Goal: Task Accomplishment & Management: Manage account settings

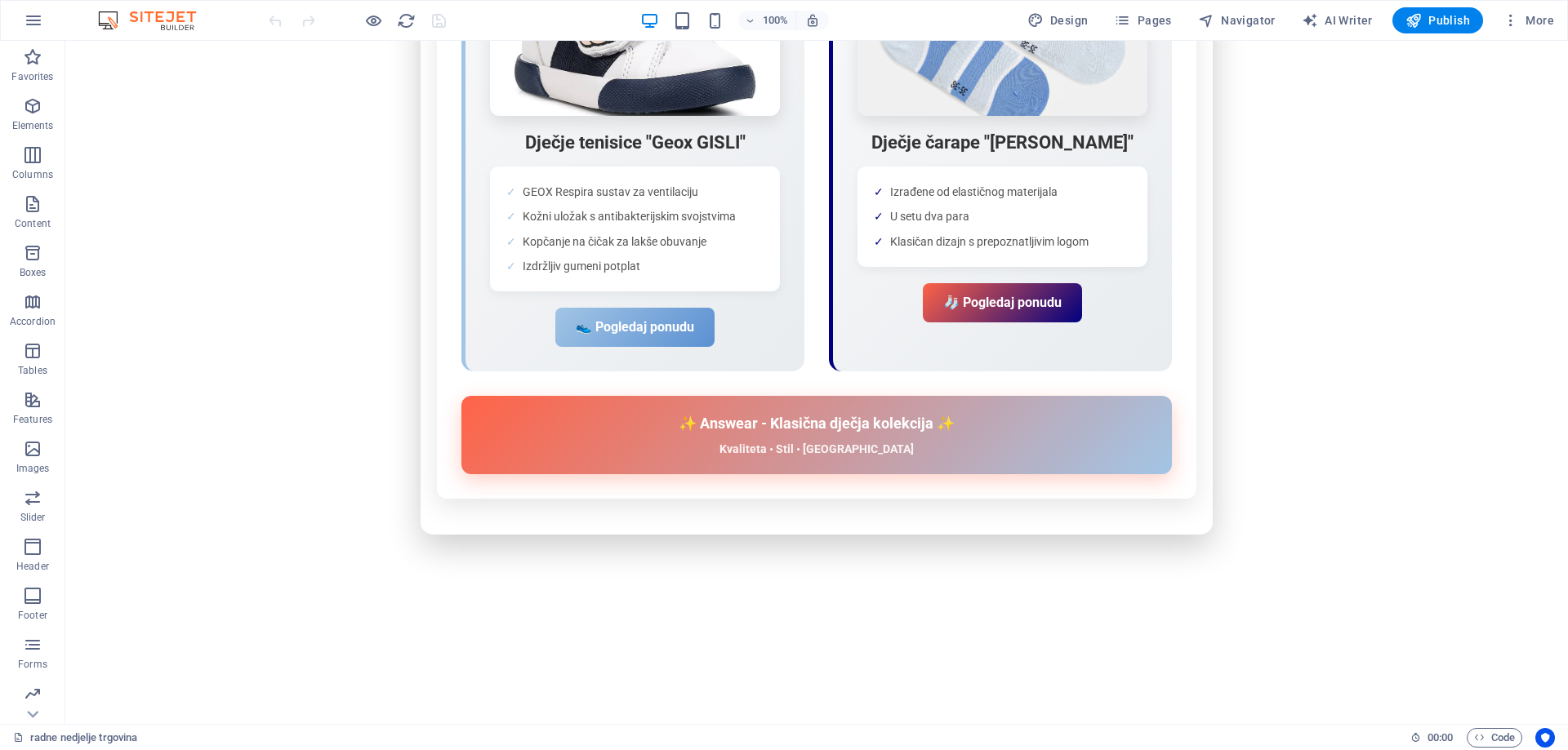
scroll to position [7902, 0]
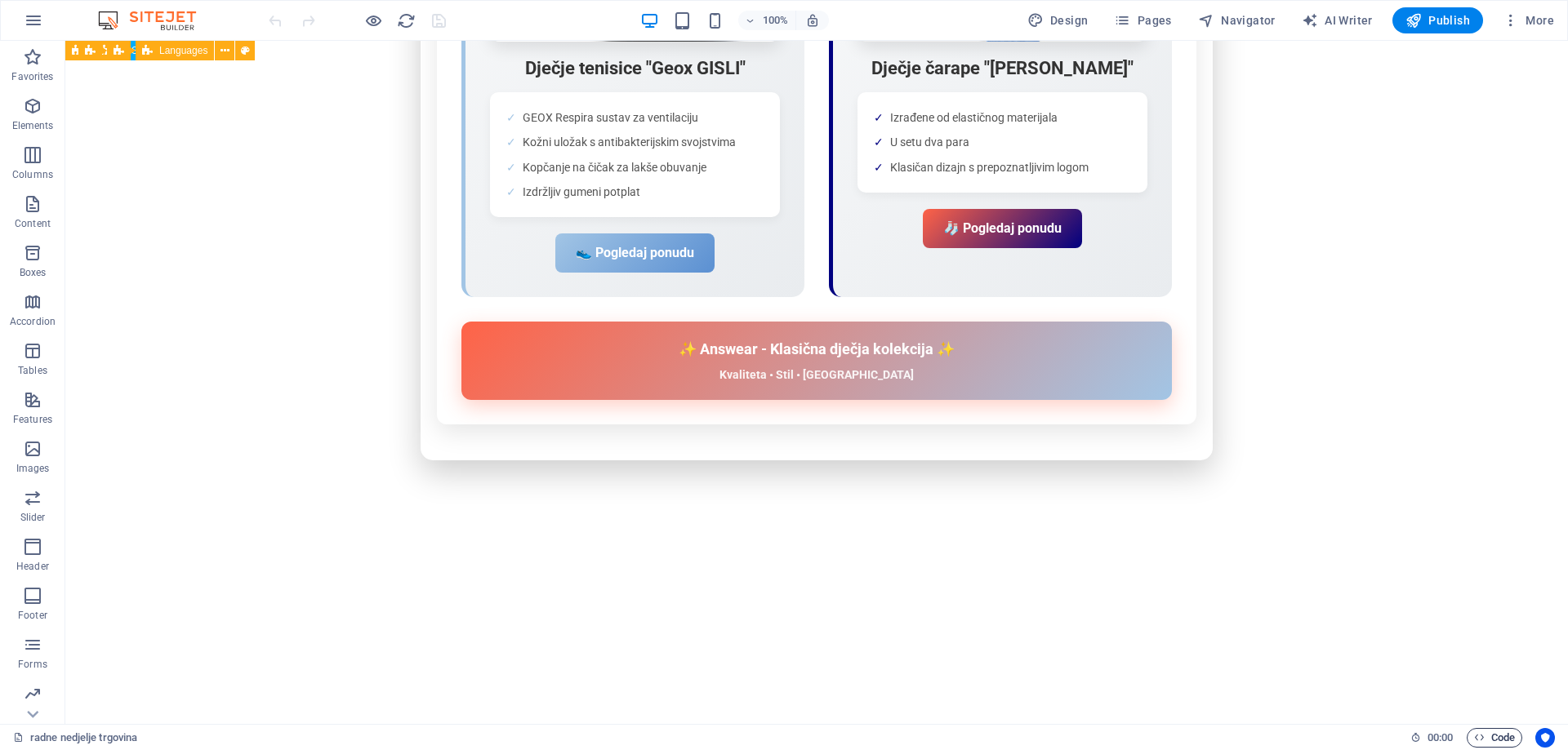
click at [1501, 733] on span "Code" at bounding box center [1495, 737] width 41 height 20
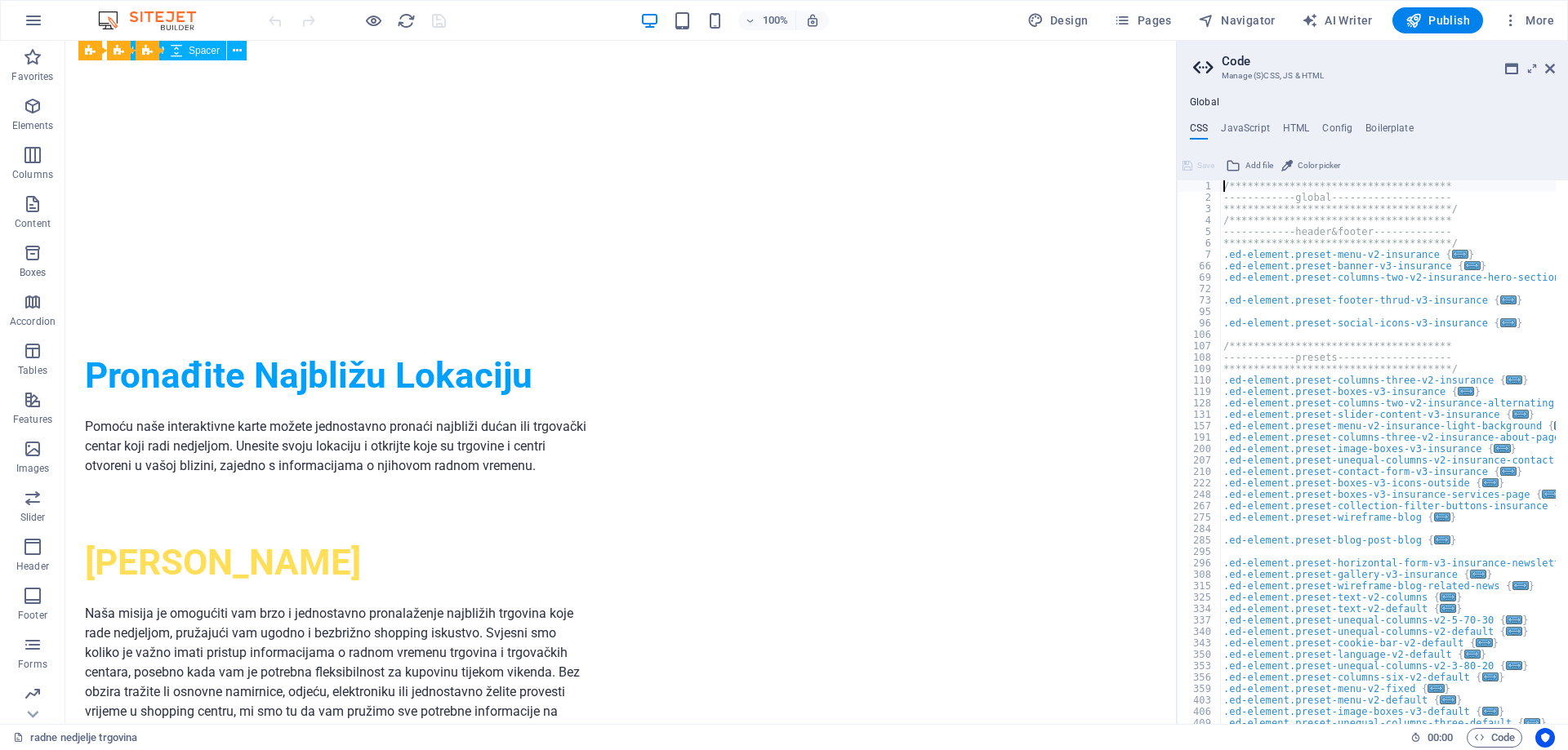
scroll to position [7802, 0]
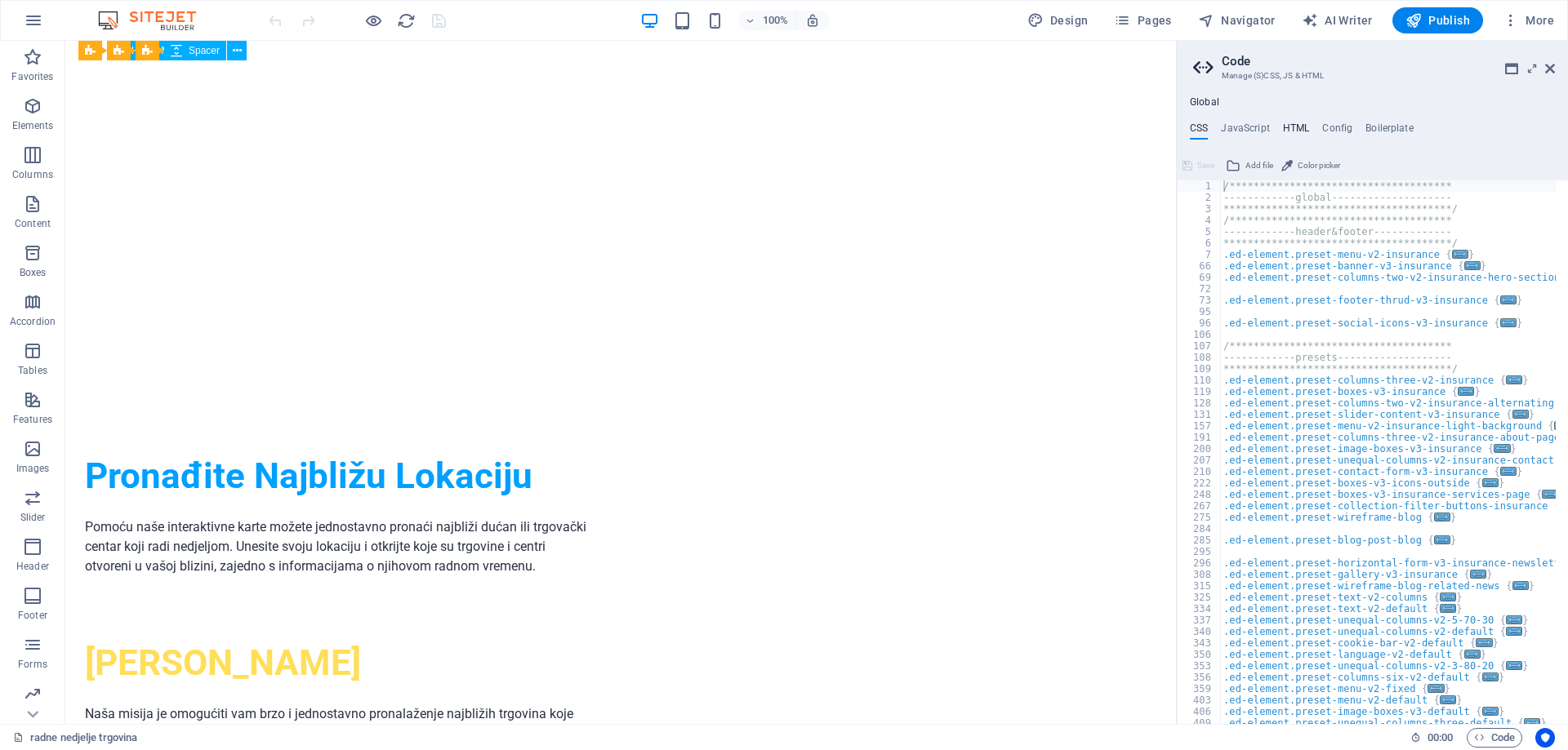
click at [1303, 124] on h4 "HTML" at bounding box center [1296, 131] width 27 height 18
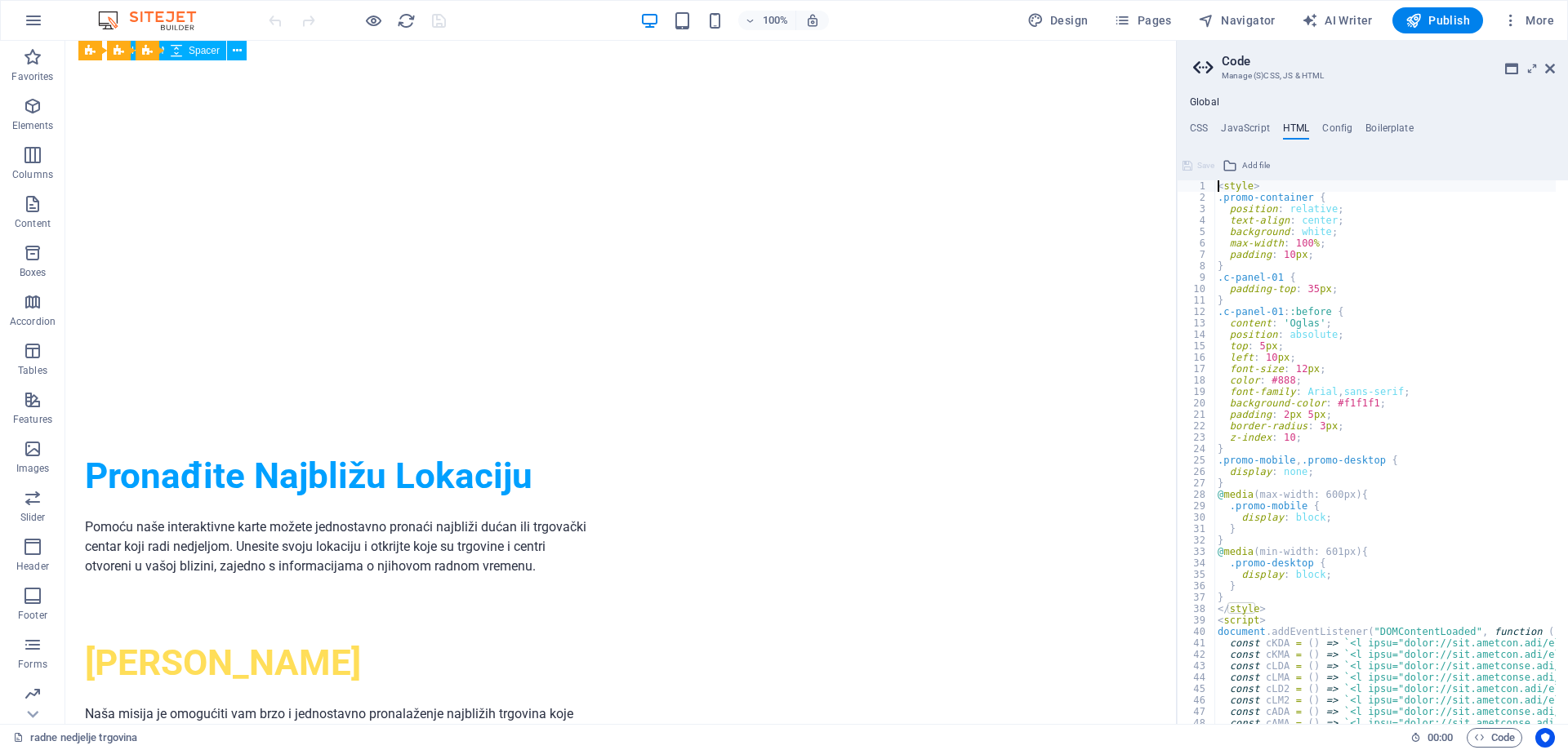
type textarea "{{content}}"
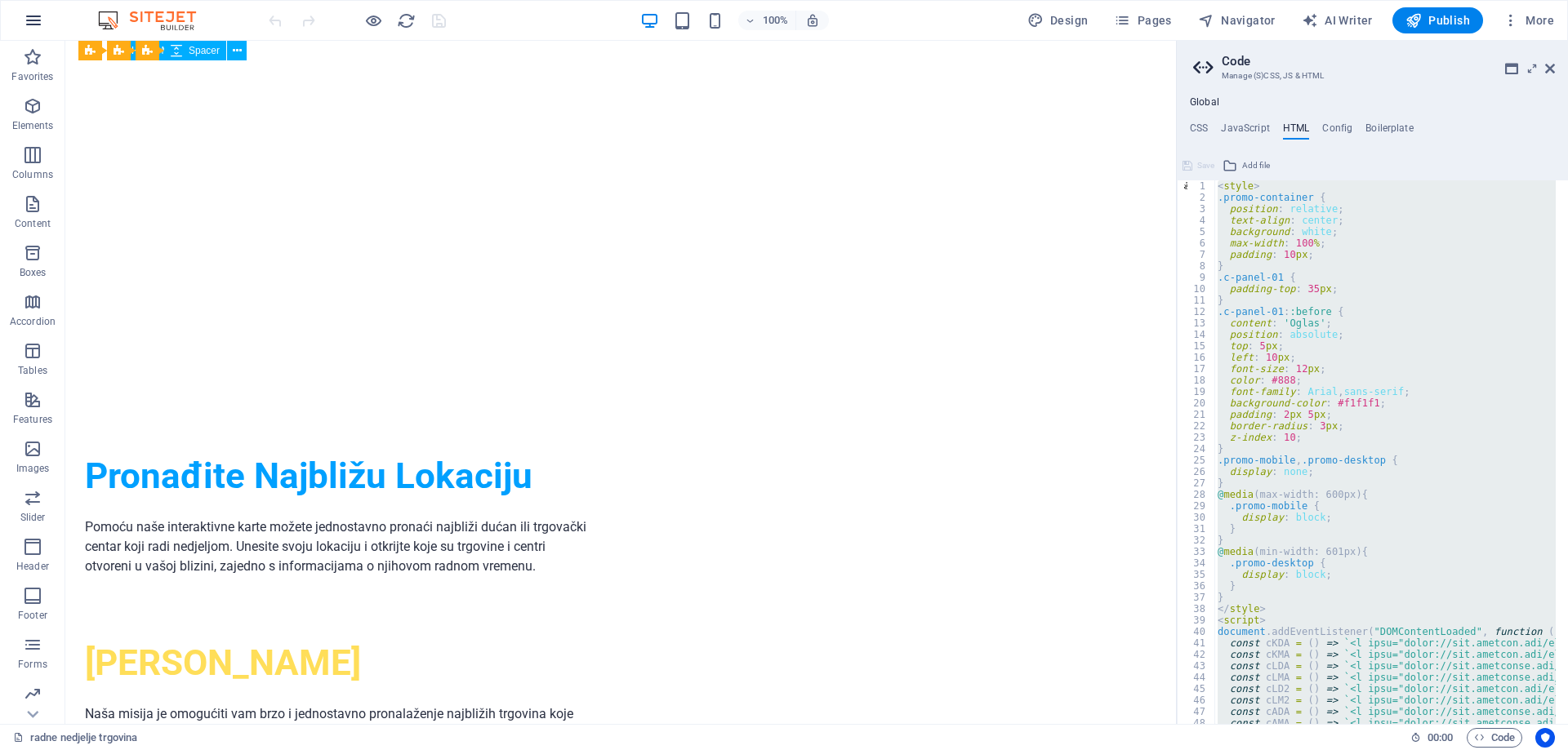
click at [41, 20] on icon "button" at bounding box center [33, 21] width 20 height 20
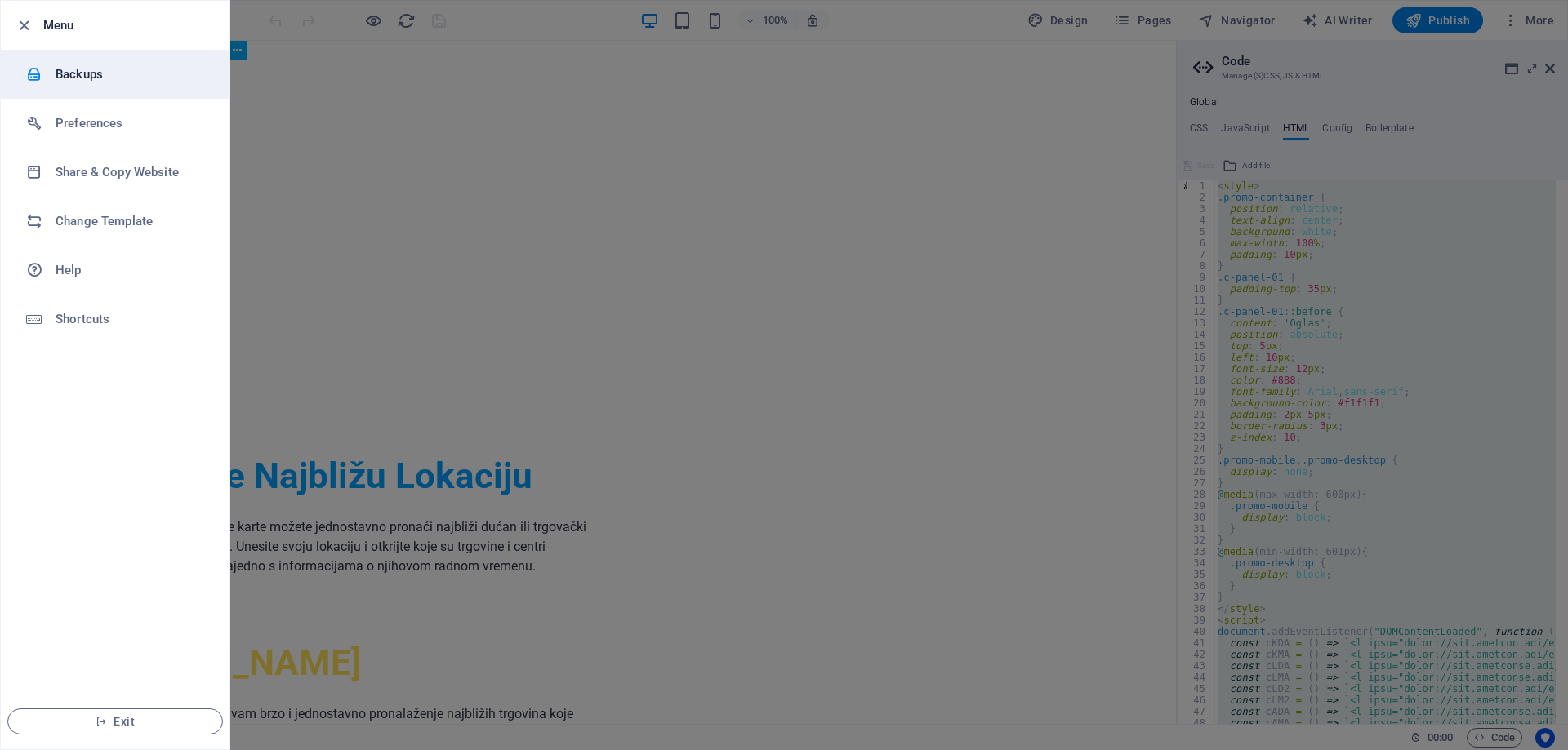
click at [63, 72] on h6 "Backups" at bounding box center [131, 74] width 151 height 20
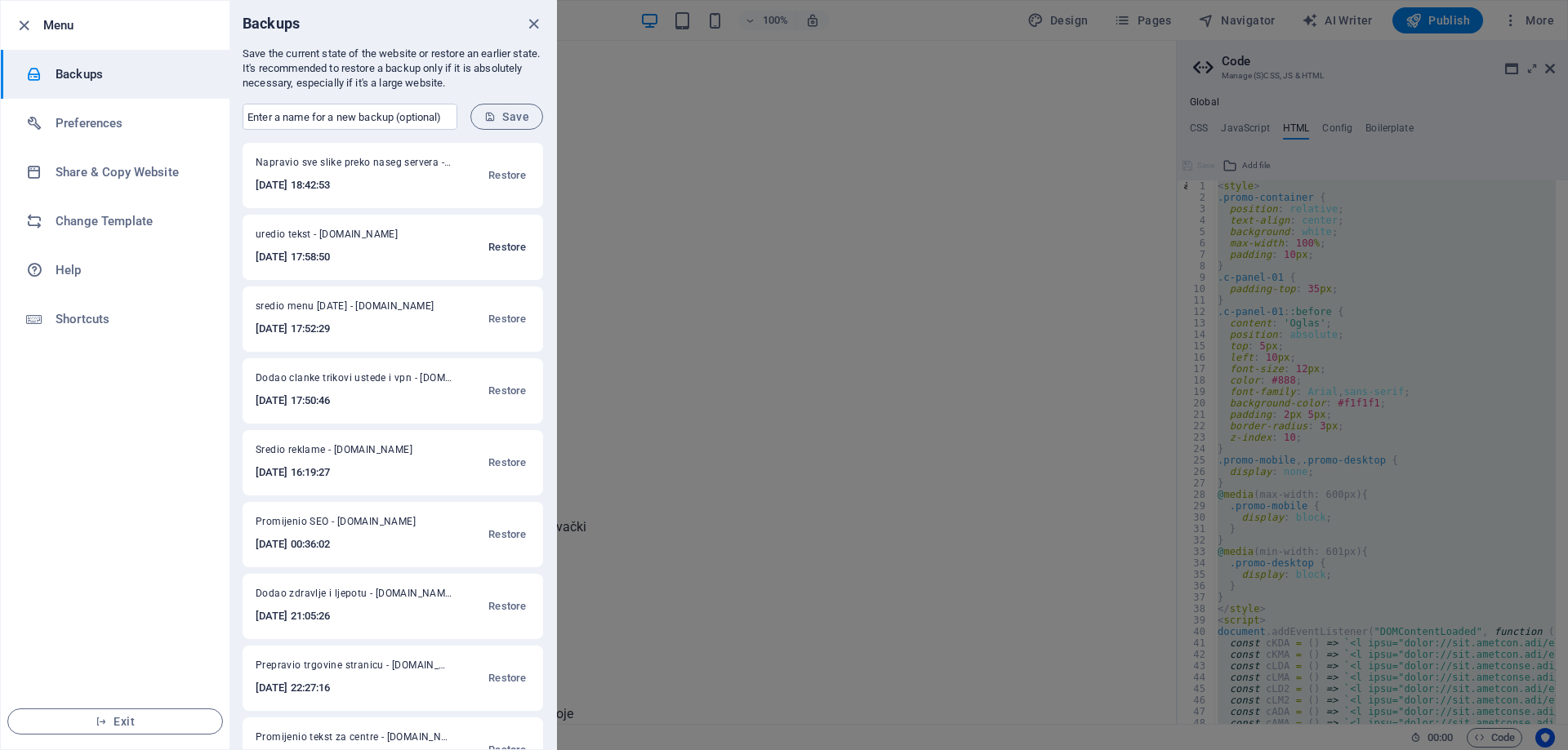
click at [507, 243] on span "Restore" at bounding box center [507, 248] width 38 height 20
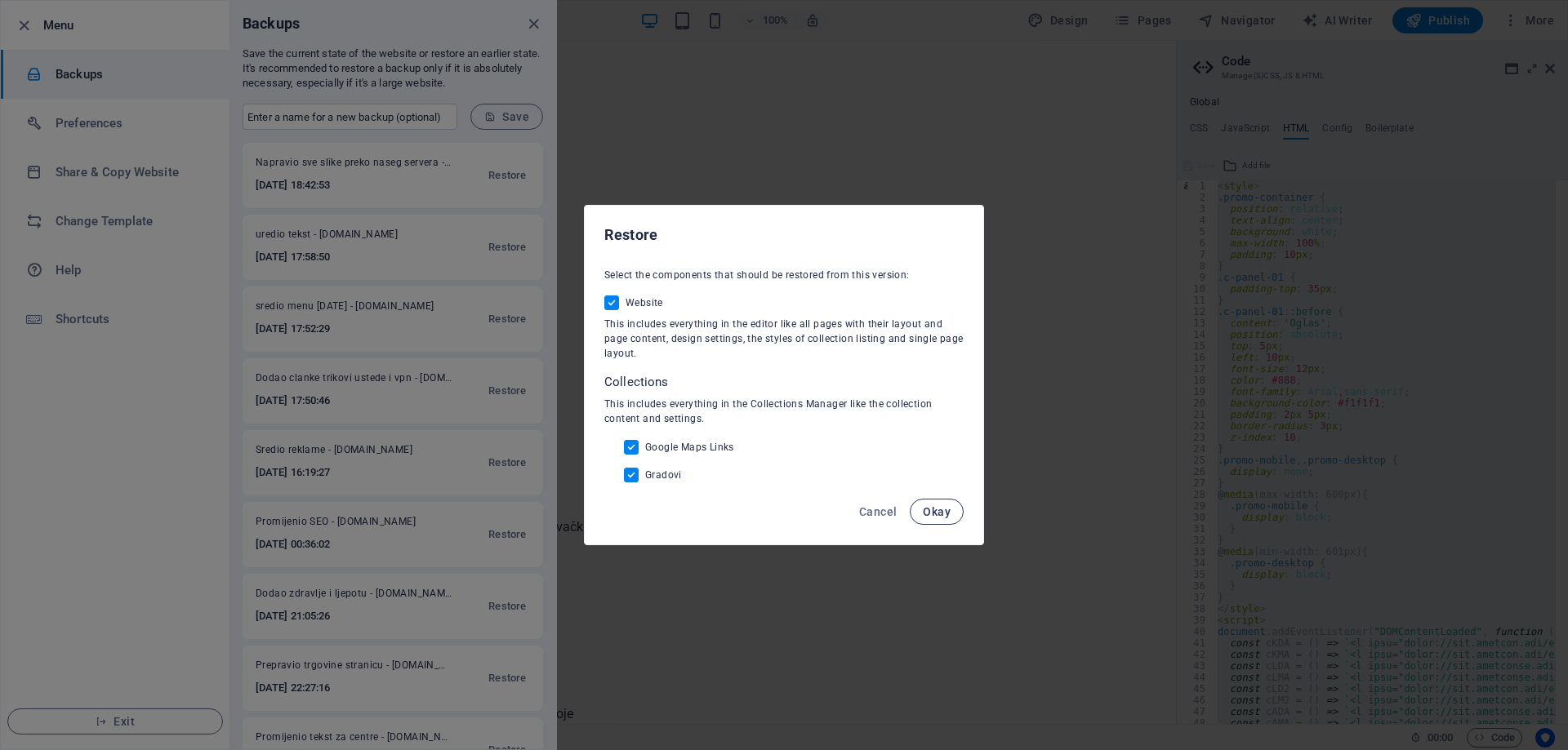
click at [934, 510] on span "Okay" at bounding box center [937, 511] width 28 height 13
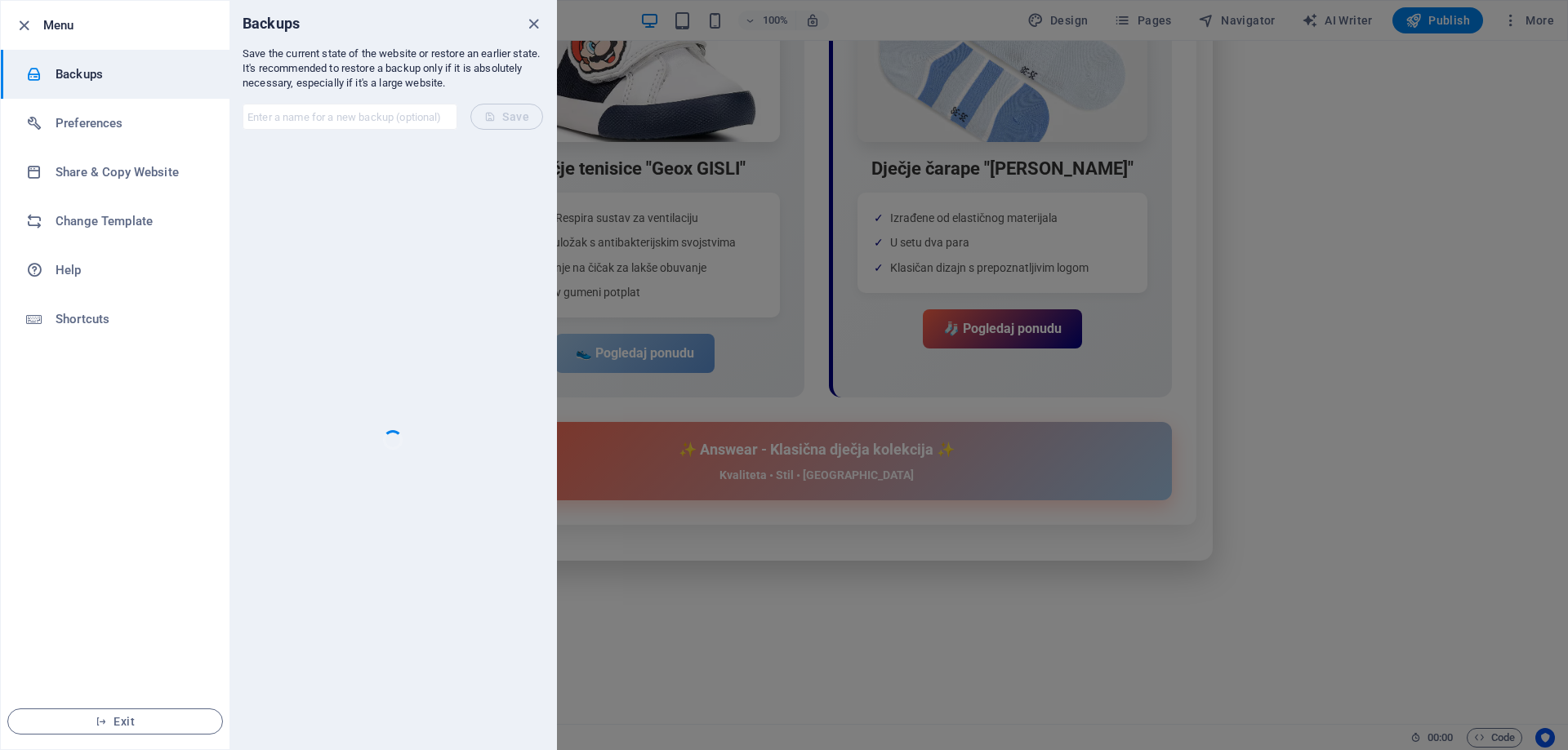
scroll to position [7902, 0]
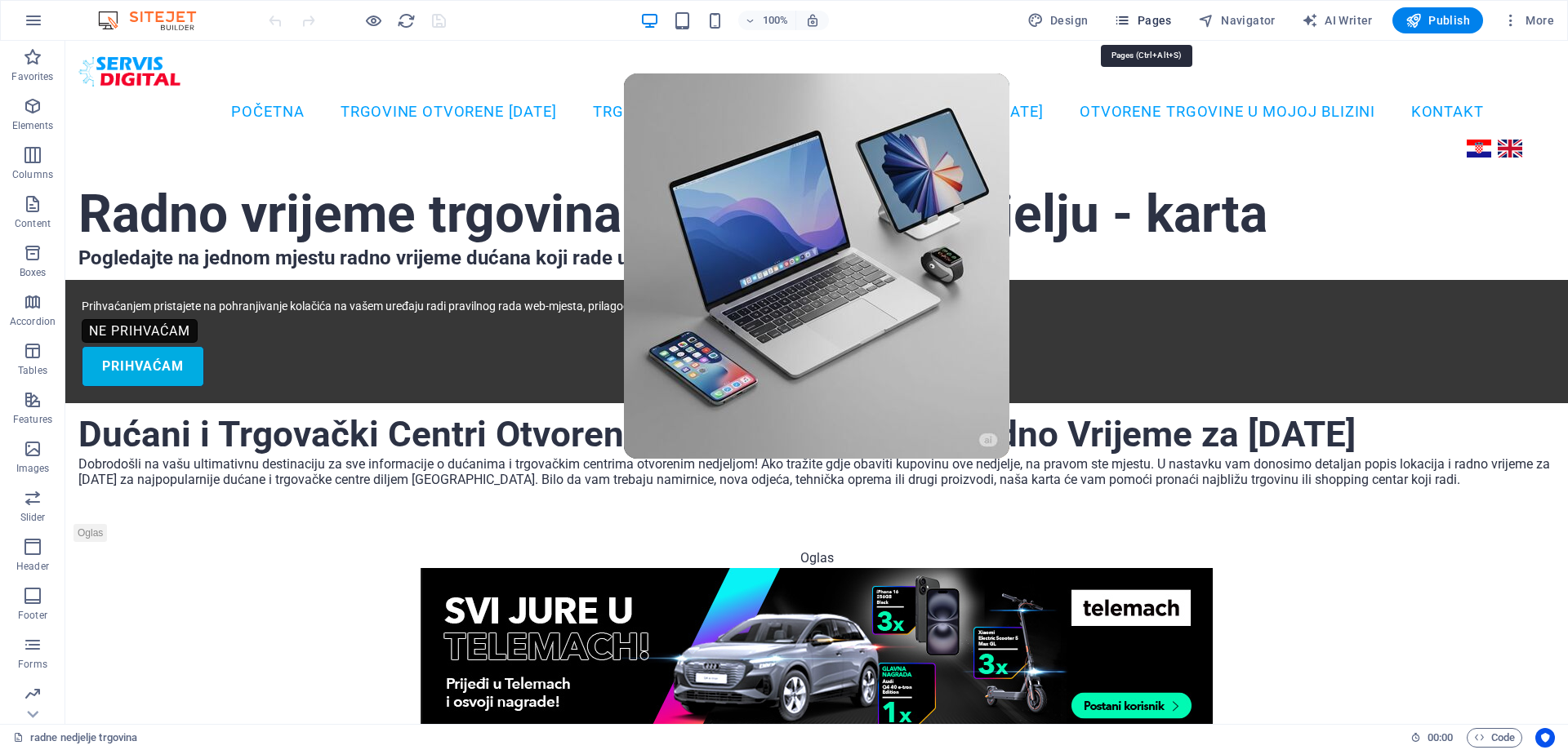
click at [1141, 25] on span "Pages" at bounding box center [1142, 21] width 57 height 16
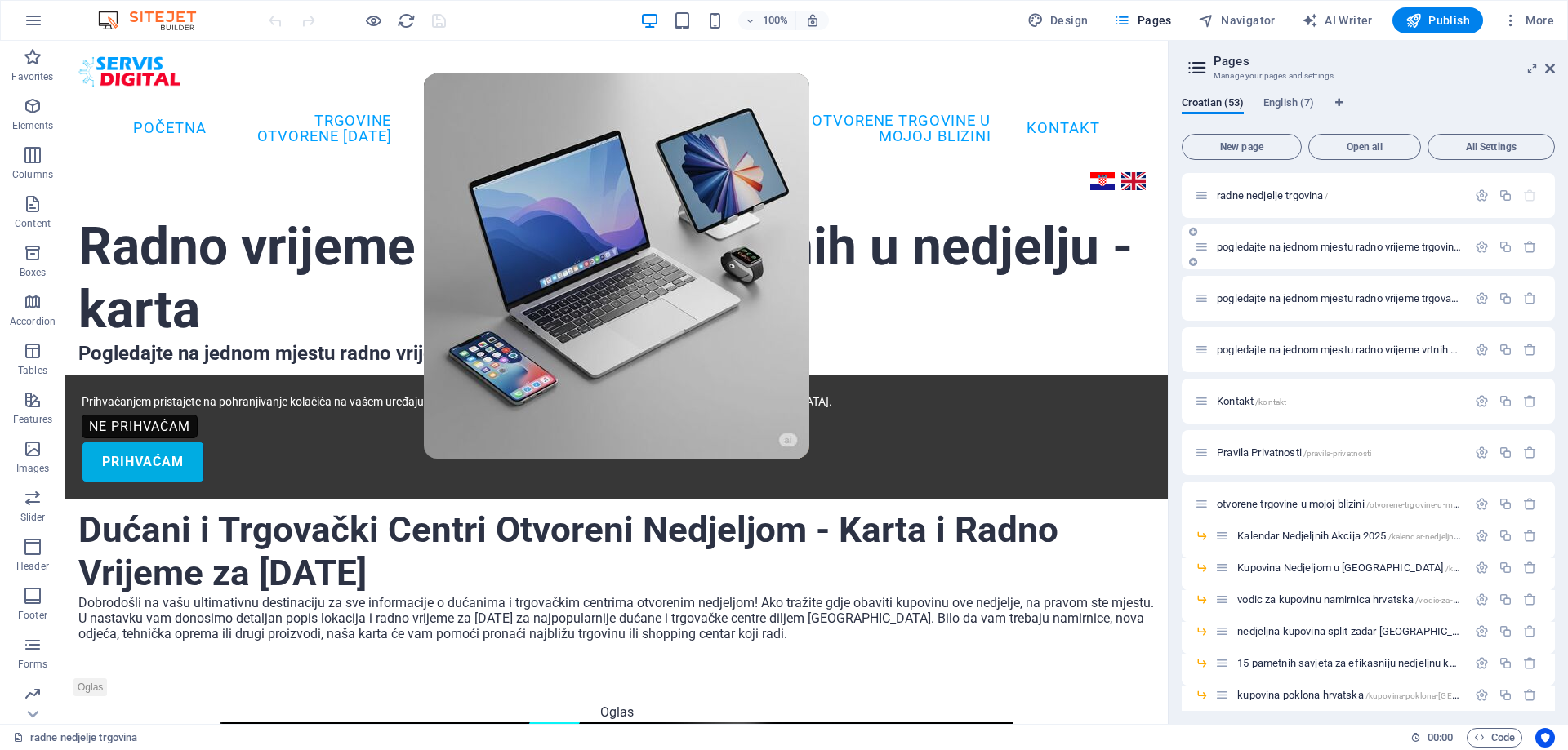
click at [1310, 241] on span "pogledajte na jednom mjestu radno vrijeme trgovina koje rade u nedjelju /pogled…" at bounding box center [1522, 247] width 612 height 13
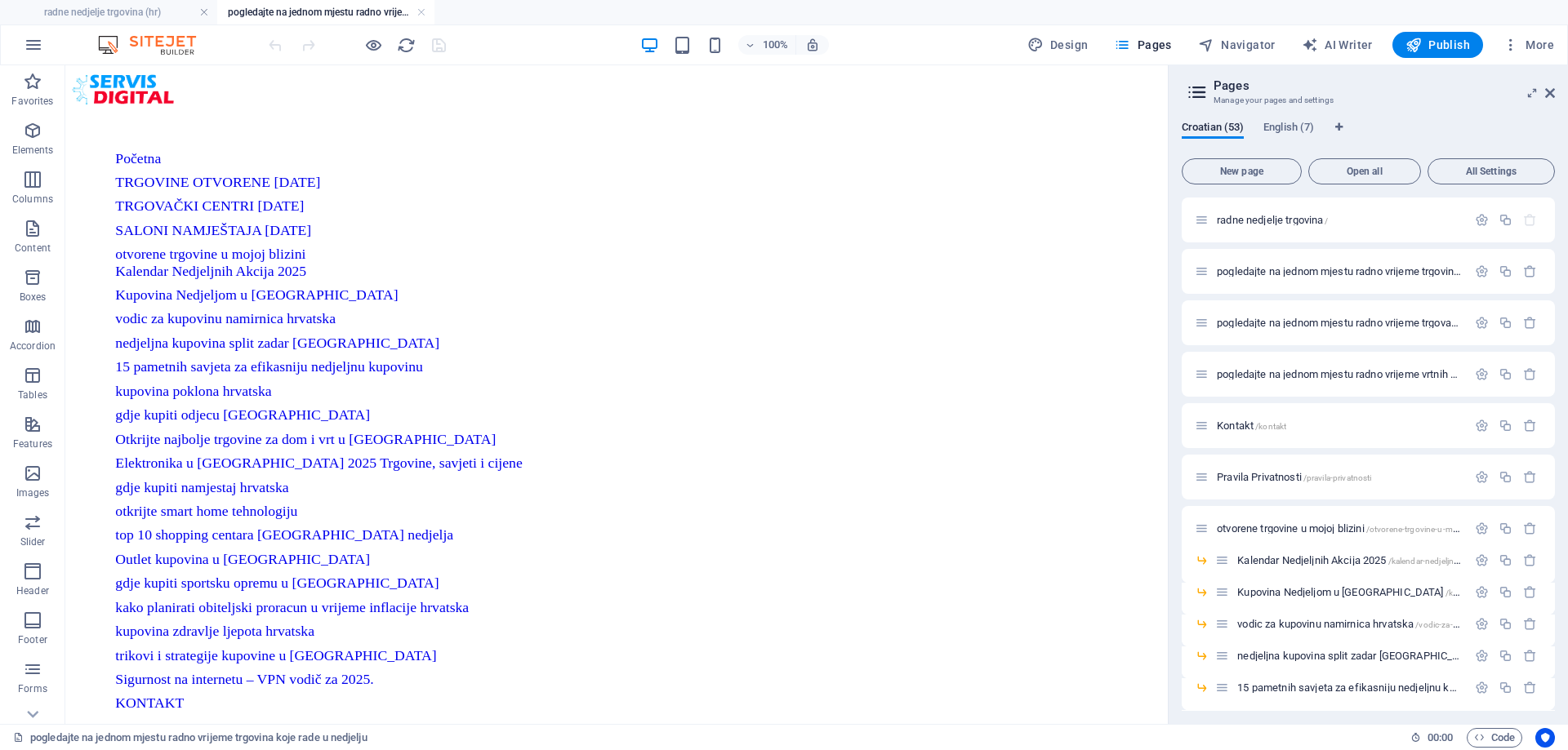
drag, startPoint x: 1163, startPoint y: 97, endPoint x: 1208, endPoint y: 125, distance: 53.0
click at [38, 42] on icon "button" at bounding box center [33, 45] width 20 height 20
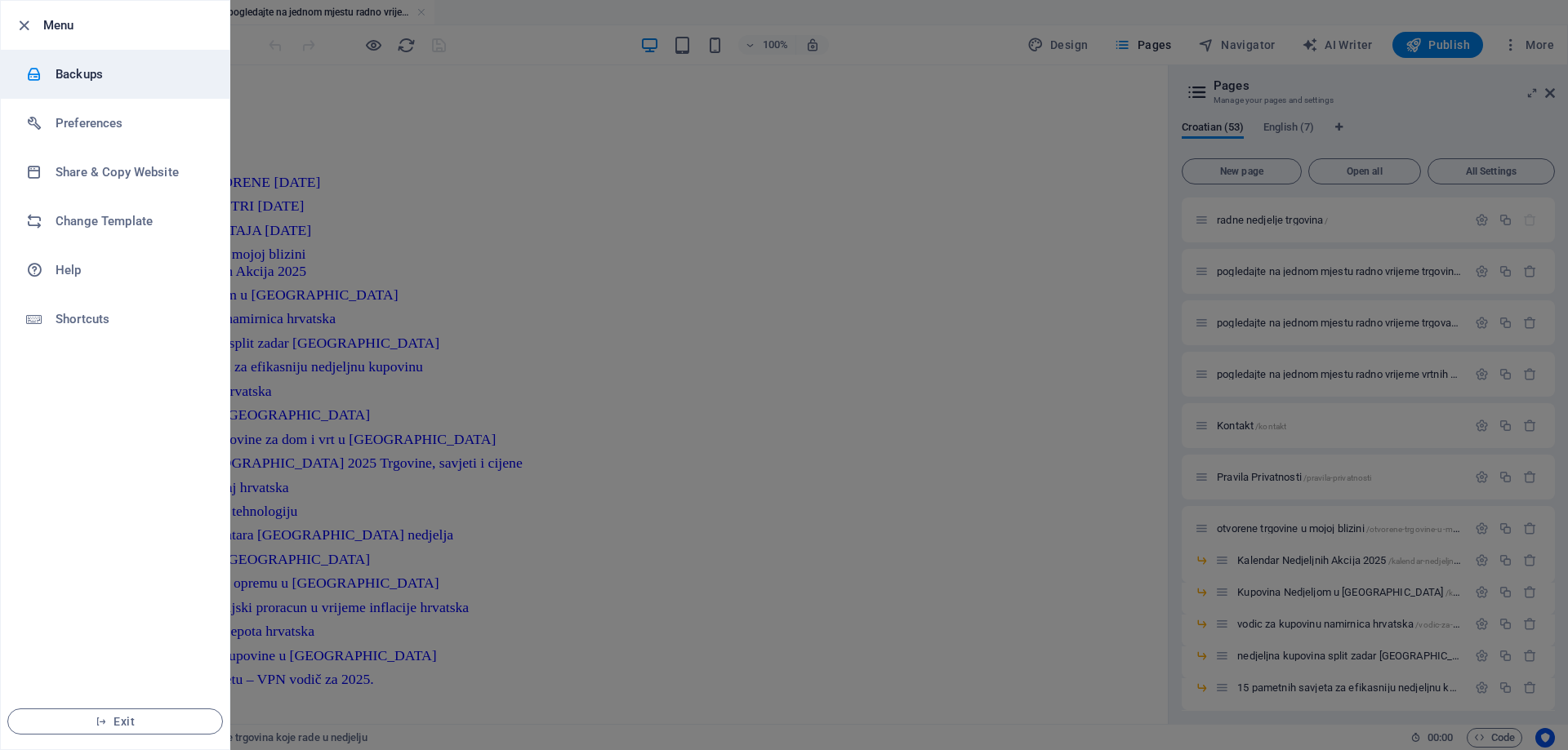
click at [56, 78] on h6 "Backups" at bounding box center [131, 74] width 151 height 20
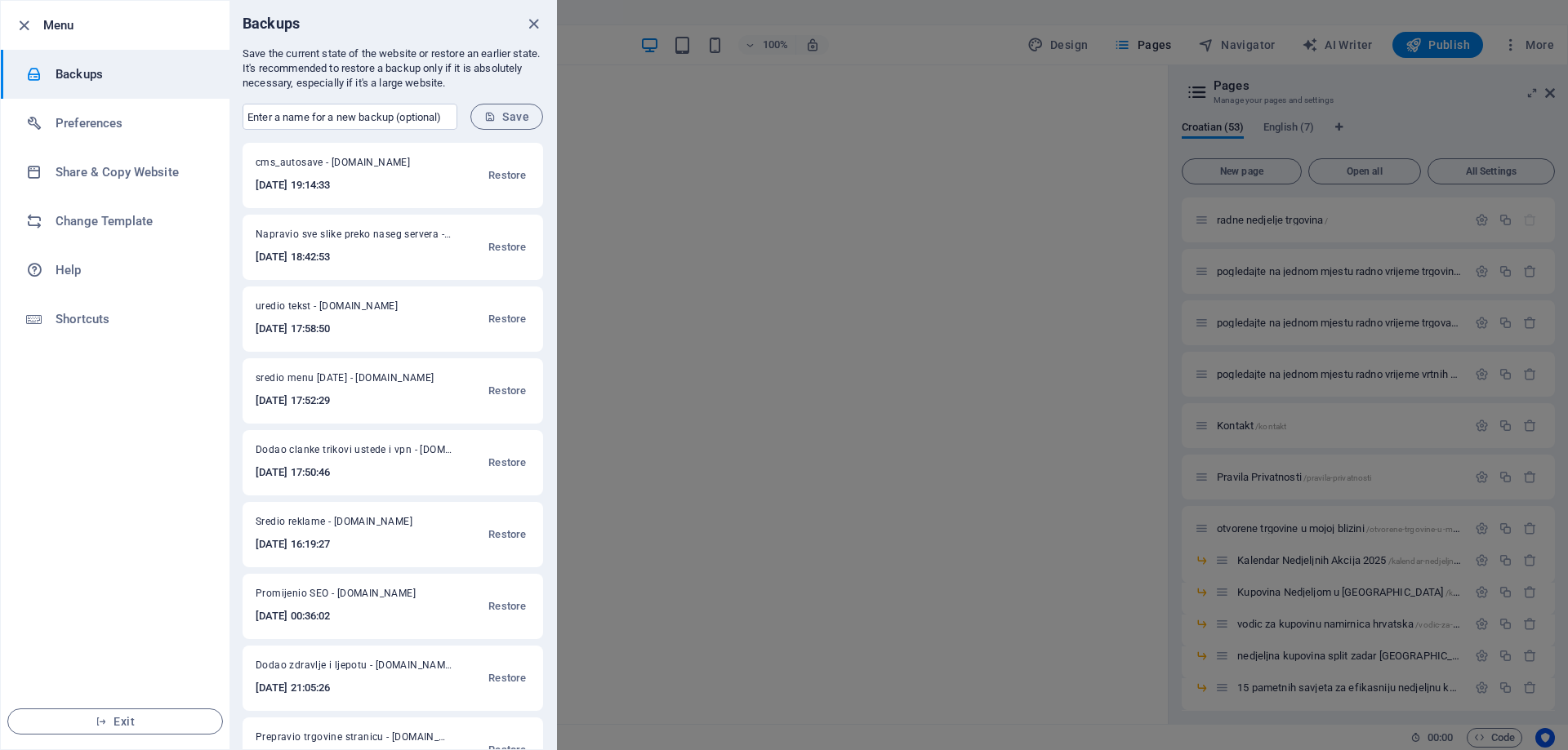
click at [926, 181] on div at bounding box center [784, 375] width 1568 height 750
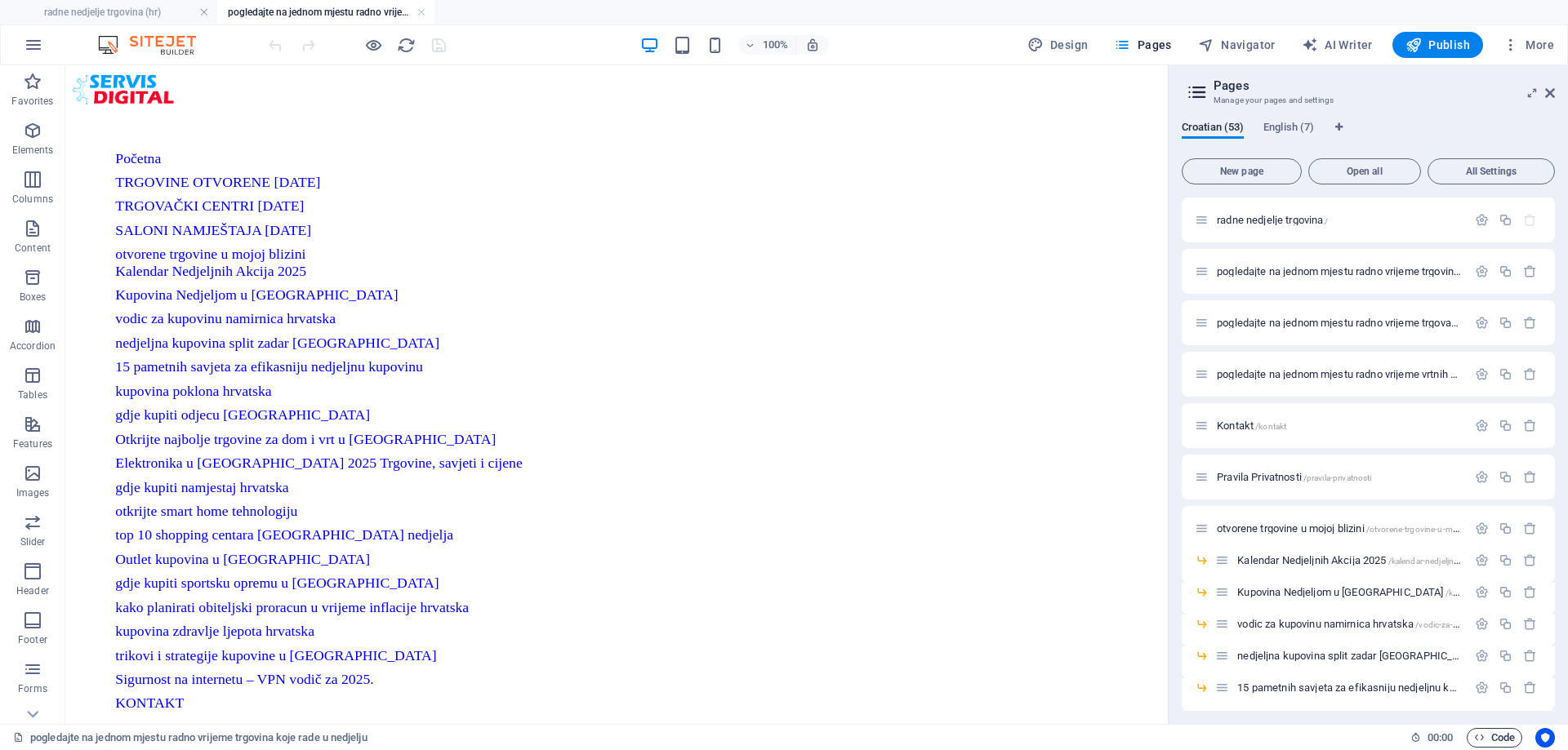
click at [1512, 744] on span "Code" at bounding box center [1495, 737] width 41 height 20
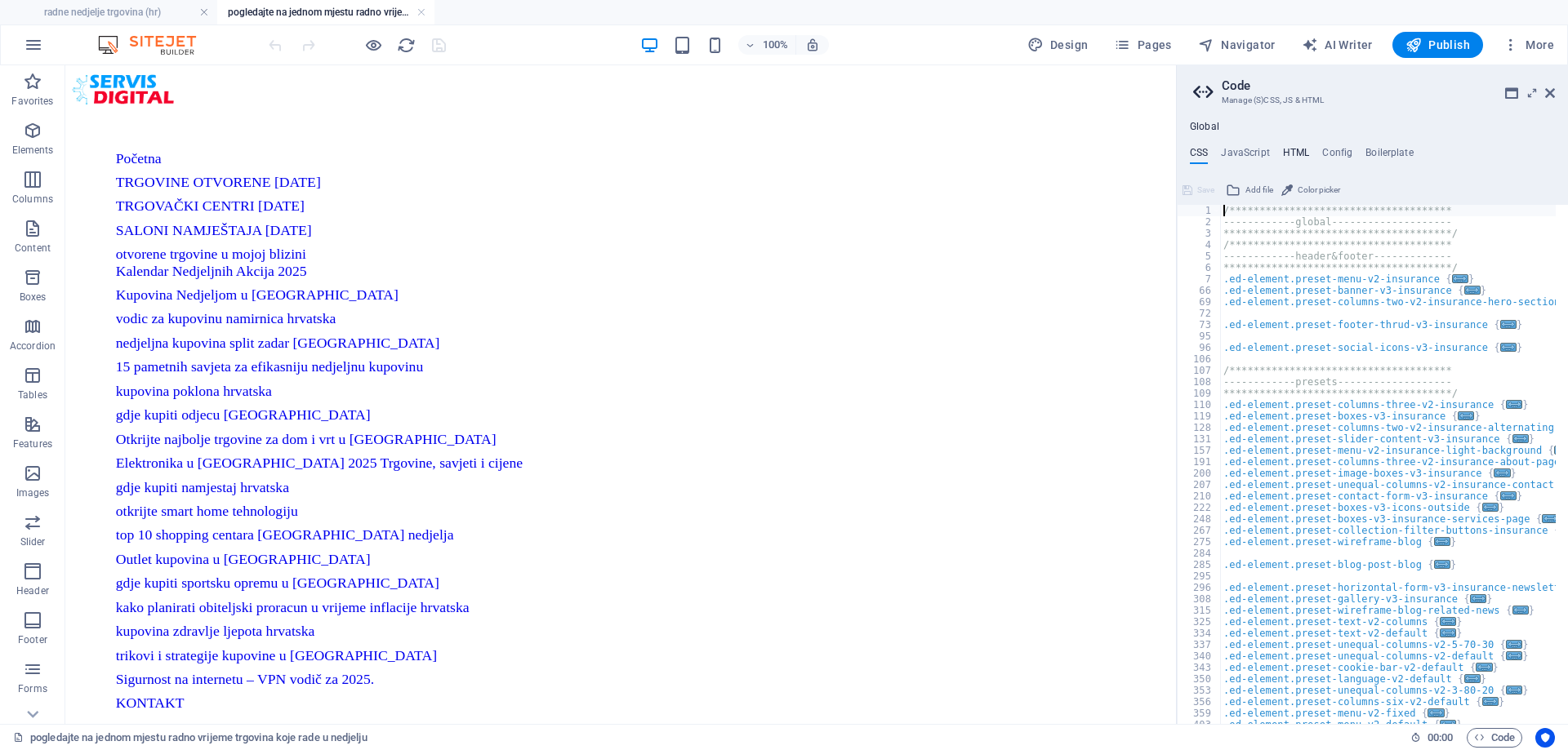
click at [1288, 153] on h4 "HTML" at bounding box center [1296, 156] width 27 height 18
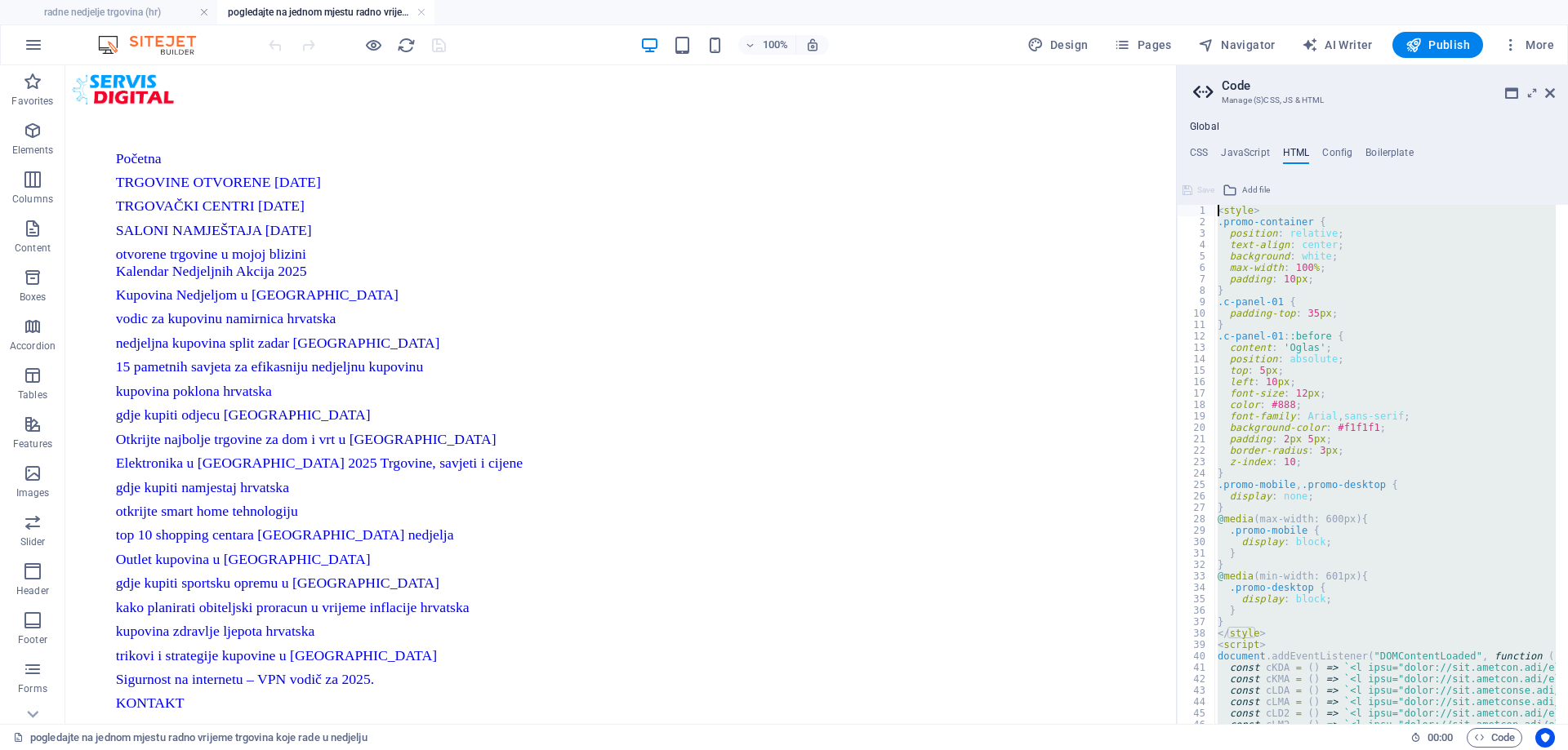
drag, startPoint x: 1267, startPoint y: 686, endPoint x: 1210, endPoint y: 202, distance: 487.3
click at [1210, 202] on div "if (g.groupId === cPI) { 1 2 3 4 5 6 7 8 9 10 11 12 13 14 15 16 17 18 19 20 21 …" at bounding box center [1372, 451] width 391 height 547
paste textarea "{{content}} <!-- Other meta tags and scripts -->"
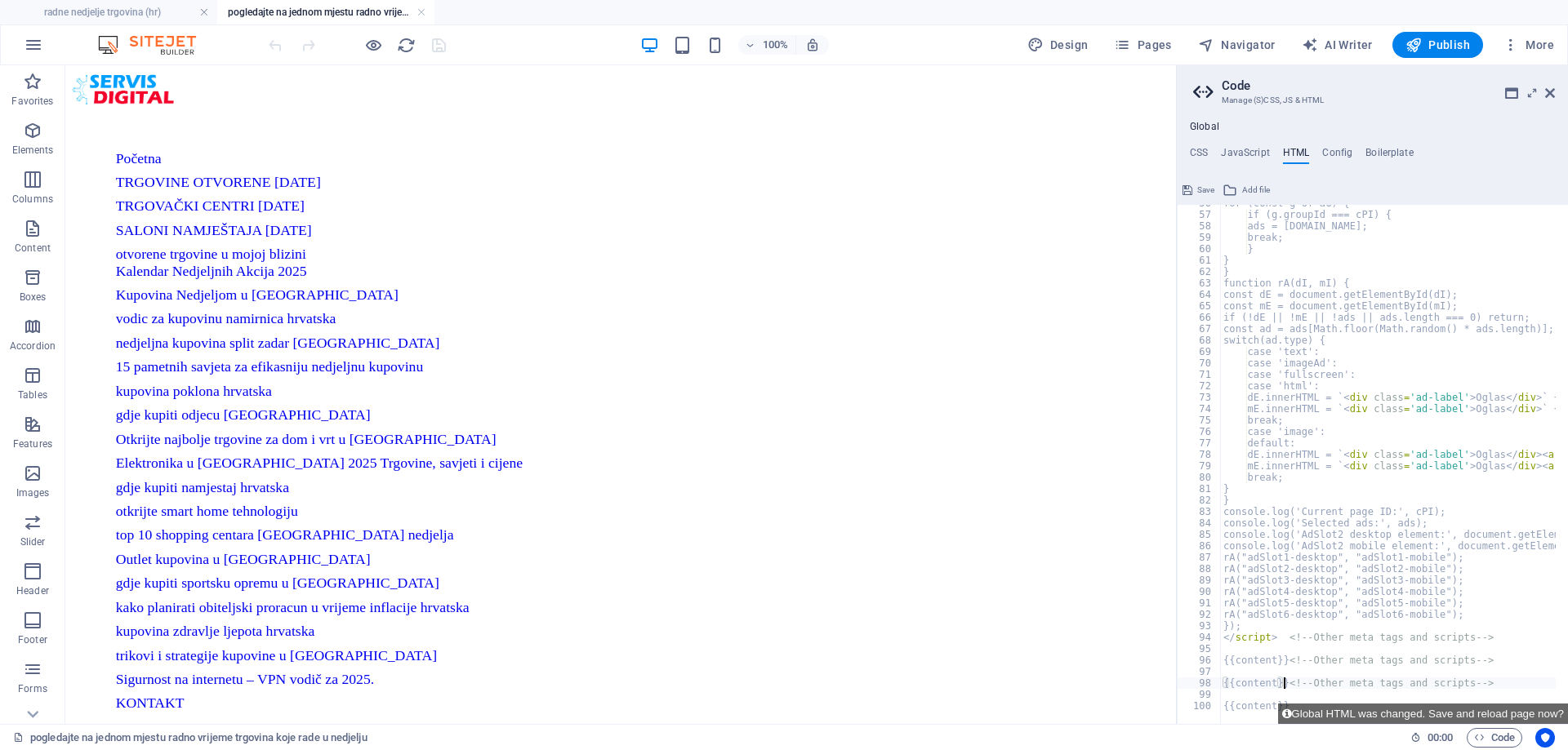
scroll to position [636, 0]
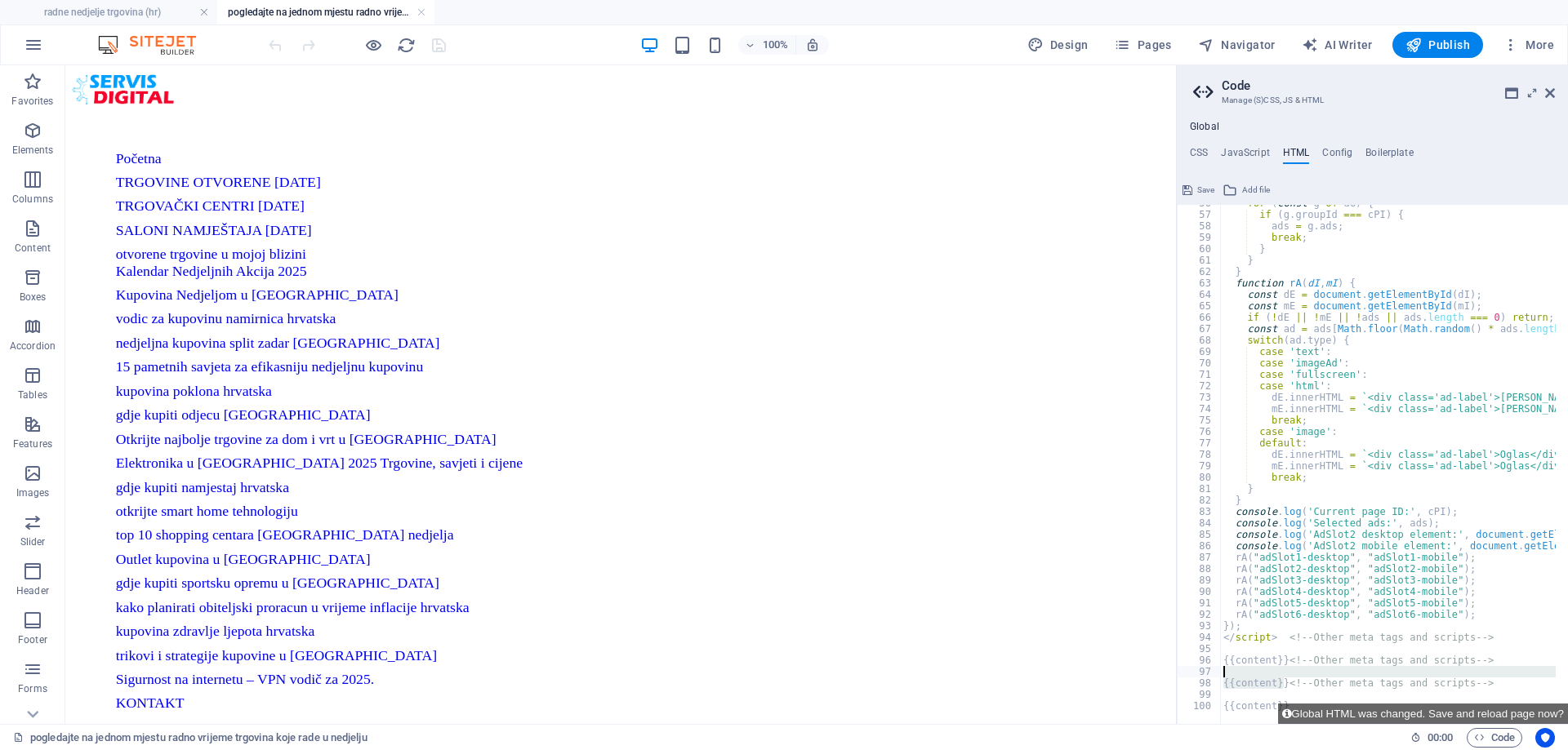
drag, startPoint x: 1282, startPoint y: 684, endPoint x: 1225, endPoint y: 671, distance: 58.5
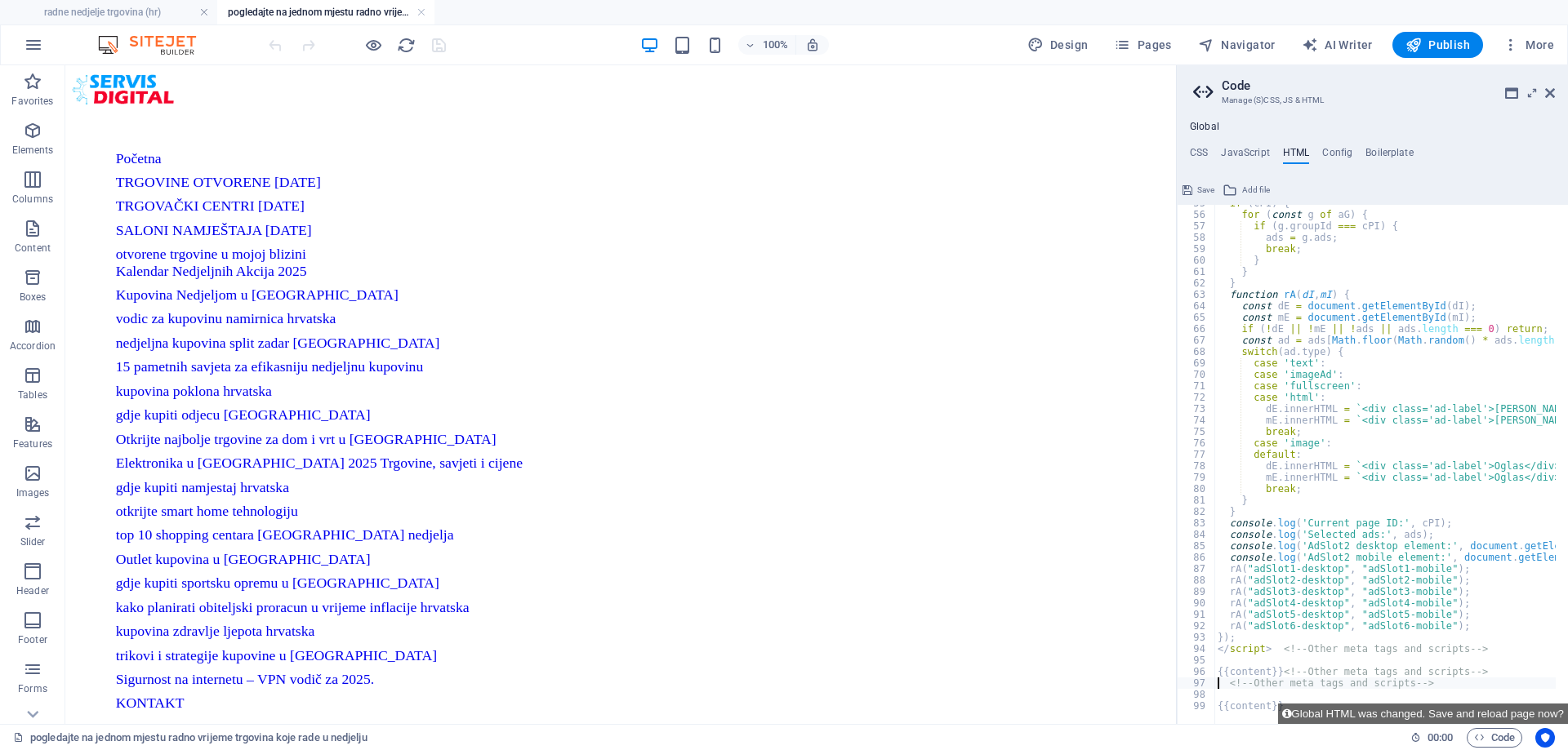
scroll to position [624, 0]
drag, startPoint x: 1223, startPoint y: 695, endPoint x: 1208, endPoint y: 671, distance: 28.3
click at [1208, 671] on div "<!-- Other meta tags and scripts --> 55 56 57 58 59 60 61 62 63 64 65 66 67 68 …" at bounding box center [1372, 464] width 391 height 519
type textarea "{{content}} <!-- Other meta tags and scripts --> <!-- Other meta tags and scrip…"
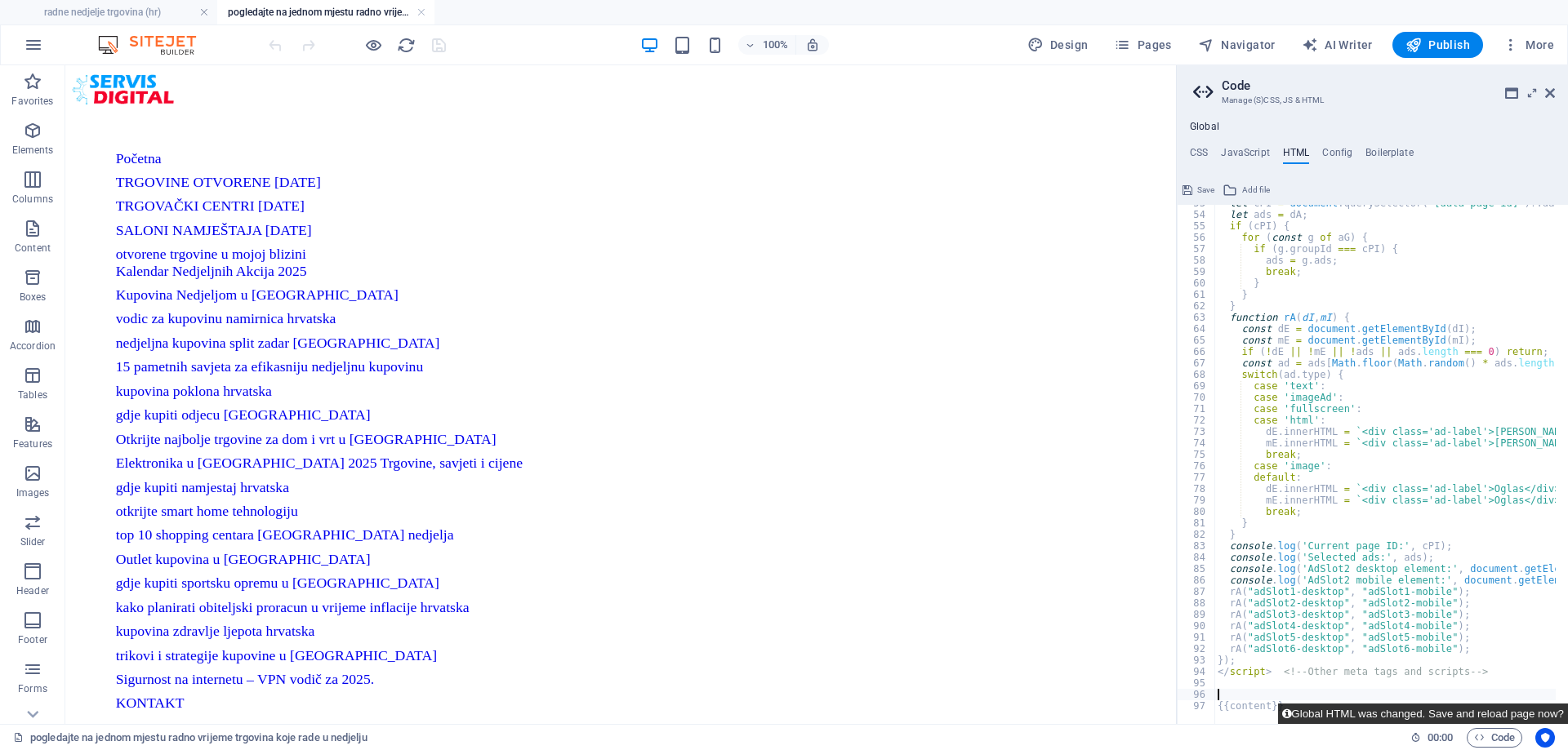
scroll to position [590, 0]
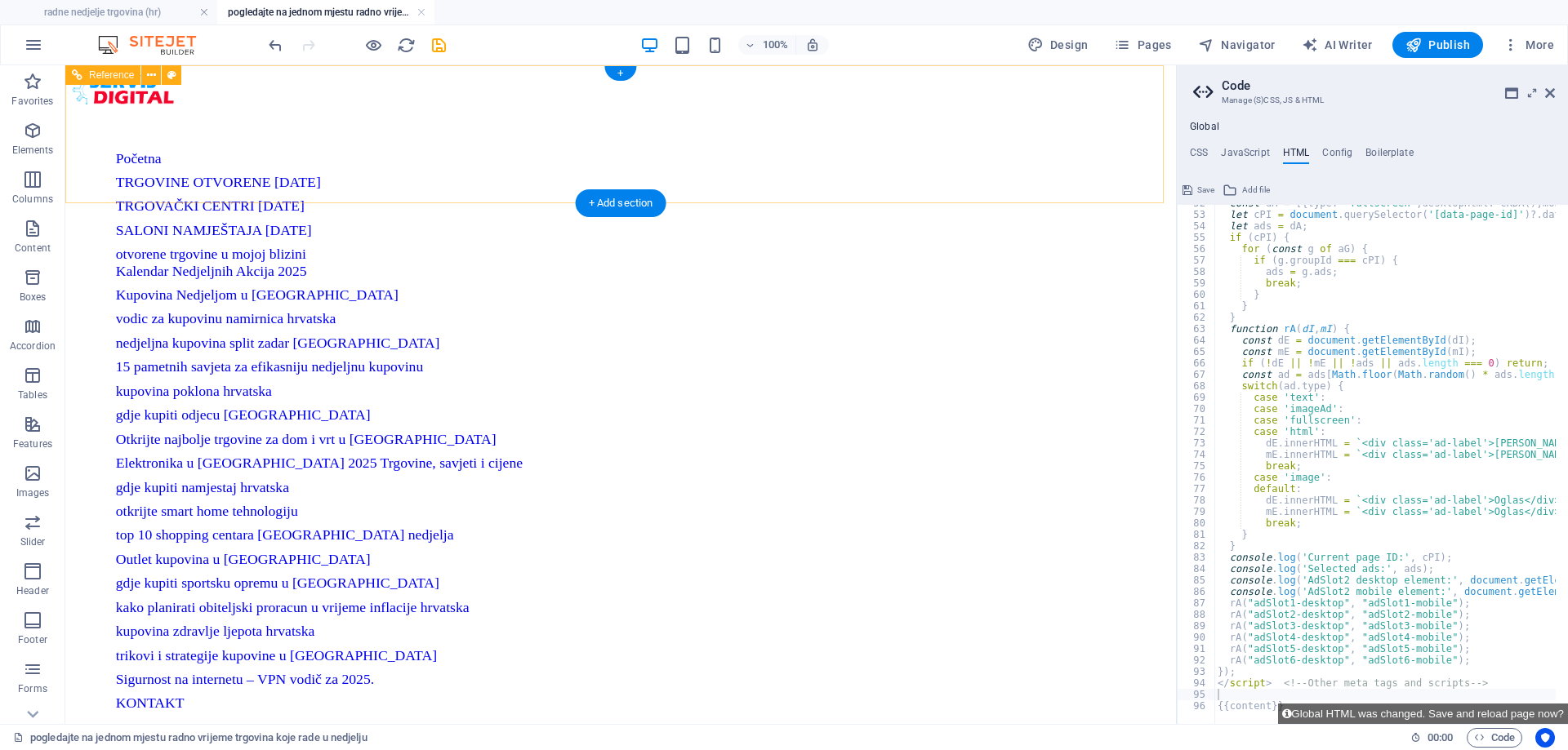
click at [760, 101] on div "Početna TRGOVINE OTVORENE [DATE] TRGOVAČKI CENTRI [DATE] SALONI NAMJEŠTAJA [DAT…" at bounding box center [620, 422] width 1098 height 702
click at [441, 46] on icon "save" at bounding box center [438, 45] width 19 height 19
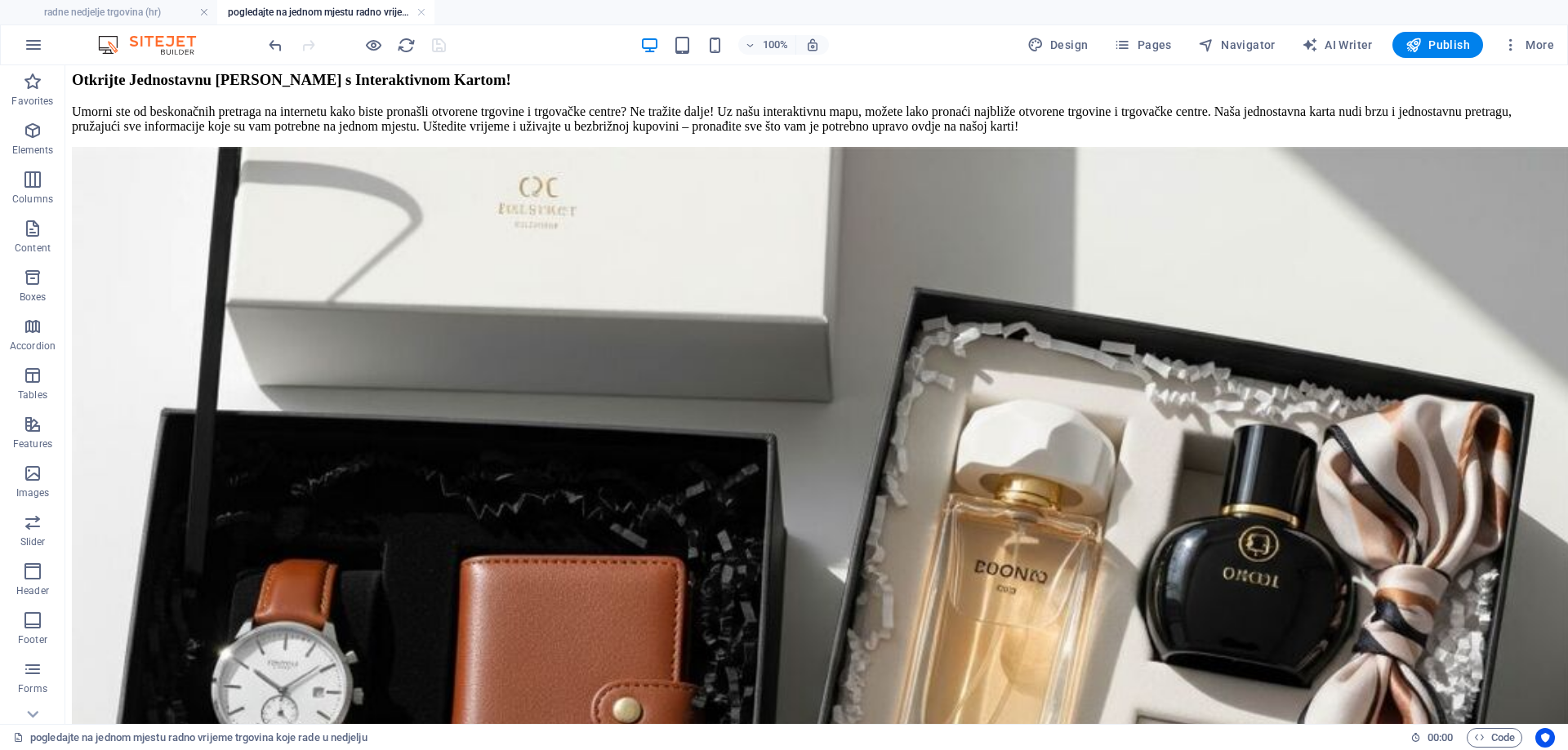
scroll to position [6629, 0]
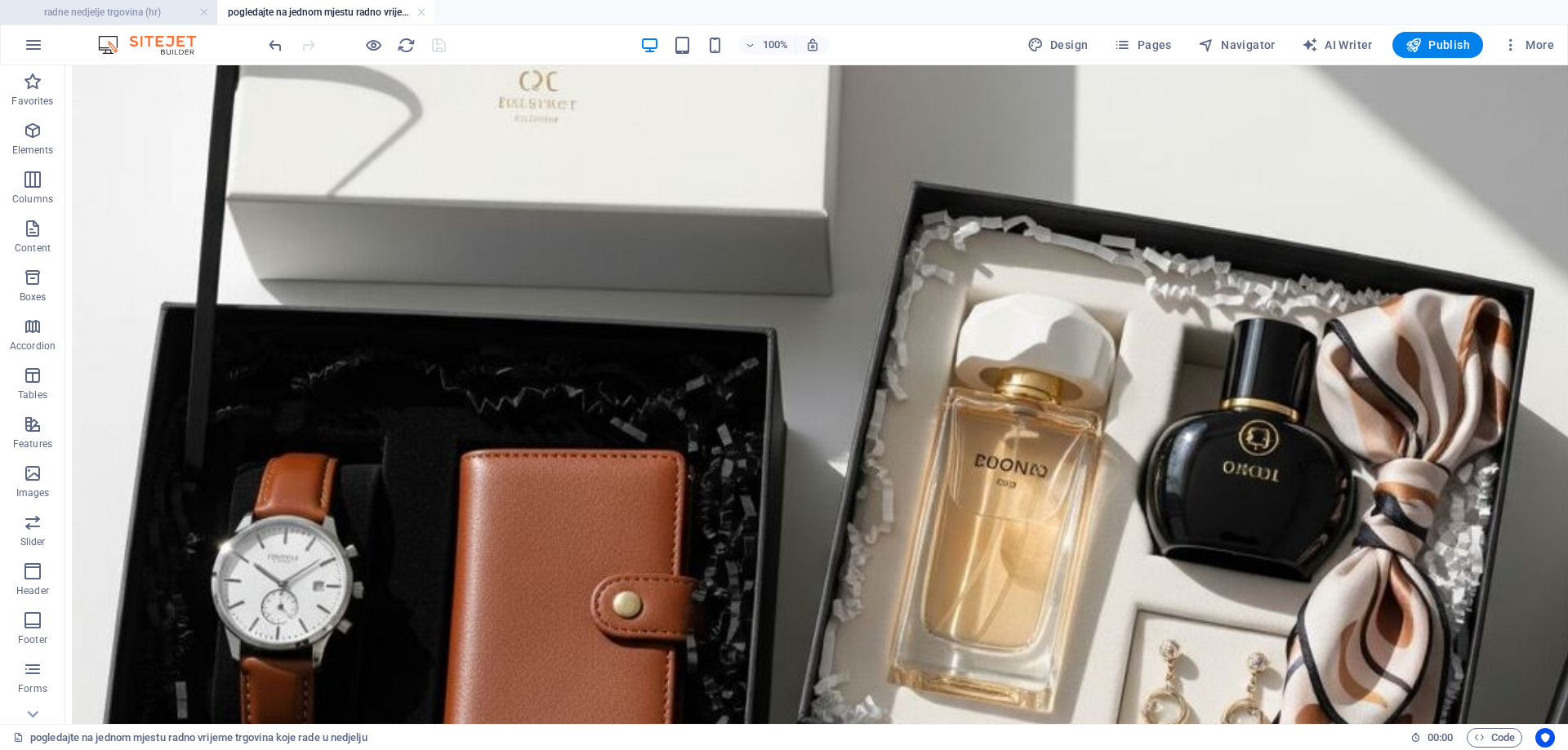
click at [123, 4] on h4 "radne nedjelje trgovina (hr)" at bounding box center [108, 13] width 217 height 18
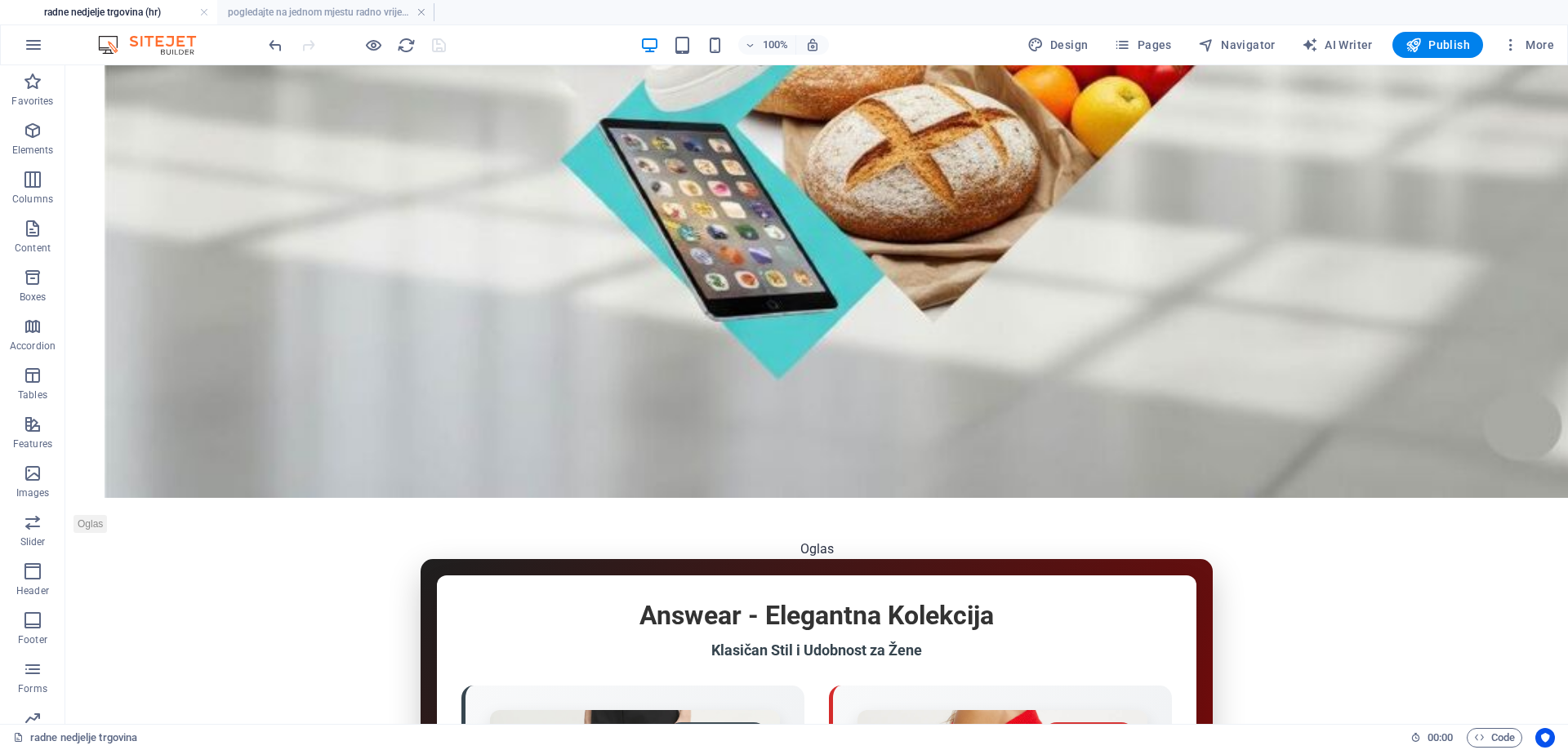
scroll to position [6885, 0]
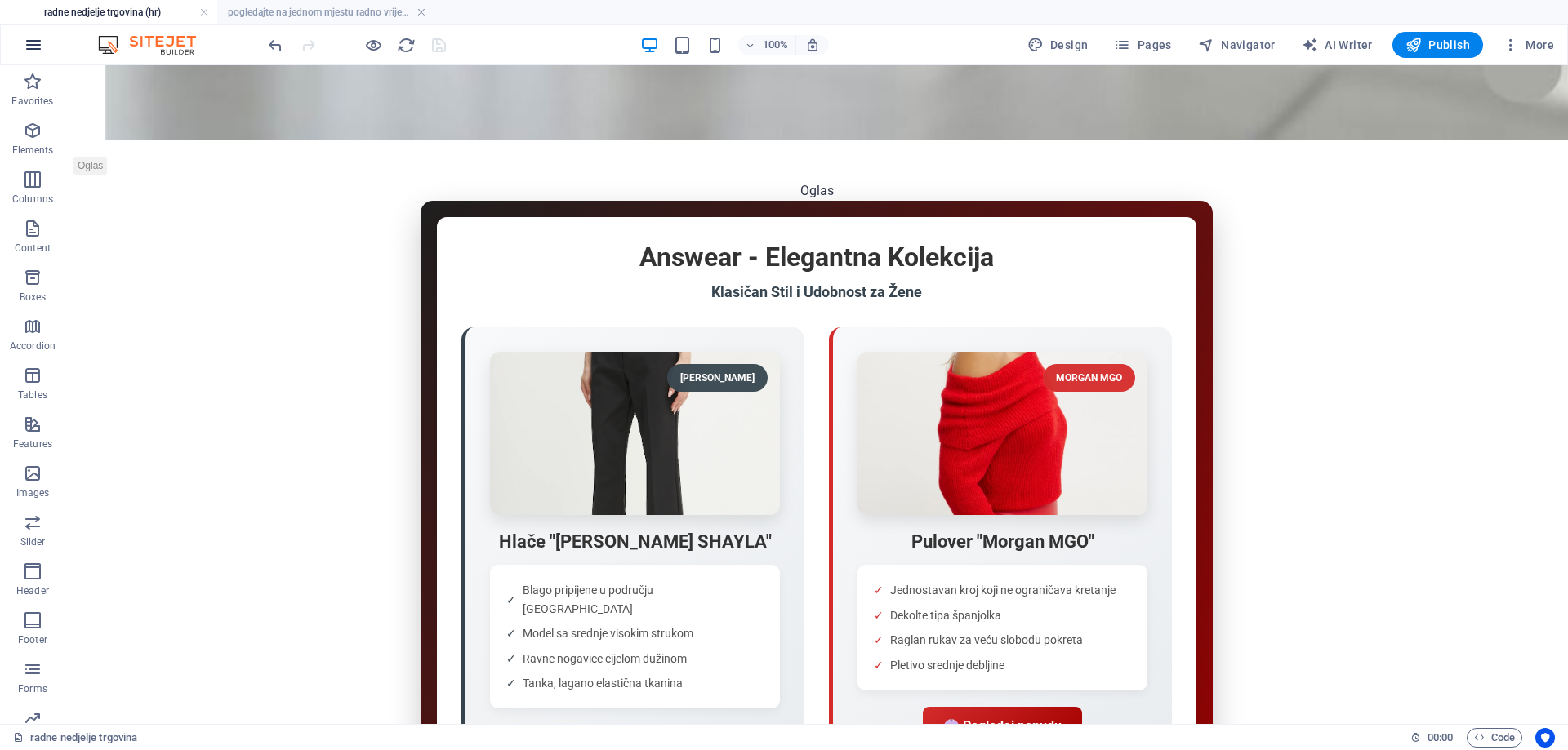
click at [32, 36] on icon "button" at bounding box center [33, 45] width 20 height 20
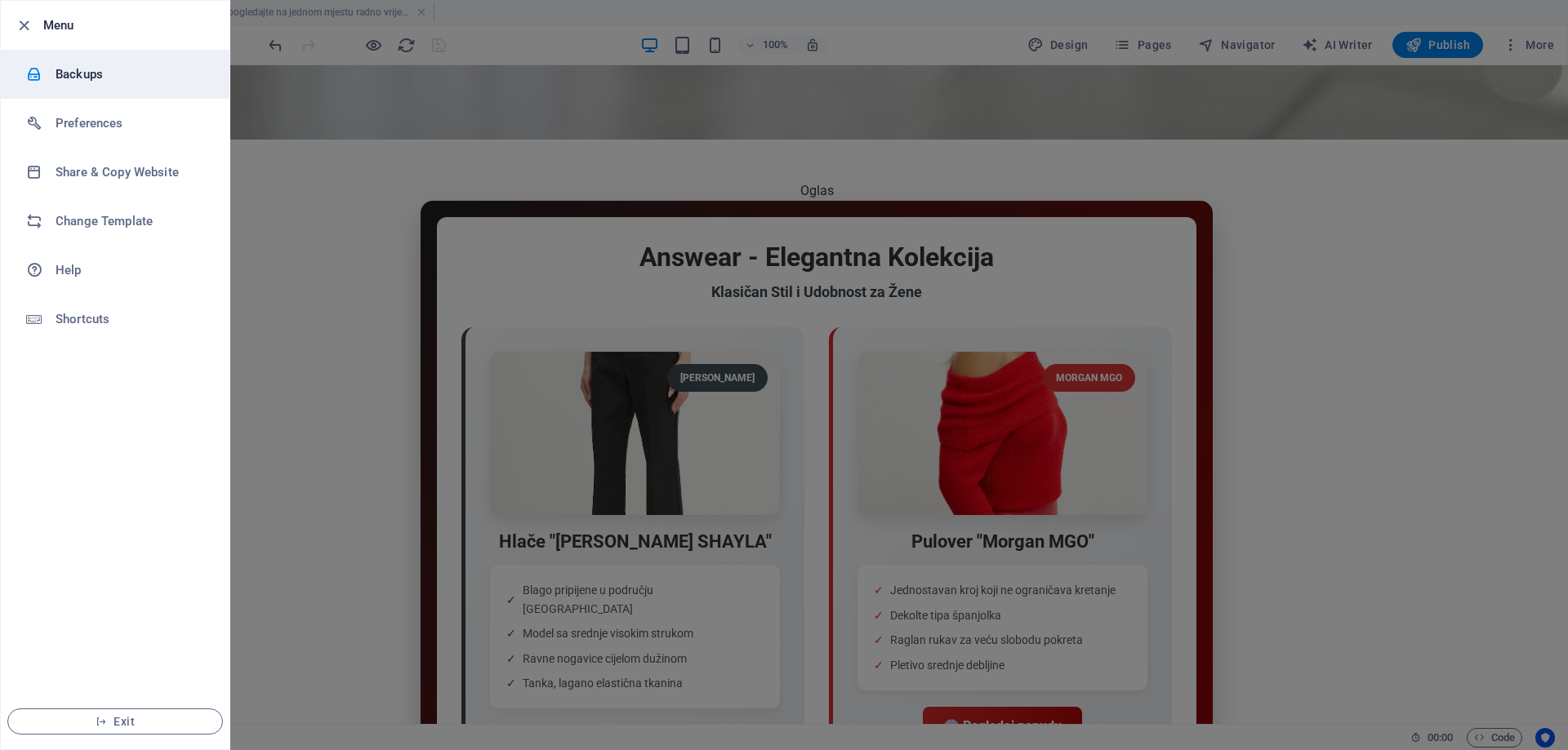
click at [65, 69] on h6 "Backups" at bounding box center [131, 74] width 151 height 20
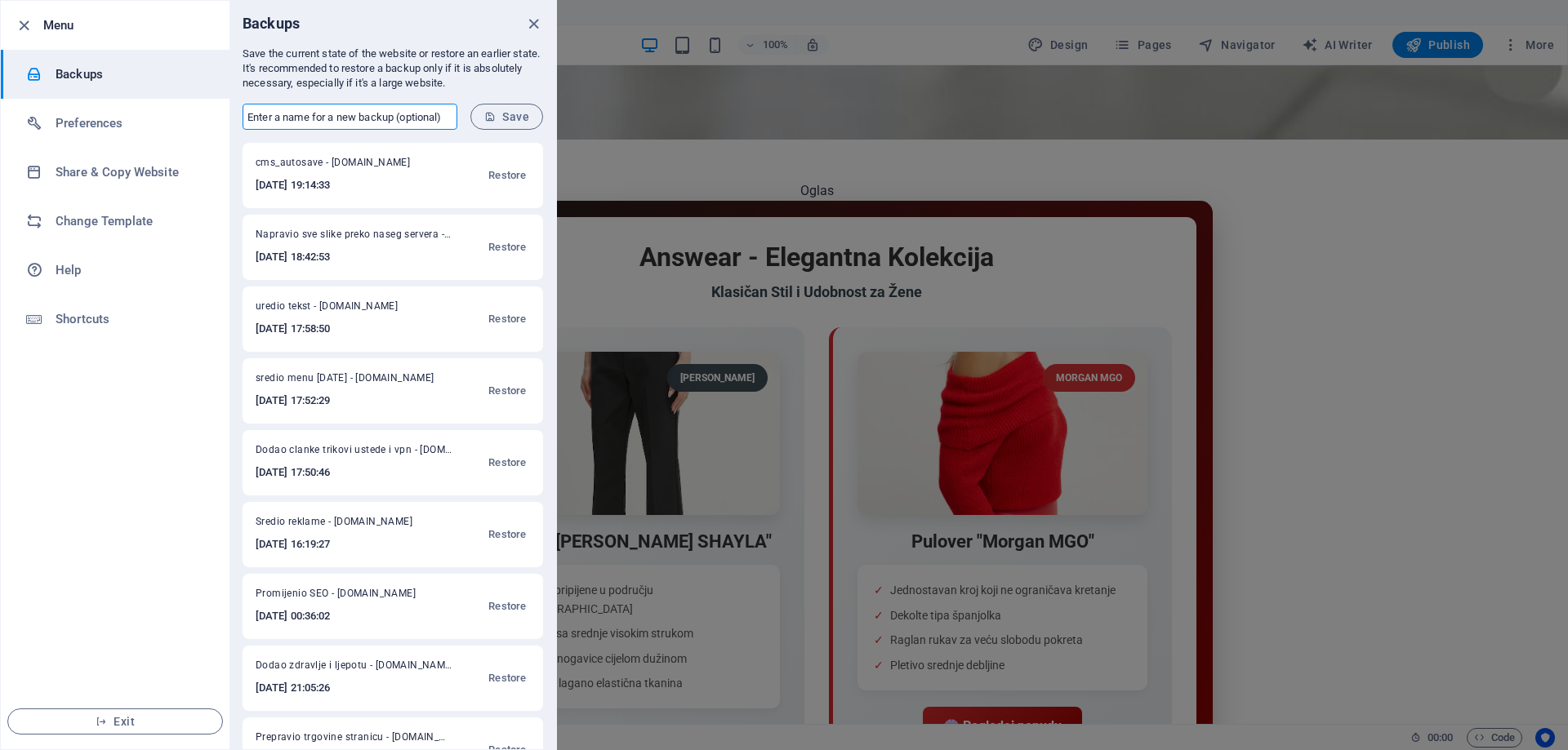
click at [286, 118] on input "text" at bounding box center [350, 116] width 215 height 26
click at [235, 124] on form "​ Save" at bounding box center [393, 116] width 326 height 52
click at [279, 112] on input "text" at bounding box center [350, 116] width 215 height 26
type input "Napravio sve slike preko naseg servera - fixed"
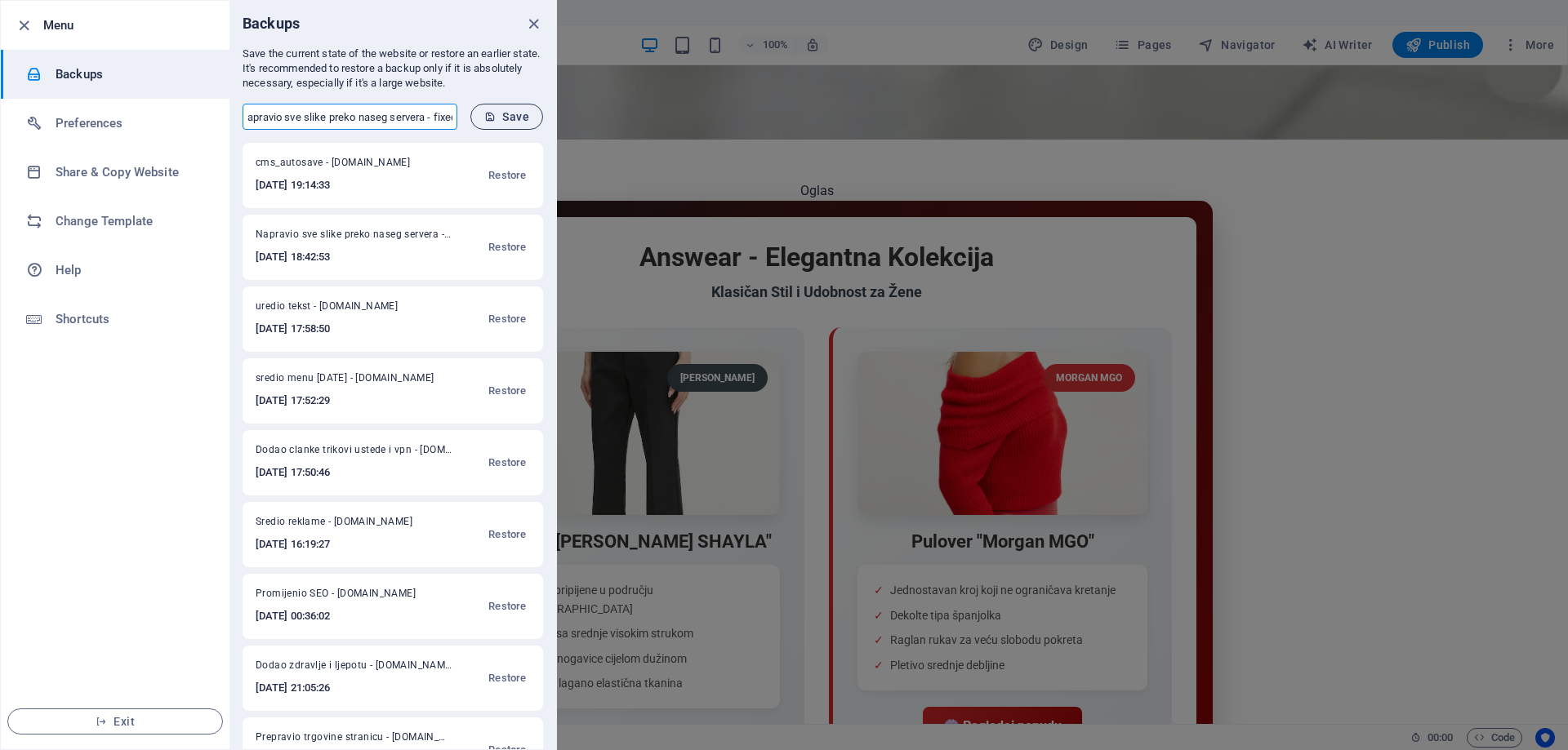
click at [513, 115] on span "Save" at bounding box center [506, 116] width 45 height 13
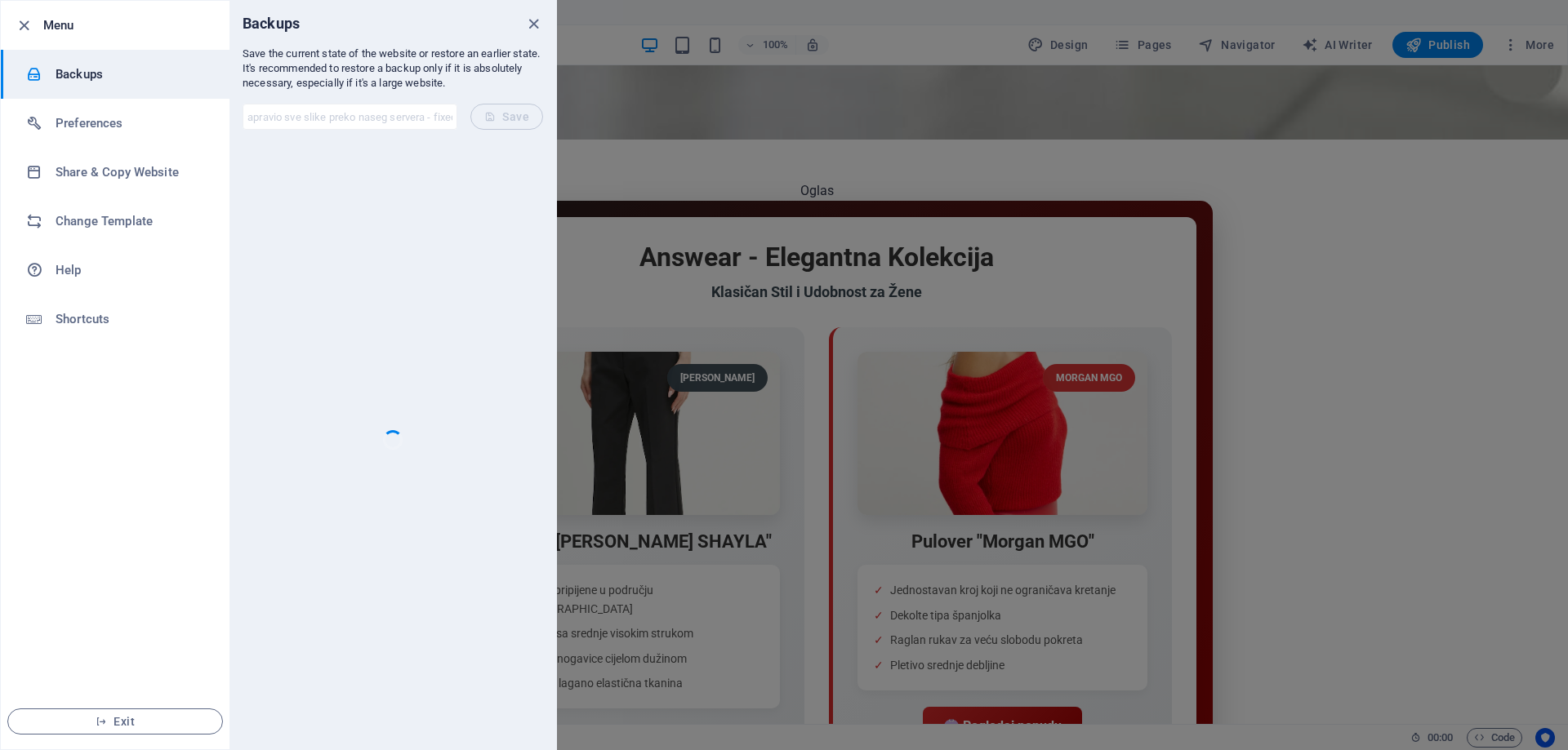
scroll to position [0, 0]
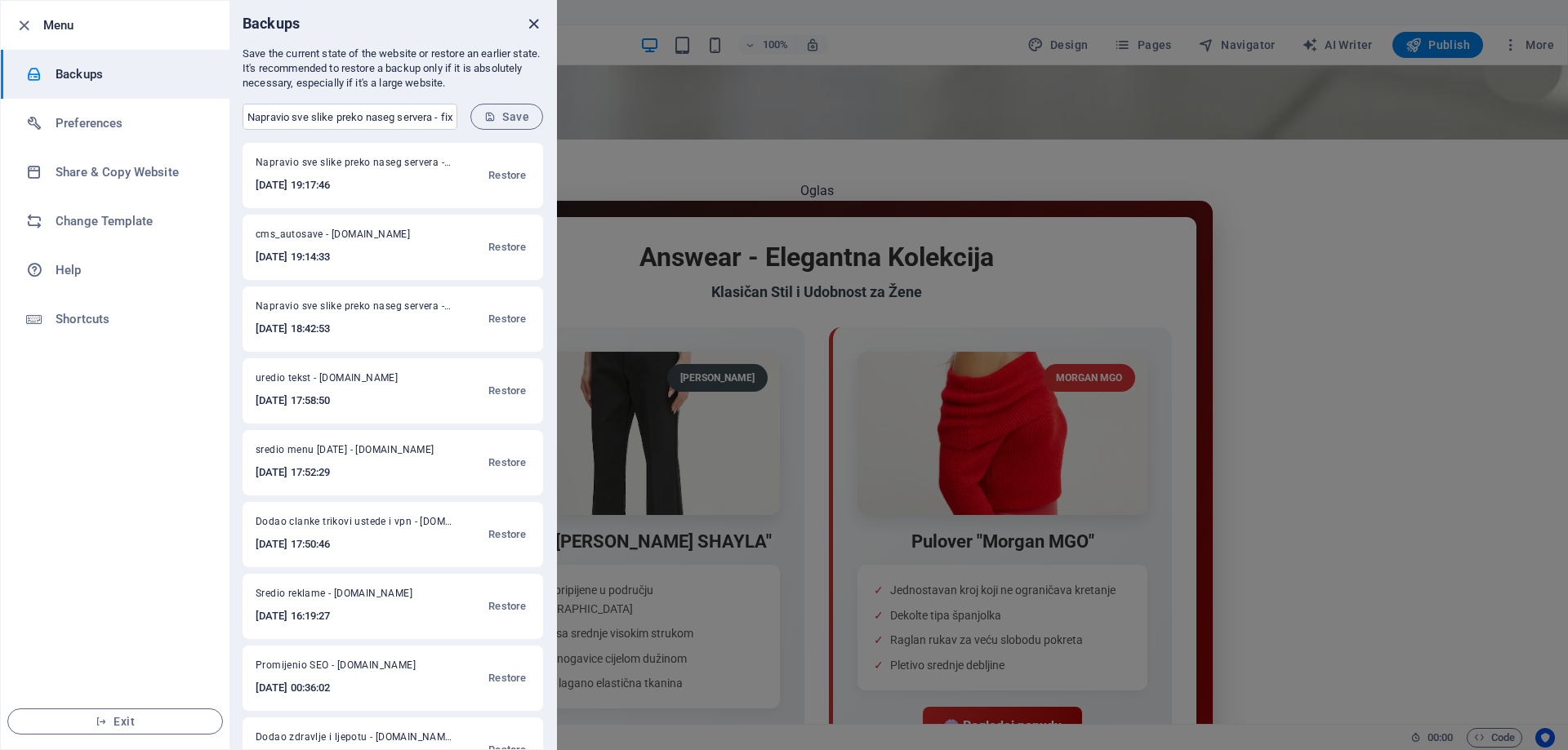
click at [534, 20] on icon "close" at bounding box center [533, 23] width 19 height 19
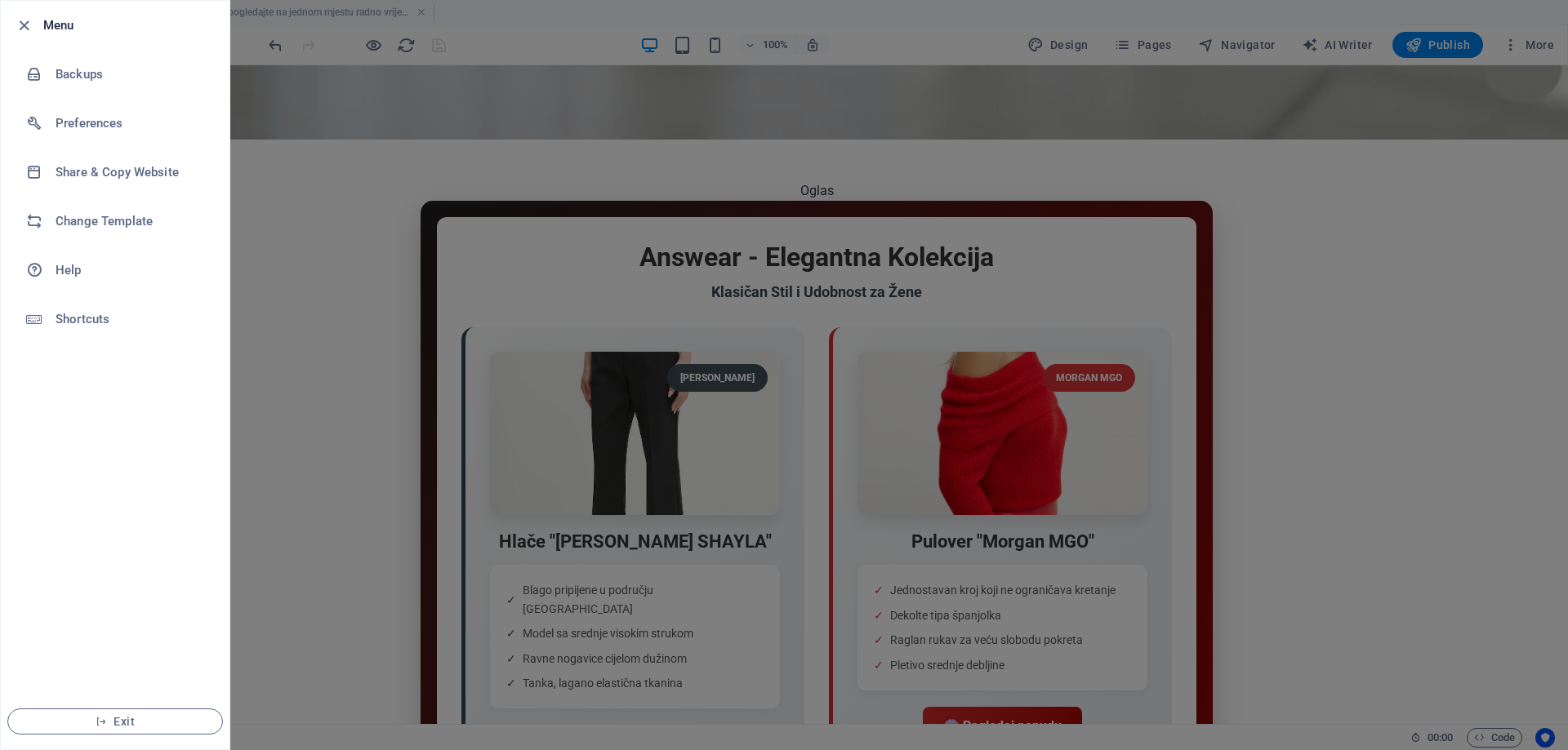
click at [300, 158] on div at bounding box center [784, 375] width 1568 height 750
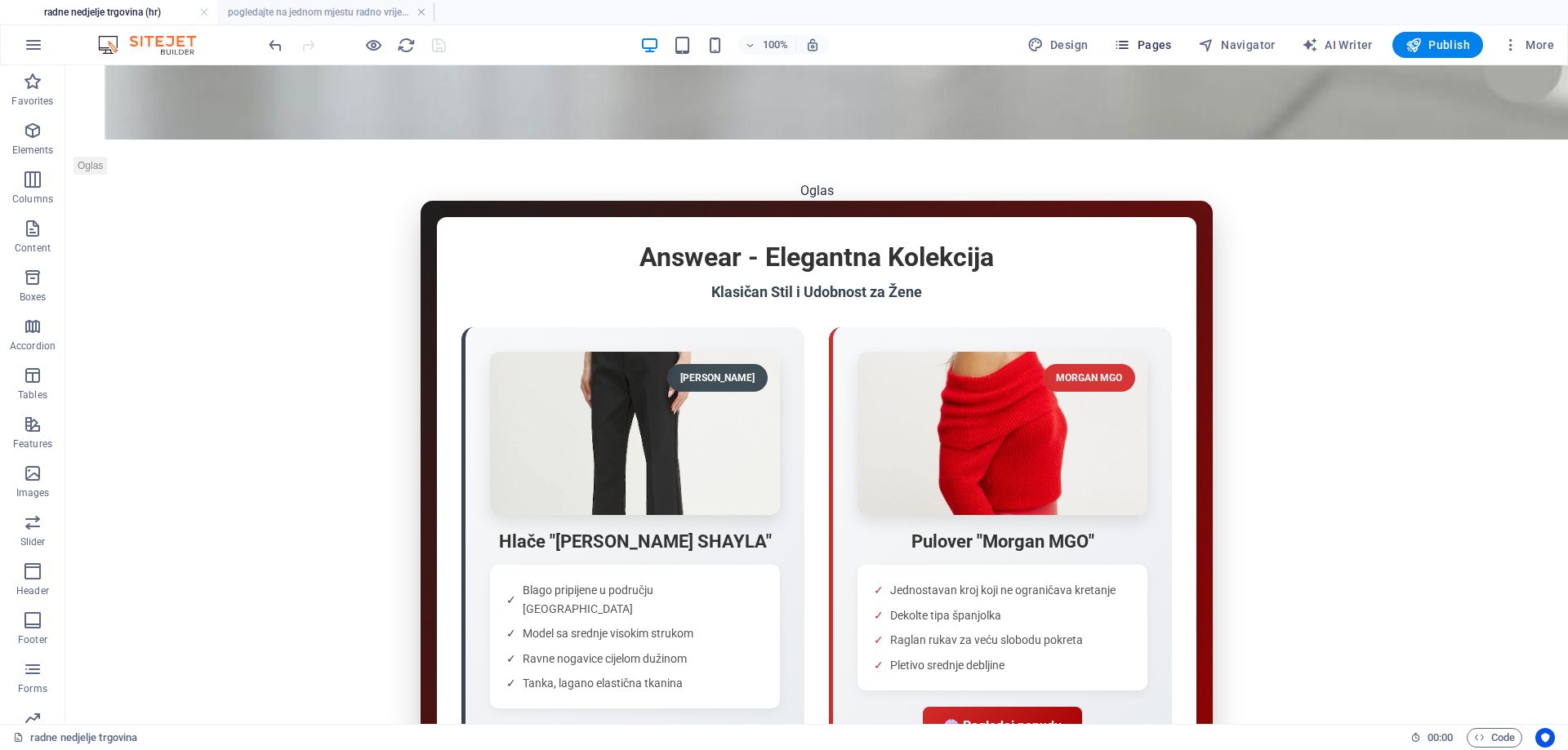
click at [1160, 44] on span "Pages" at bounding box center [1142, 45] width 57 height 16
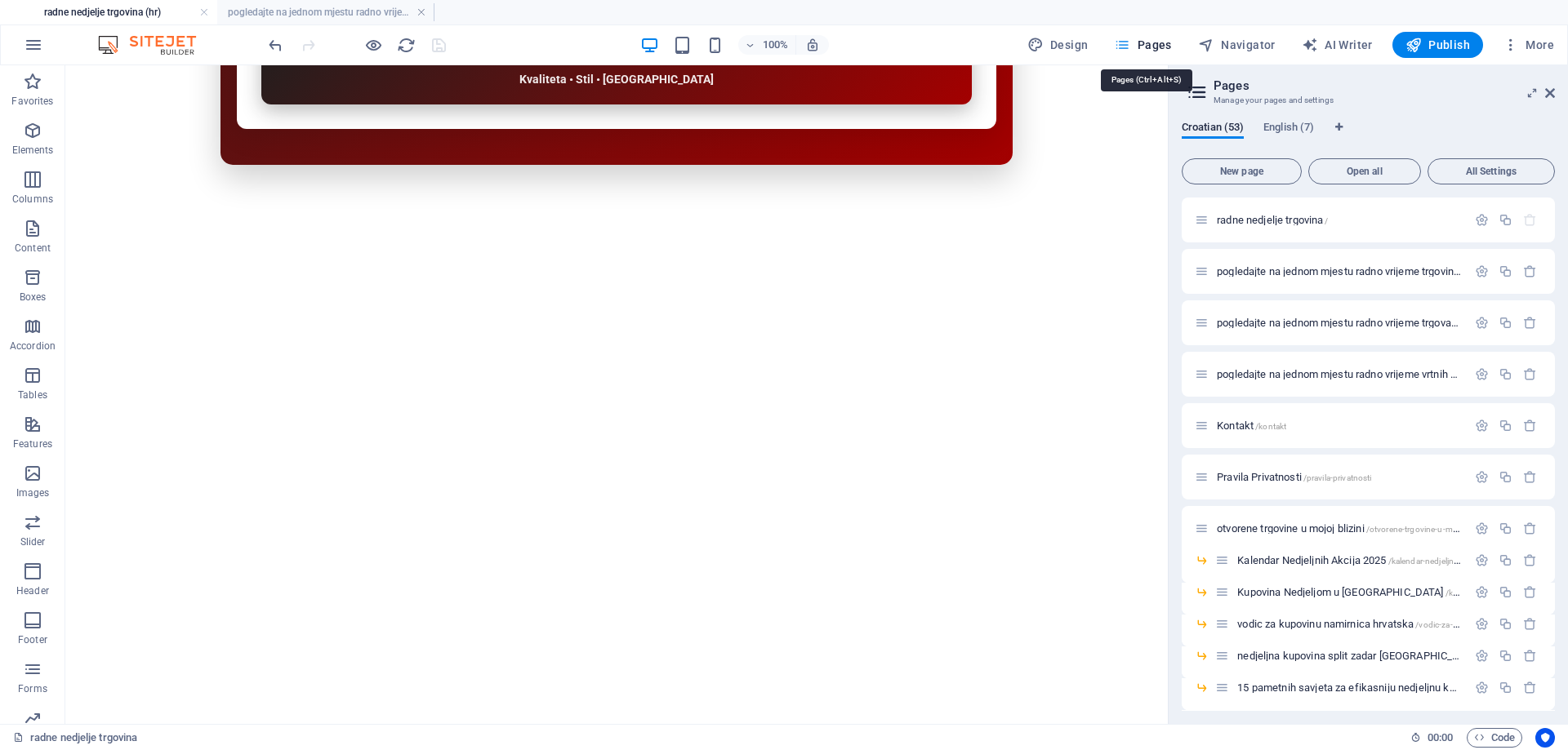
scroll to position [6780, 0]
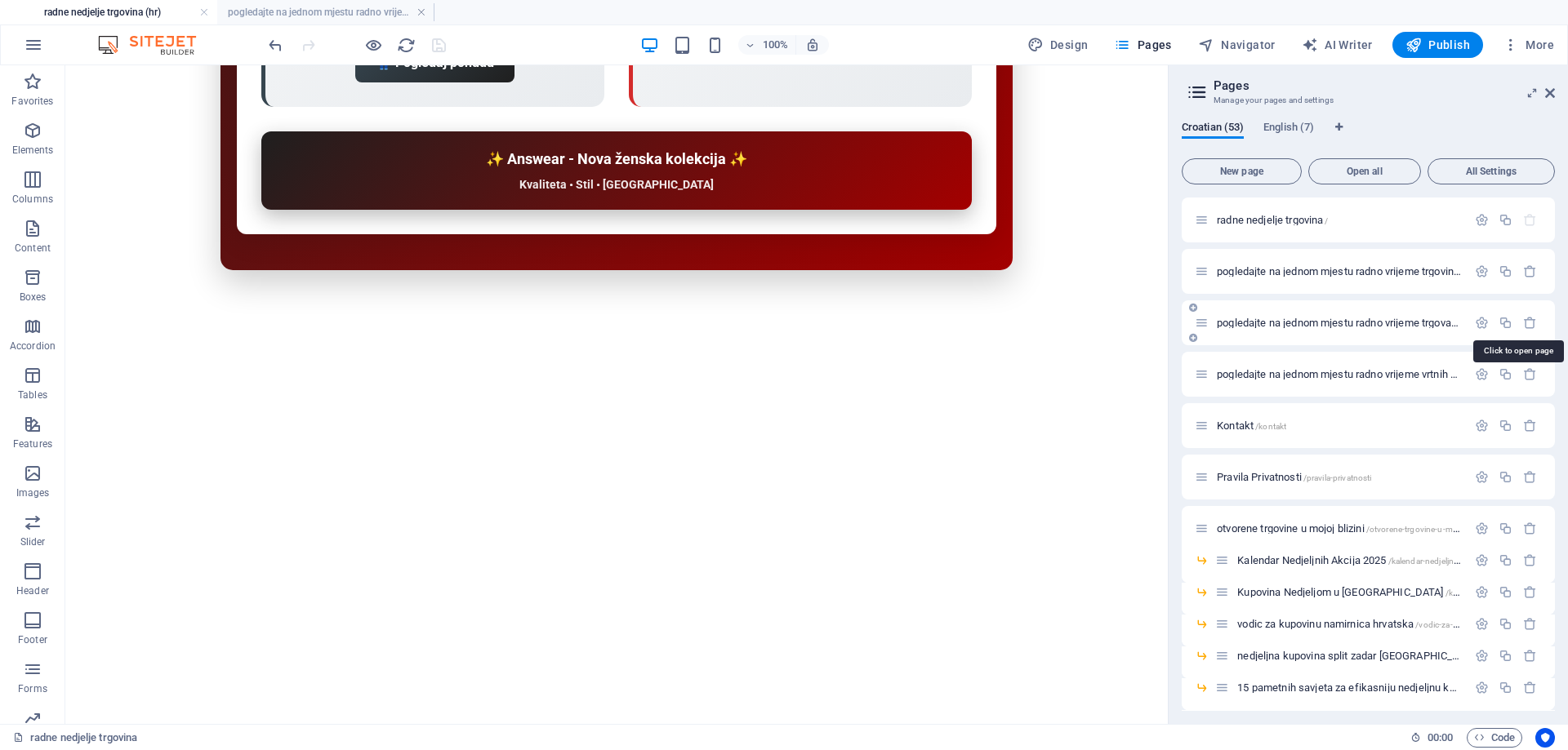
click at [1276, 324] on span "pogledajte na jednom mjestu radno vrijeme trgovačkih centara otvorenih u nedjel…" at bounding box center [1566, 323] width 700 height 13
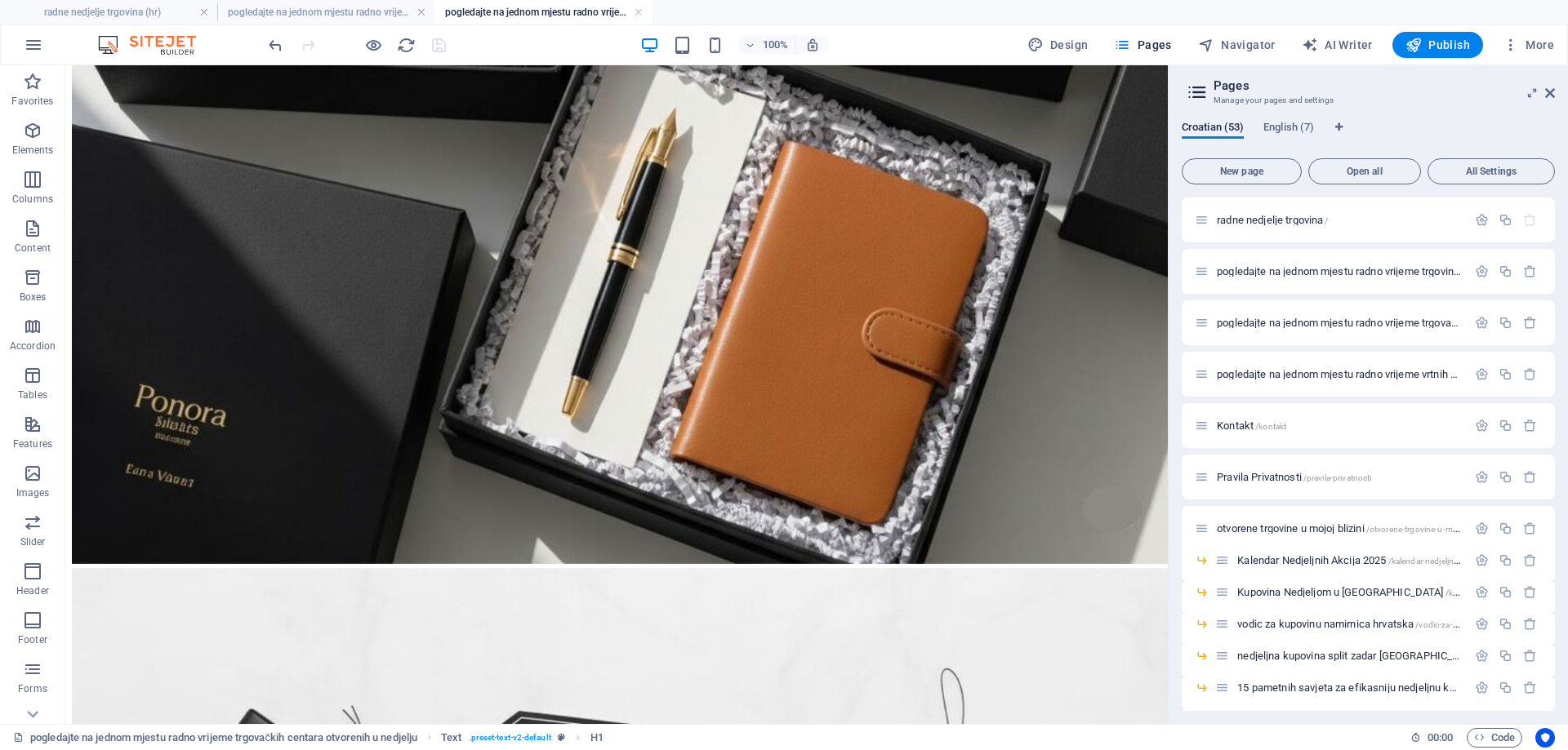
scroll to position [8593, 0]
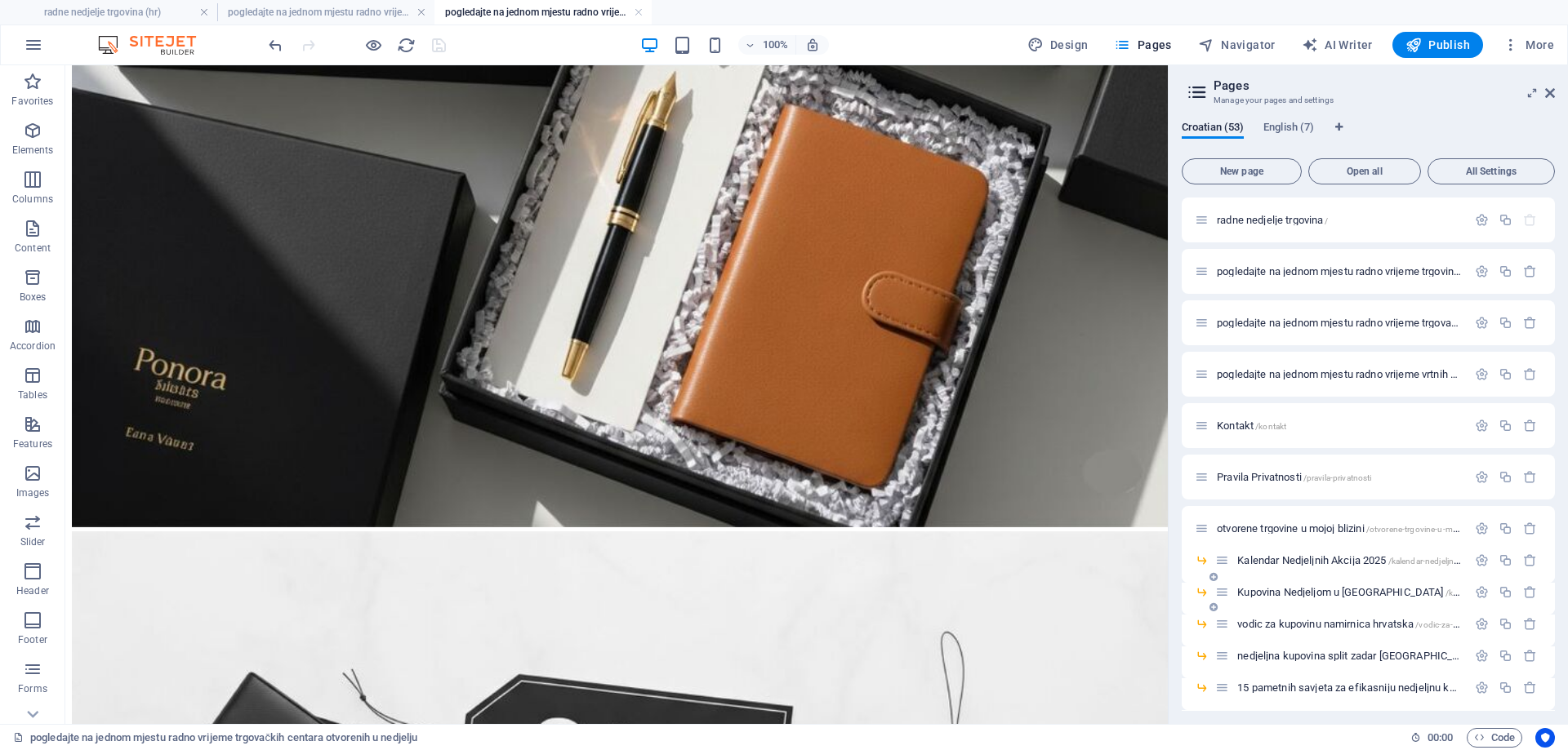
click at [1284, 589] on span "Kupovina Nedjeljom u [GEOGRAPHIC_DATA] /kupovina-nedjeljom-u-[GEOGRAPHIC_DATA]" at bounding box center [1426, 593] width 378 height 13
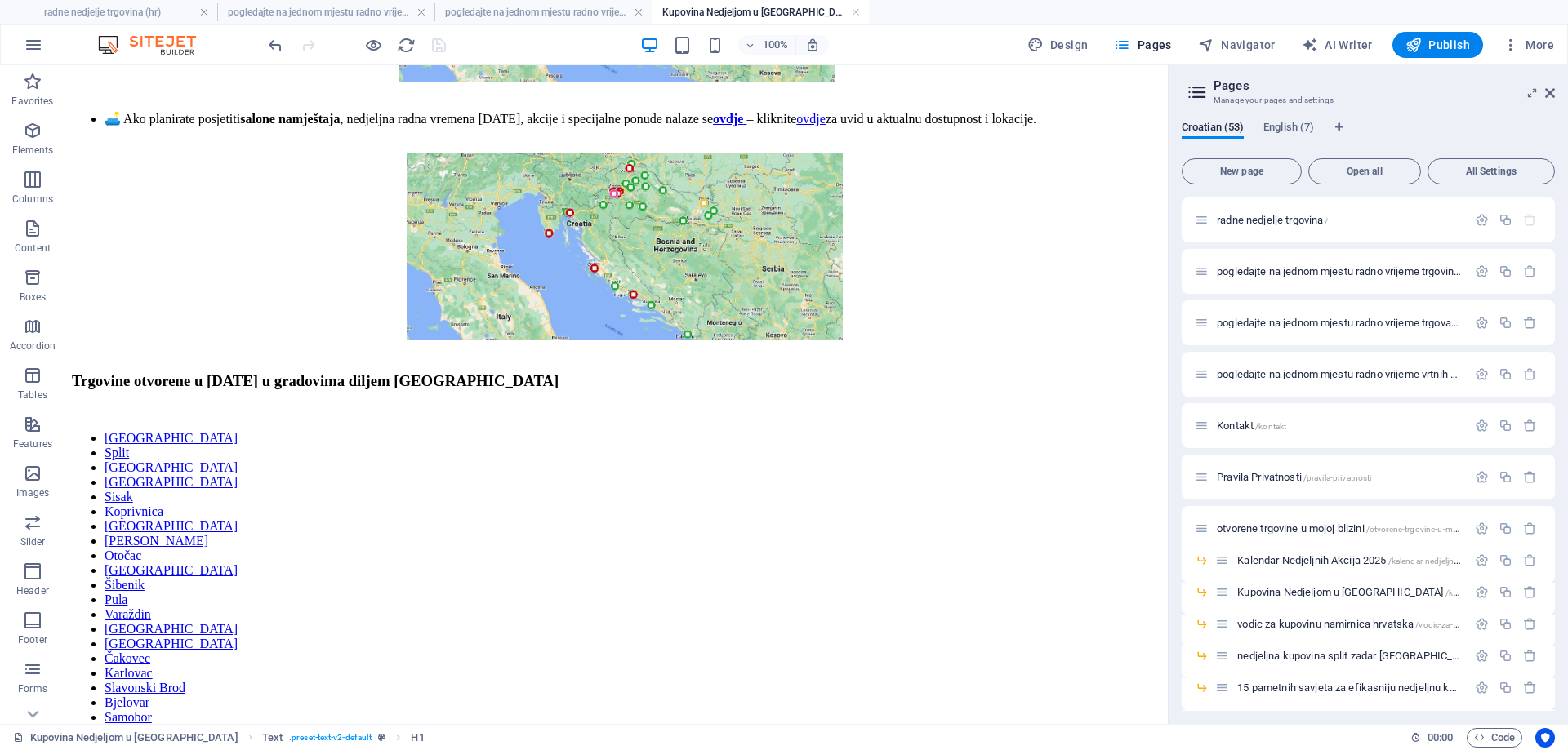
scroll to position [4555, 0]
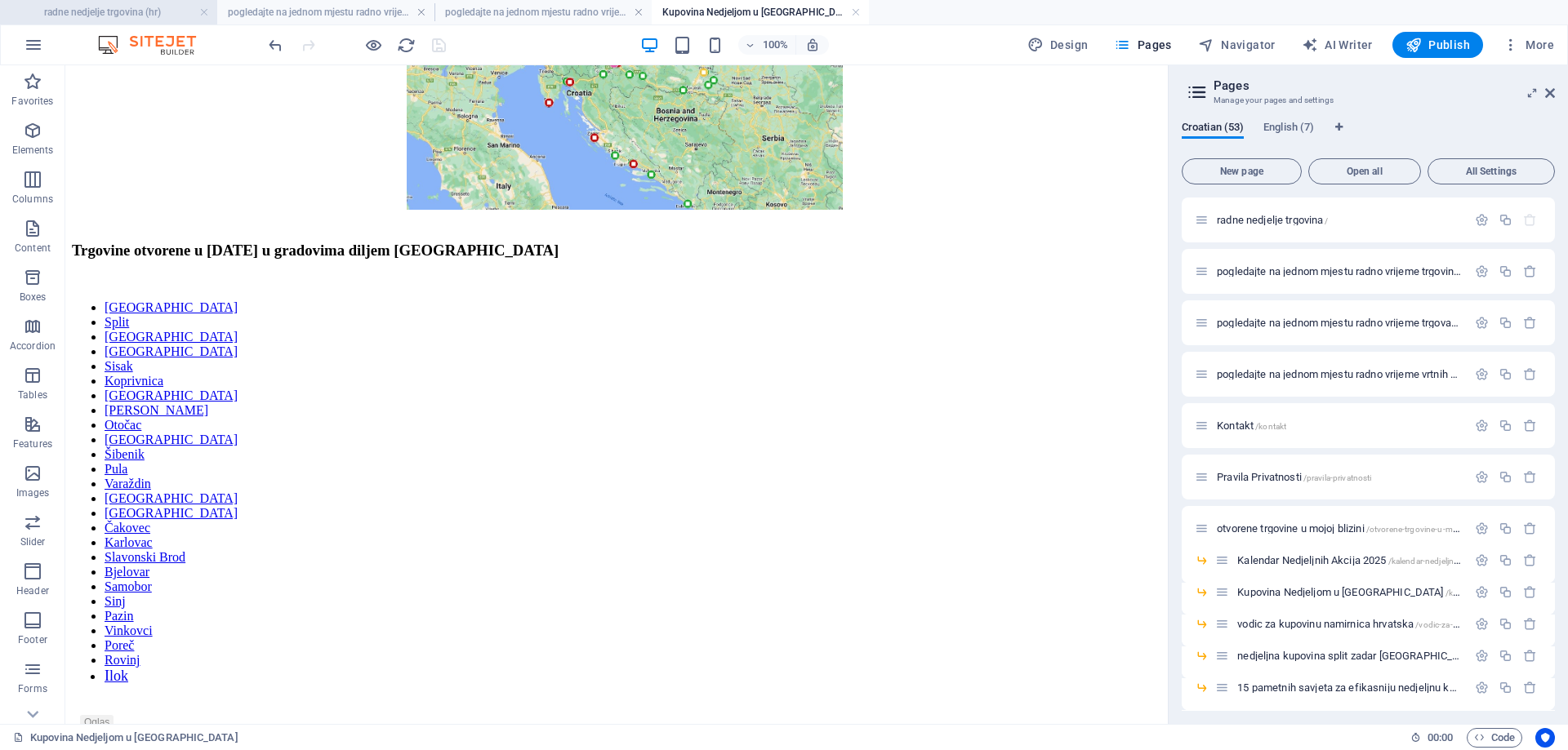
click at [106, 0] on li "radne nedjelje trgovina (hr)" at bounding box center [108, 12] width 217 height 24
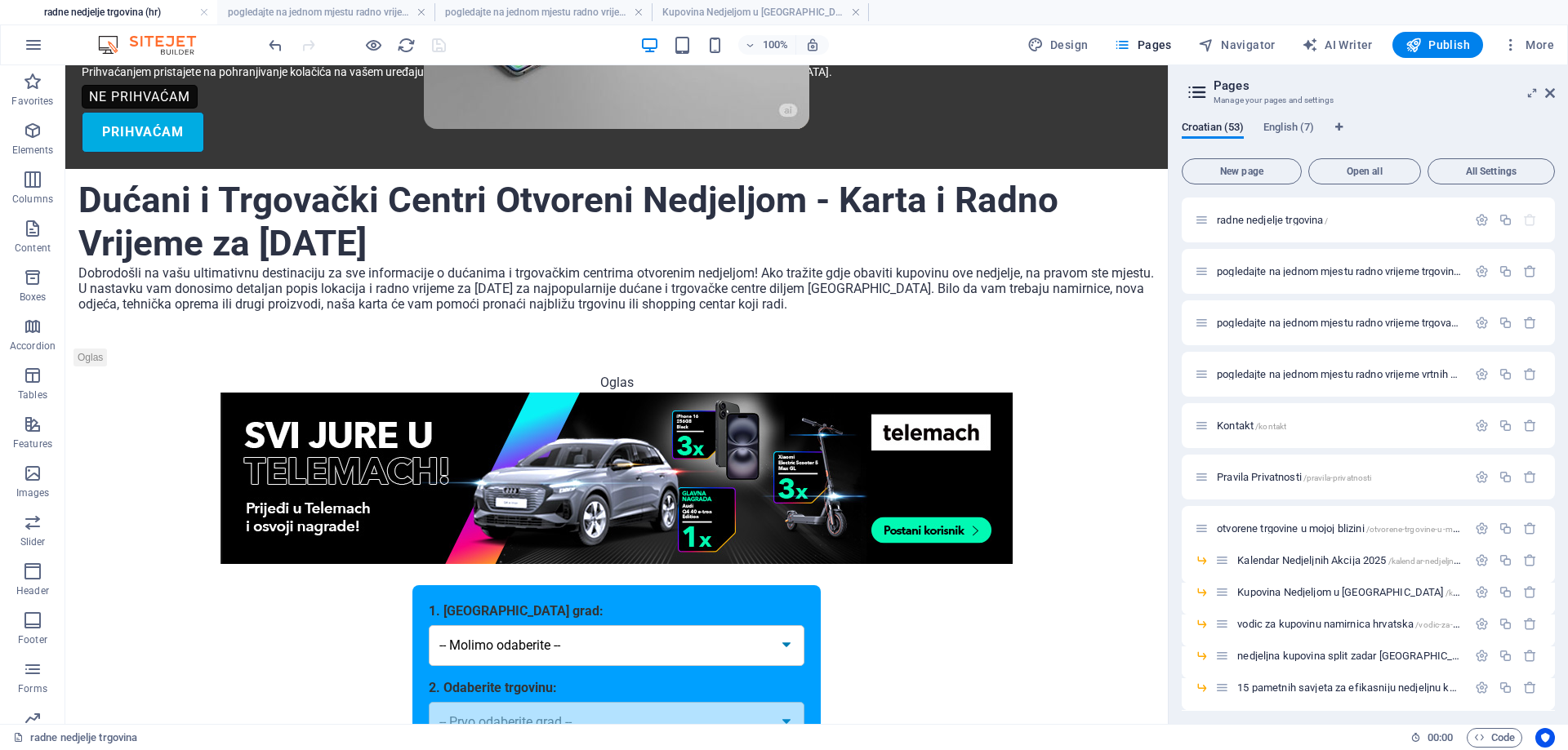
scroll to position [0, 0]
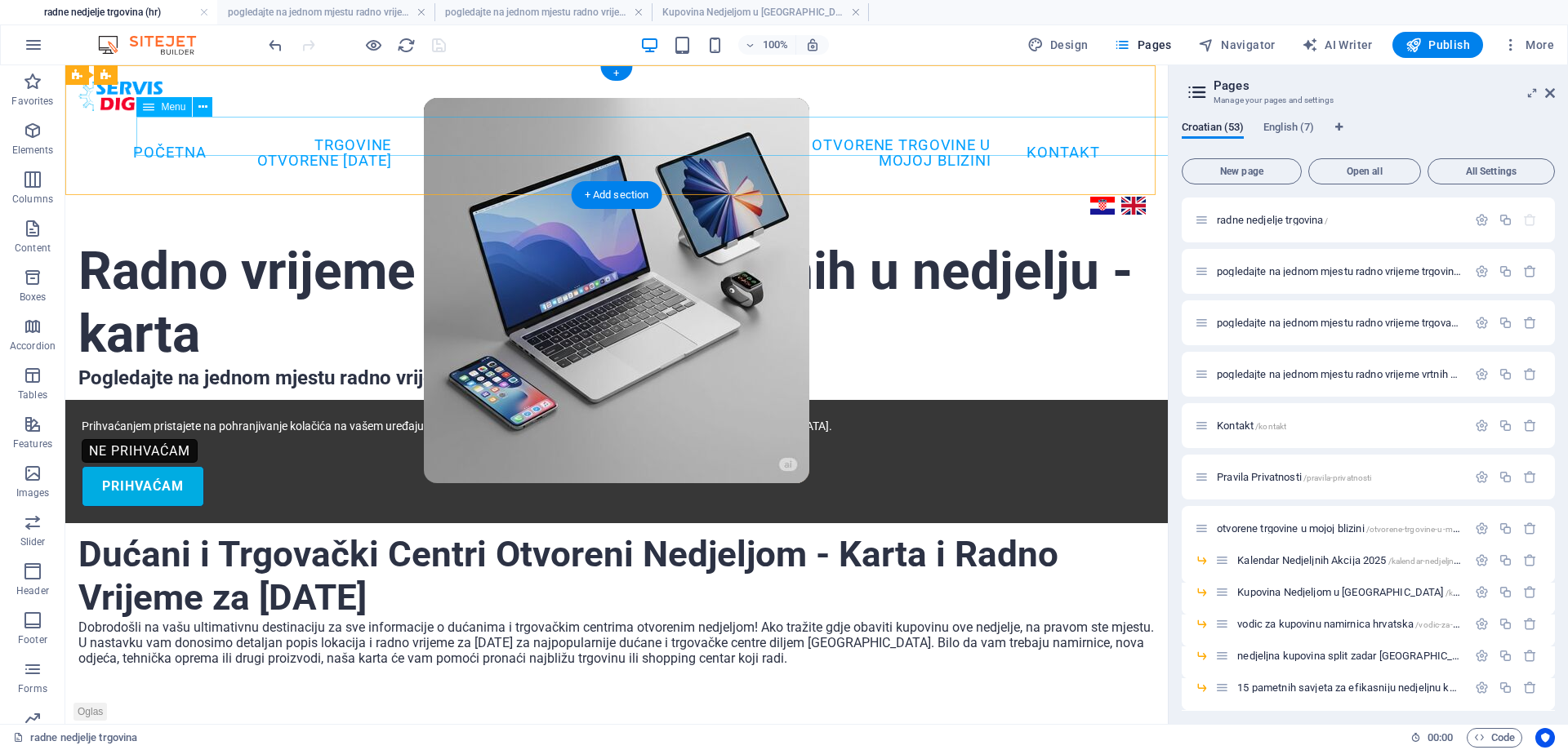
click at [231, 128] on nav "Početna TRGOVINE OTVORENE [DATE] TRGOVAČKI CENTRI [DATE] SALONI NAMJEŠTAJA [DAT…" at bounding box center [617, 153] width 991 height 70
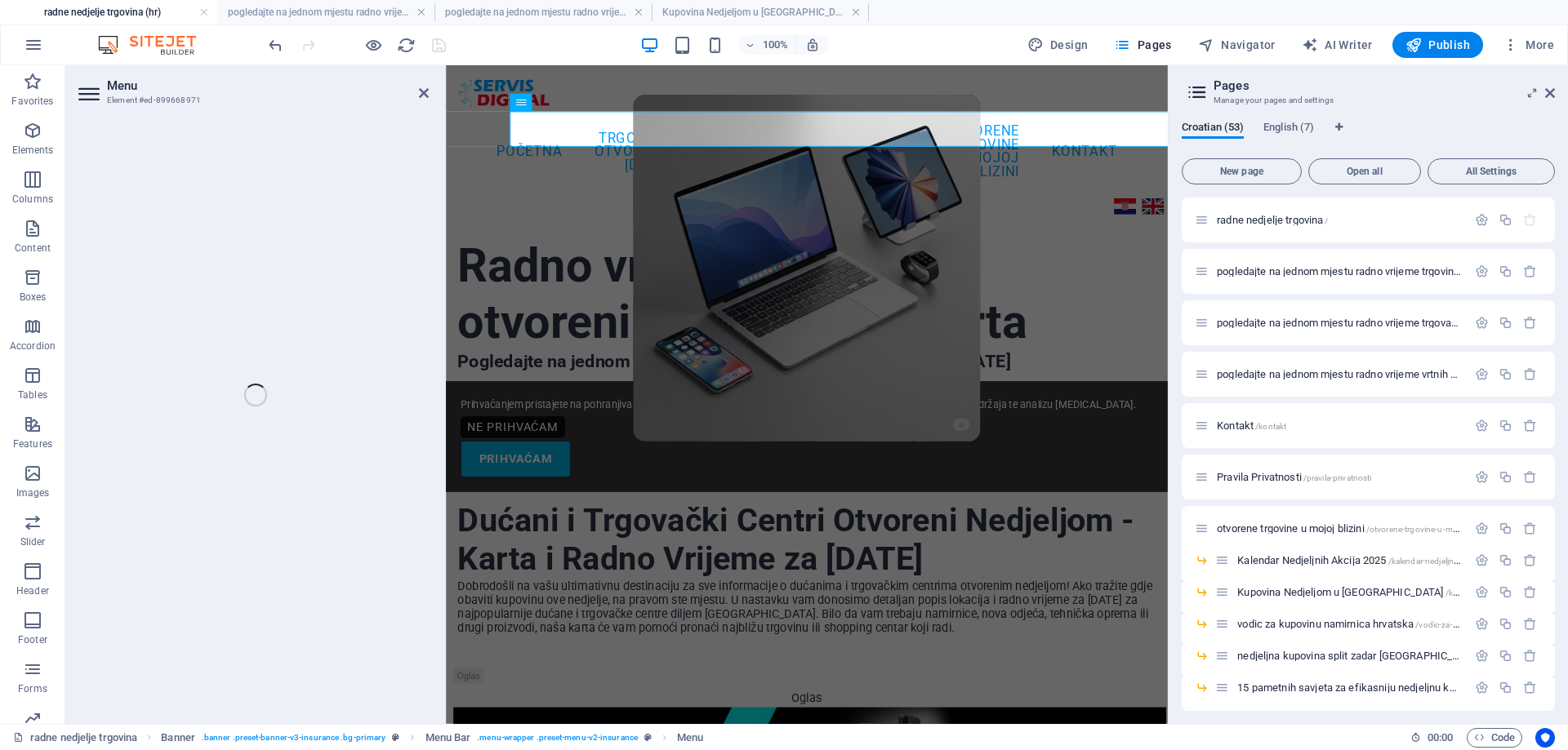
select select
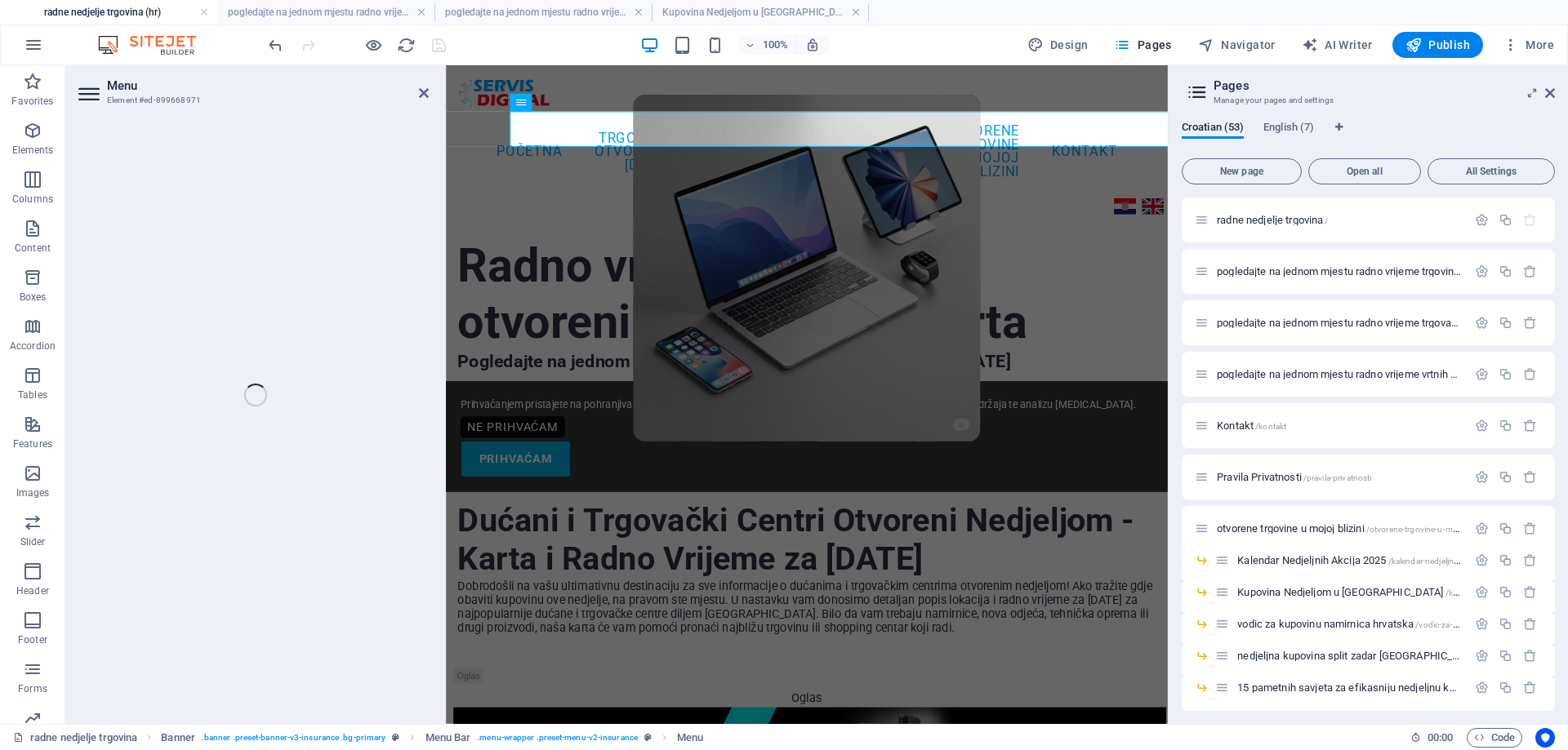
select select
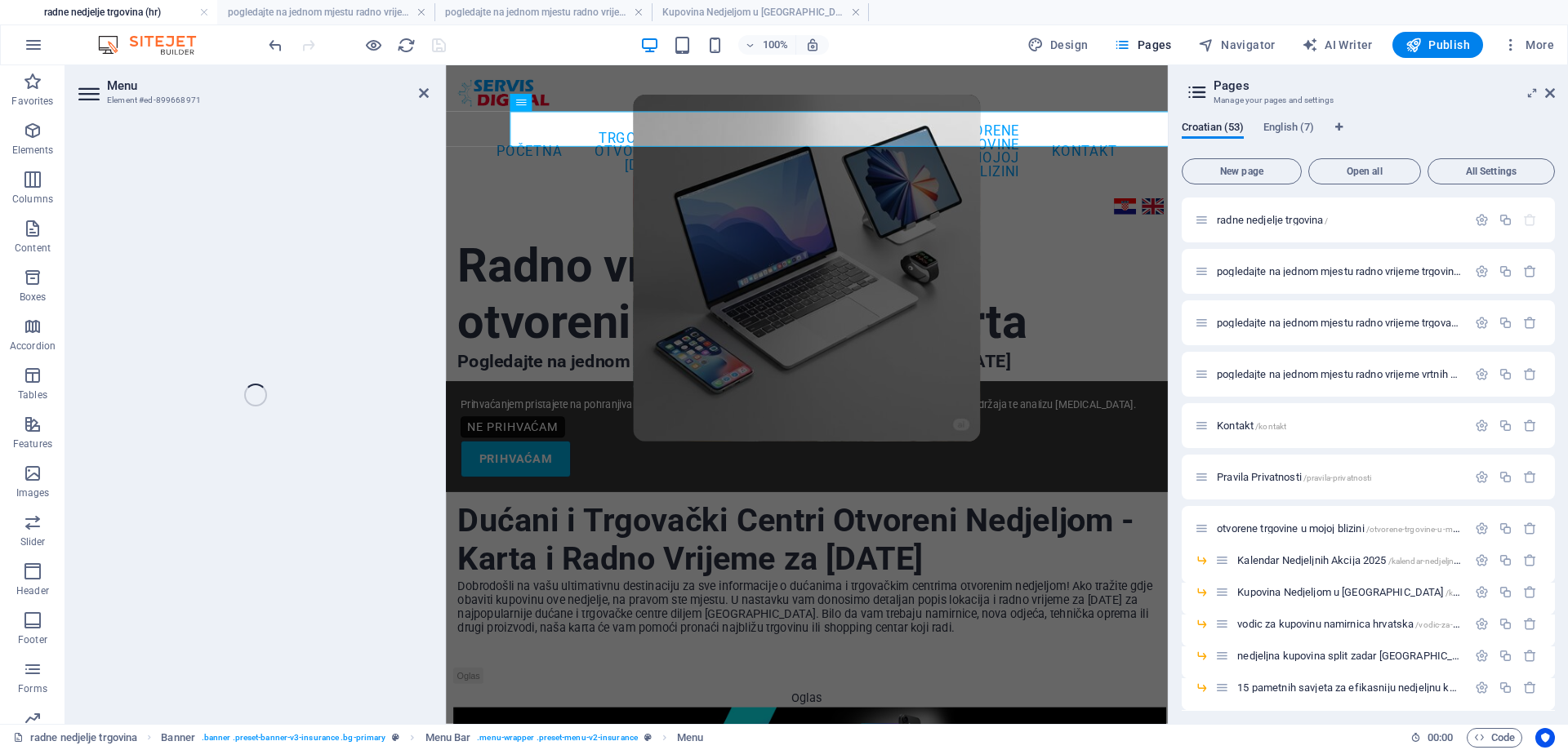
select select
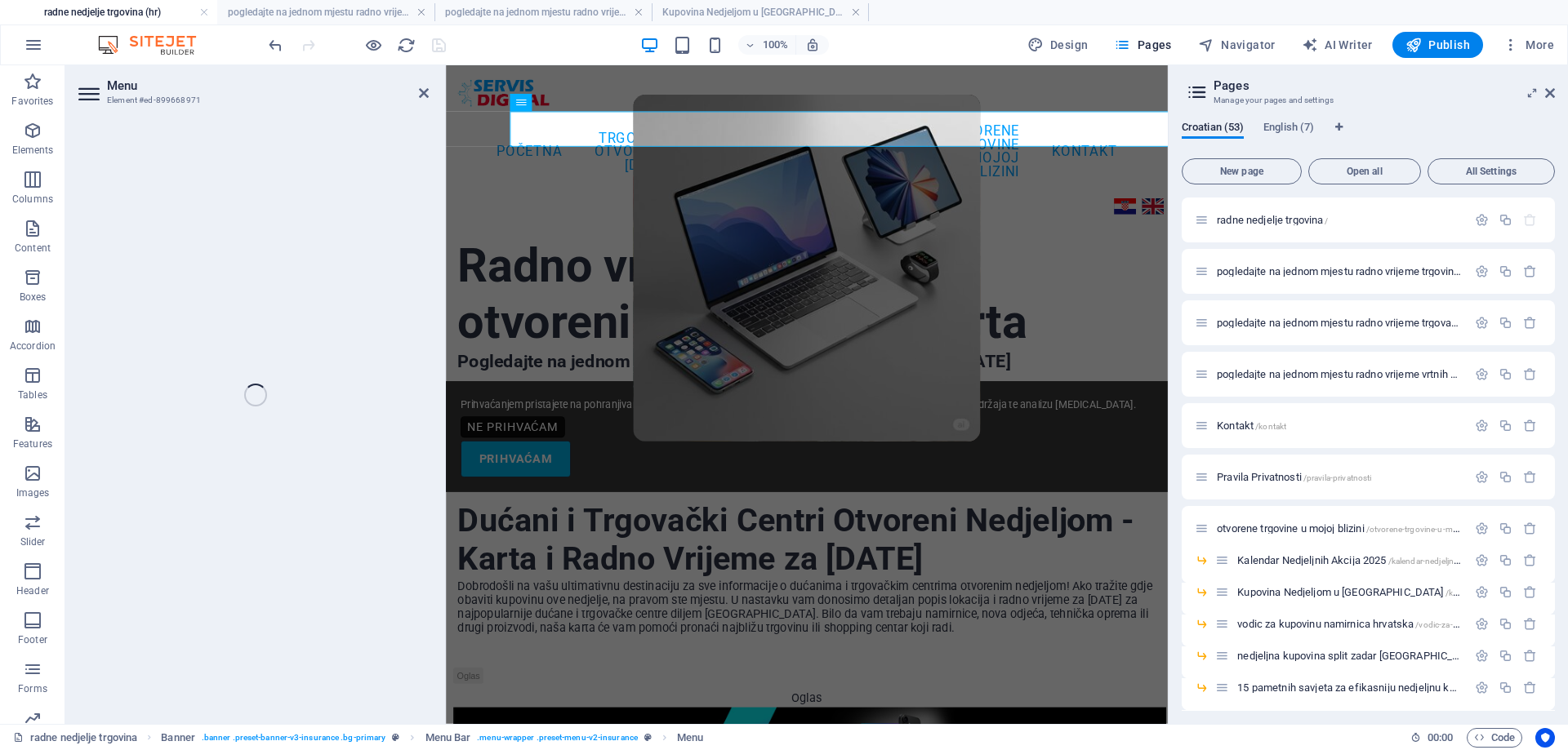
select select
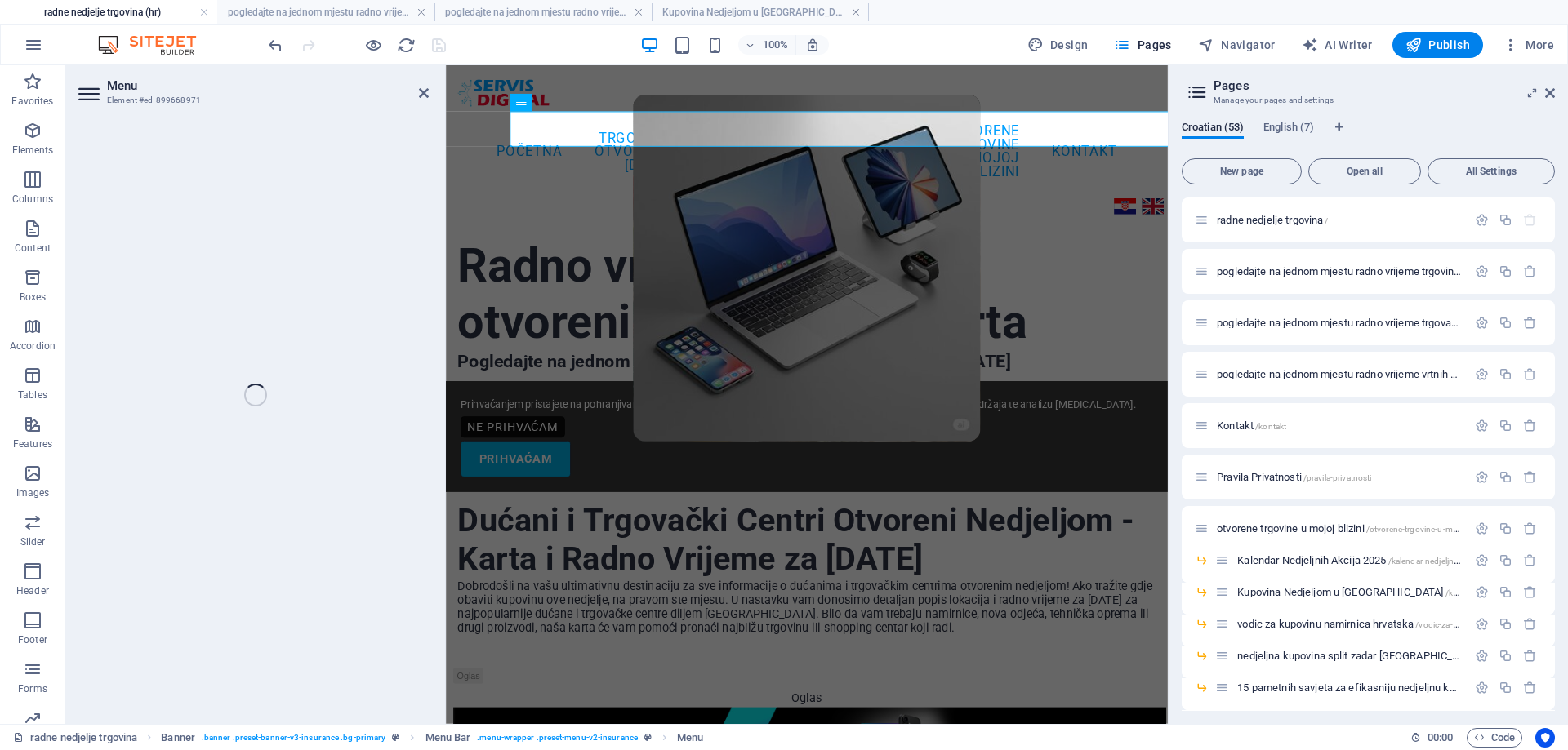
select select
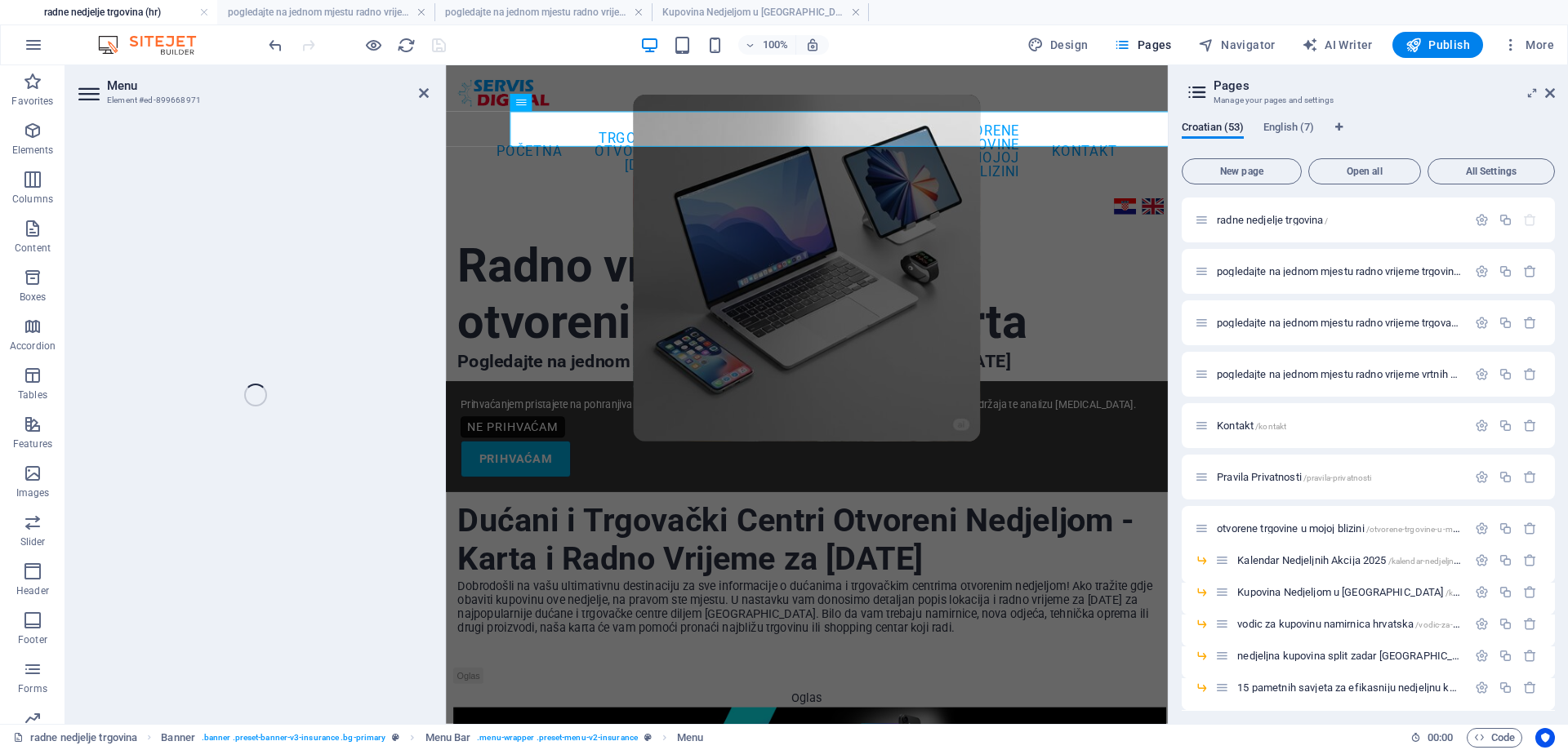
select select
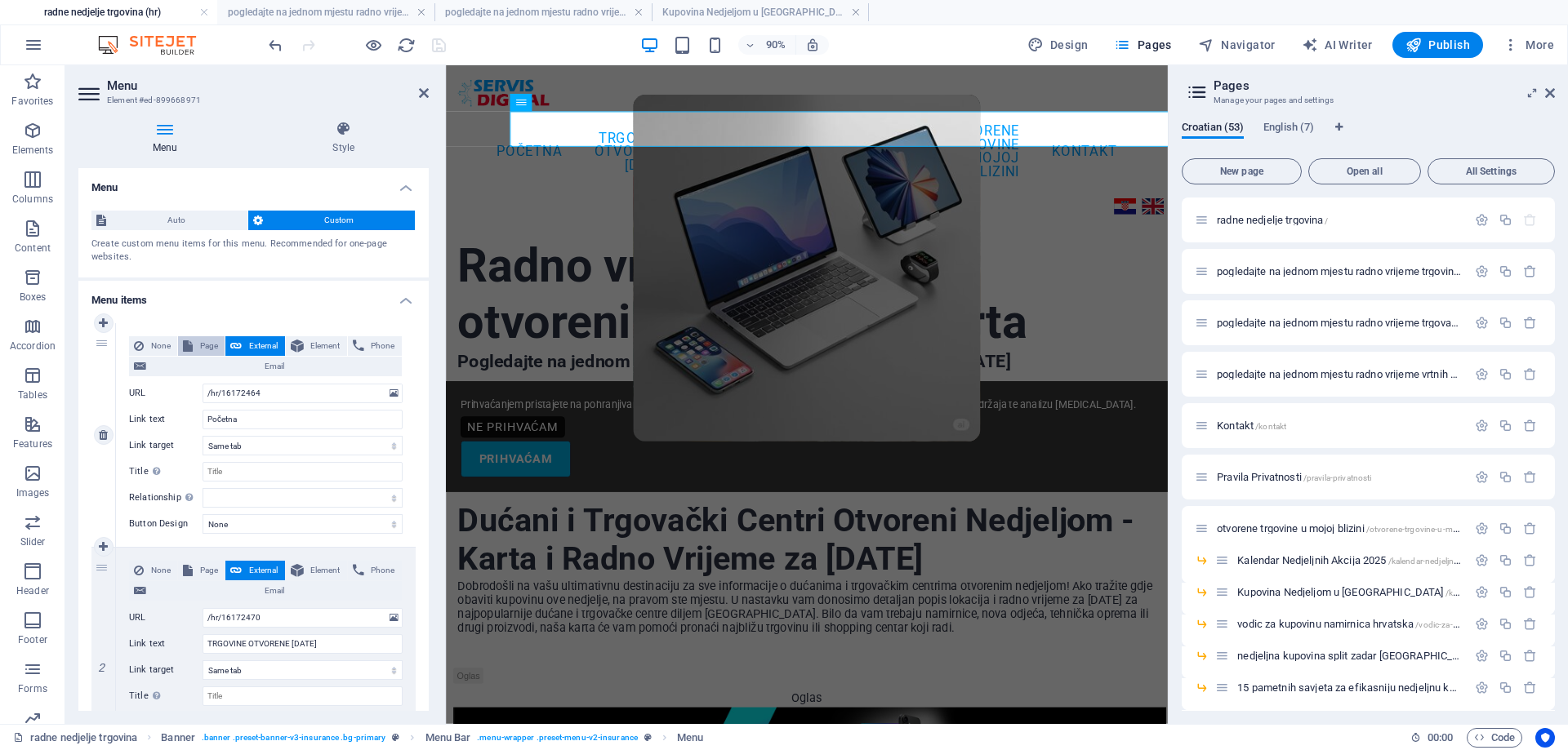
click at [204, 342] on span "Page" at bounding box center [208, 346] width 22 height 20
select select
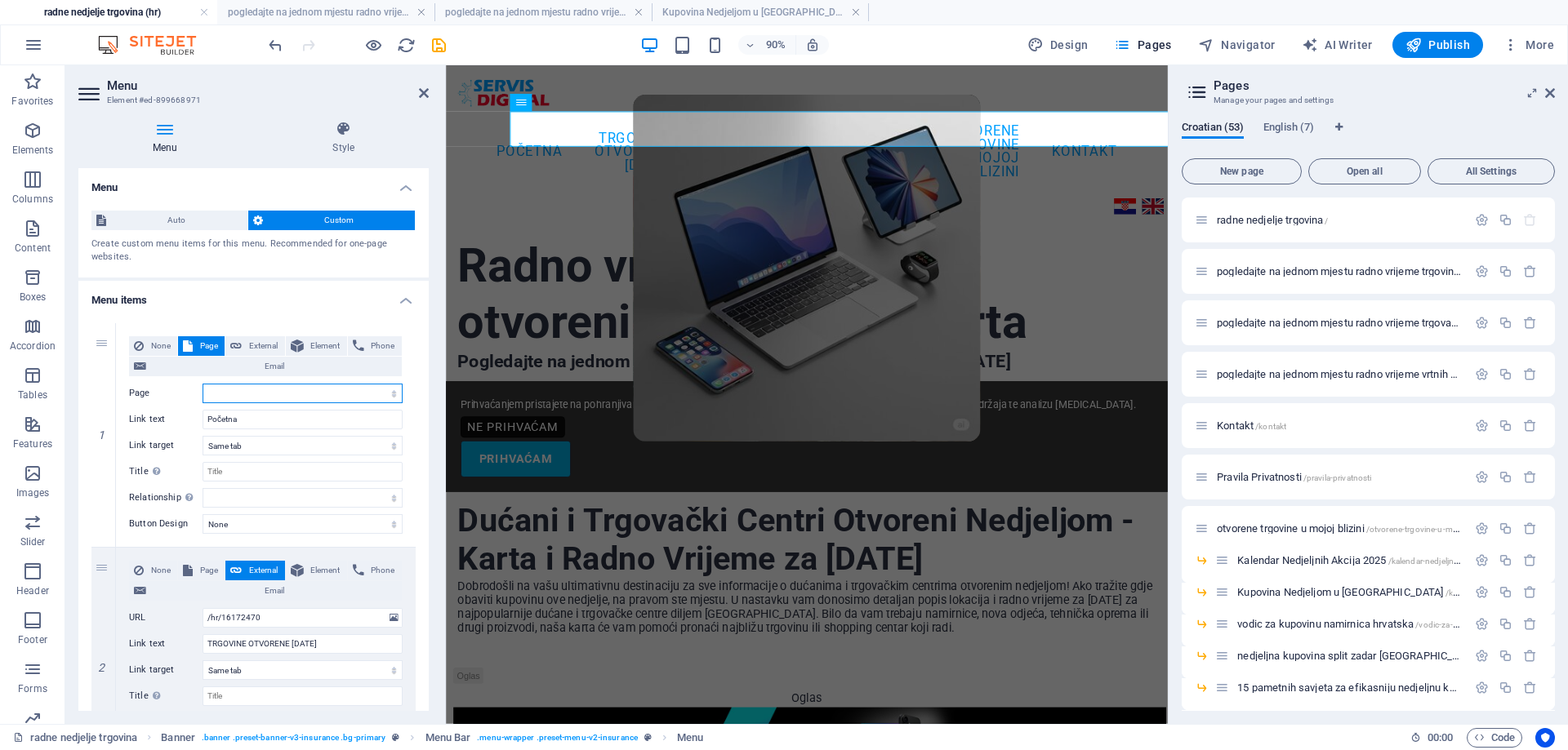
select select
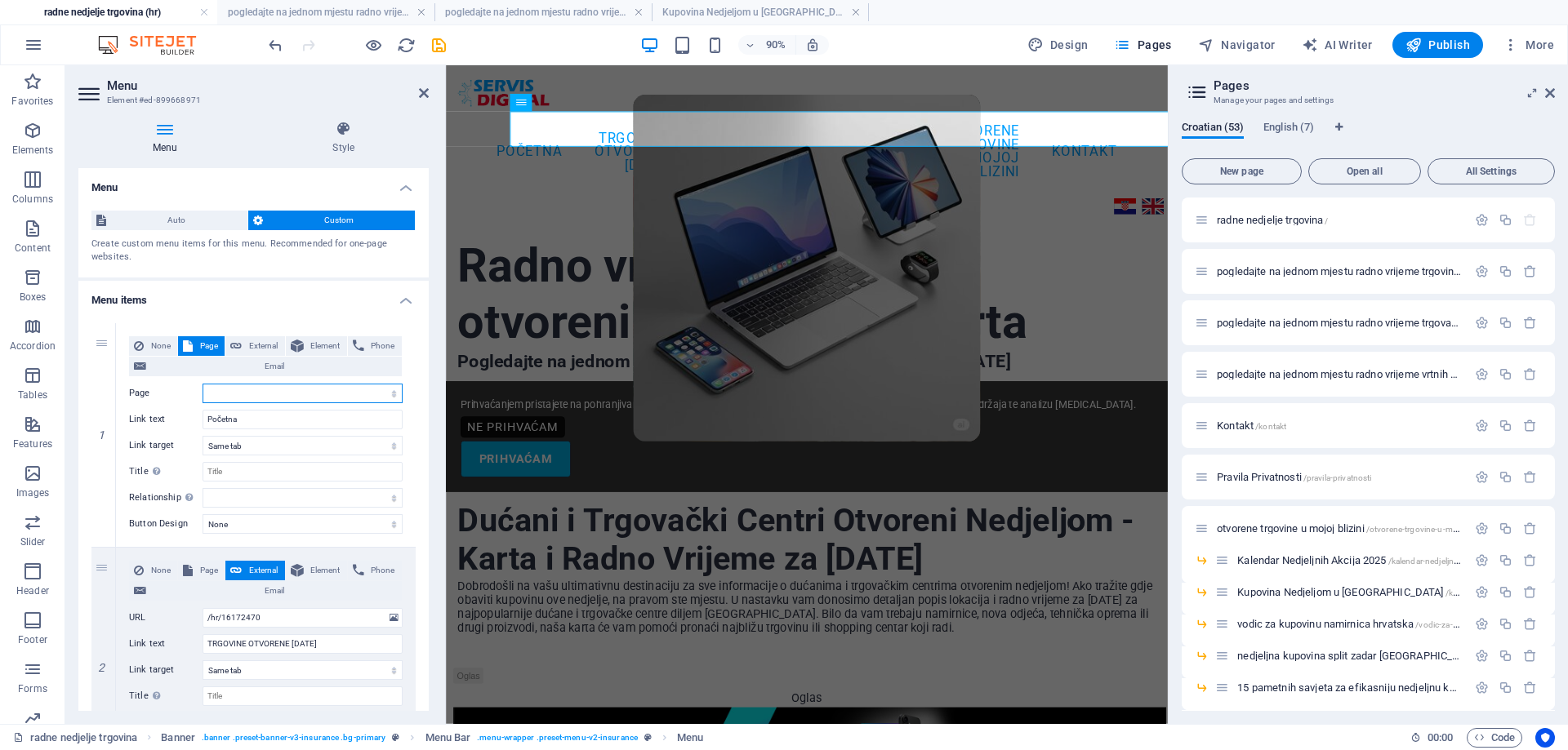
select select
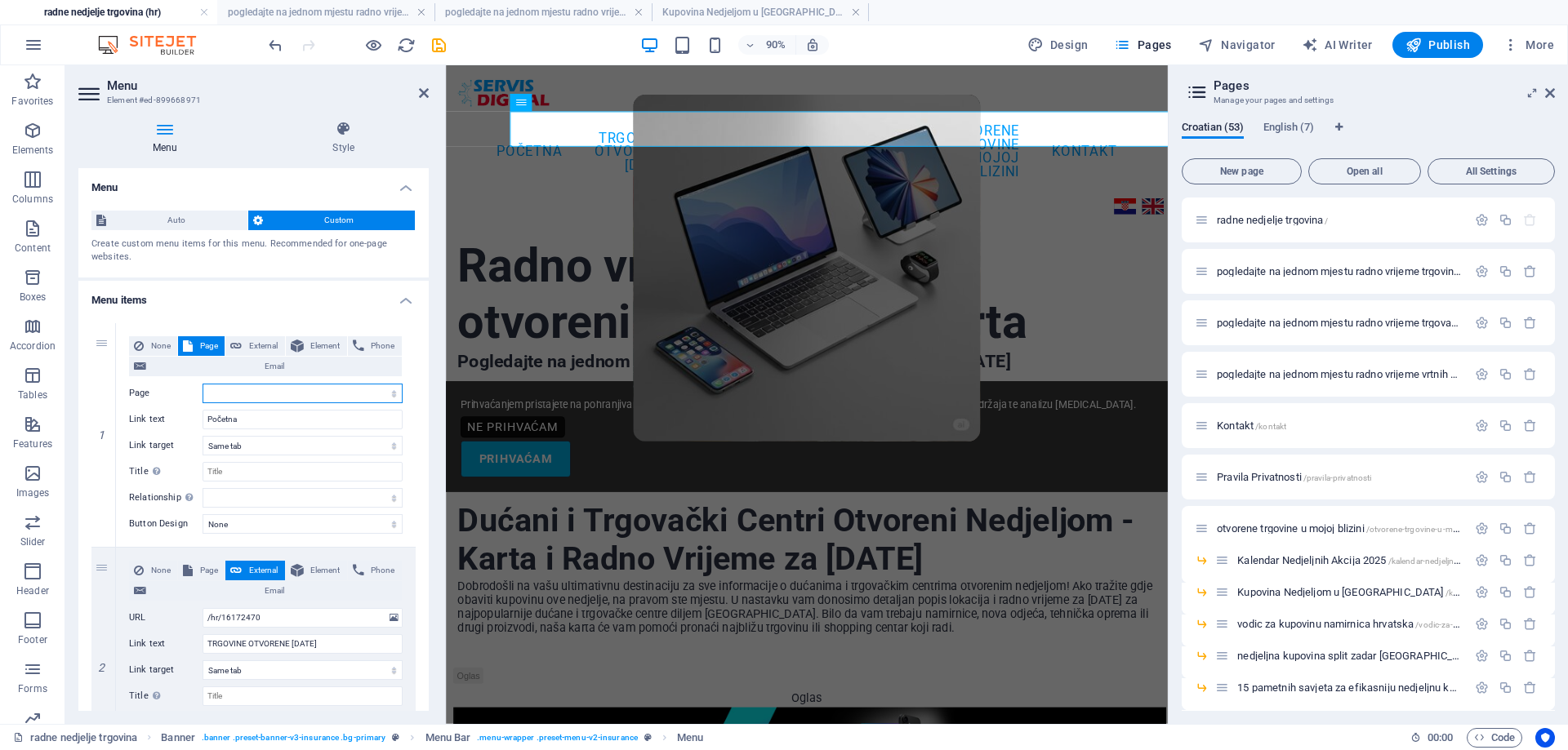
select select
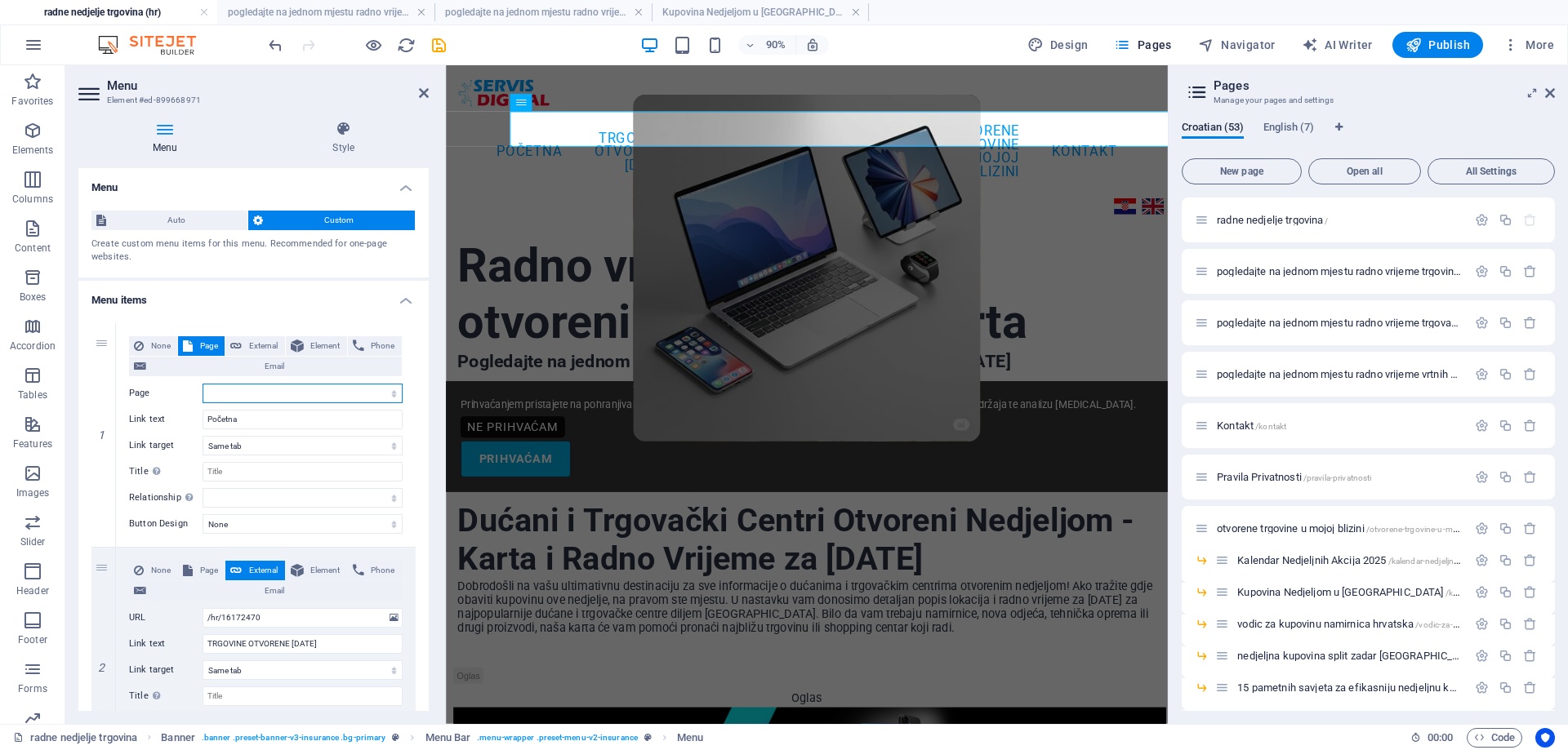
select select
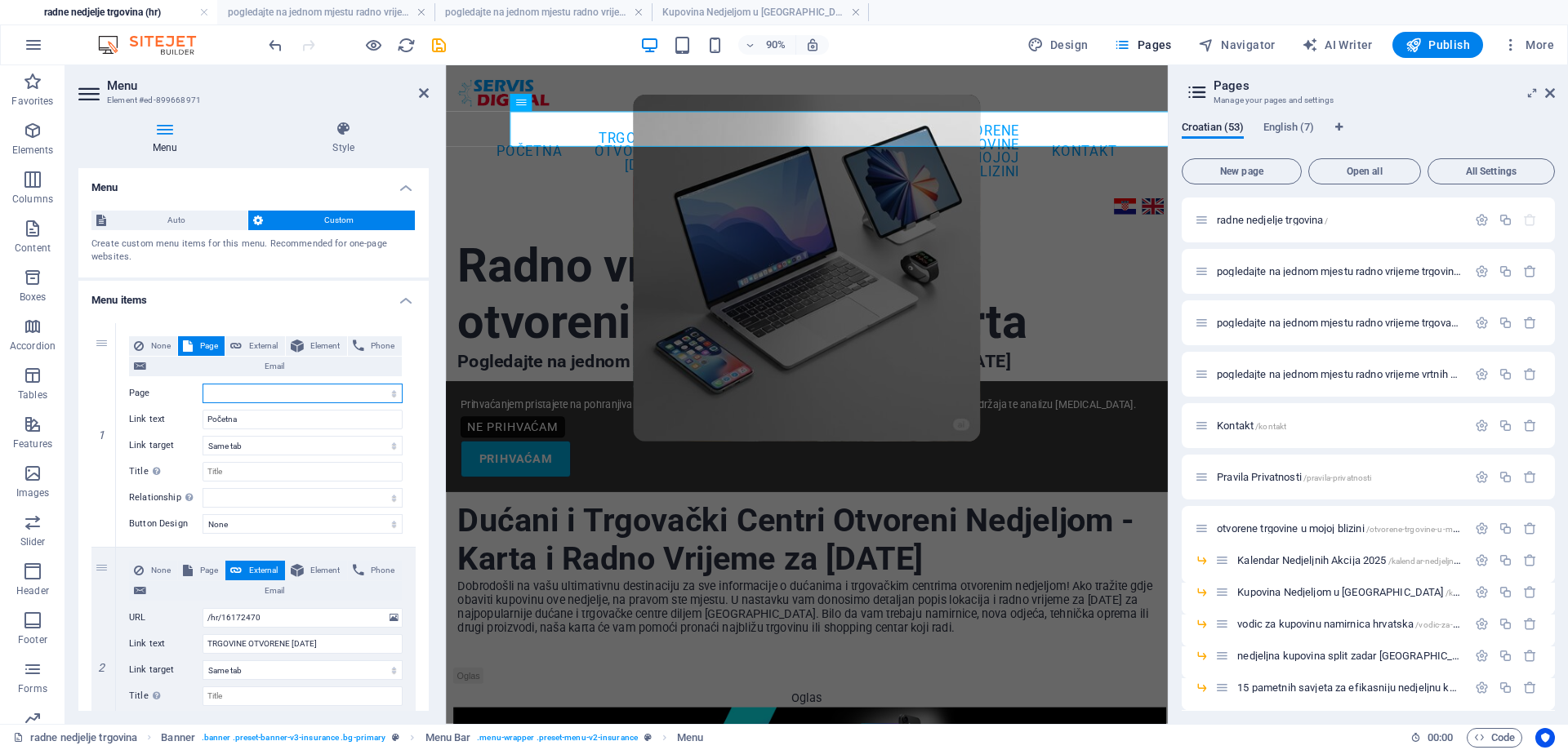
select select
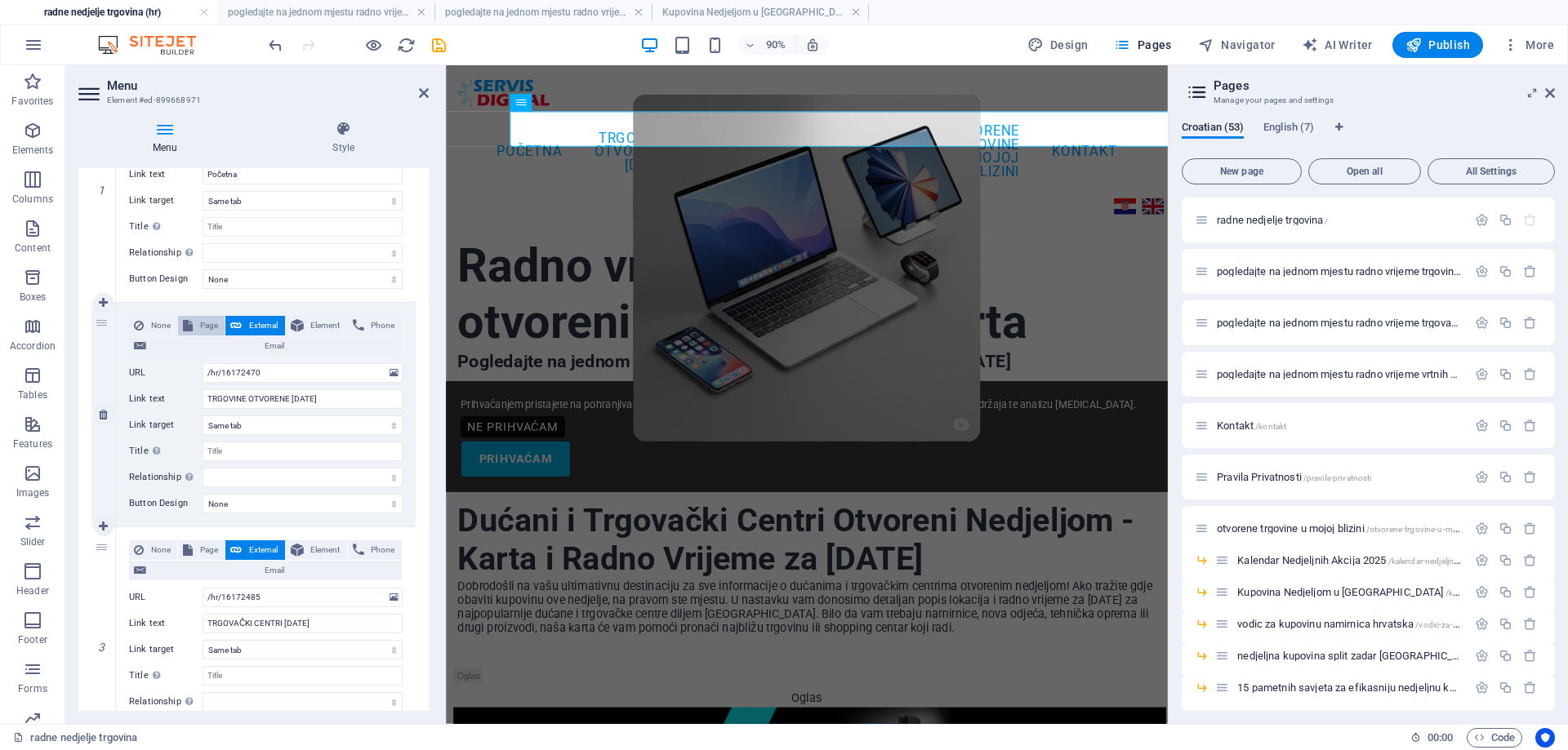
click at [199, 324] on span "Page" at bounding box center [208, 325] width 22 height 20
select select
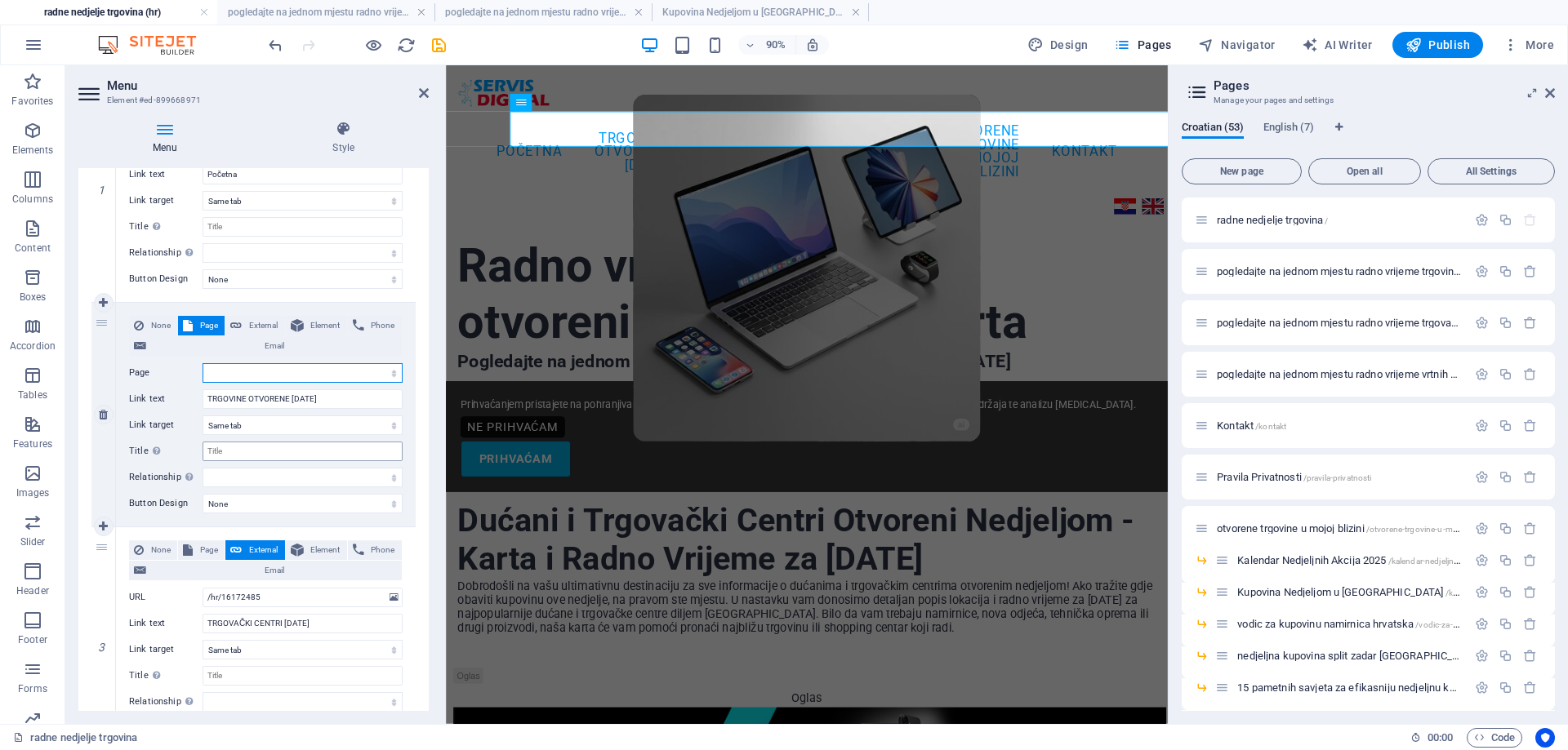
select select
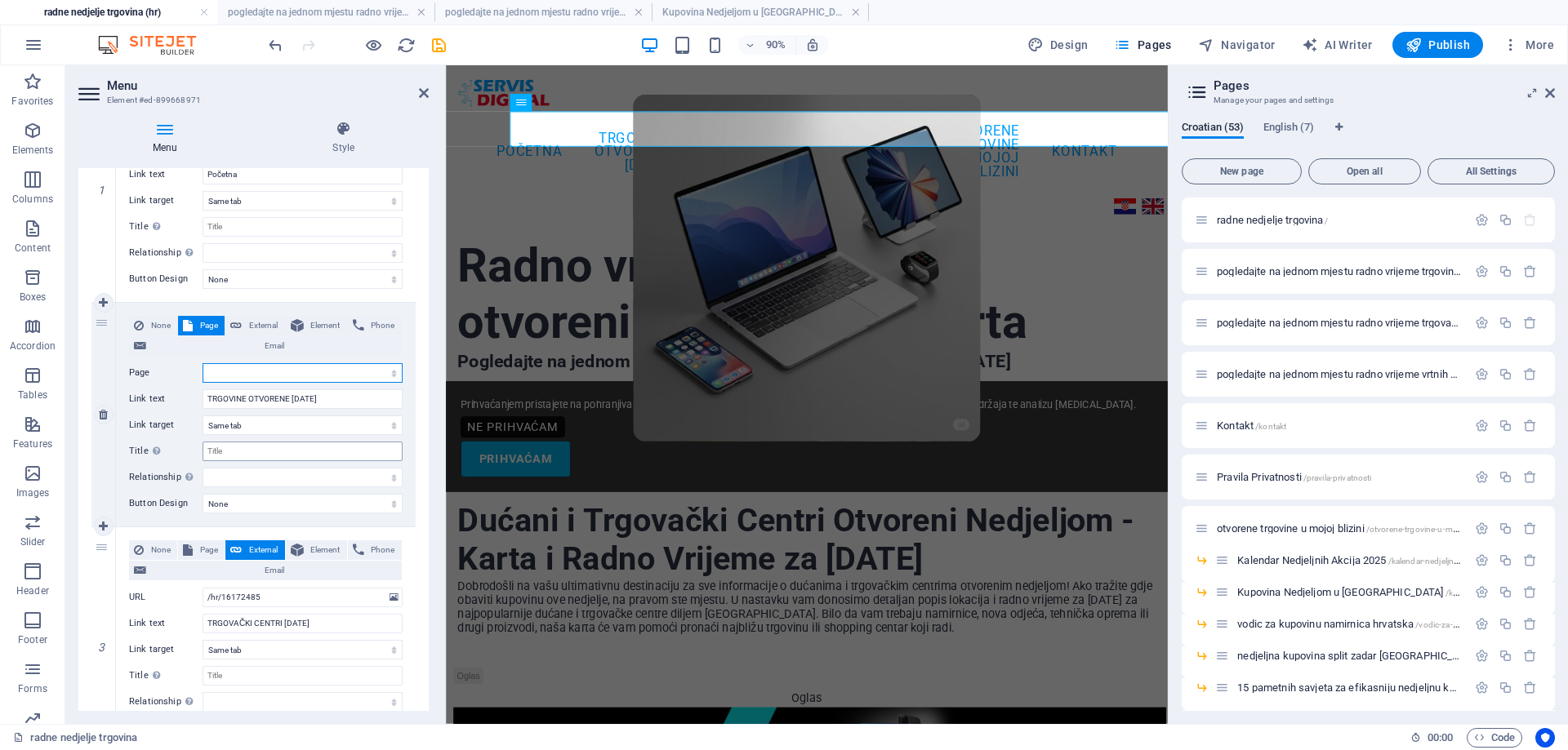
select select
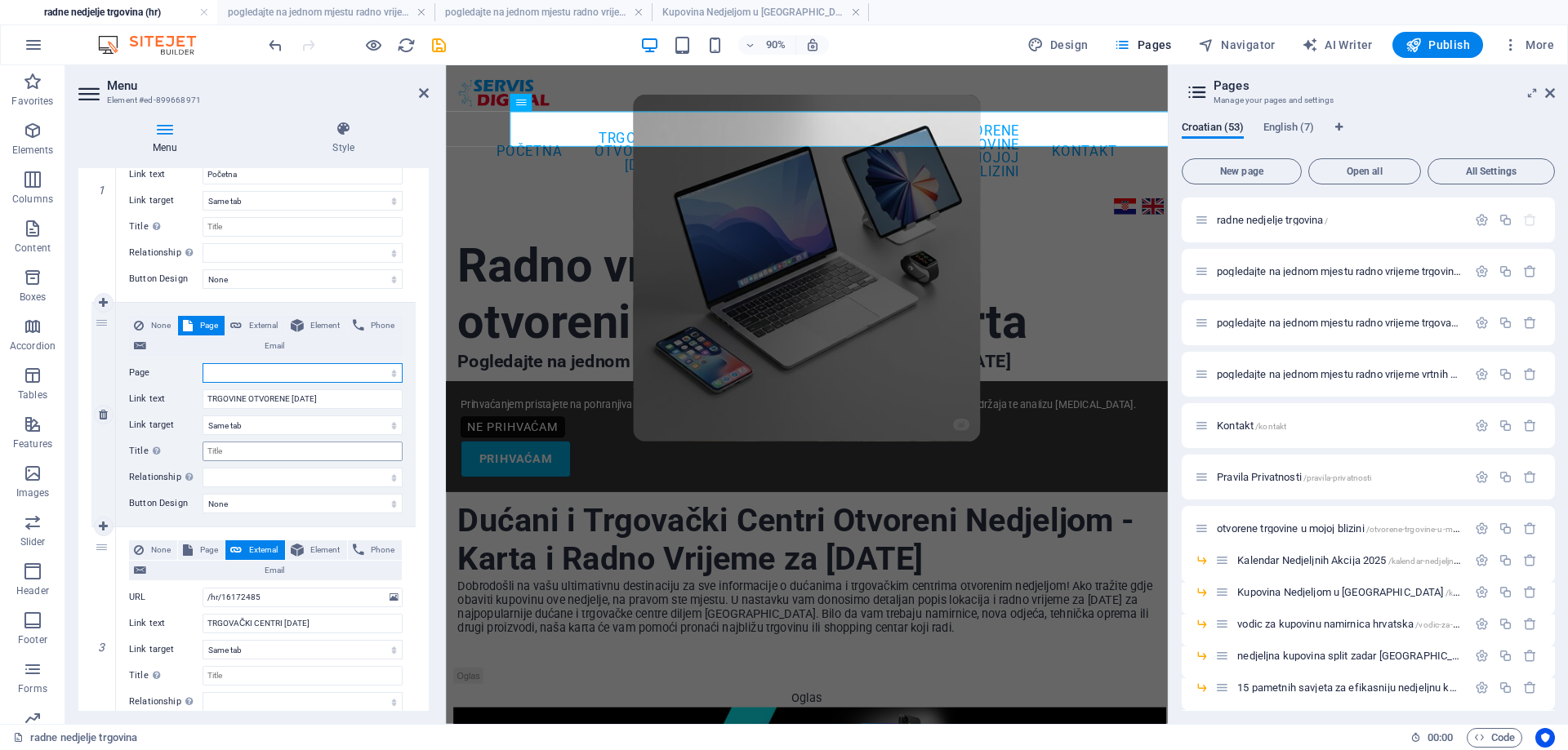
select select
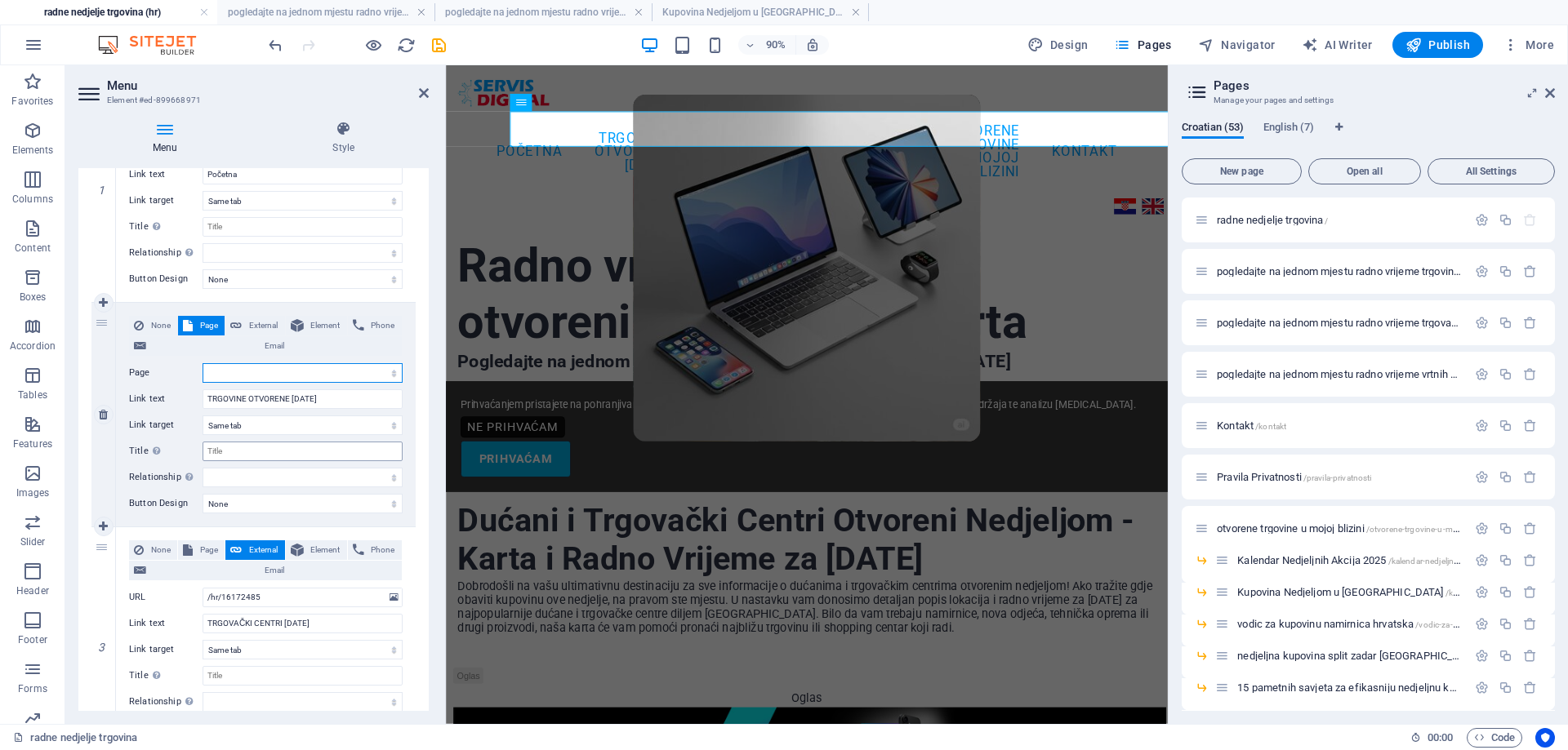
select select
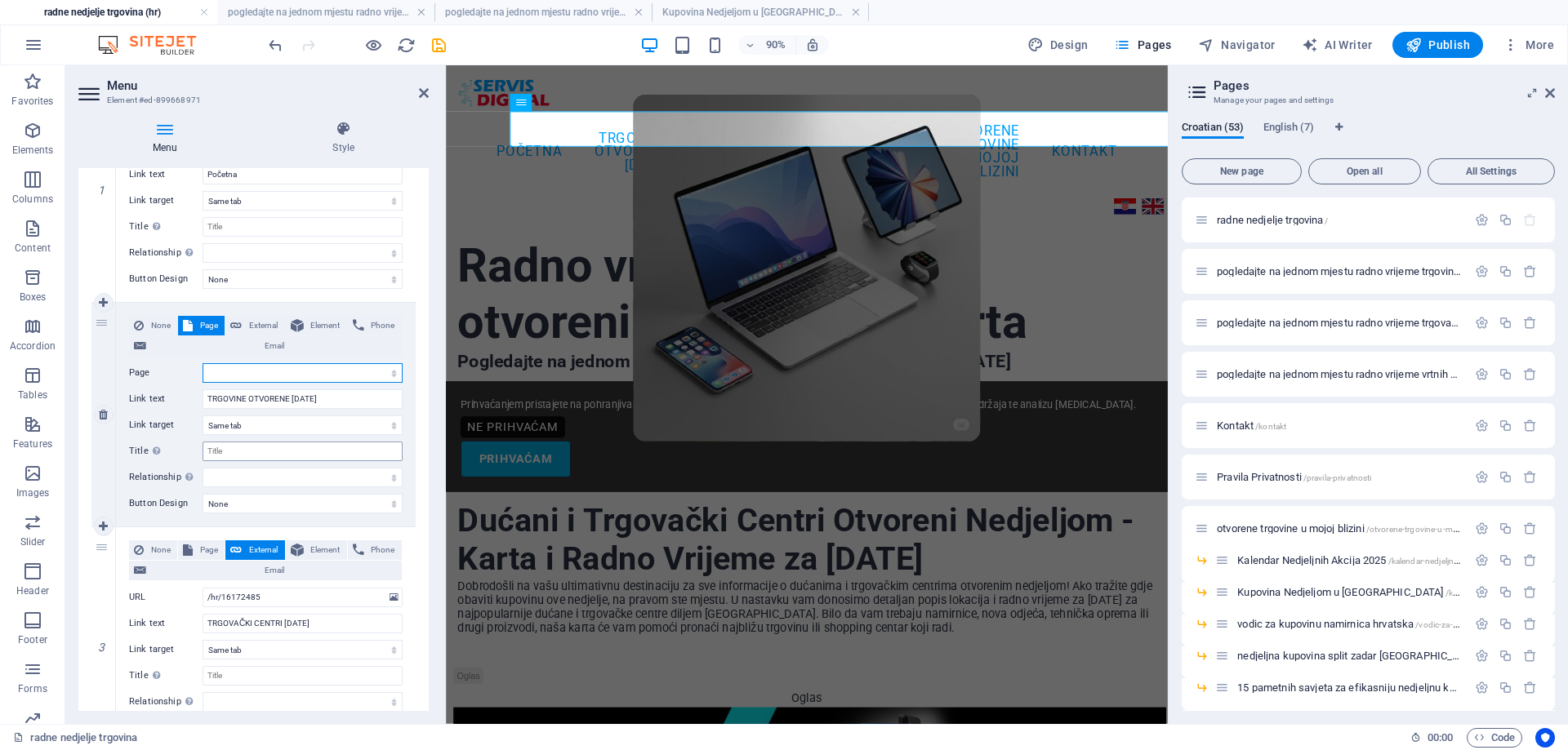
select select
click at [194, 551] on button "Page" at bounding box center [201, 550] width 47 height 20
select select
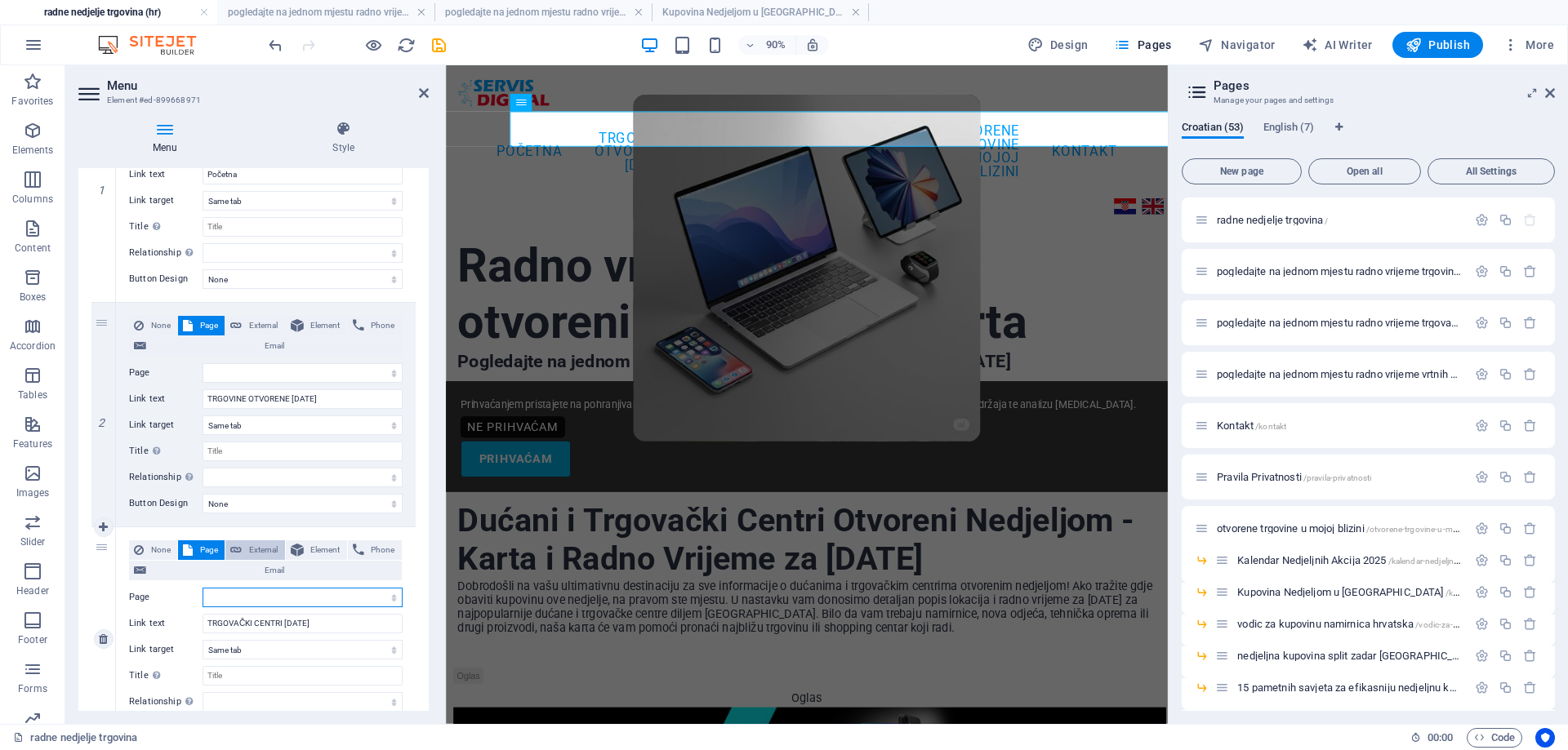
select select
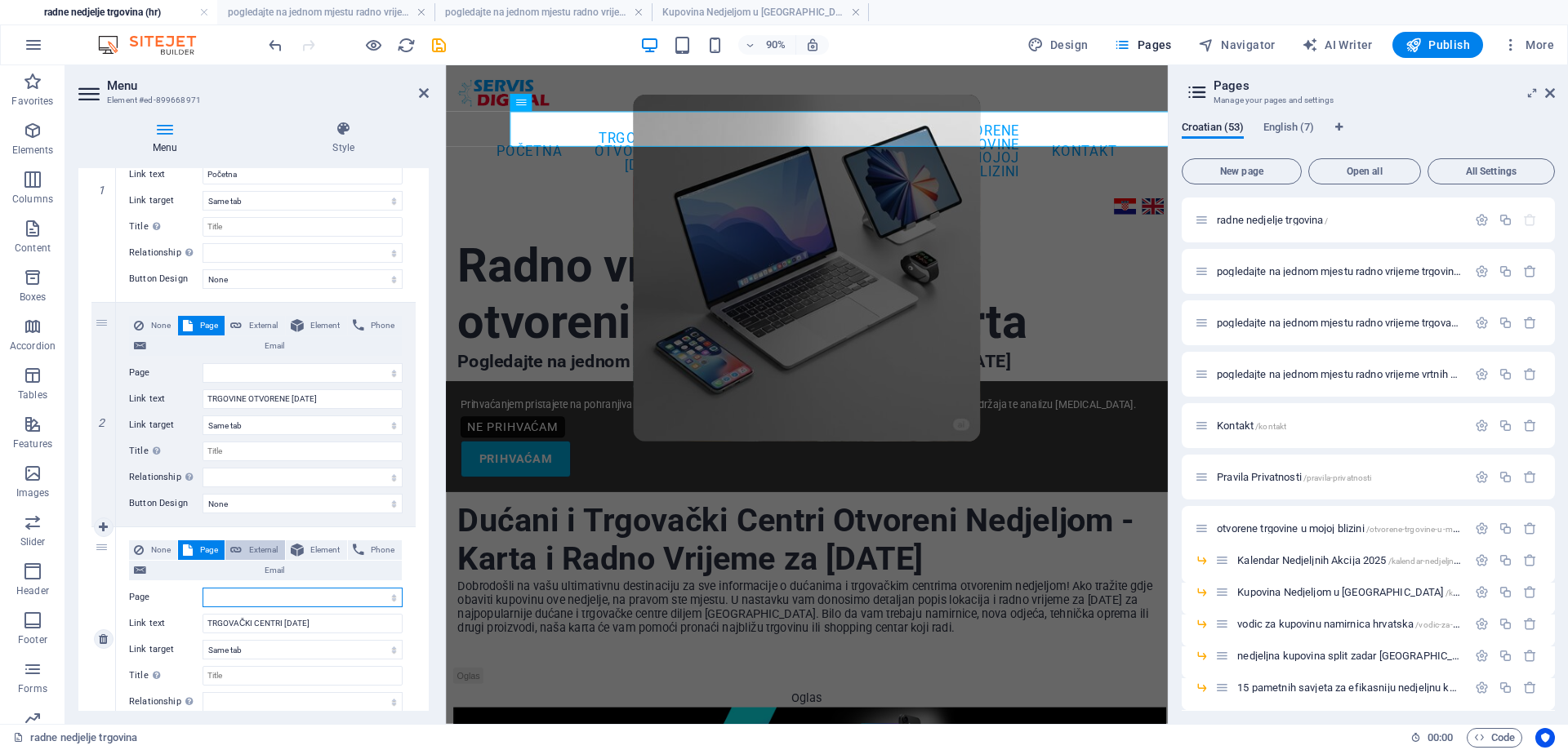
select select
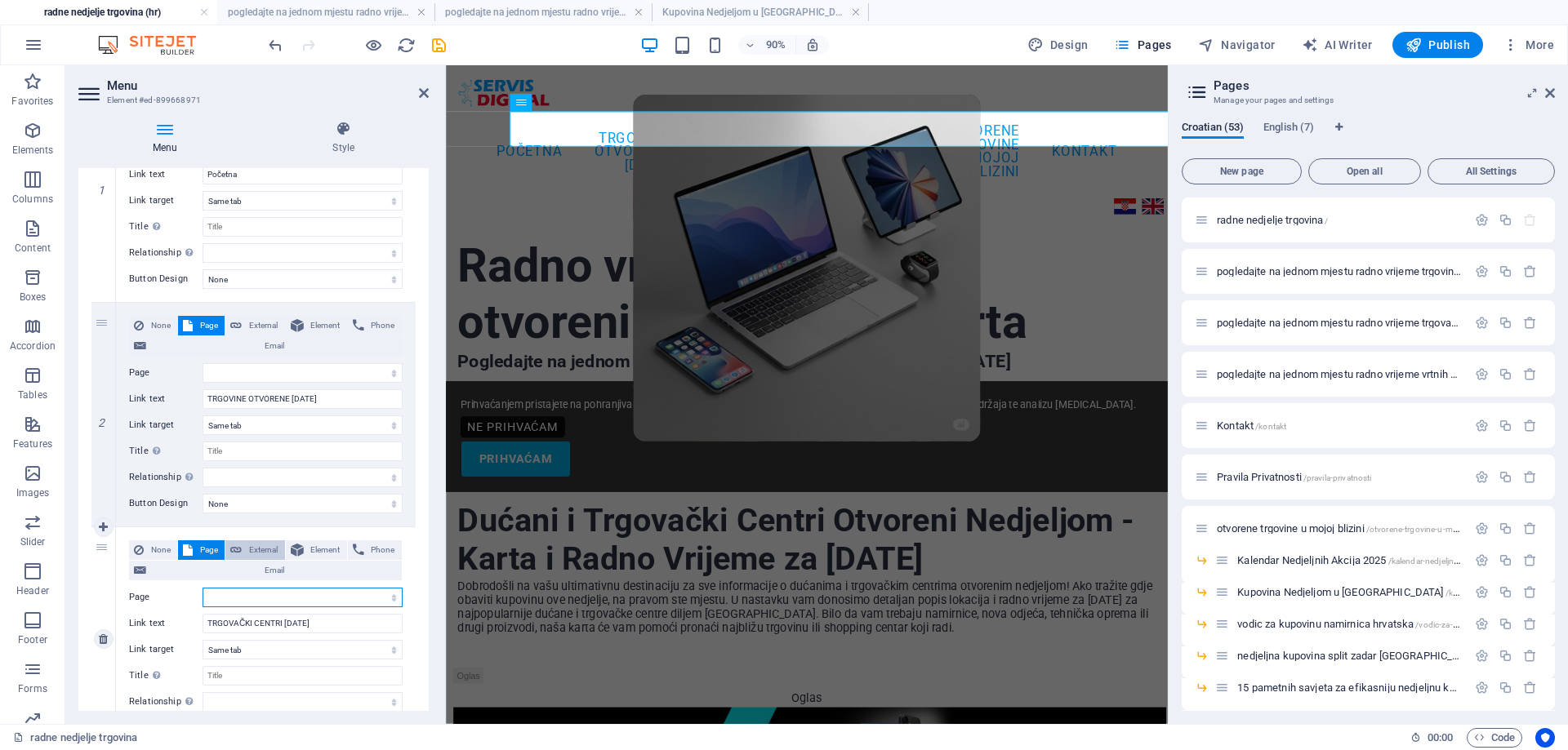
select select
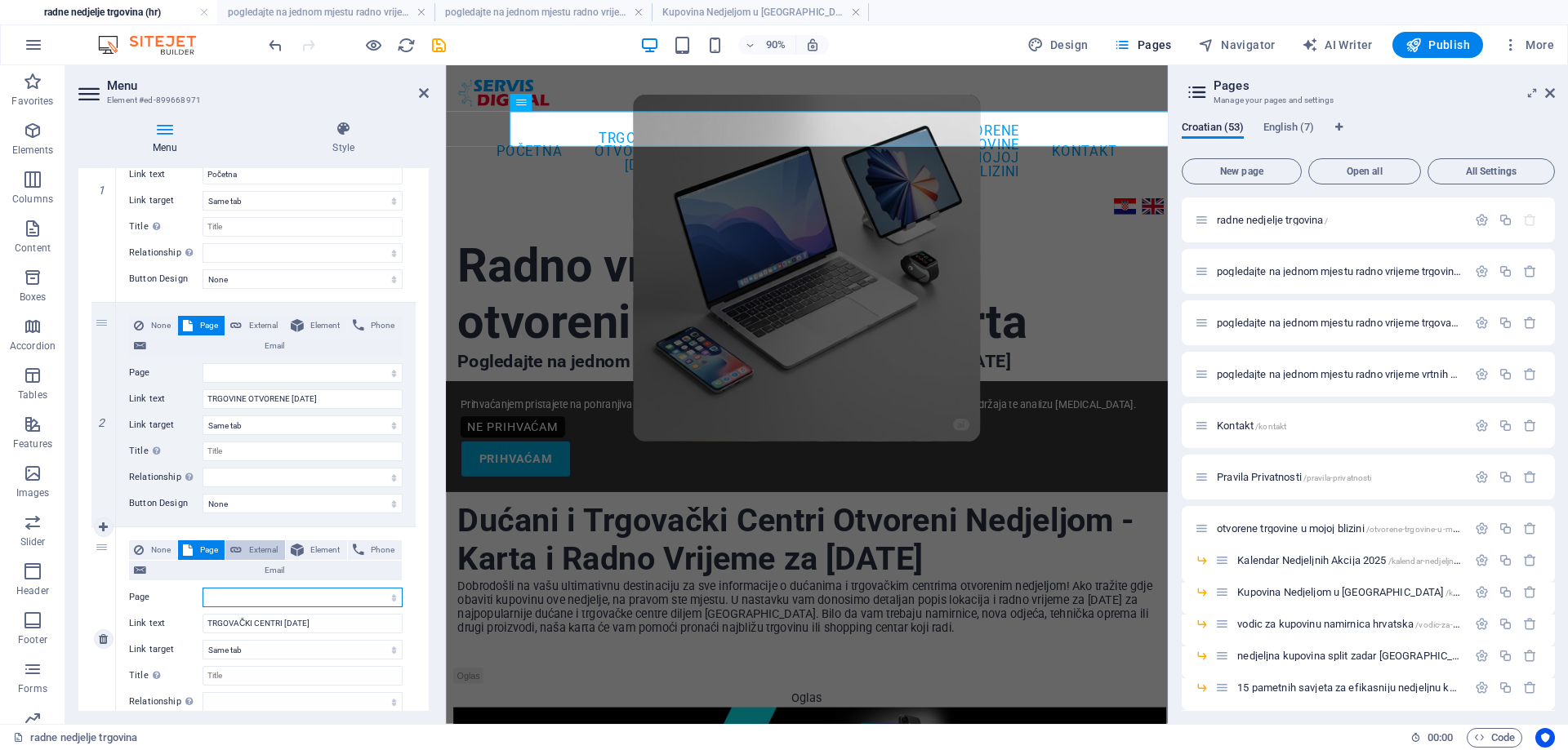
select select
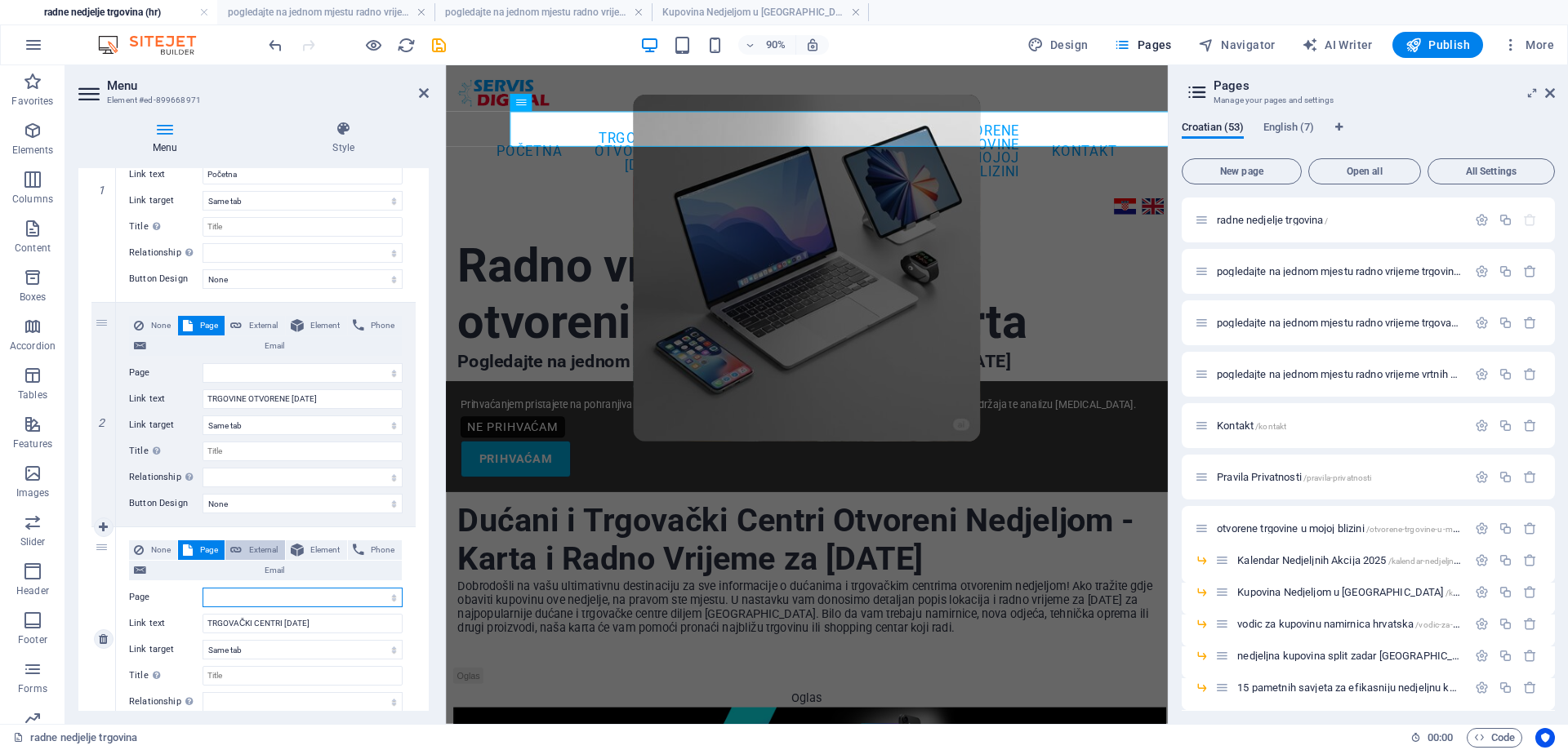
select select
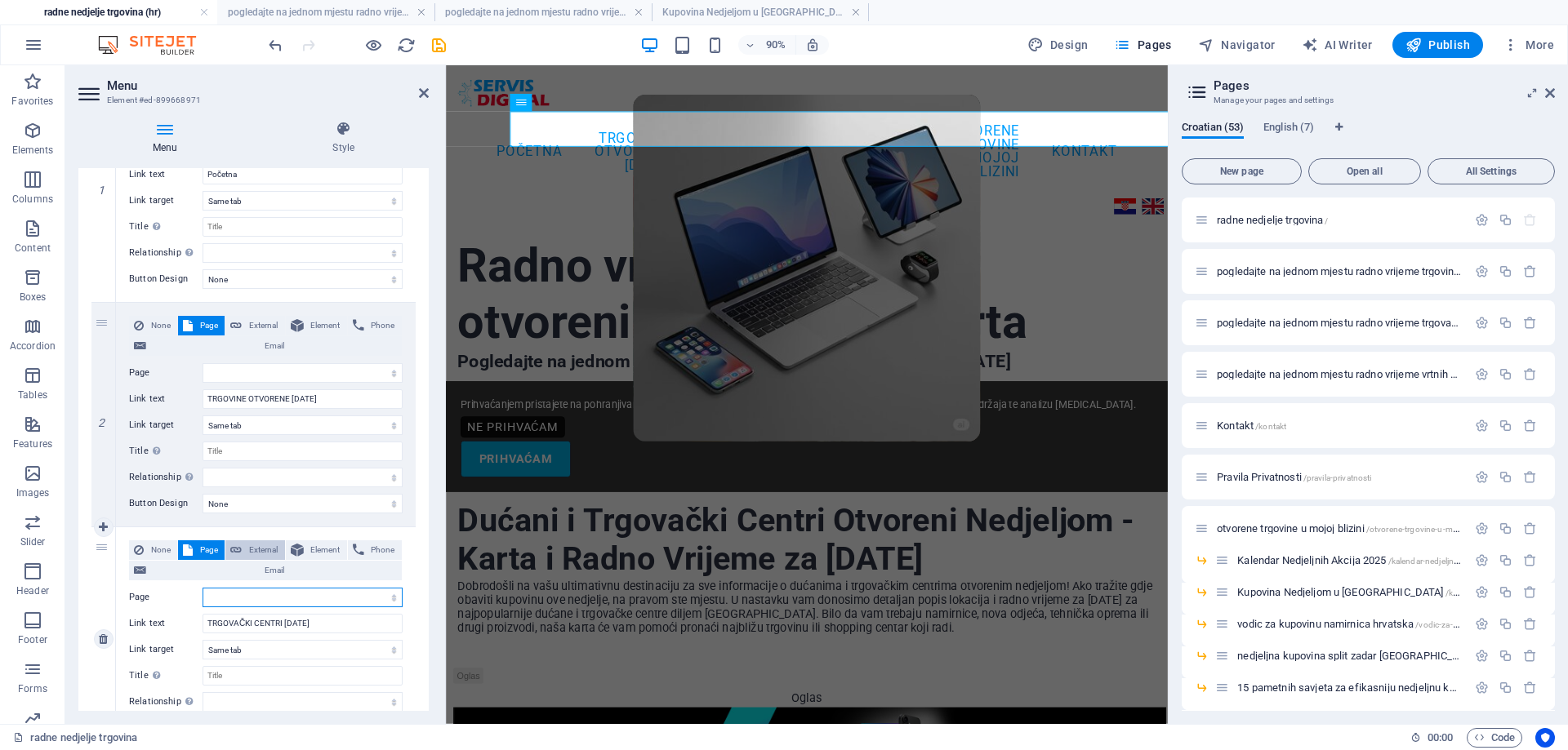
select select
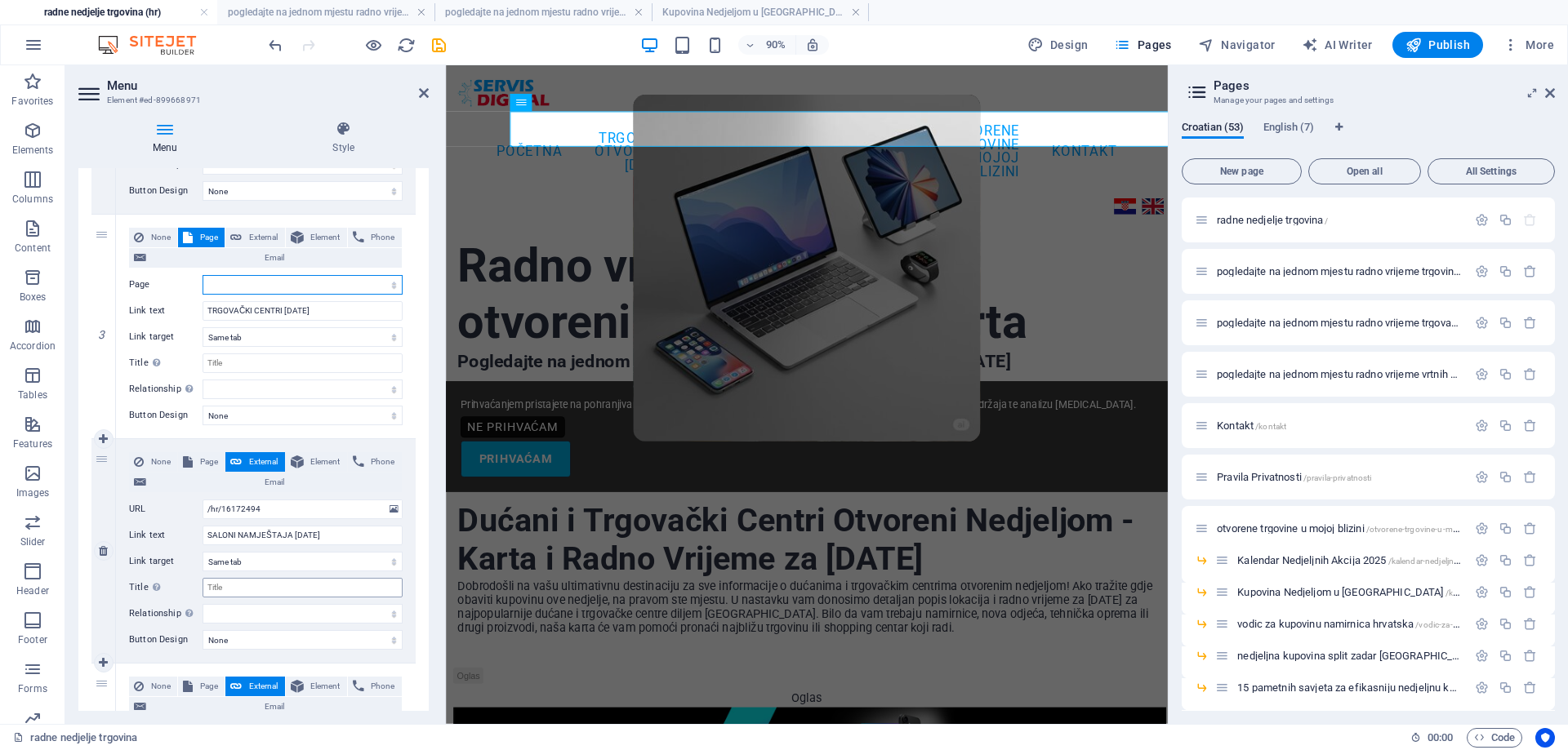
scroll to position [653, 0]
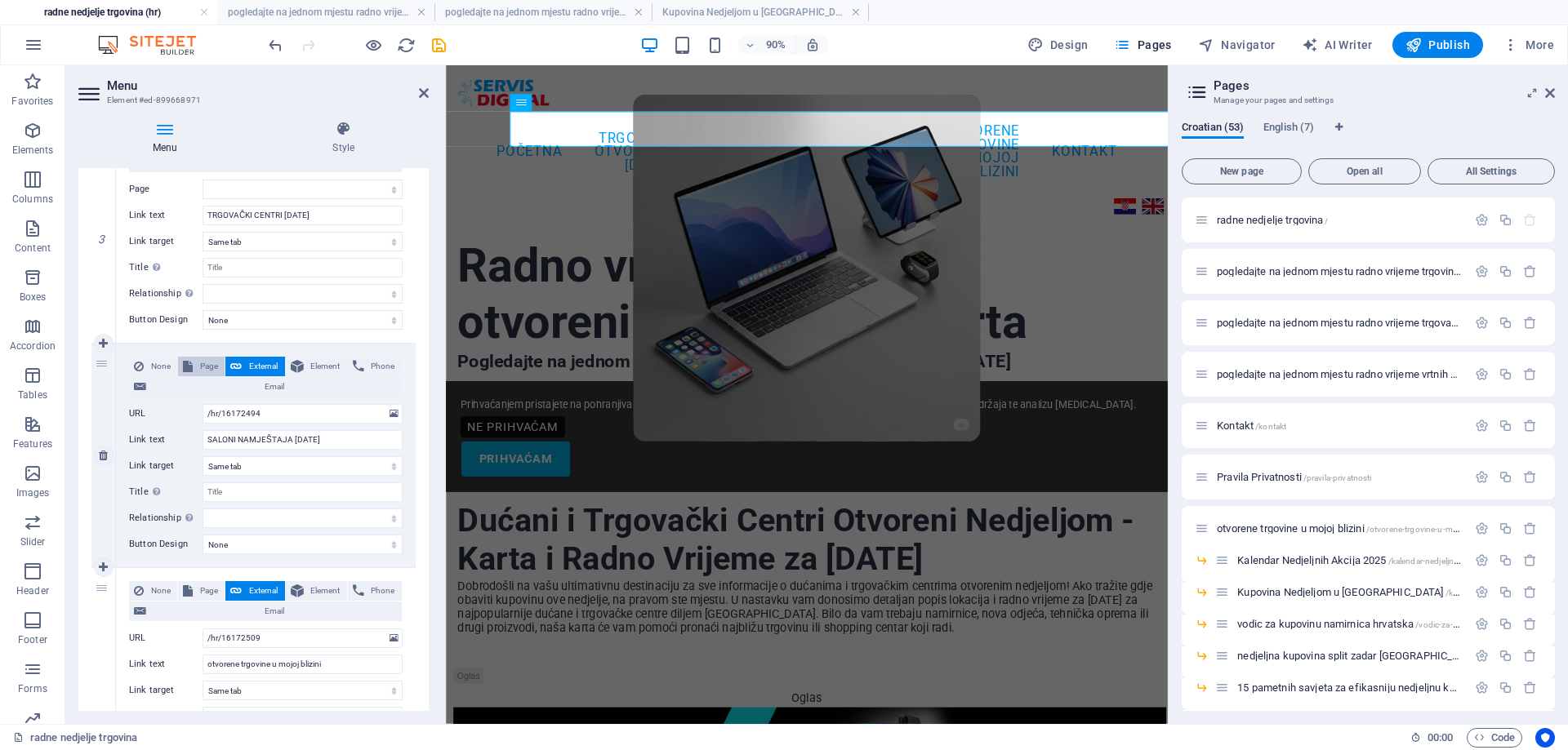
click at [203, 368] on span "Page" at bounding box center [208, 367] width 22 height 20
select select
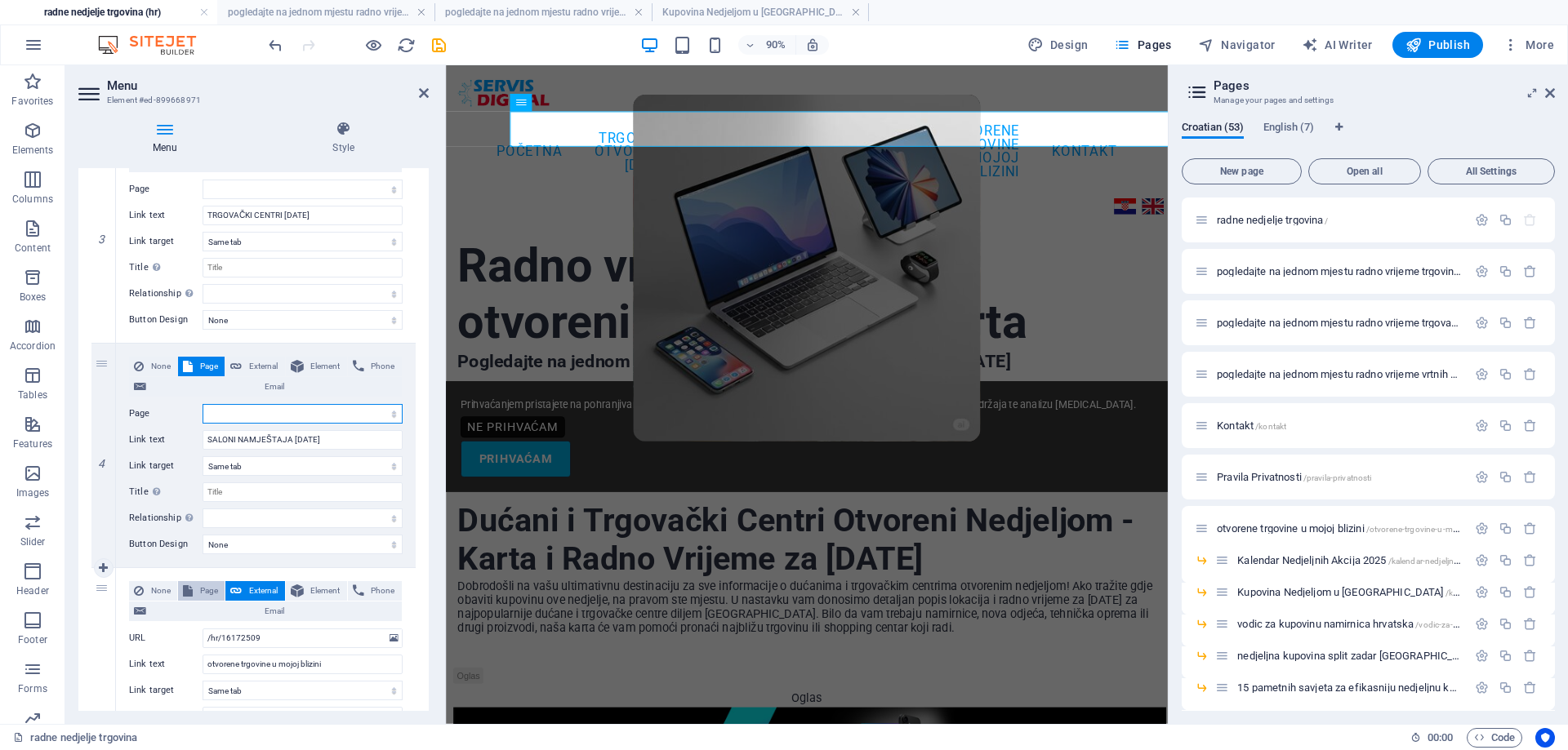
select select
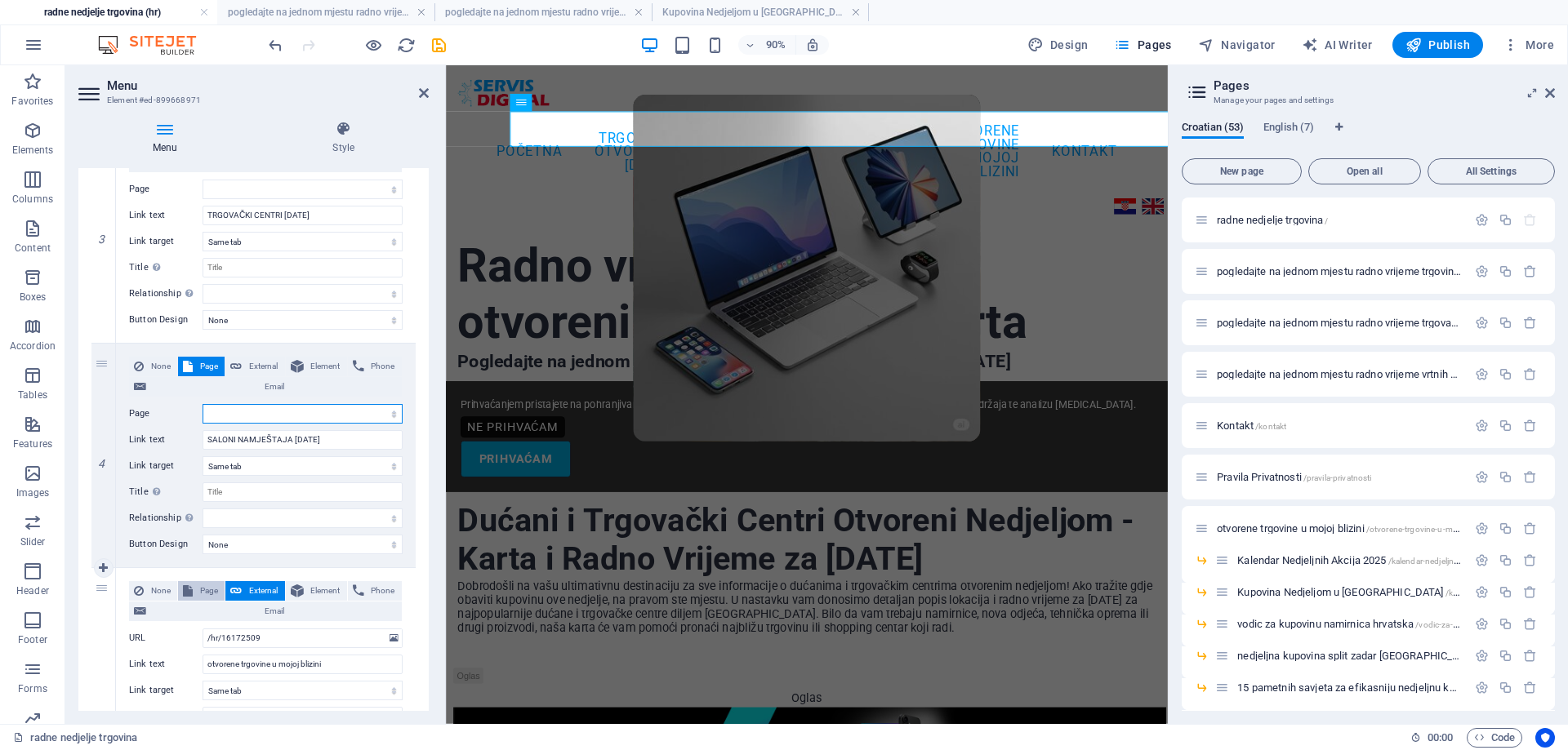
select select
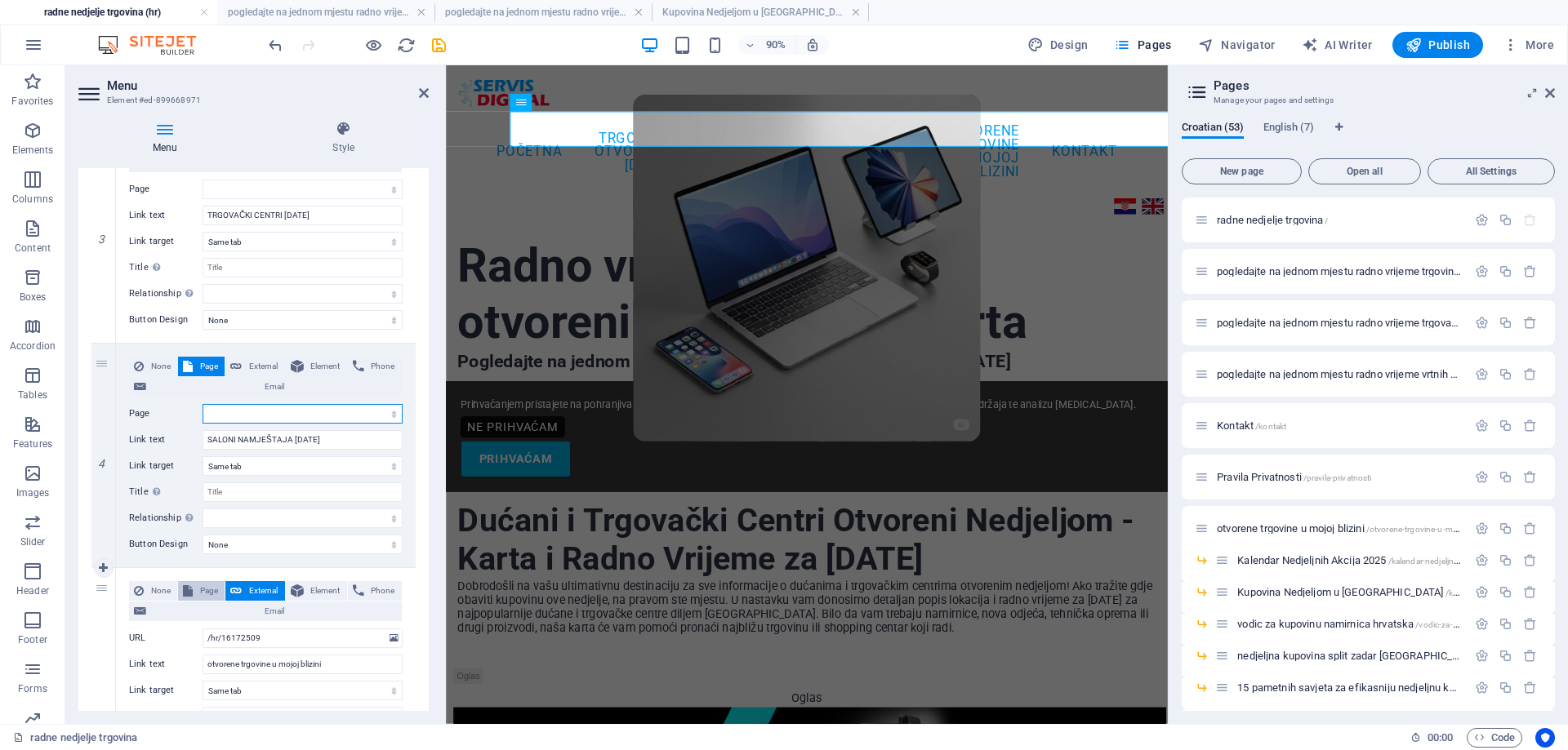
select select
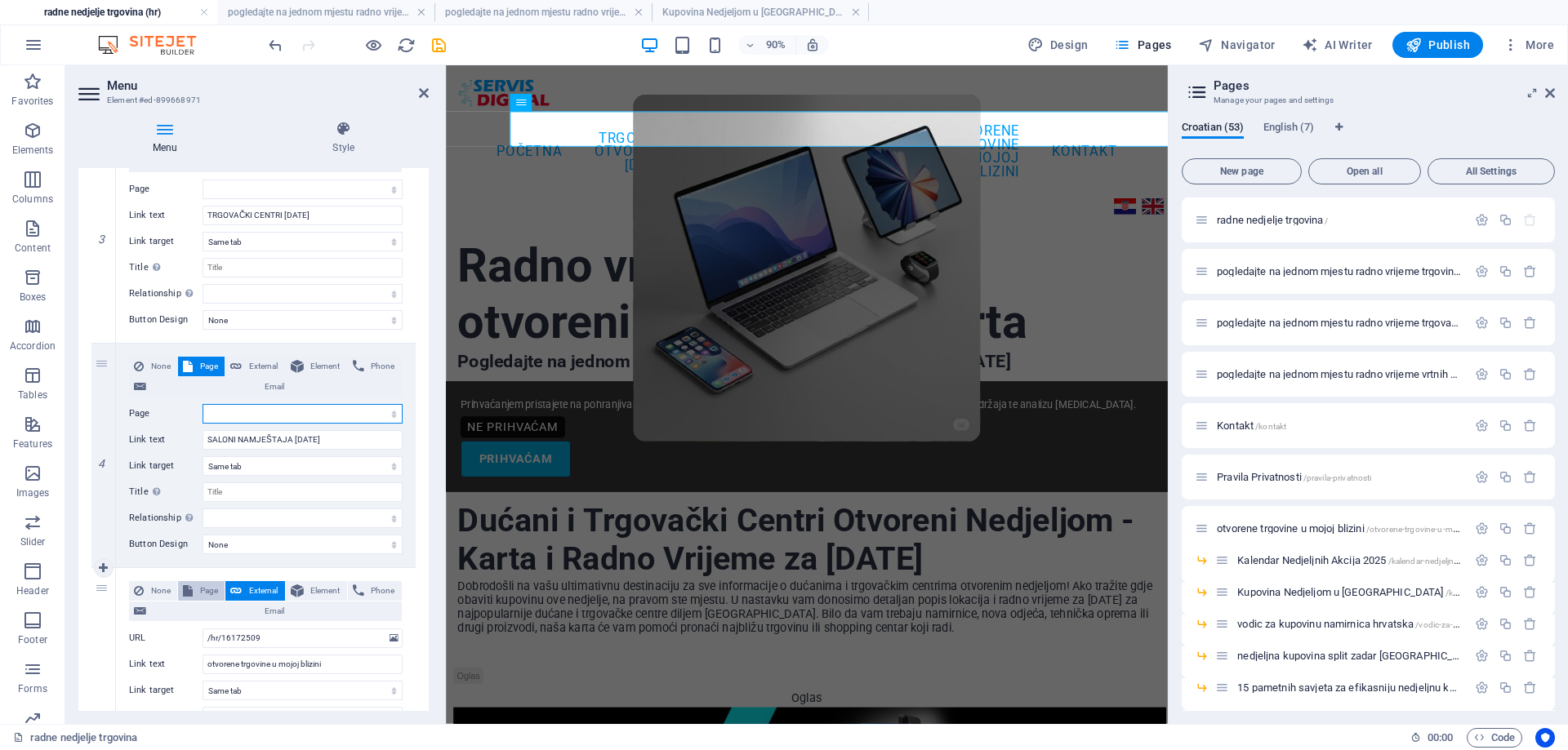
select select
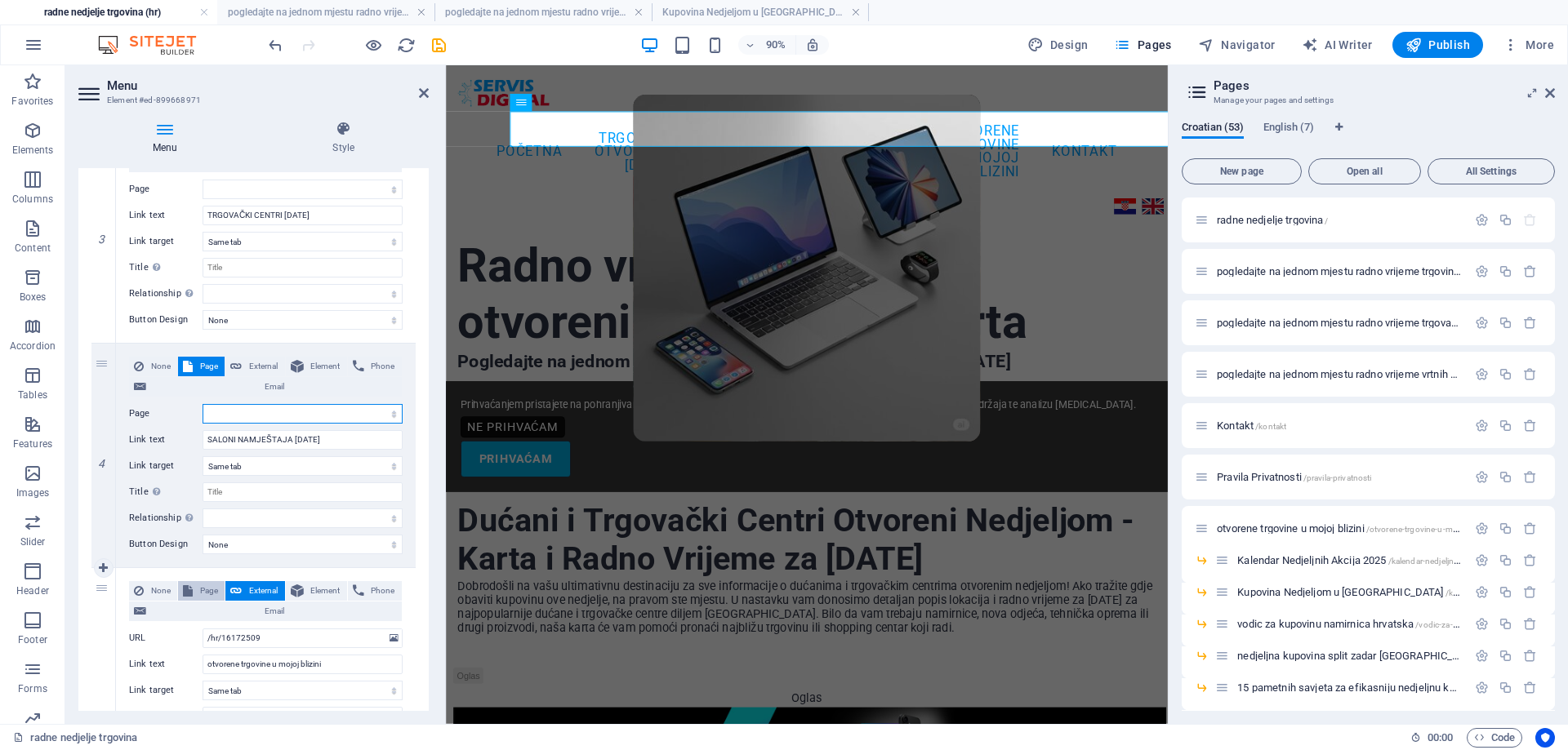
select select
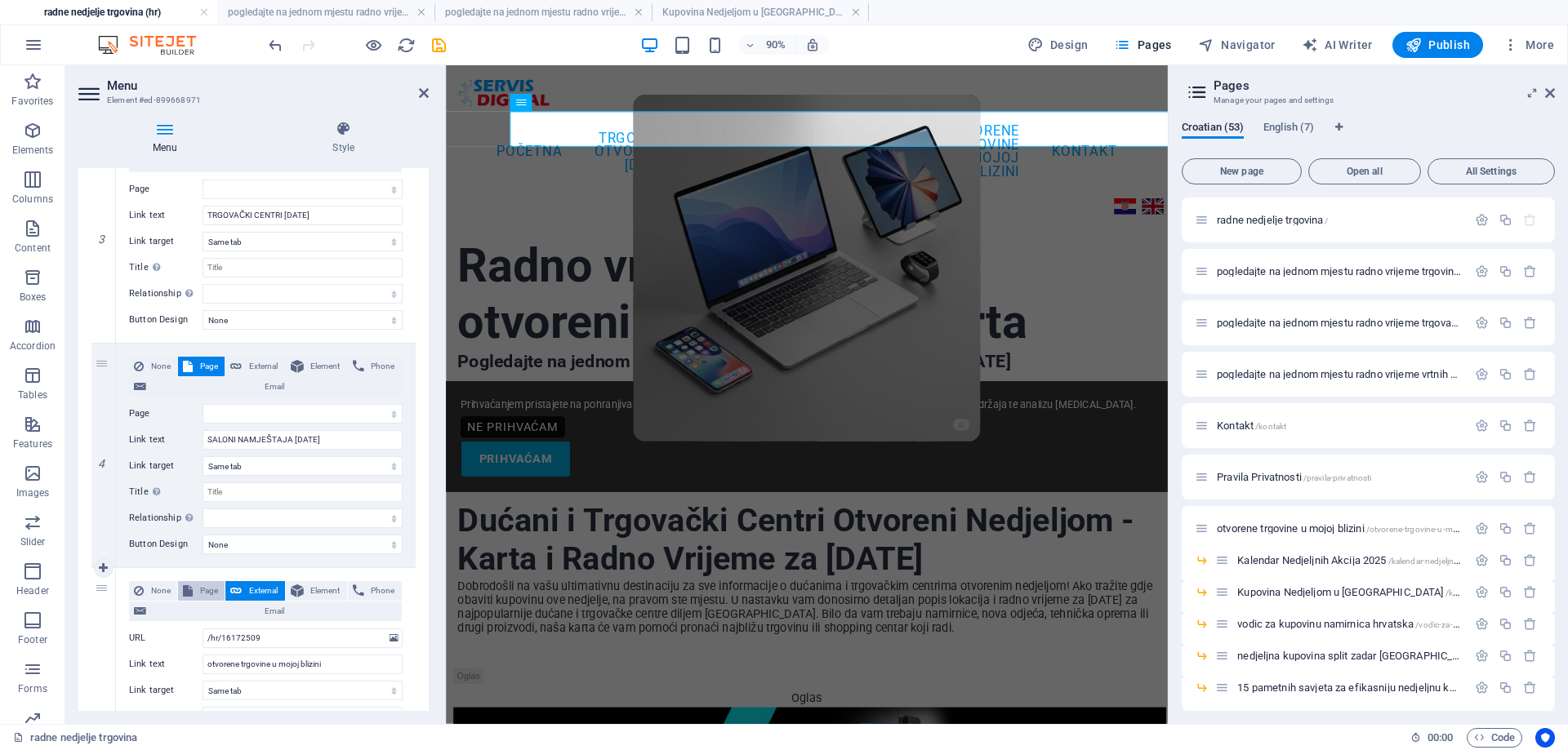
click at [198, 585] on span "Page" at bounding box center [208, 591] width 22 height 20
select select
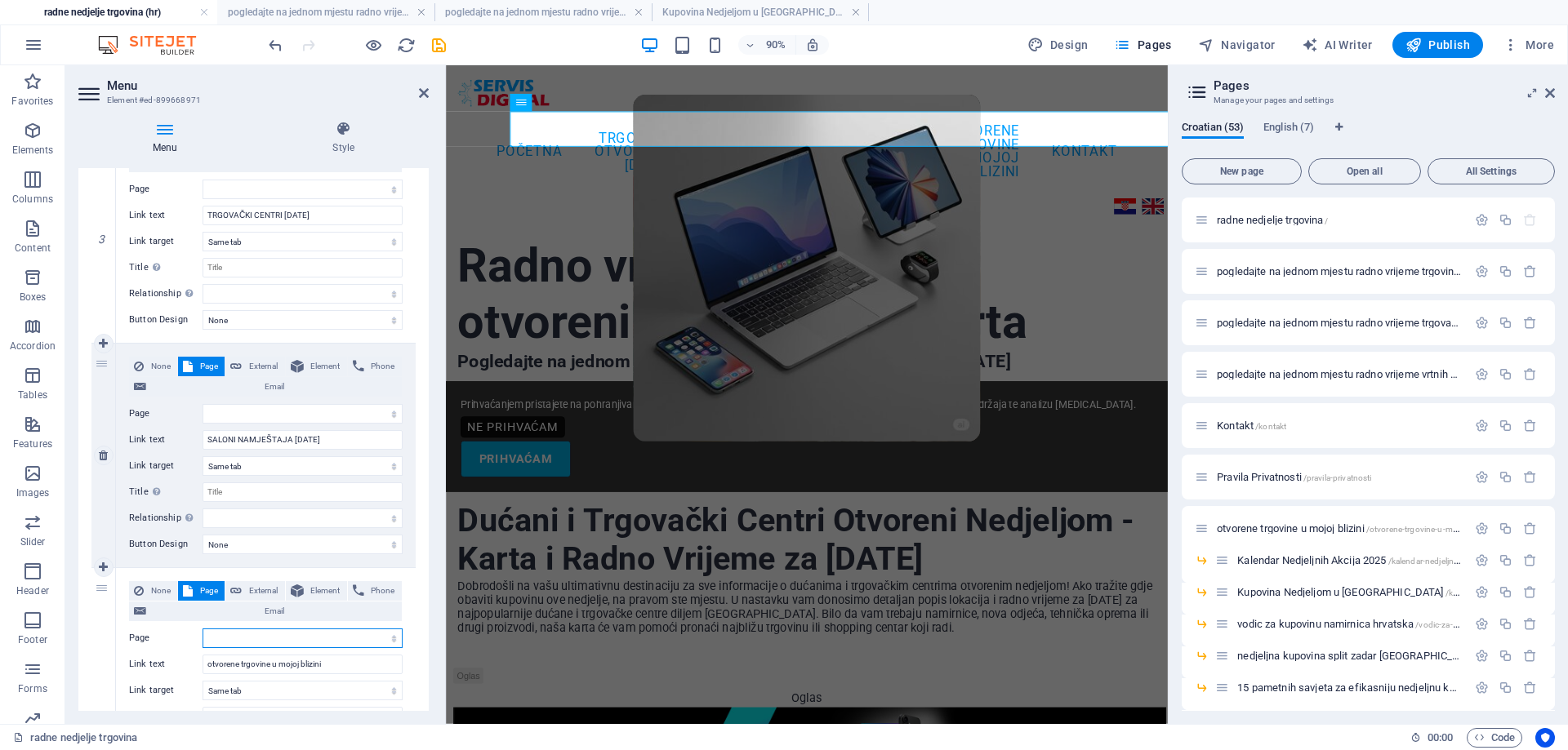
select select
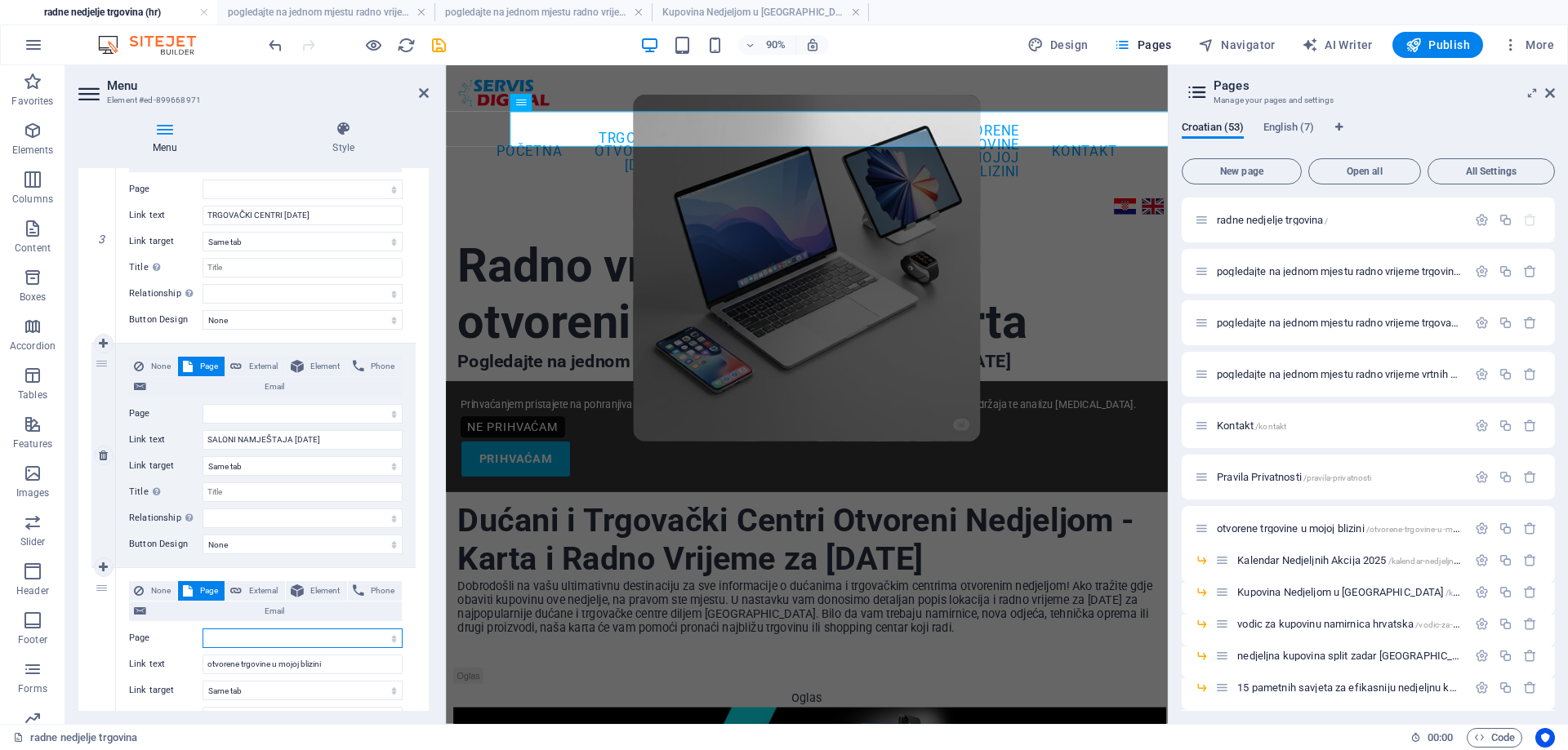
select select
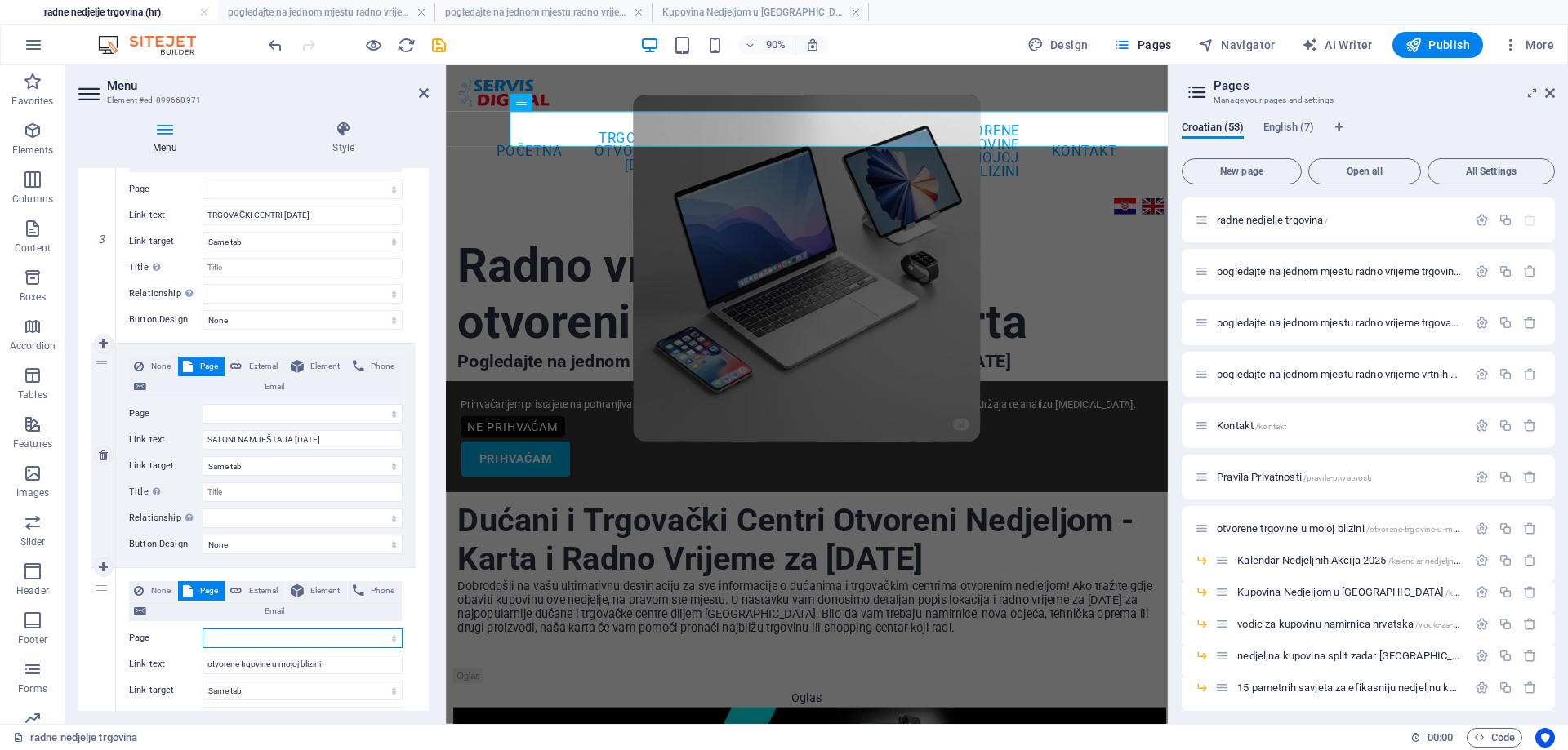
select select
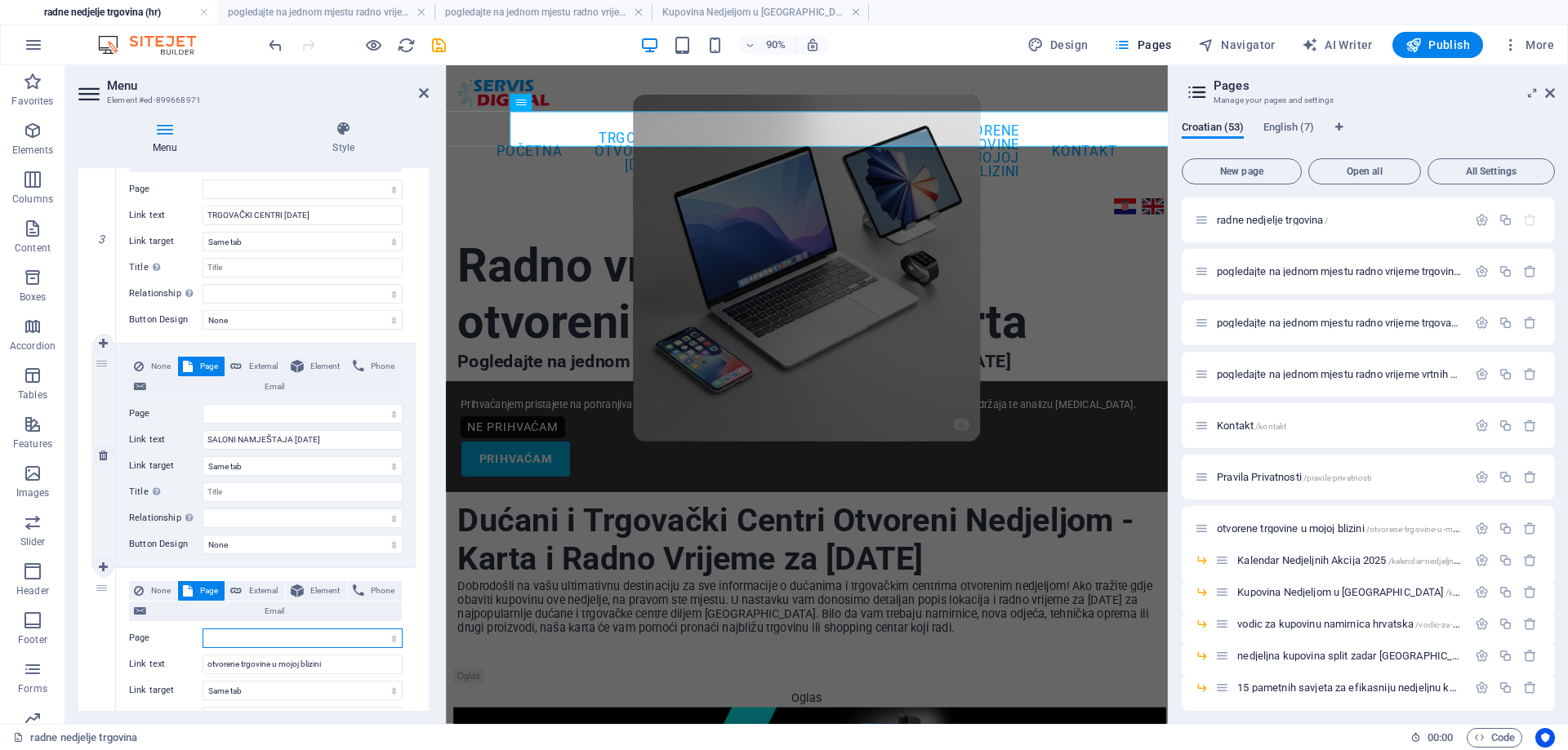
select select
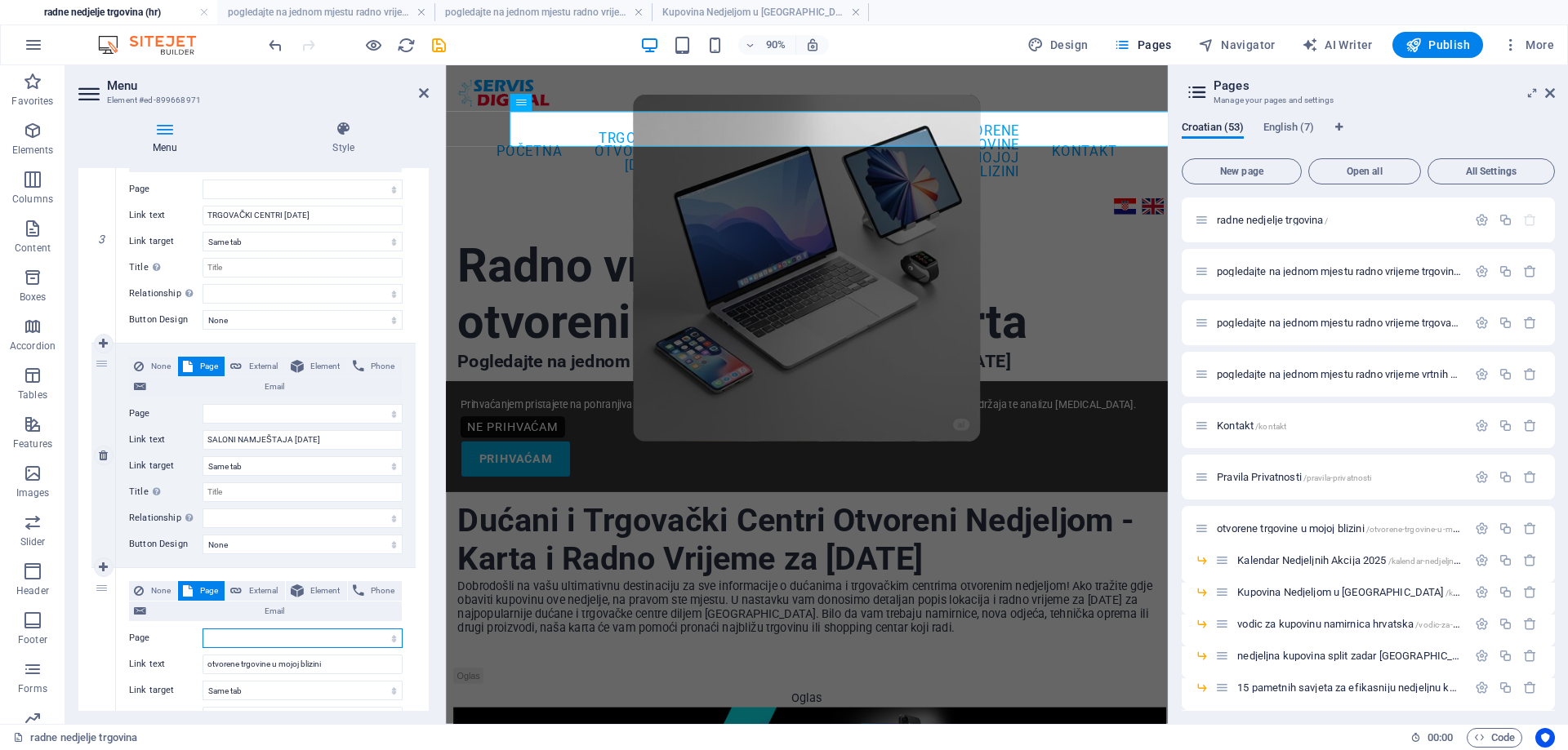
select select
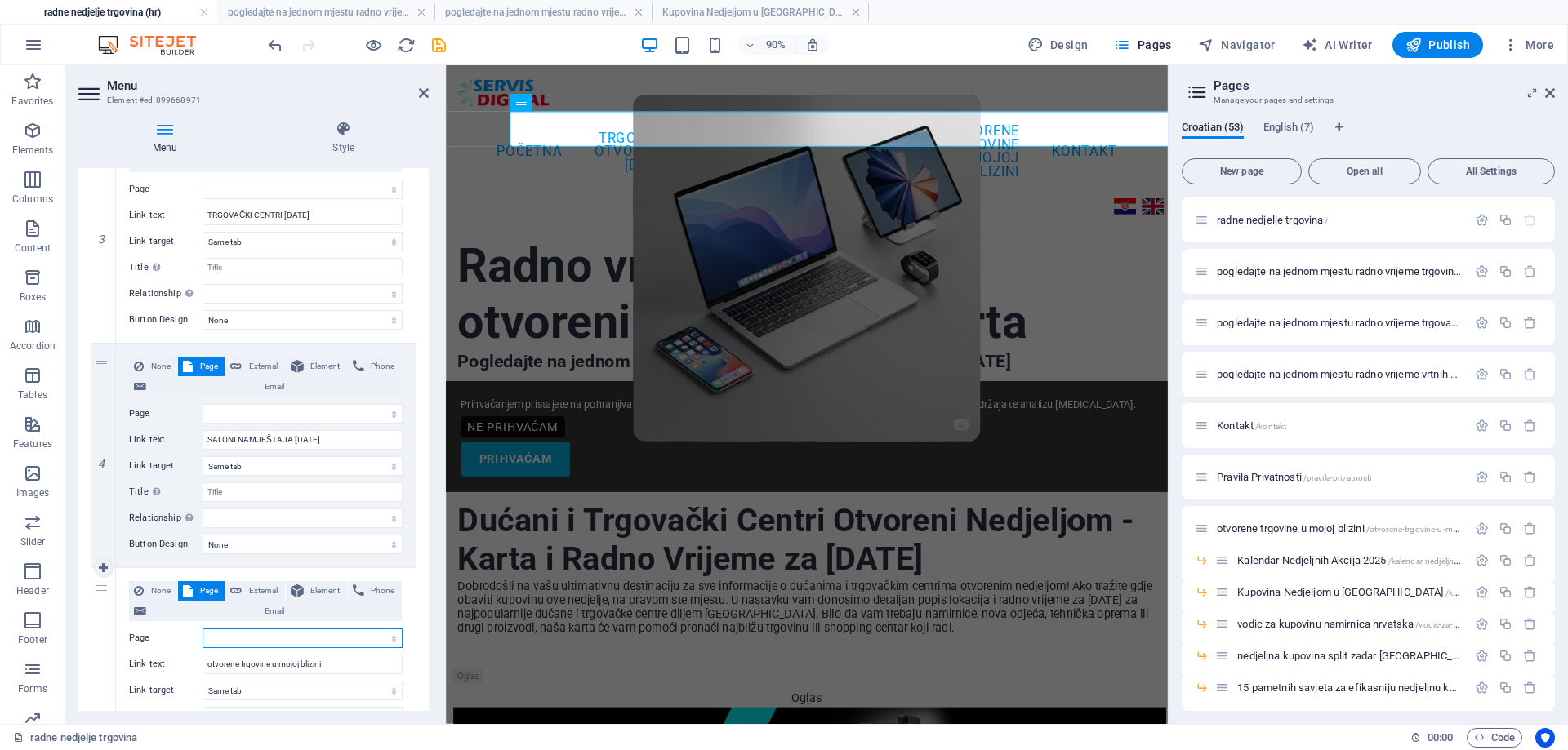
scroll to position [897, 0]
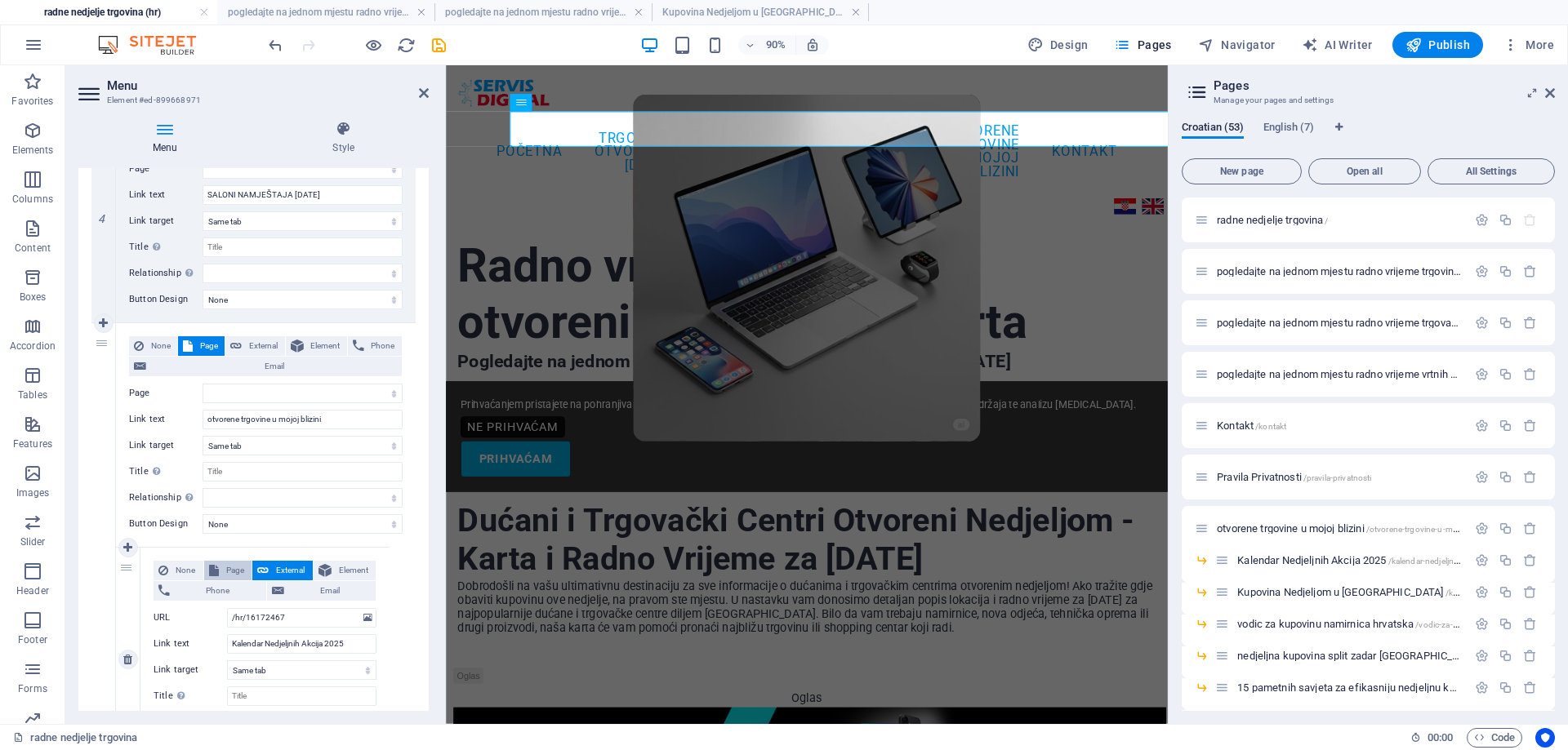
click at [218, 568] on button "Page" at bounding box center [228, 570] width 48 height 20
select select
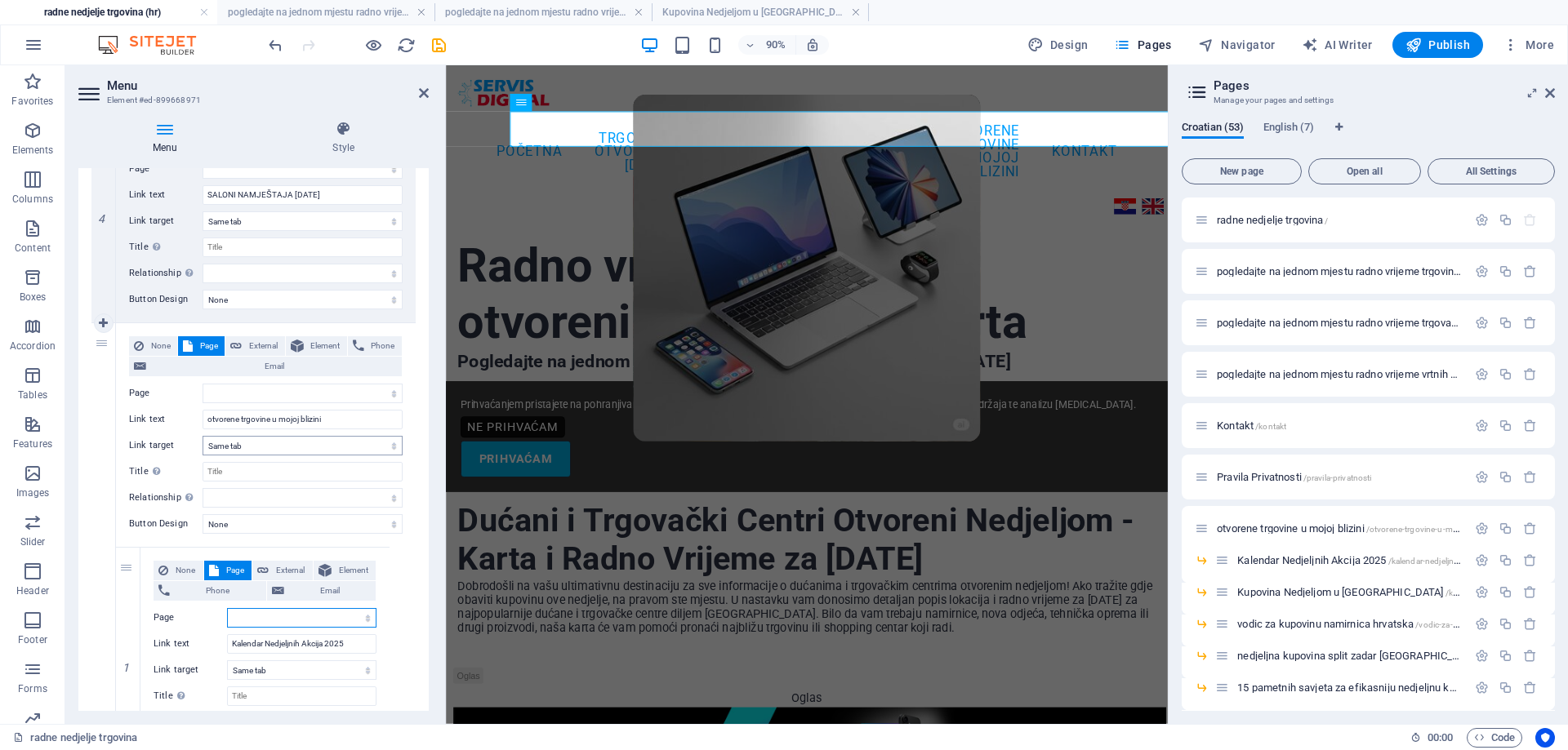
select select
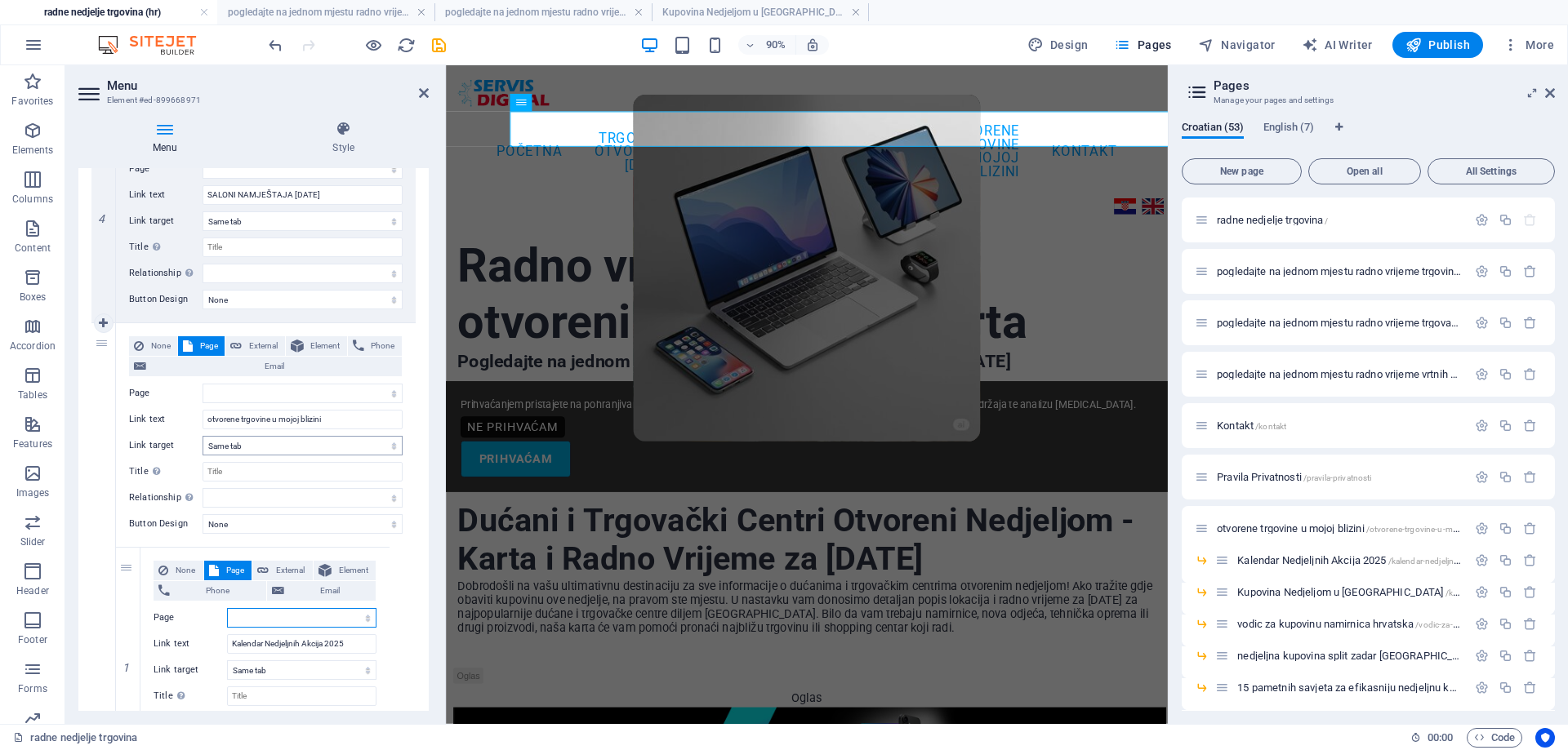
select select
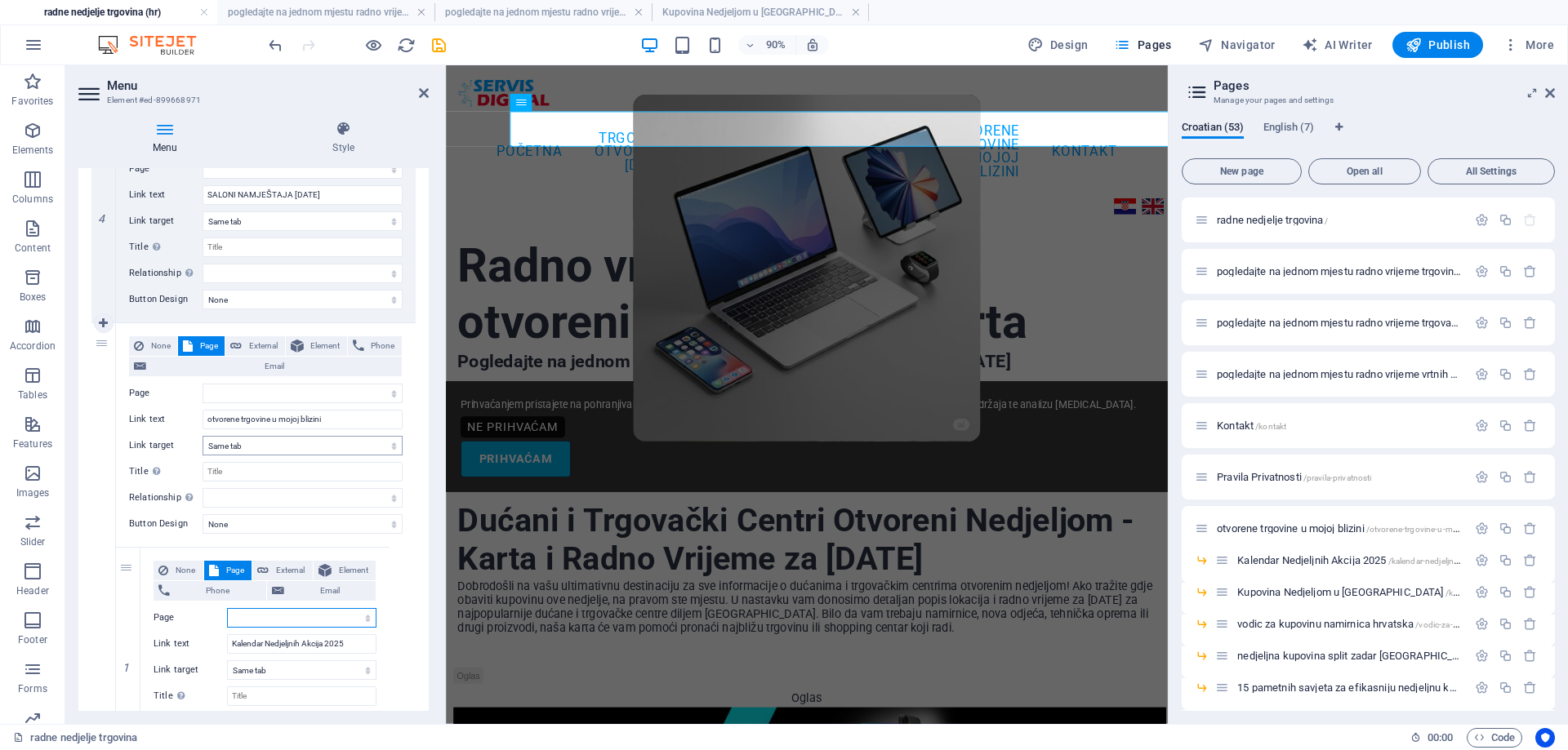
select select
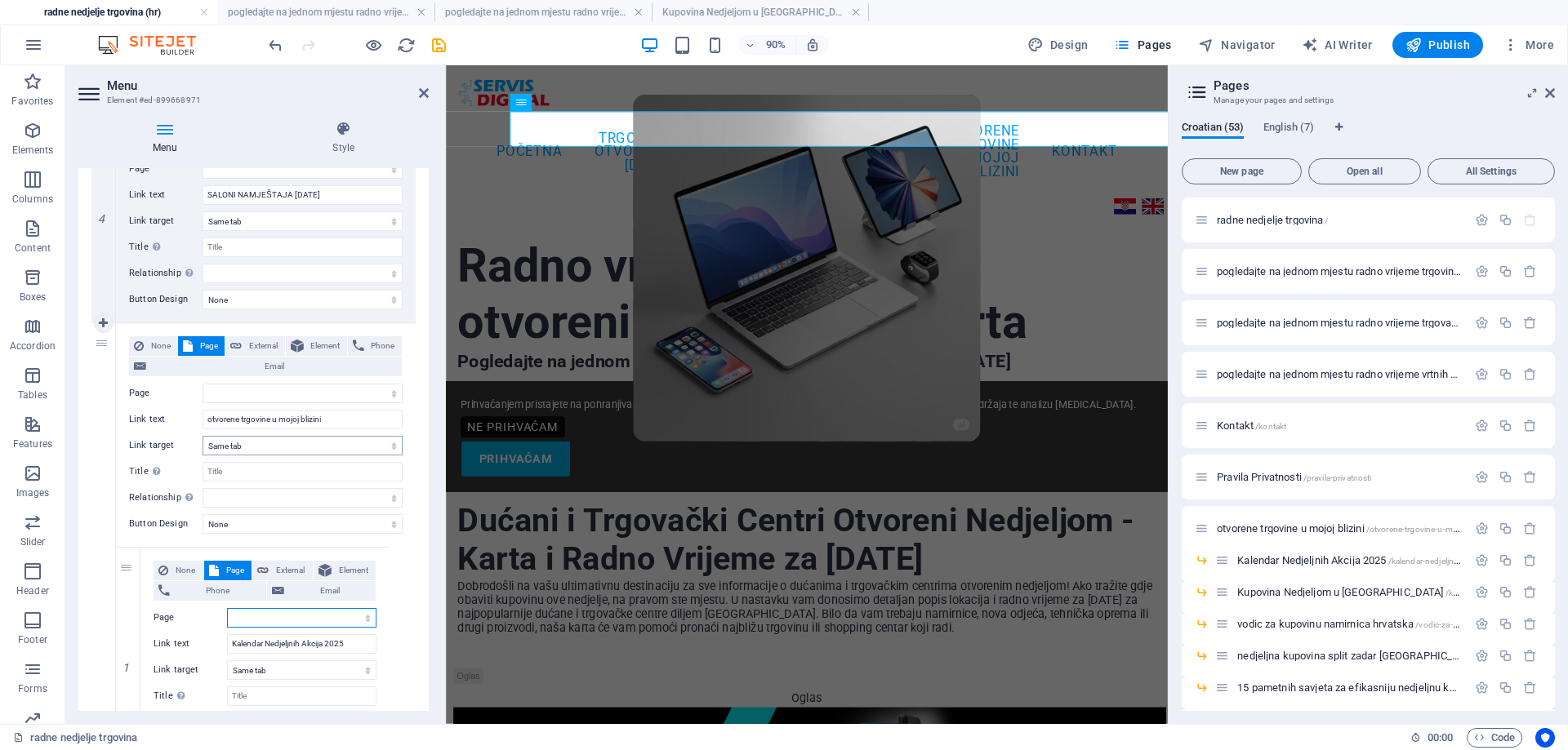
select select
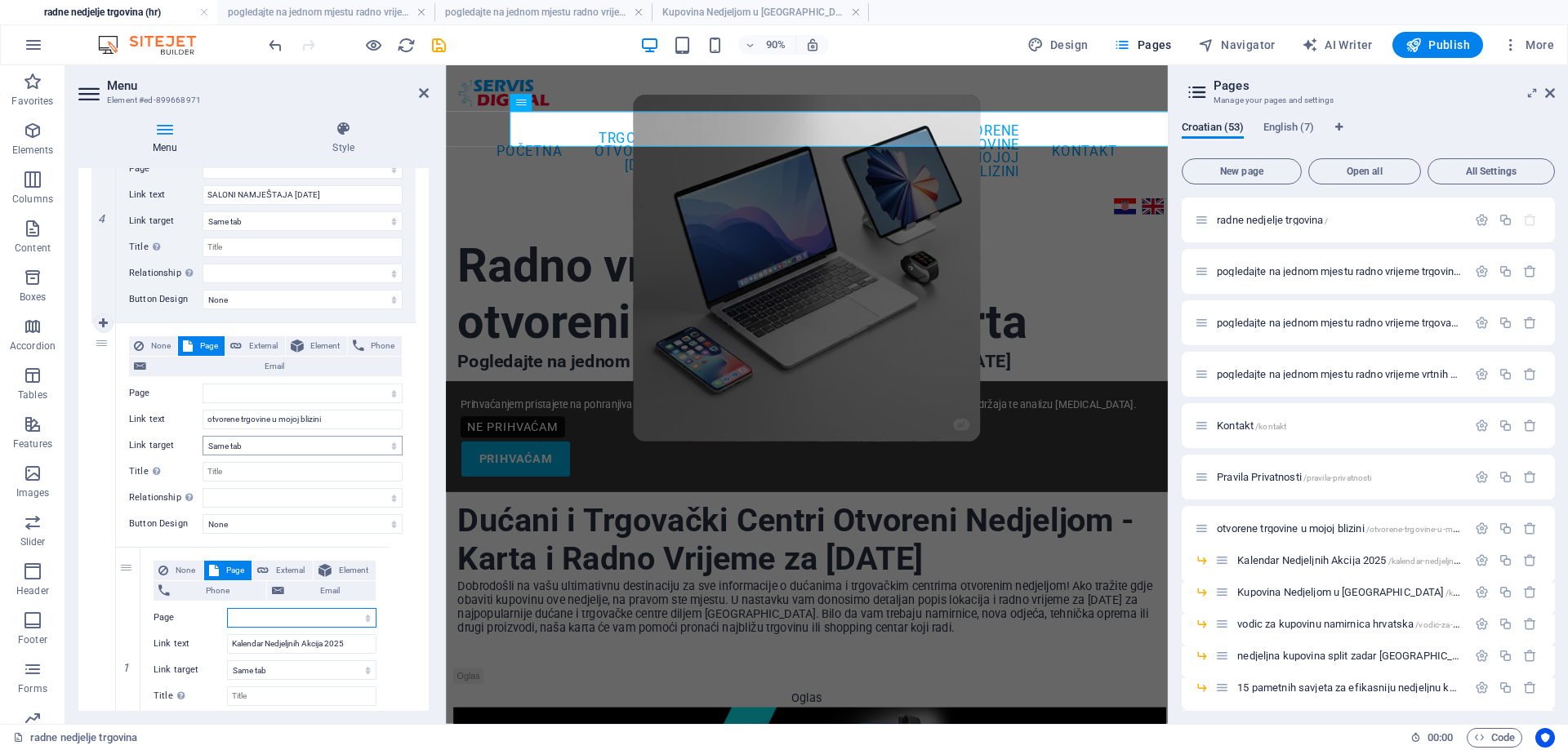
select select
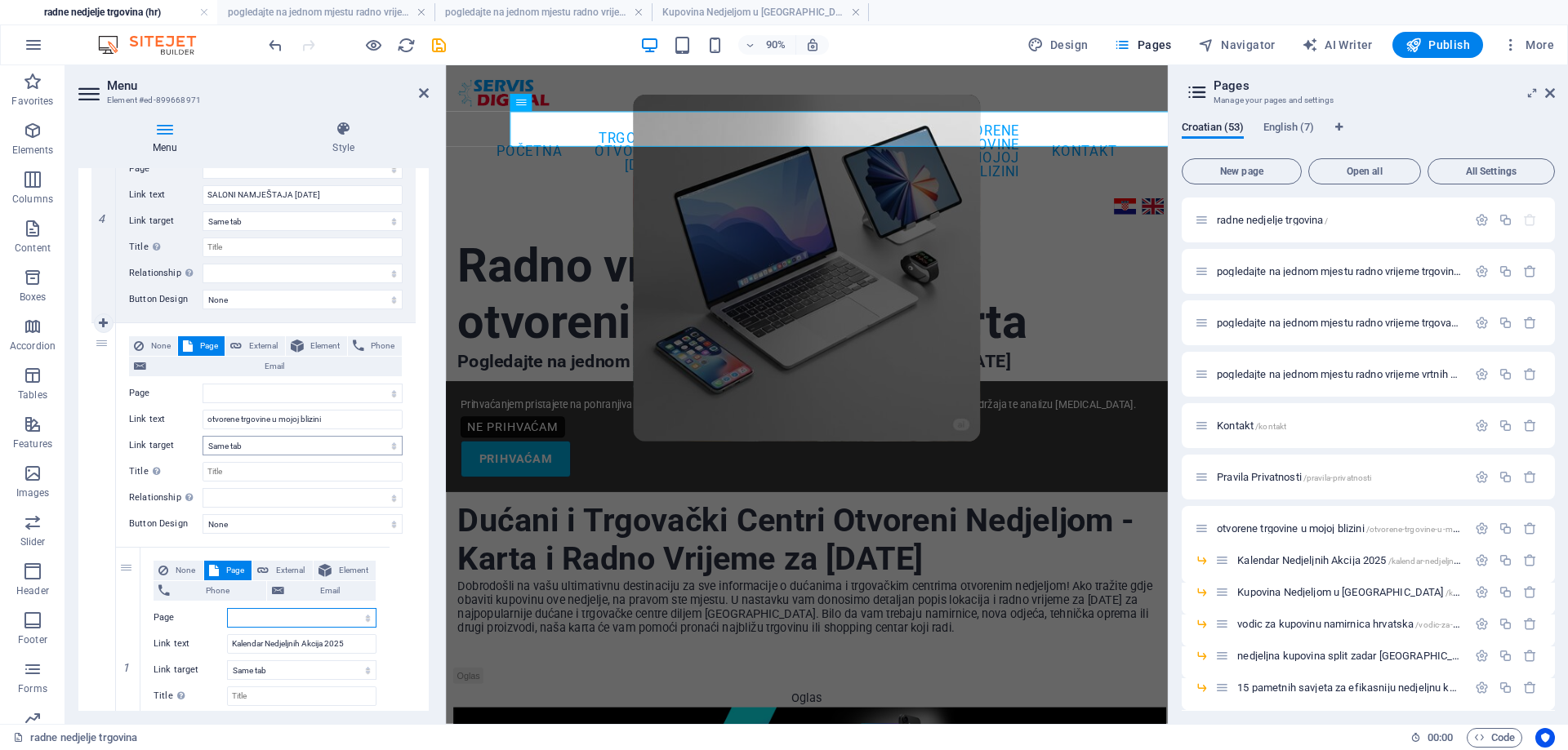
select select
click at [259, 392] on select "radne nedjelje trgovina pogledajte na jednom mjestu radno vrijeme trgovina koje…" at bounding box center [302, 393] width 200 height 20
select select "6"
click at [202, 383] on select "radne nedjelje trgovina pogledajte na jednom mjestu radno vrijeme trgovina koje…" at bounding box center [302, 393] width 200 height 20
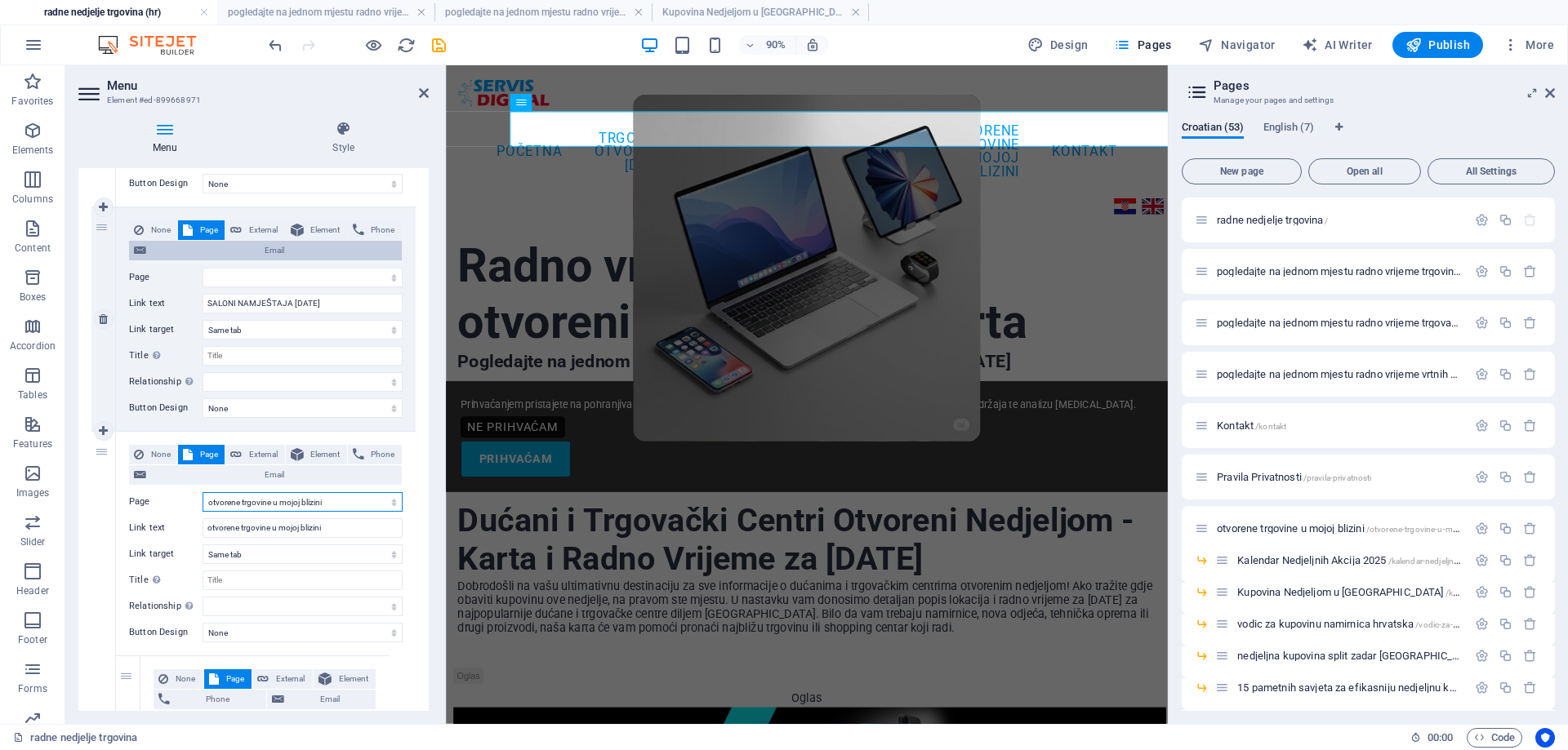
scroll to position [735, 0]
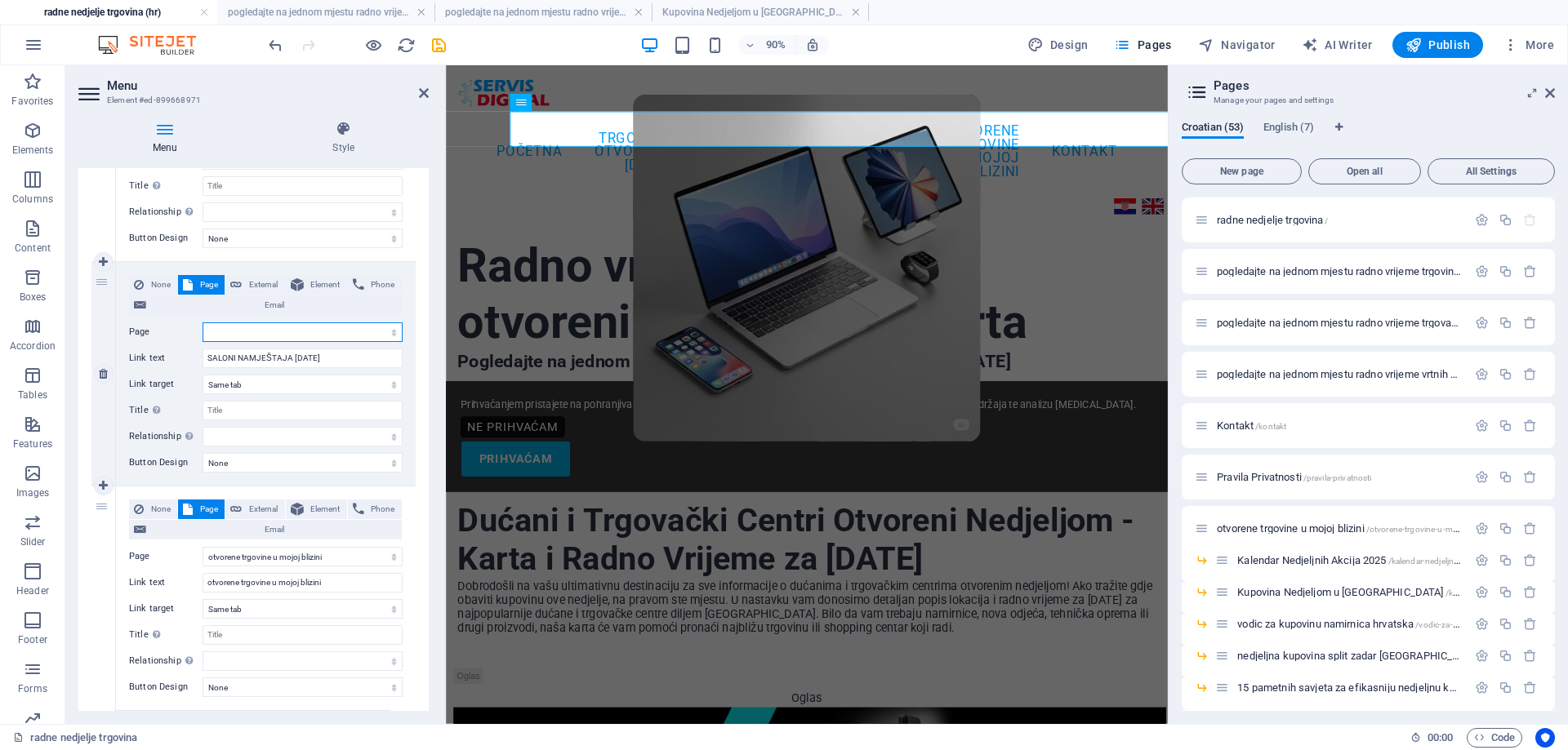
click at [372, 327] on select "radne nedjelje trgovina pogledajte na jednom mjestu radno vrijeme trgovina koje…" at bounding box center [302, 333] width 200 height 20
click at [202, 323] on select "radne nedjelje trgovina pogledajte na jednom mjestu radno vrijeme trgovina koje…" at bounding box center [302, 333] width 200 height 20
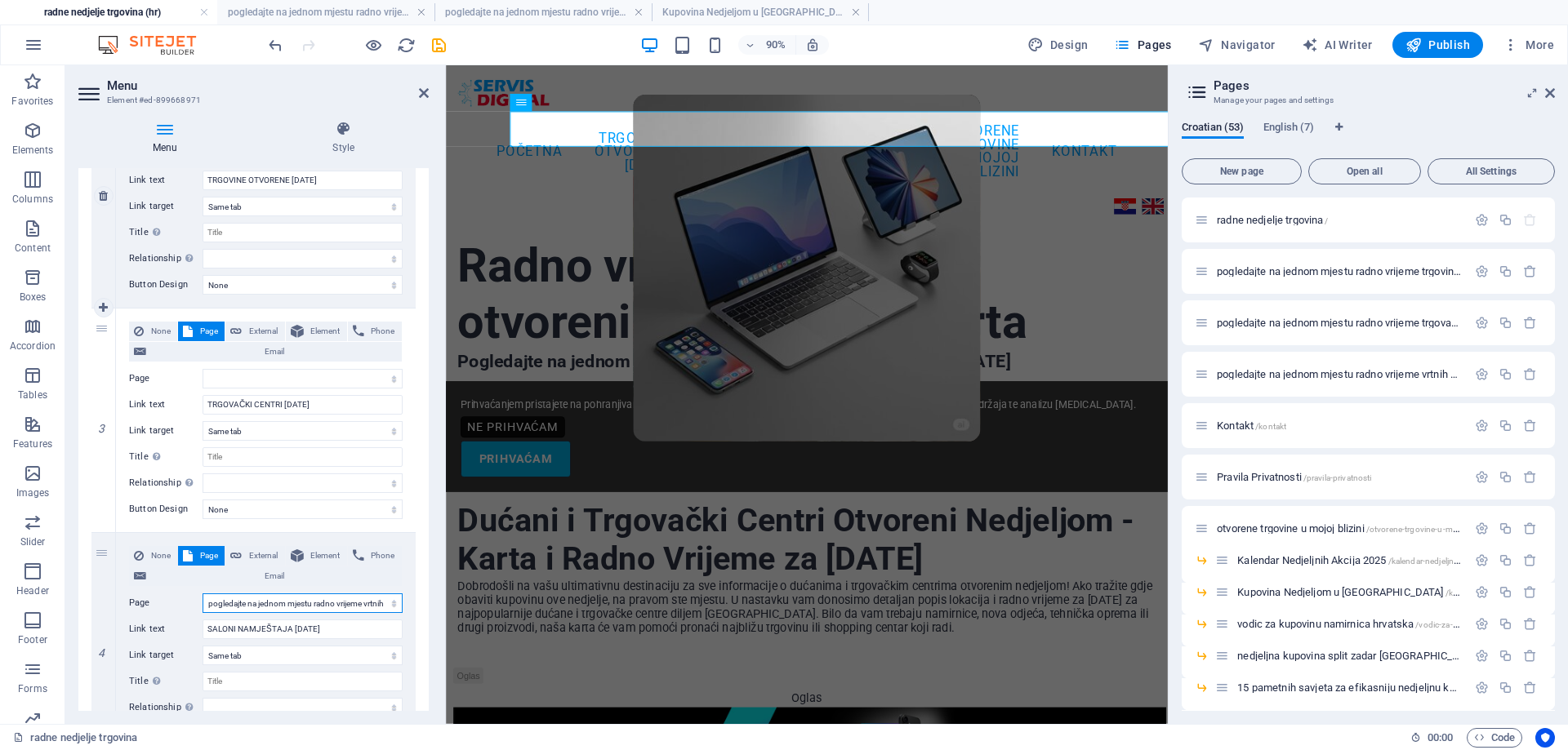
scroll to position [409, 0]
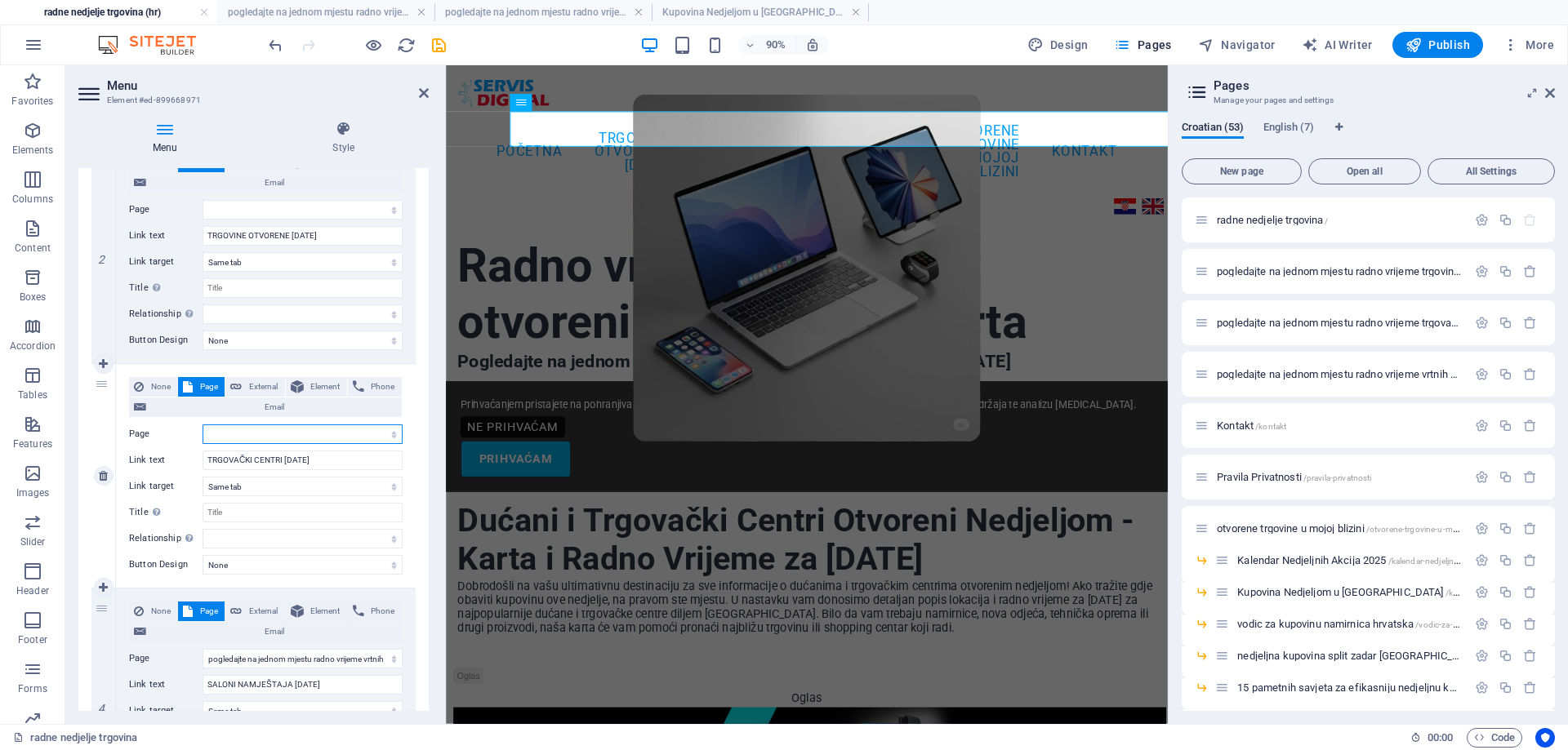
click at [336, 436] on select "radne nedjelje trgovina pogledajte na jednom mjestu radno vrijeme trgovina koje…" at bounding box center [302, 434] width 200 height 20
click at [202, 425] on select "radne nedjelje trgovina pogledajte na jednom mjestu radno vrijeme trgovina koje…" at bounding box center [302, 434] width 200 height 20
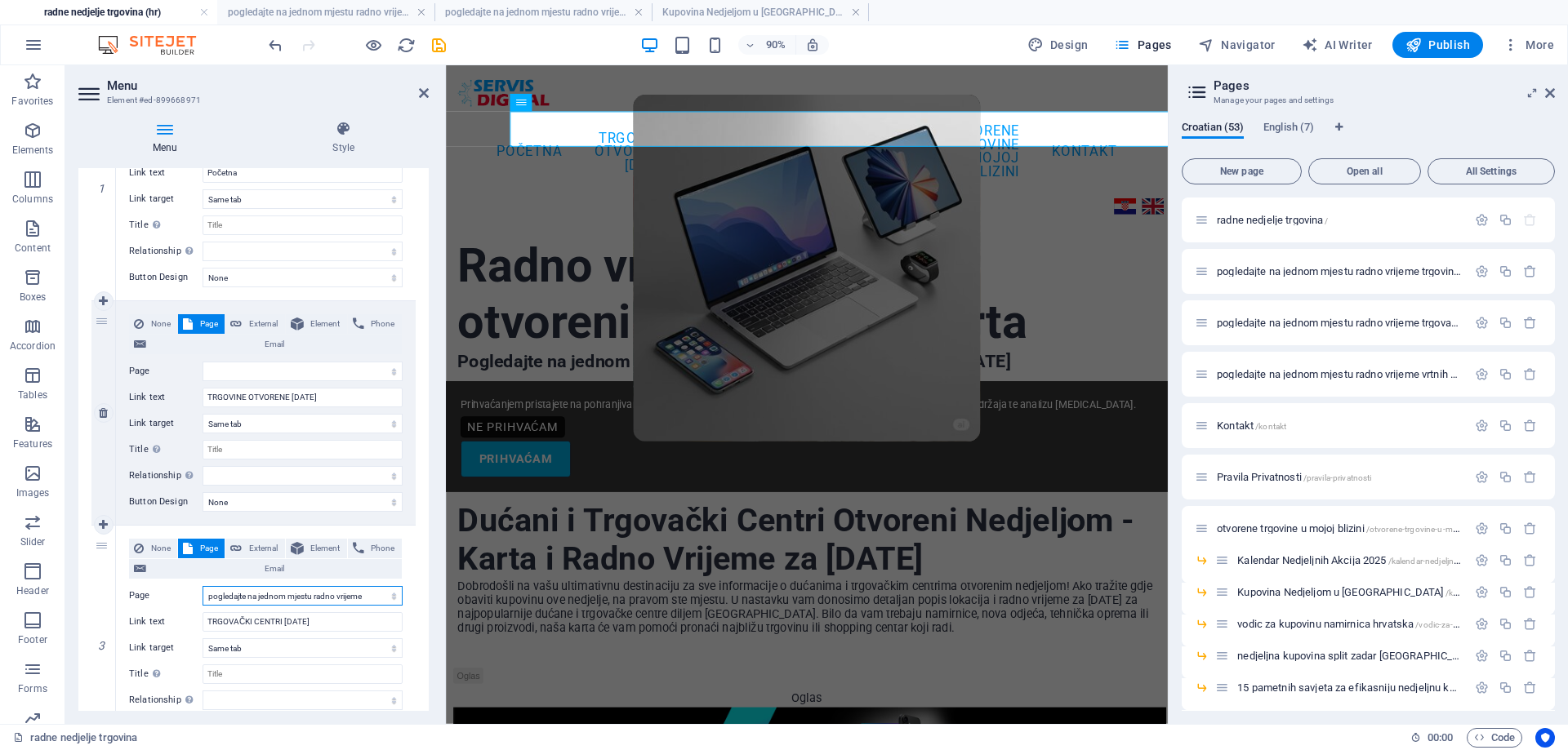
scroll to position [245, 0]
click at [367, 374] on select "radne nedjelje trgovina pogledajte na jednom mjestu radno vrijeme trgovina koje…" at bounding box center [302, 373] width 200 height 20
click at [202, 363] on select "radne nedjelje trgovina pogledajte na jednom mjestu radno vrijeme trgovina koje…" at bounding box center [302, 373] width 200 height 20
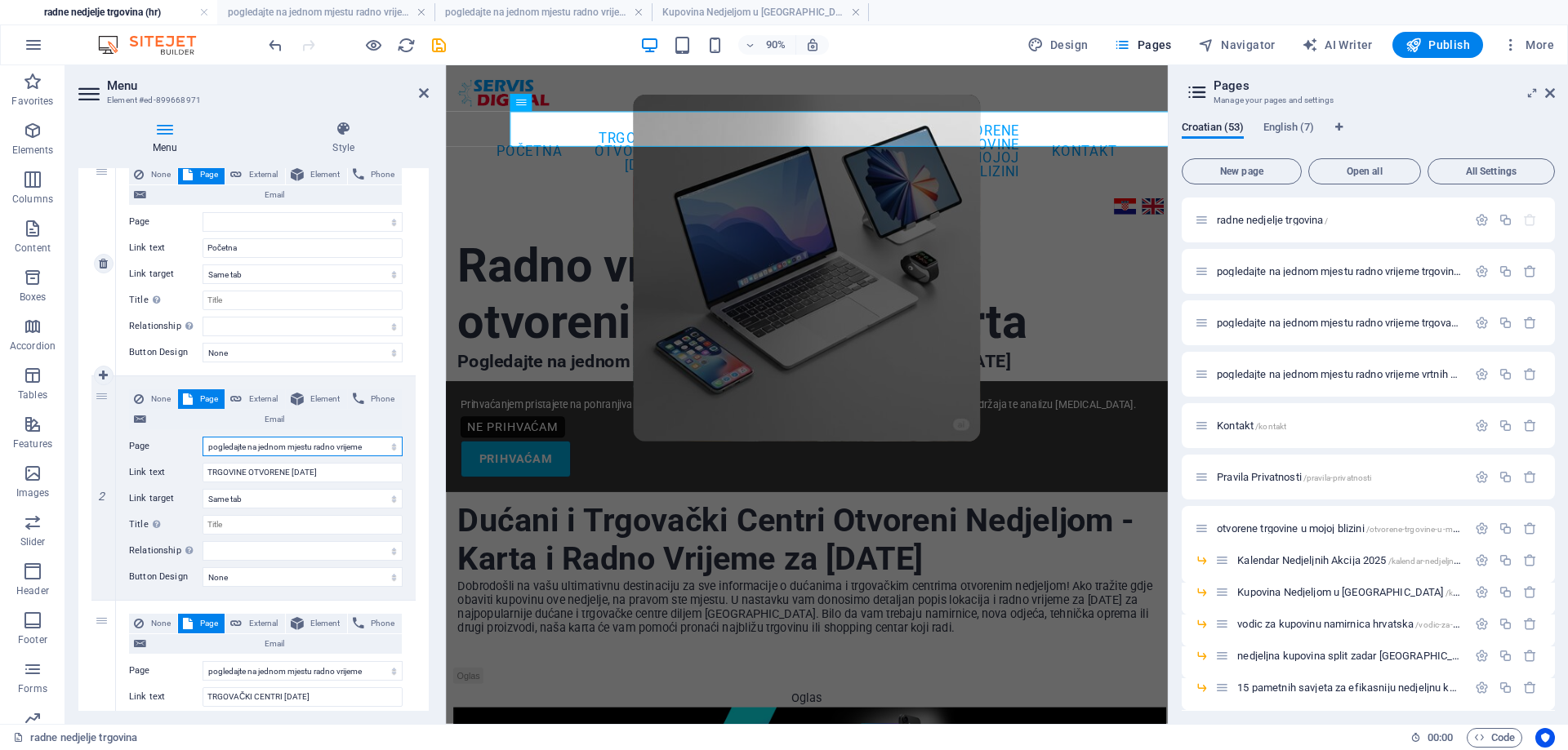
scroll to position [164, 0]
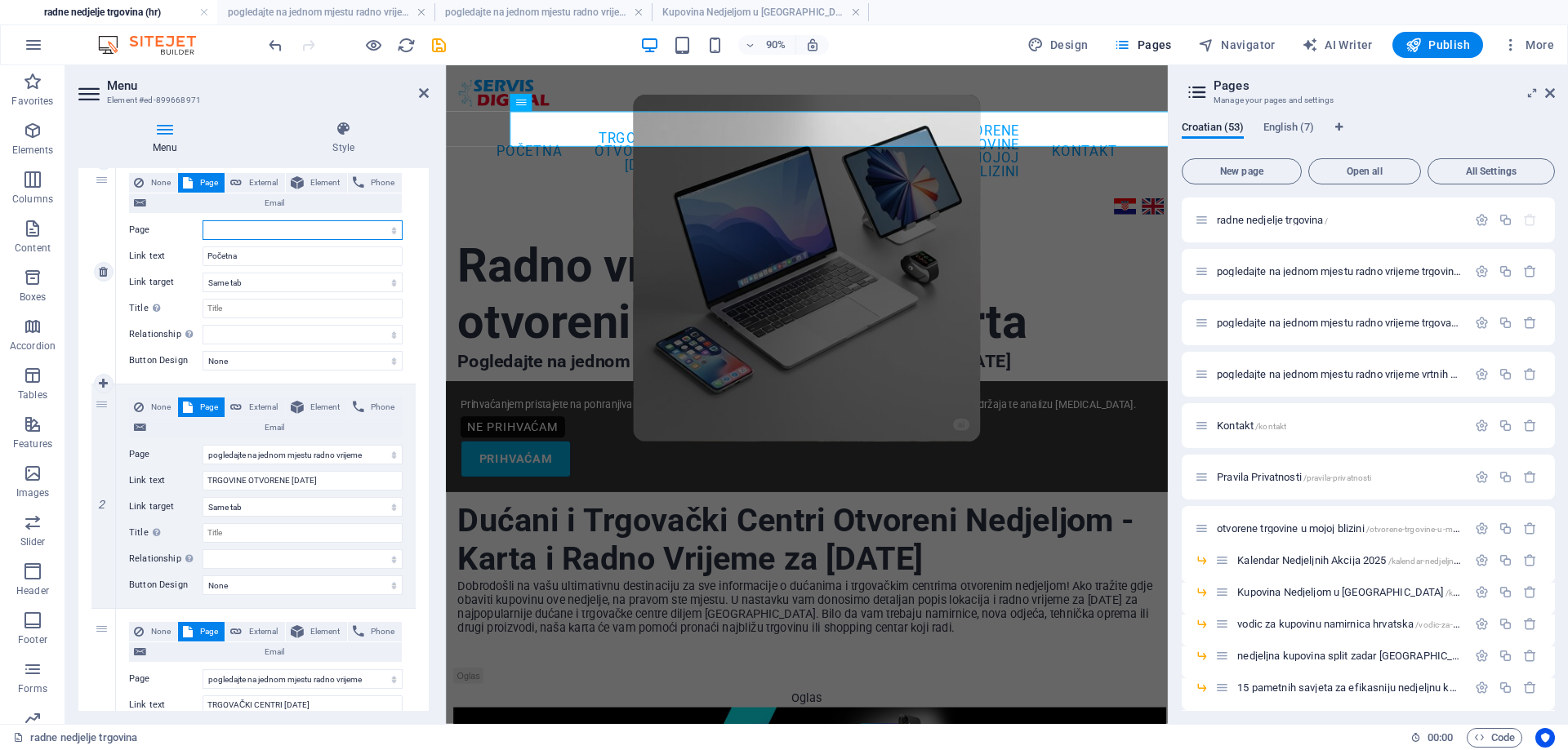
click at [379, 230] on select "radne nedjelje trgovina pogledajte na jednom mjestu radno vrijeme trgovina koje…" at bounding box center [302, 231] width 200 height 20
click at [202, 221] on select "radne nedjelje trgovina pogledajte na jednom mjestu radno vrijeme trgovina koje…" at bounding box center [302, 231] width 200 height 20
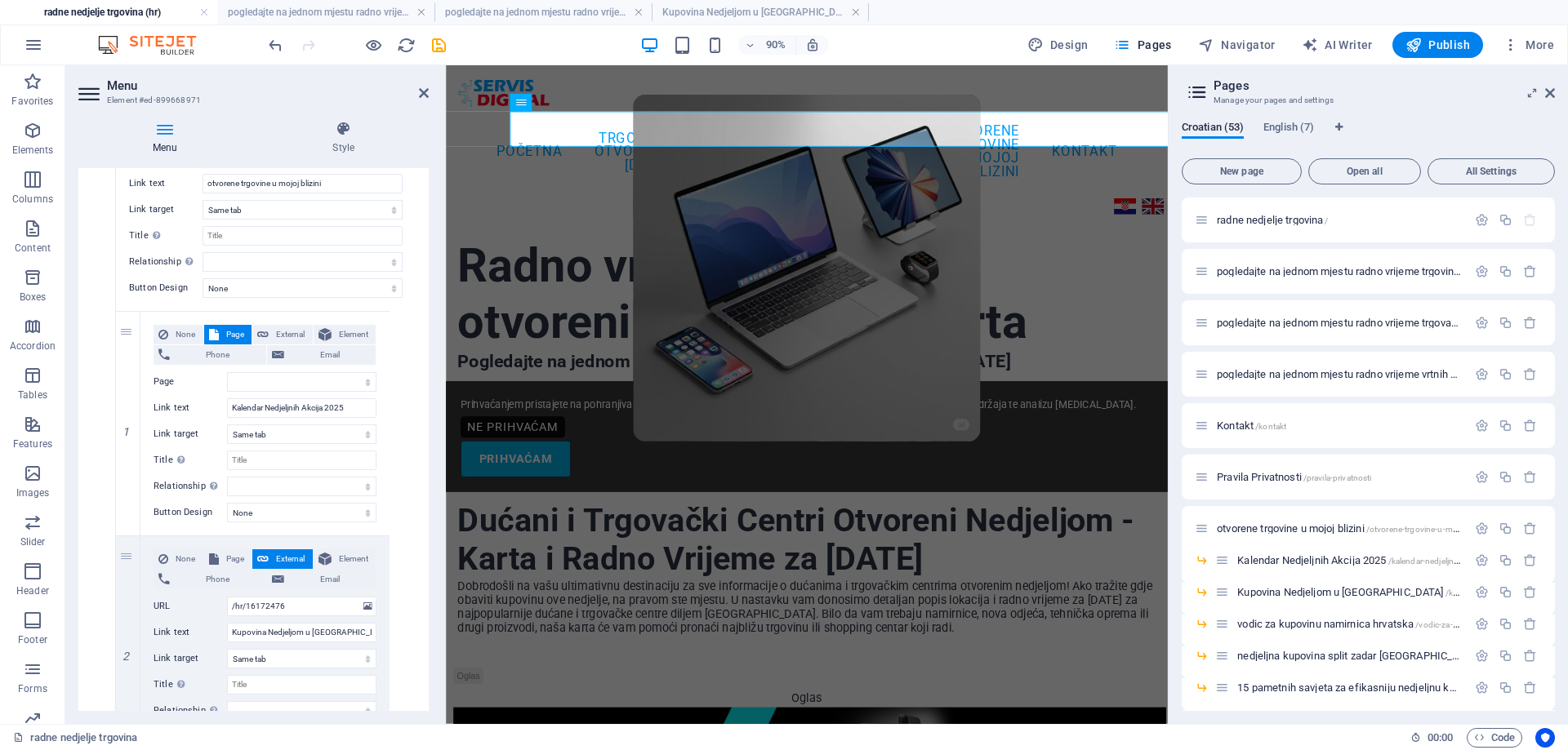
scroll to position [1225, 0]
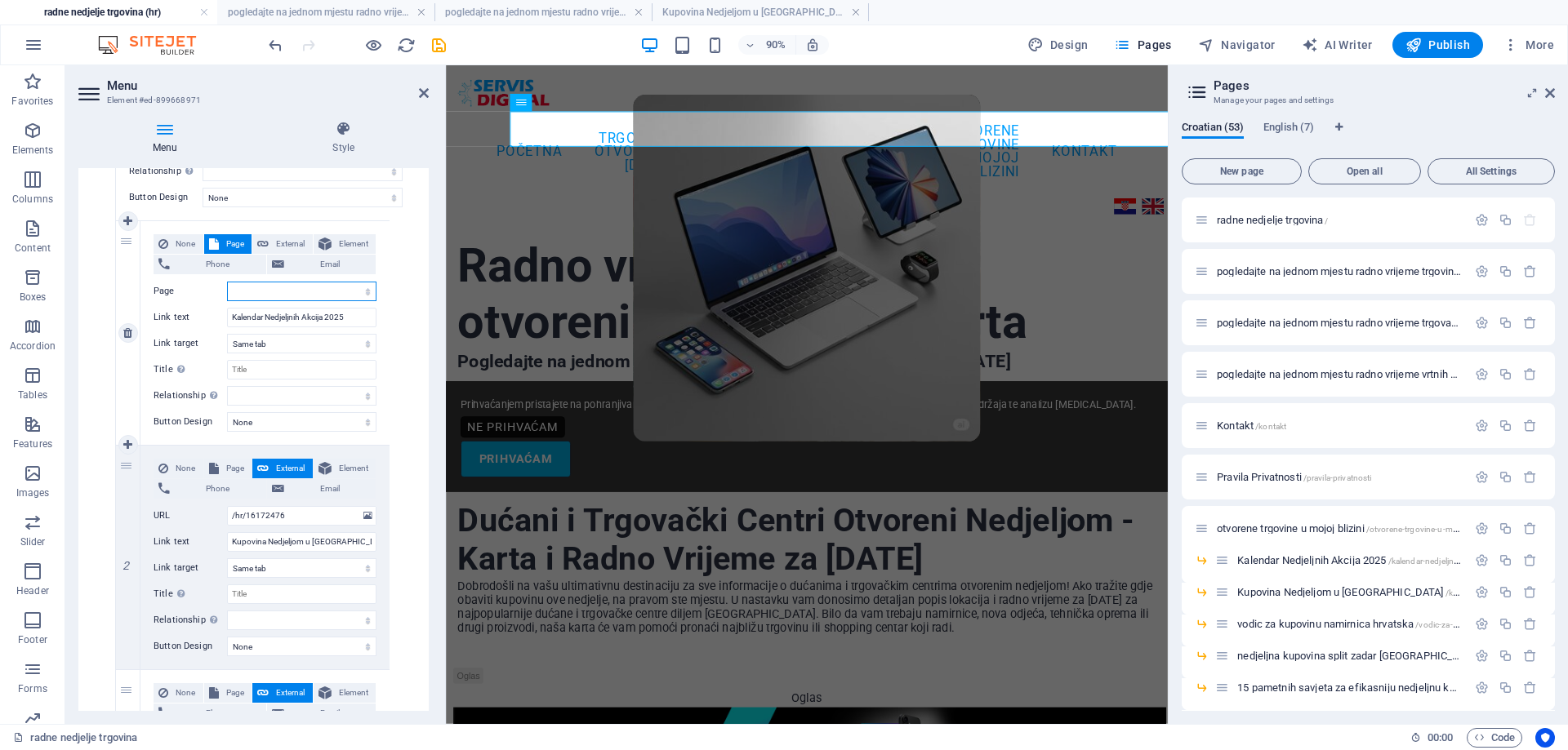
click at [343, 286] on select "radne nedjelje trgovina pogledajte na jednom mjestu radno vrijeme trgovina koje…" at bounding box center [301, 291] width 149 height 20
click at [227, 282] on select "radne nedjelje trgovina pogledajte na jednom mjestu radno vrijeme trgovina koje…" at bounding box center [301, 291] width 149 height 20
drag, startPoint x: 226, startPoint y: 464, endPoint x: 317, endPoint y: 519, distance: 106.3
click at [225, 465] on span "Page" at bounding box center [235, 468] width 23 height 20
click at [321, 518] on select "radne nedjelje trgovina pogledajte na jednom mjestu radno vrijeme trgovina koje…" at bounding box center [301, 516] width 149 height 20
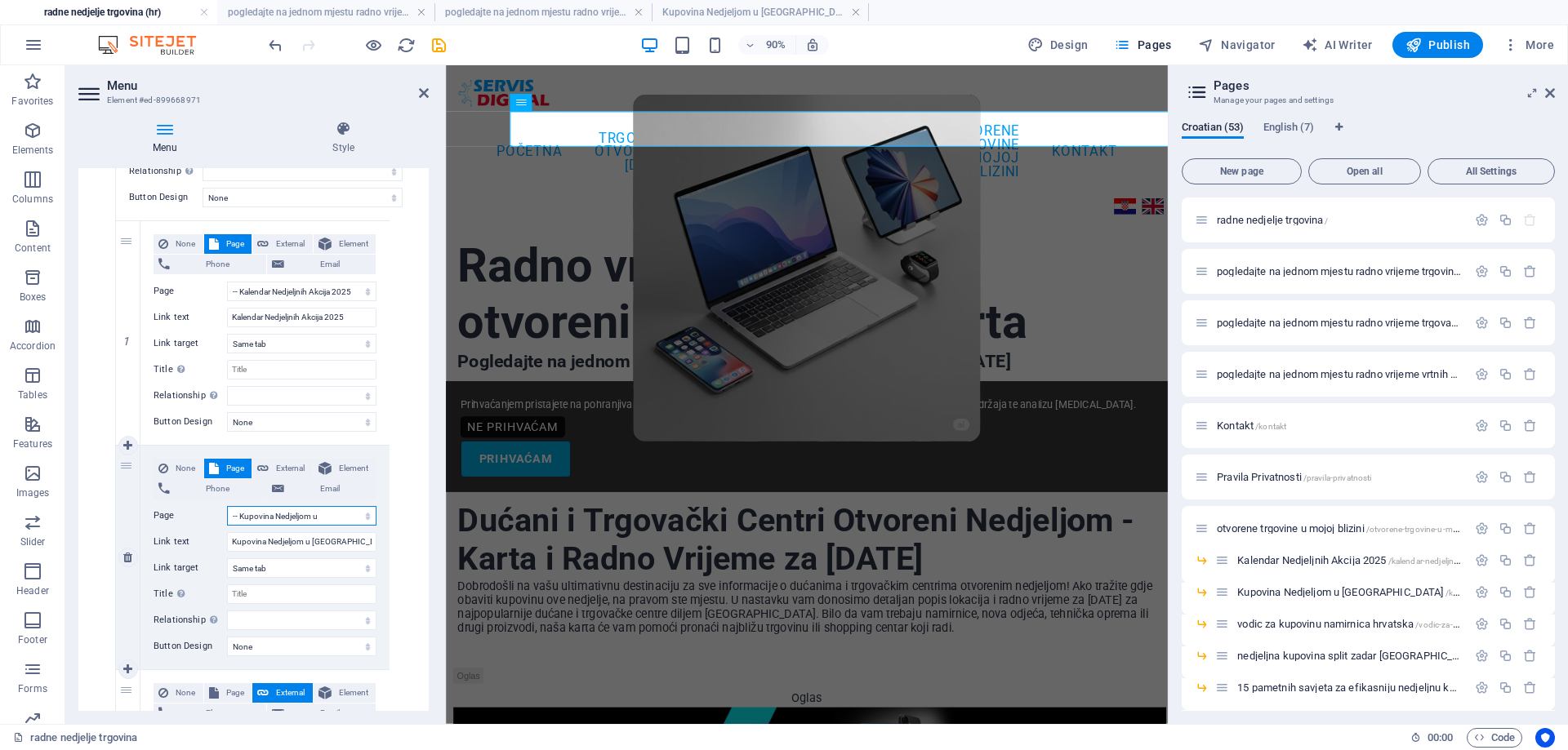
click at [227, 506] on select "radne nedjelje trgovina pogledajte na jednom mjestu radno vrijeme trgovina koje…" at bounding box center [301, 516] width 149 height 20
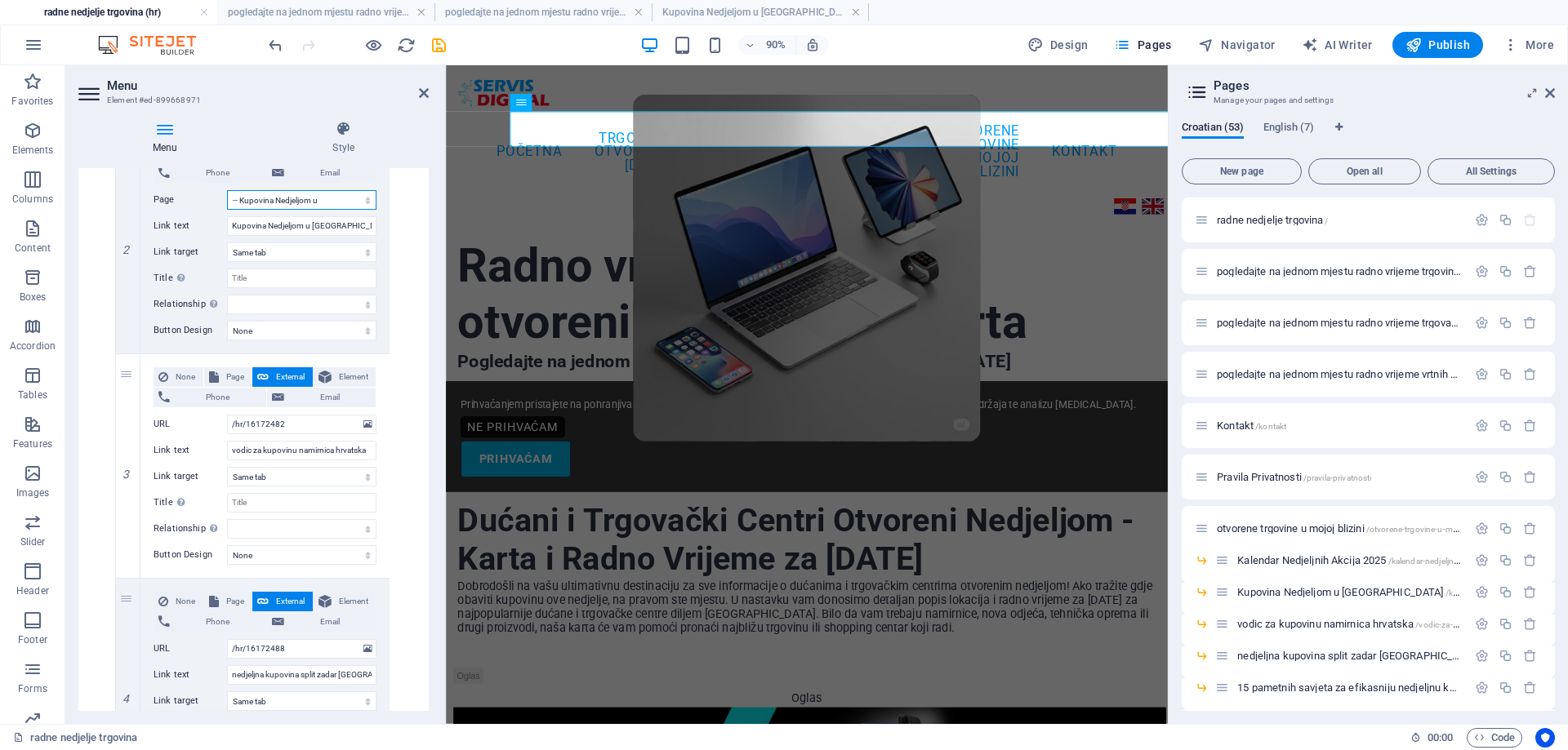
scroll to position [1551, 0]
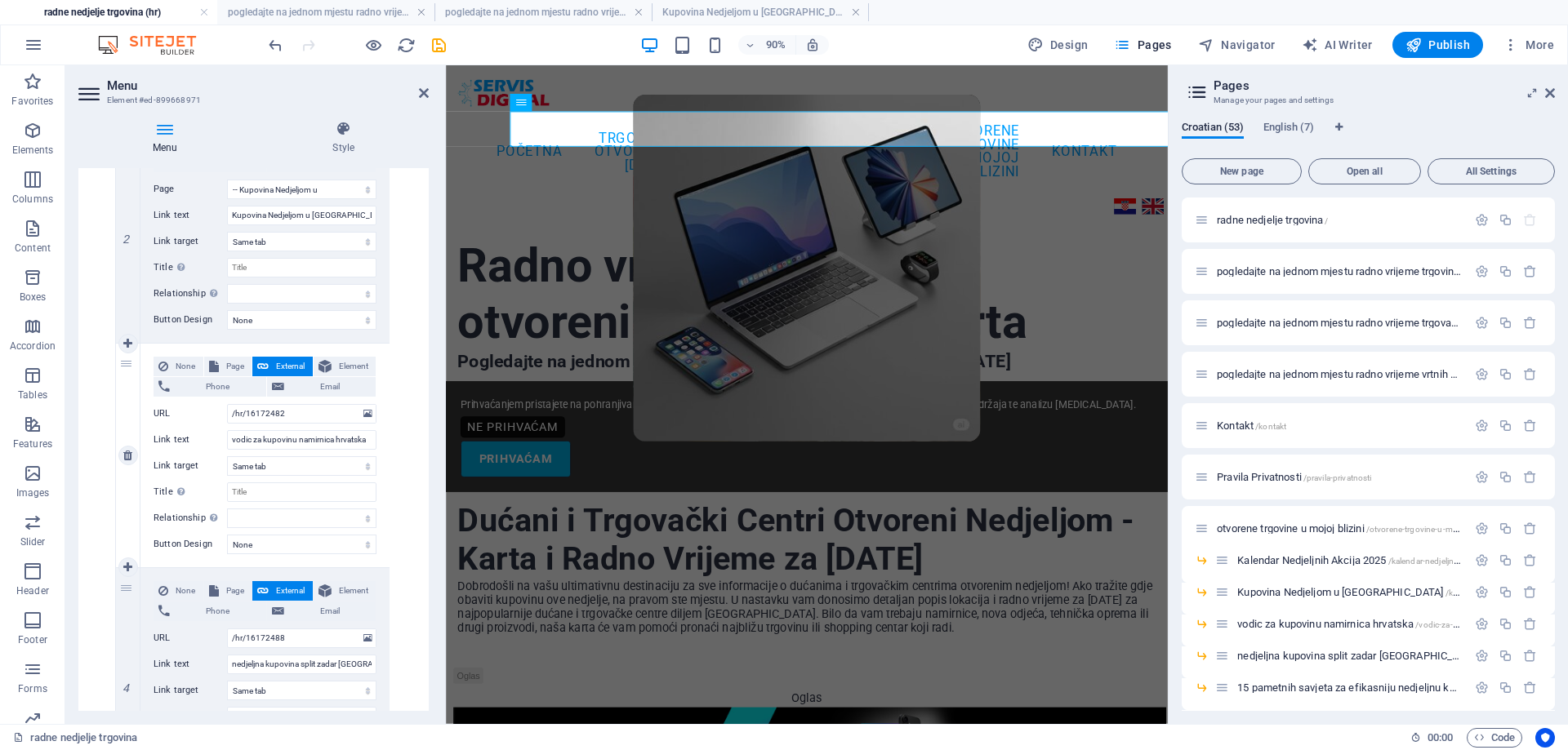
drag, startPoint x: 226, startPoint y: 358, endPoint x: 311, endPoint y: 414, distance: 101.8
click at [225, 358] on span "Page" at bounding box center [235, 367] width 23 height 20
click at [311, 412] on select "radne nedjelje trgovina pogledajte na jednom mjestu radno vrijeme trgovina koje…" at bounding box center [301, 414] width 149 height 20
click at [227, 404] on select "radne nedjelje trgovina pogledajte na jednom mjestu radno vrijeme trgovina koje…" at bounding box center [301, 414] width 149 height 20
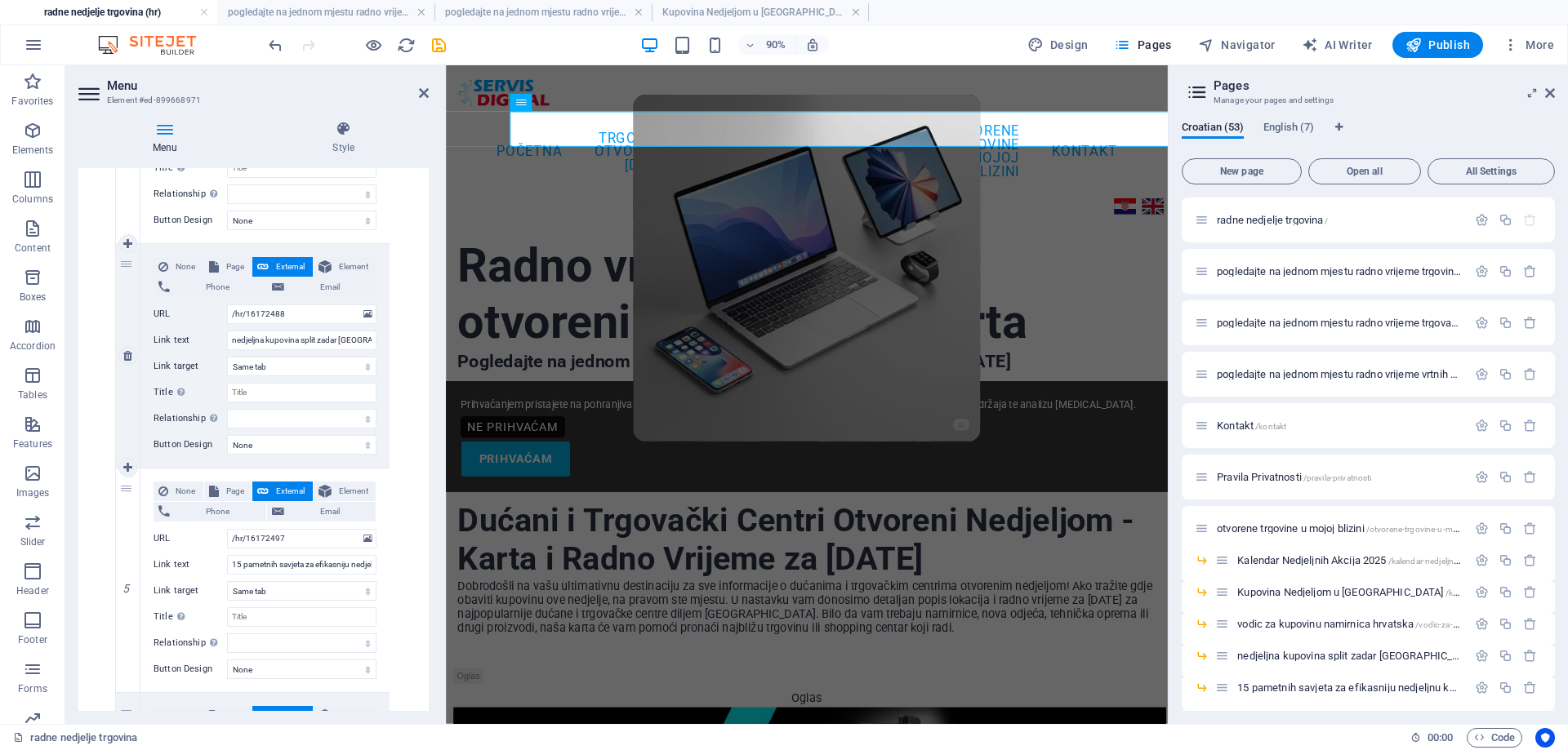
scroll to position [1877, 0]
click at [236, 262] on span "Page" at bounding box center [235, 265] width 23 height 20
click at [303, 312] on select "radne nedjelje trgovina pogledajte na jednom mjestu radno vrijeme trgovina koje…" at bounding box center [301, 312] width 149 height 20
click at [227, 302] on select "radne nedjelje trgovina pogledajte na jednom mjestu radno vrijeme trgovina koje…" at bounding box center [301, 312] width 149 height 20
drag, startPoint x: 224, startPoint y: 479, endPoint x: 391, endPoint y: 465, distance: 167.6
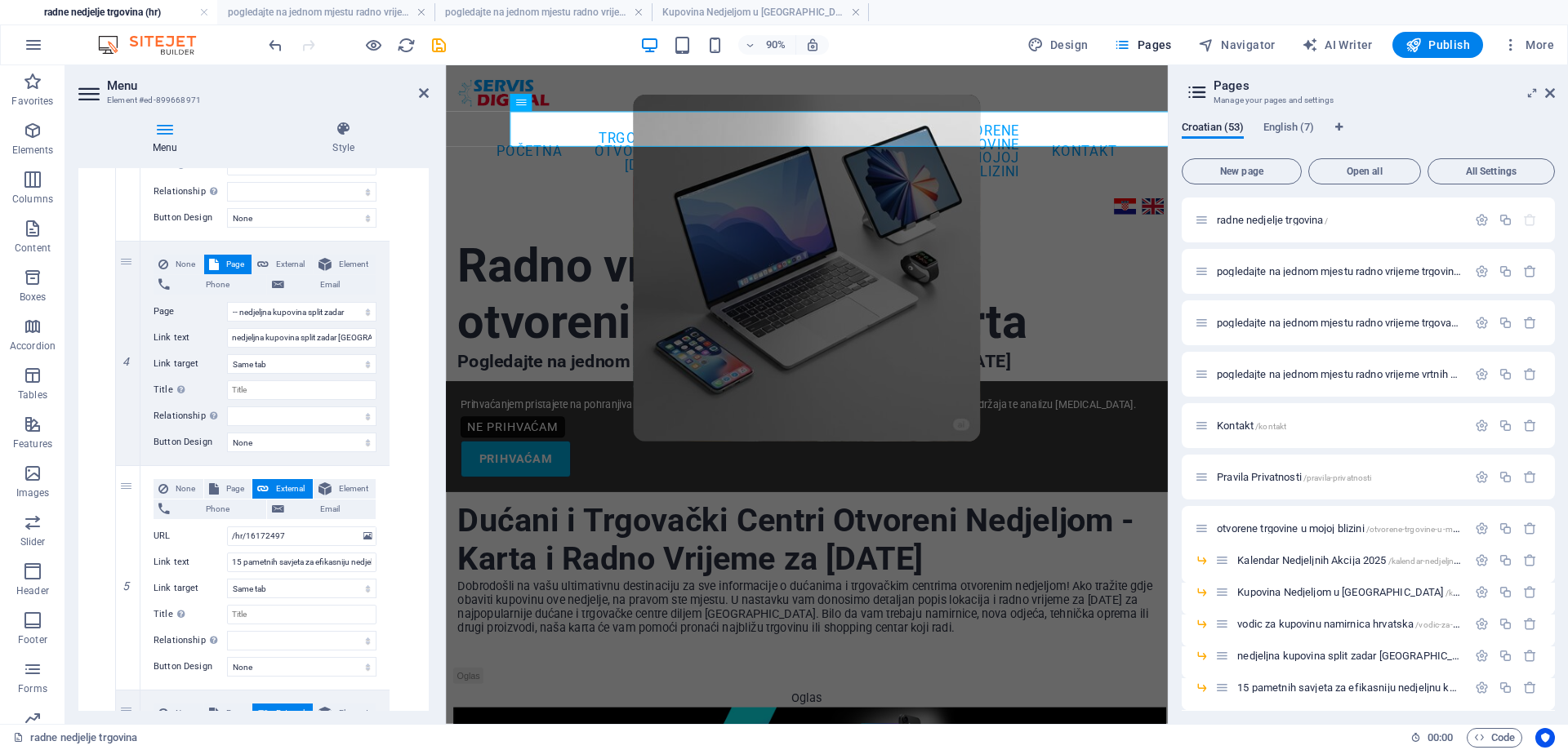
click at [224, 479] on span "Page" at bounding box center [235, 489] width 23 height 20
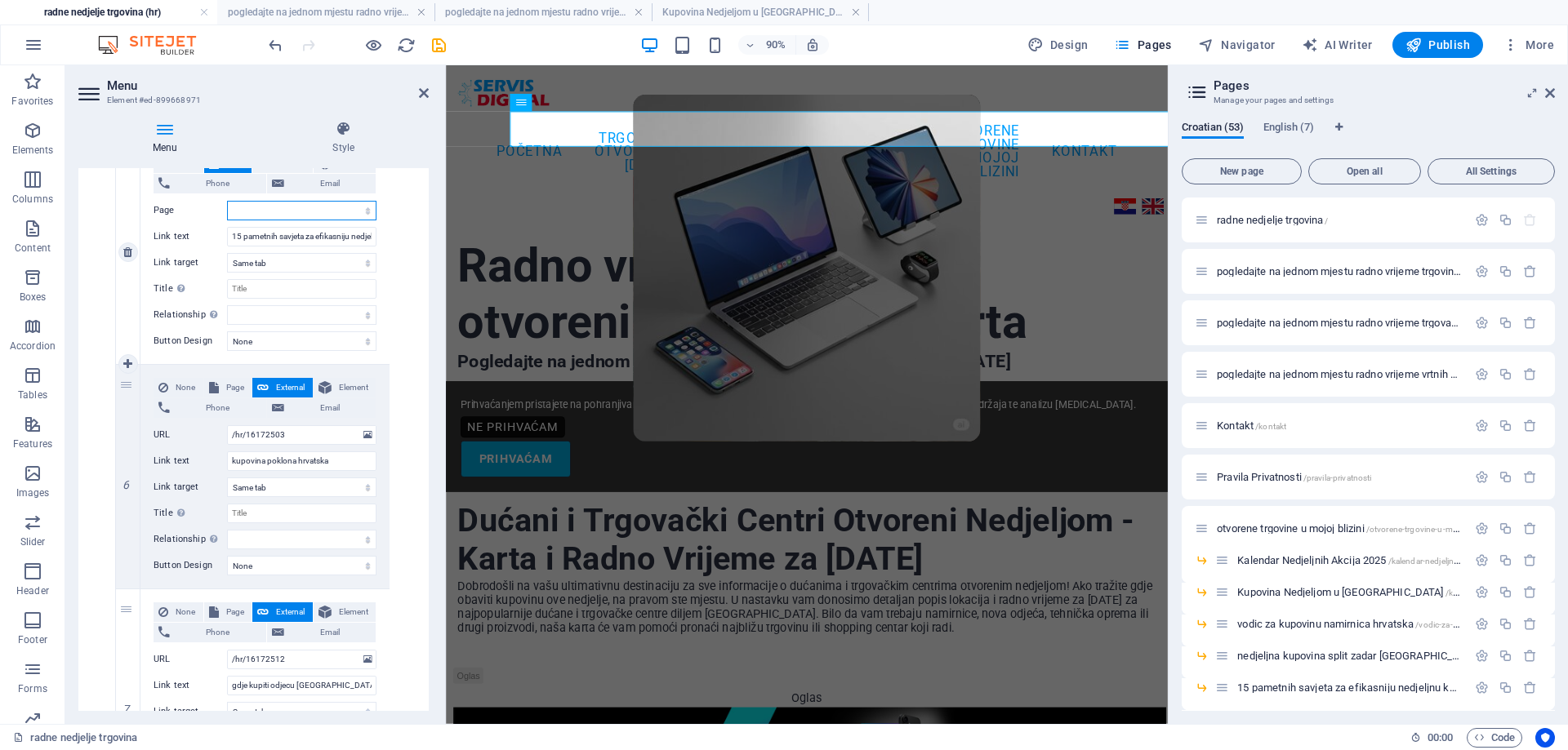
scroll to position [2204, 0]
click at [343, 220] on div "None Page External Element Phone Email Page radne nedjelje trgovina pogledajte …" at bounding box center [265, 239] width 223 height 172
click at [344, 215] on select "radne nedjelje trgovina pogledajte na jednom mjestu radno vrijeme trgovina koje…" at bounding box center [301, 210] width 149 height 20
click at [227, 200] on select "radne nedjelje trgovina pogledajte na jednom mjestu radno vrijeme trgovina koje…" at bounding box center [301, 210] width 149 height 20
click at [206, 380] on button "Page" at bounding box center [228, 387] width 48 height 20
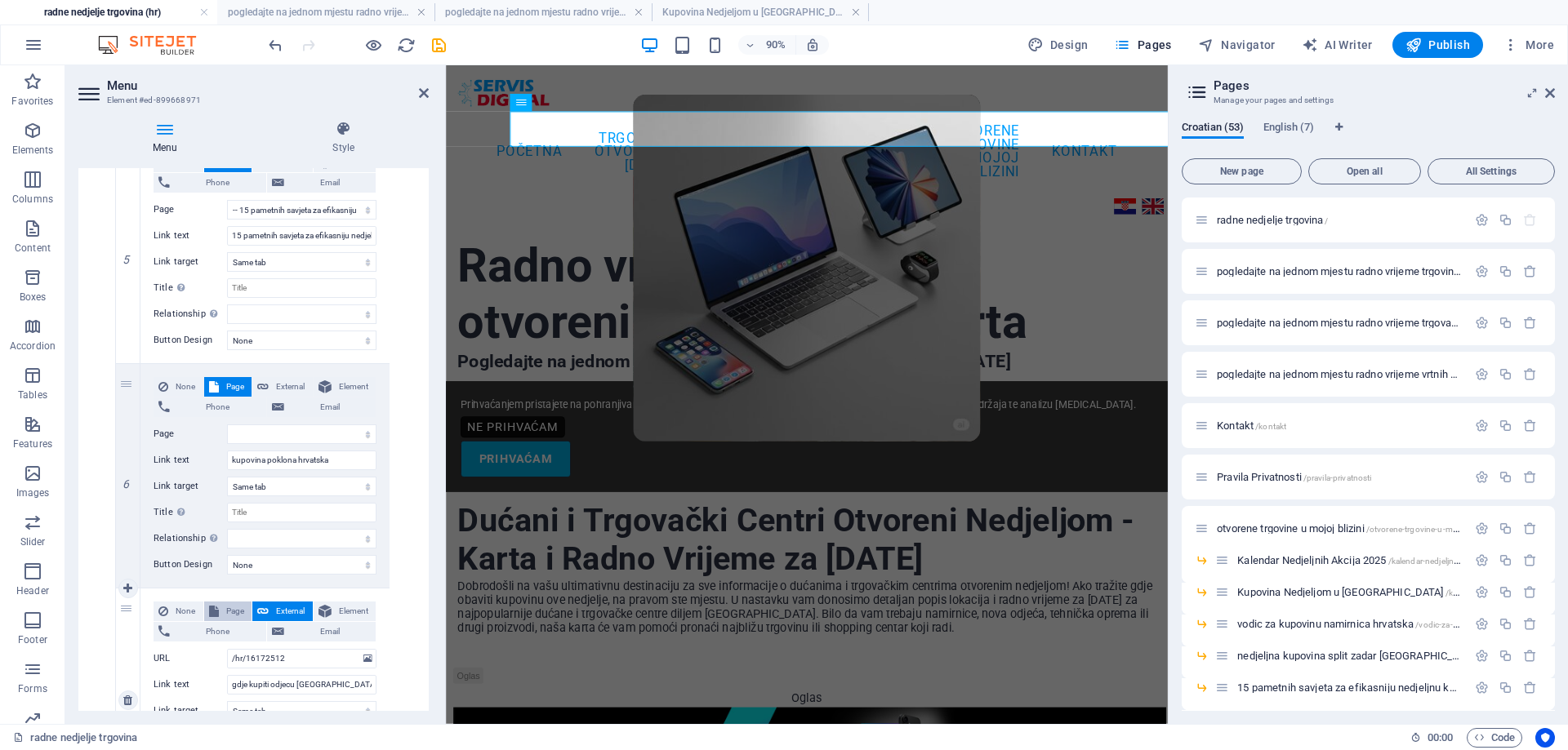
click at [218, 606] on button "Page" at bounding box center [228, 611] width 48 height 20
click at [312, 431] on select "radne nedjelje trgovina pogledajte na jednom mjestu radno vrijeme trgovina koje…" at bounding box center [301, 434] width 149 height 20
click at [227, 425] on select "radne nedjelje trgovina pogledajte na jednom mjestu radno vrijeme trgovina koje…" at bounding box center [301, 434] width 149 height 20
click at [324, 658] on select "radne nedjelje trgovina pogledajte na jednom mjestu radno vrijeme trgovina koje…" at bounding box center [301, 659] width 149 height 20
click at [227, 649] on select "radne nedjelje trgovina pogledajte na jednom mjestu radno vrijeme trgovina koje…" at bounding box center [301, 659] width 149 height 20
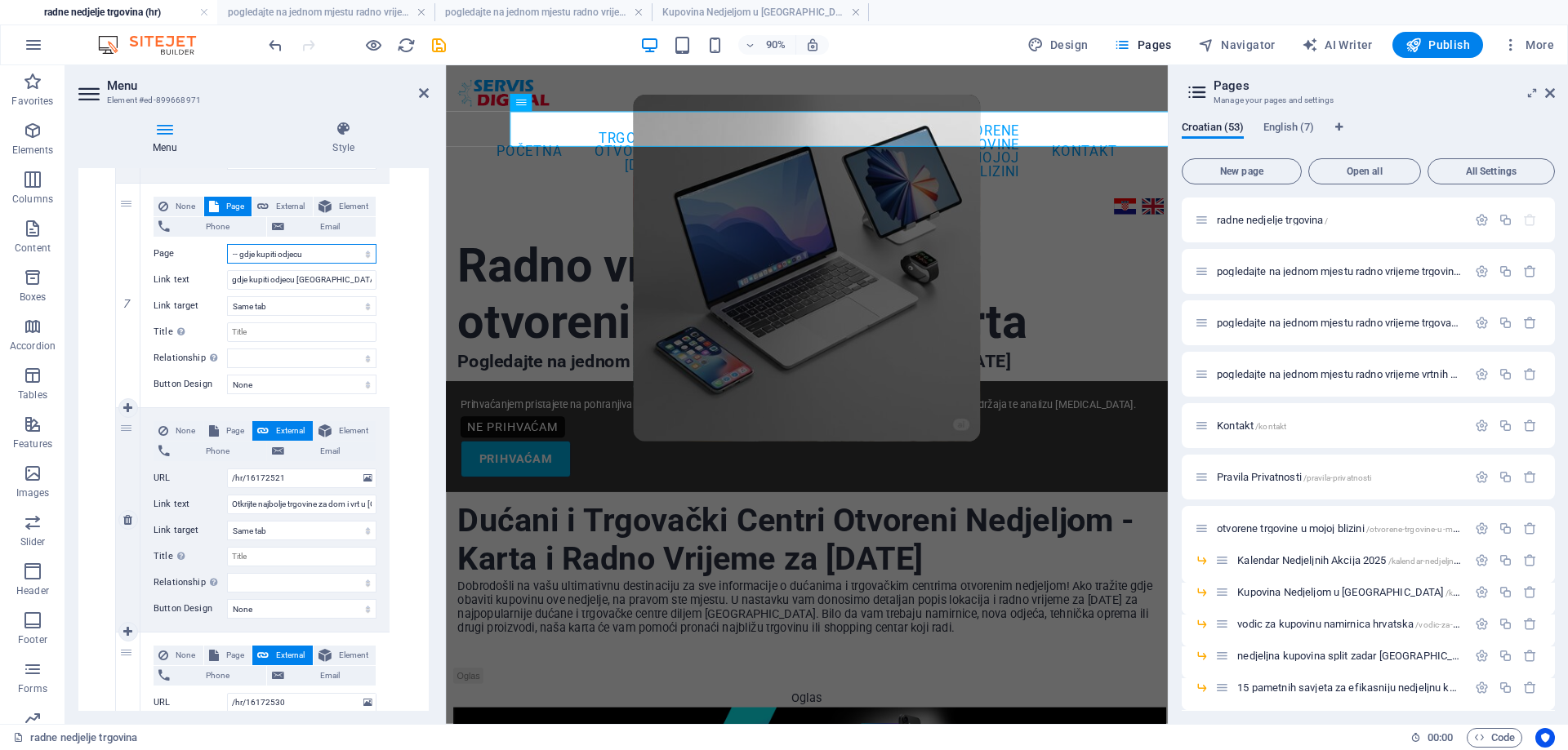
scroll to position [2693, 0]
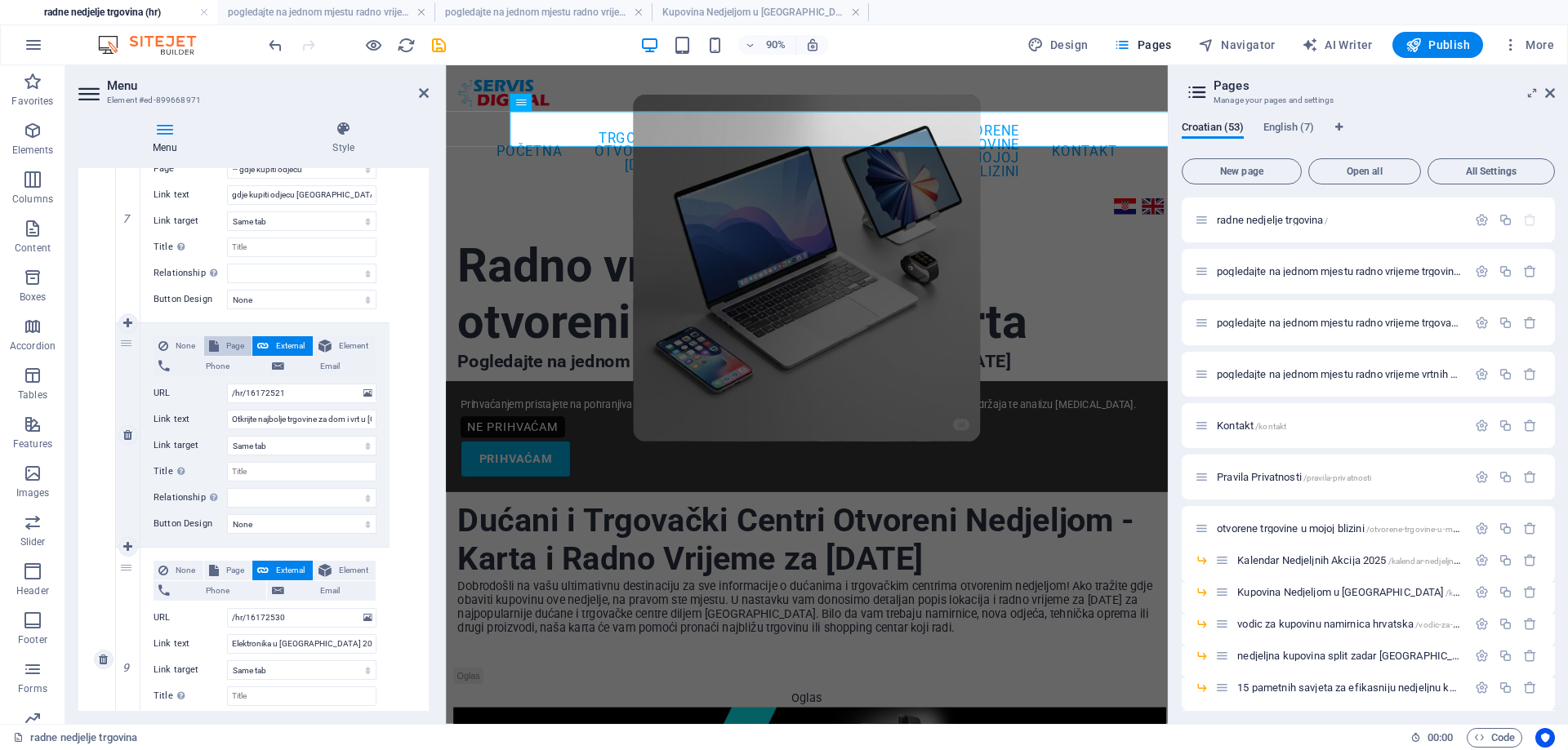
click at [230, 343] on span "Page" at bounding box center [235, 346] width 23 height 20
click at [308, 395] on select "radne nedjelje trgovina pogledajte na jednom mjestu radno vrijeme trgovina koje…" at bounding box center [301, 393] width 149 height 20
click at [227, 383] on select "radne nedjelje trgovina pogledajte na jednom mjestu radno vrijeme trgovina koje…" at bounding box center [301, 393] width 149 height 20
drag, startPoint x: 218, startPoint y: 566, endPoint x: 399, endPoint y: 468, distance: 205.8
click at [217, 566] on button "Page" at bounding box center [228, 570] width 48 height 20
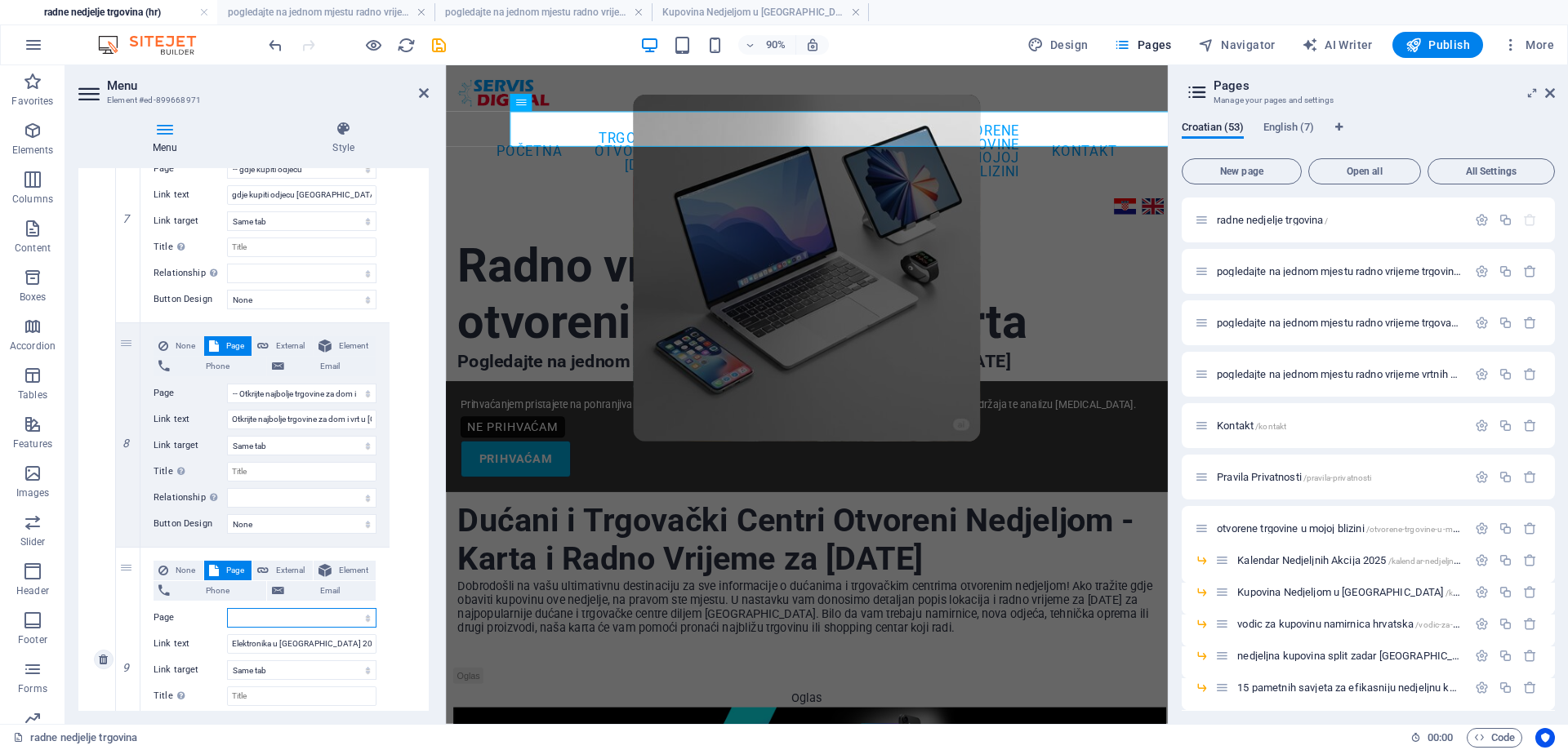
scroll to position [3020, 0]
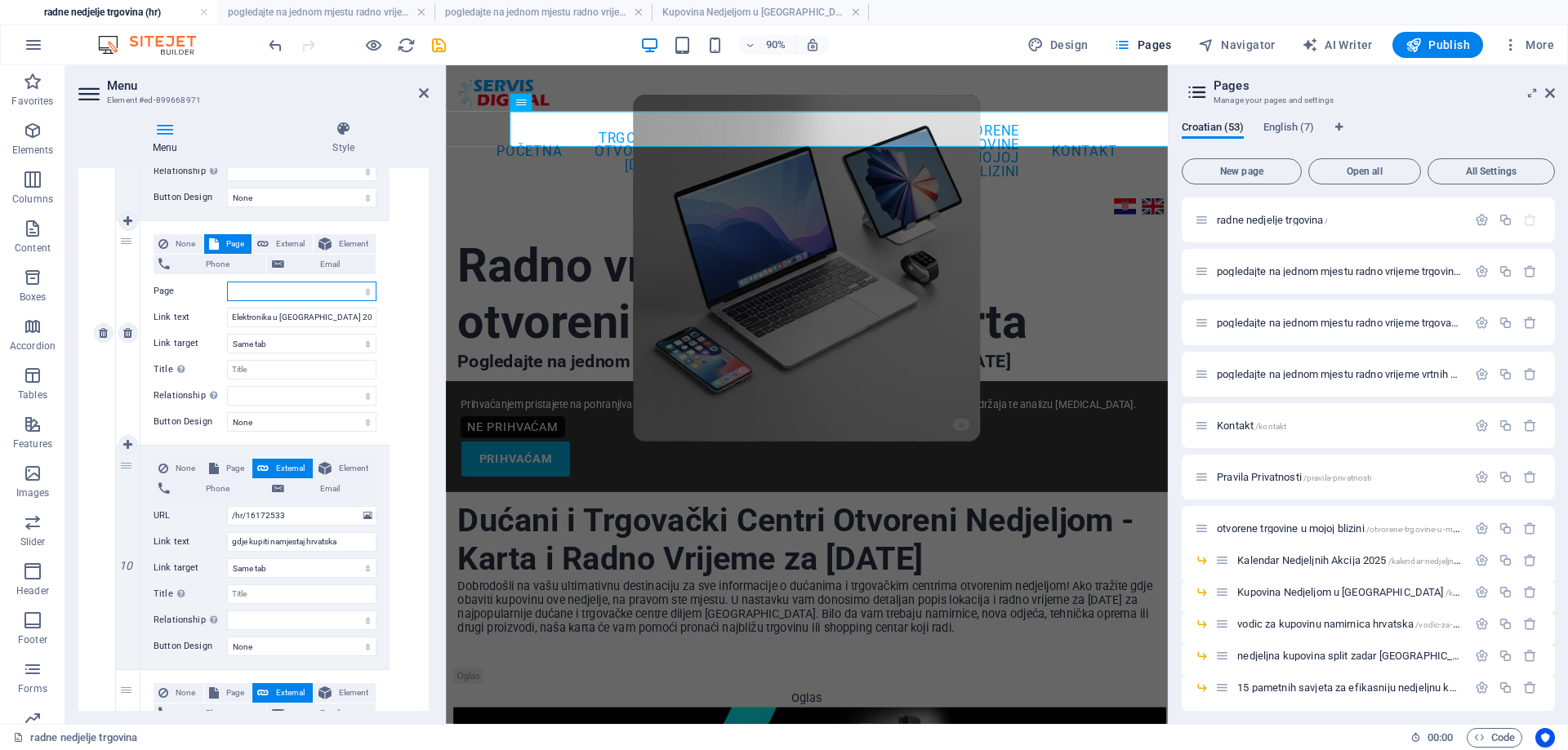
click at [339, 291] on select "radne nedjelje trgovina pogledajte na jednom mjestu radno vrijeme trgovina koje…" at bounding box center [301, 291] width 149 height 20
click at [227, 282] on select "radne nedjelje trgovina pogledajte na jednom mjestu radno vrijeme trgovina koje…" at bounding box center [301, 291] width 149 height 20
click at [228, 468] on span "Page" at bounding box center [235, 468] width 23 height 20
click at [286, 514] on select "radne nedjelje trgovina pogledajte na jednom mjestu radno vrijeme trgovina koje…" at bounding box center [301, 516] width 149 height 20
click at [227, 506] on select "radne nedjelje trgovina pogledajte na jednom mjestu radno vrijeme trgovina koje…" at bounding box center [301, 516] width 149 height 20
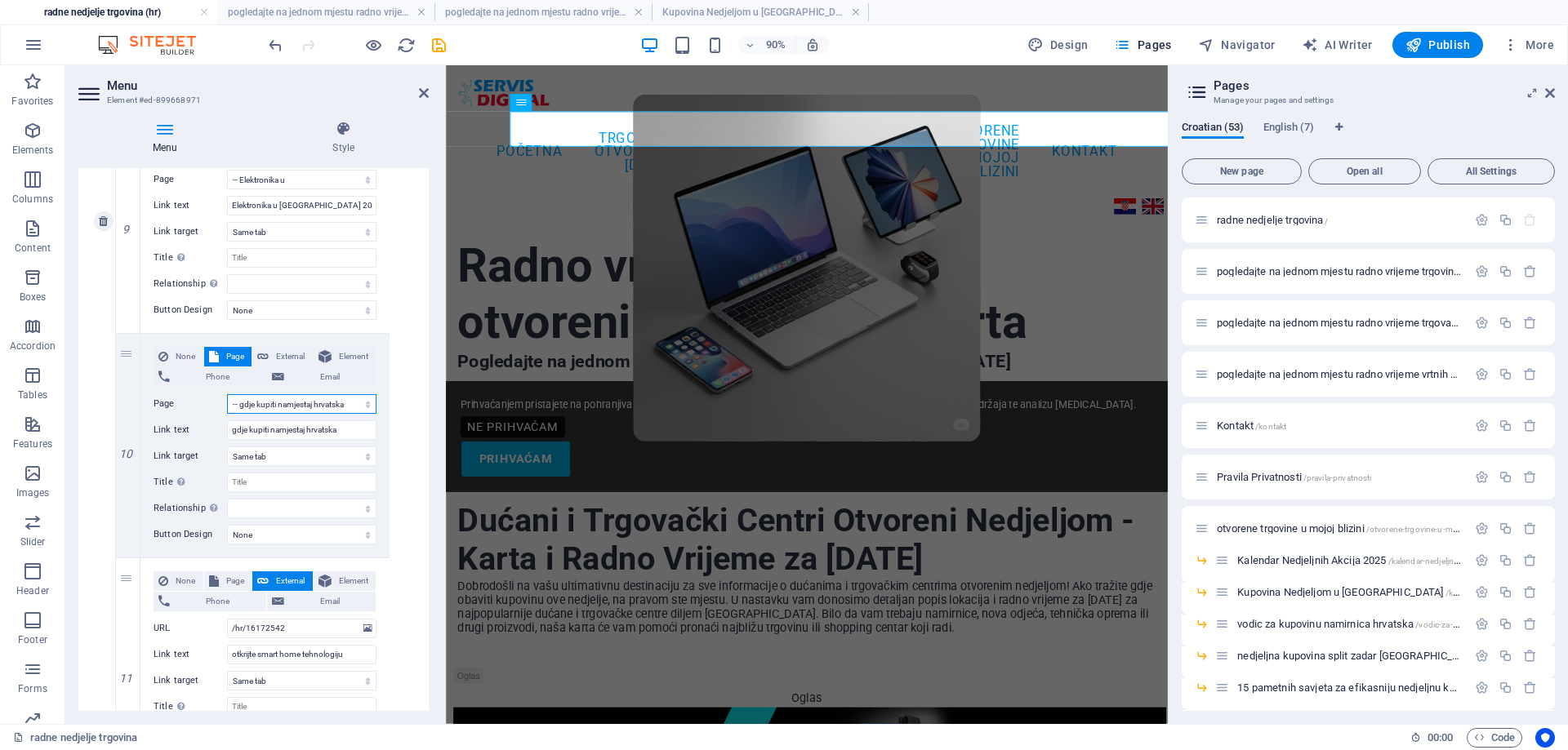
scroll to position [3265, 0]
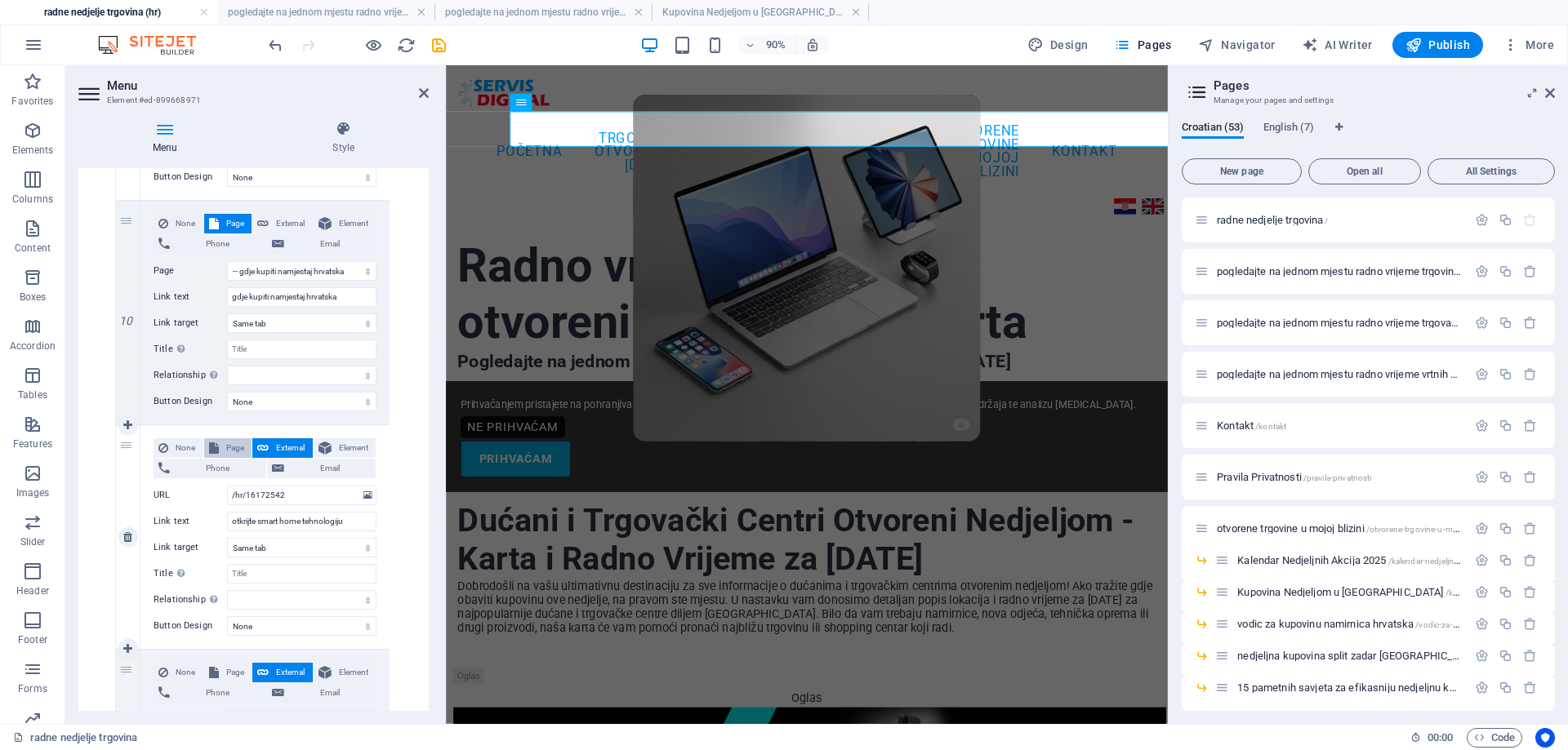
click at [225, 444] on span "Page" at bounding box center [235, 448] width 23 height 20
click at [299, 495] on select "radne nedjelje trgovina pogledajte na jednom mjestu radno vrijeme trgovina koje…" at bounding box center [301, 495] width 149 height 20
click at [227, 485] on select "radne nedjelje trgovina pogledajte na jednom mjestu radno vrijeme trgovina koje…" at bounding box center [301, 495] width 149 height 20
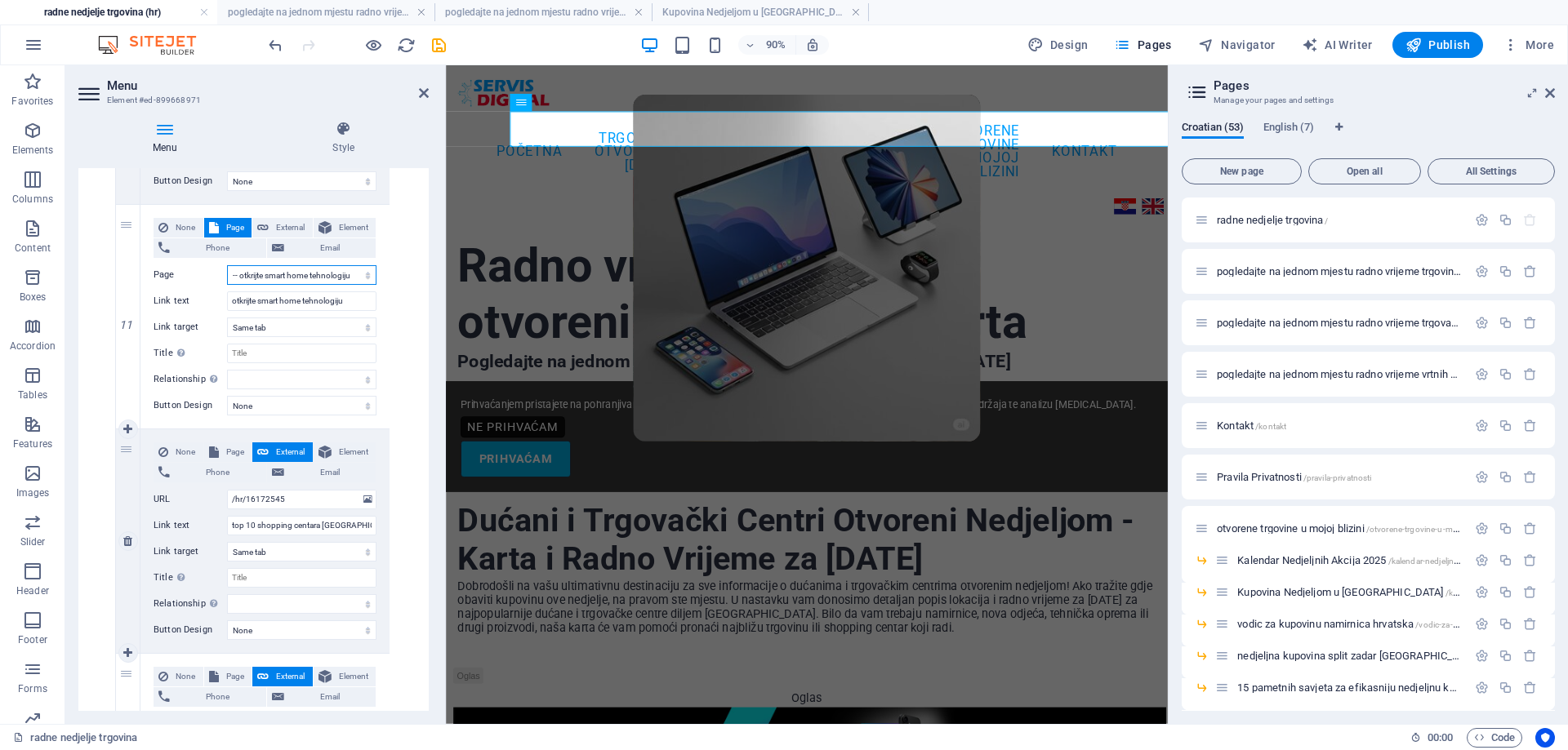
scroll to position [3510, 0]
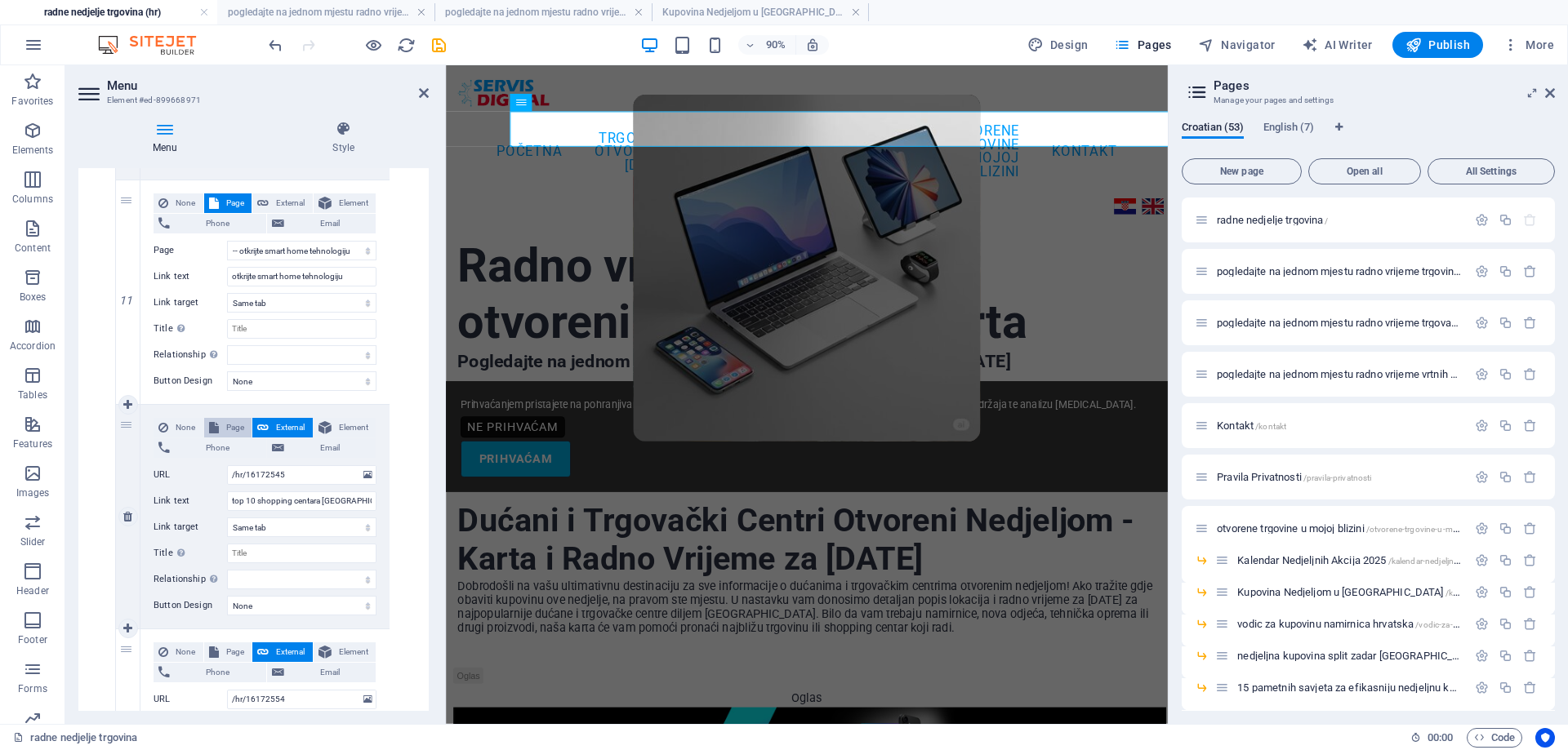
click at [228, 426] on span "Page" at bounding box center [235, 427] width 23 height 20
click at [323, 475] on select "radne nedjelje trgovina pogledajte na jednom mjestu radno vrijeme trgovina koje…" at bounding box center [301, 475] width 149 height 20
click at [227, 465] on select "radne nedjelje trgovina pogledajte na jednom mjestu radno vrijeme trgovina koje…" at bounding box center [301, 475] width 149 height 20
click at [231, 643] on span "Page" at bounding box center [235, 653] width 23 height 20
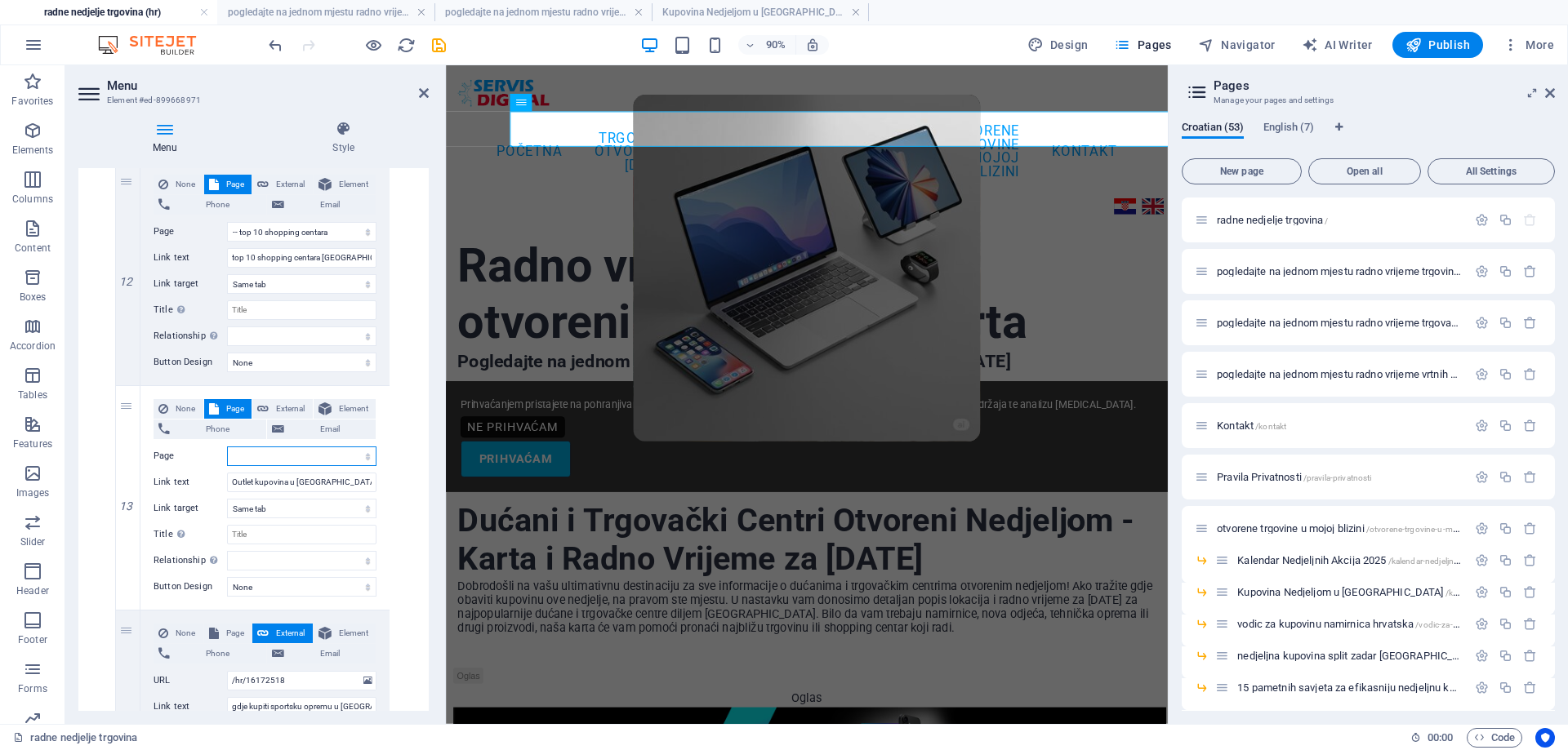
scroll to position [3754, 0]
click at [326, 446] on select "radne nedjelje trgovina pogledajte na jednom mjestu radno vrijeme trgovina koje…" at bounding box center [301, 455] width 149 height 20
click at [227, 445] on select "radne nedjelje trgovina pogledajte na jednom mjestu radno vrijeme trgovina koje…" at bounding box center [301, 455] width 149 height 20
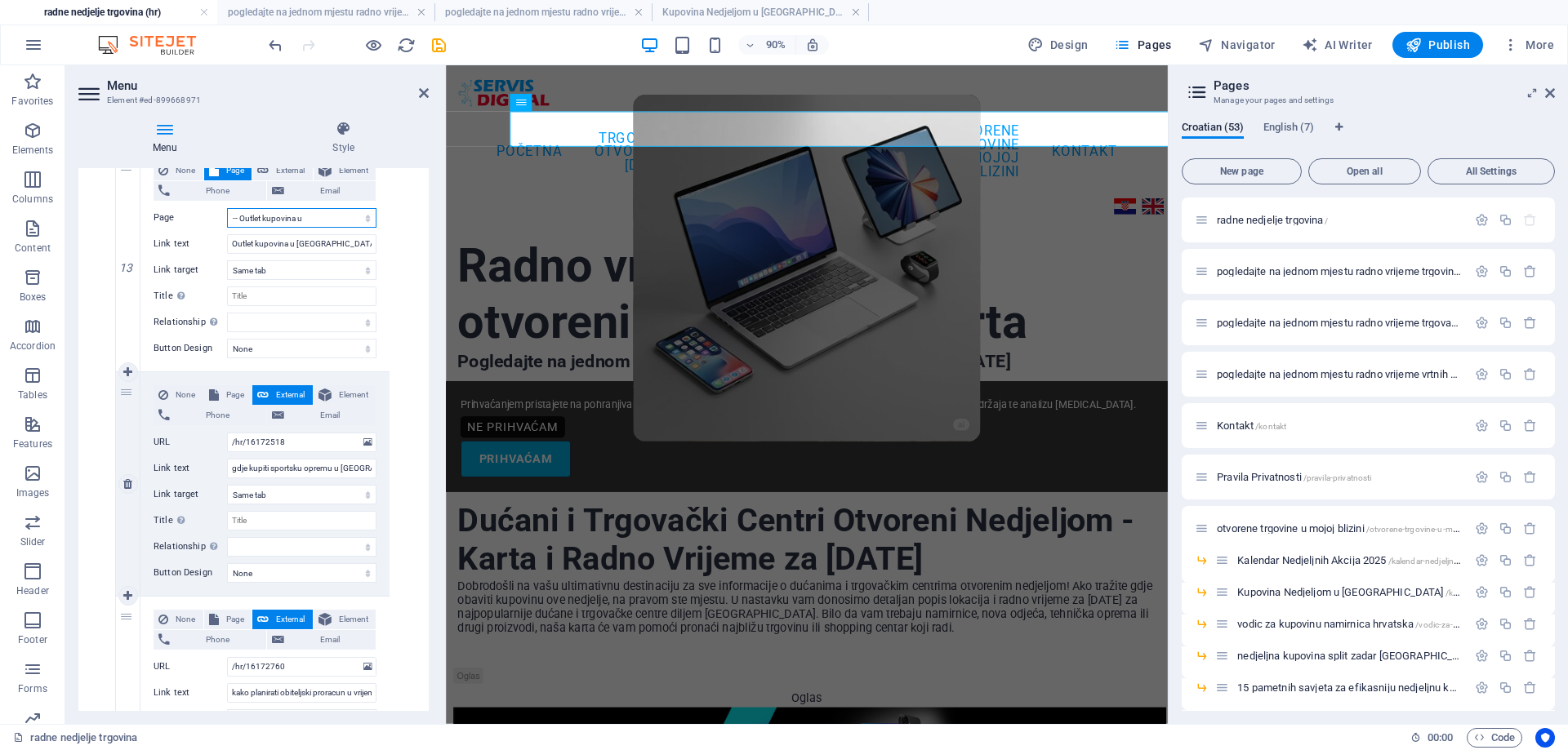
scroll to position [3999, 0]
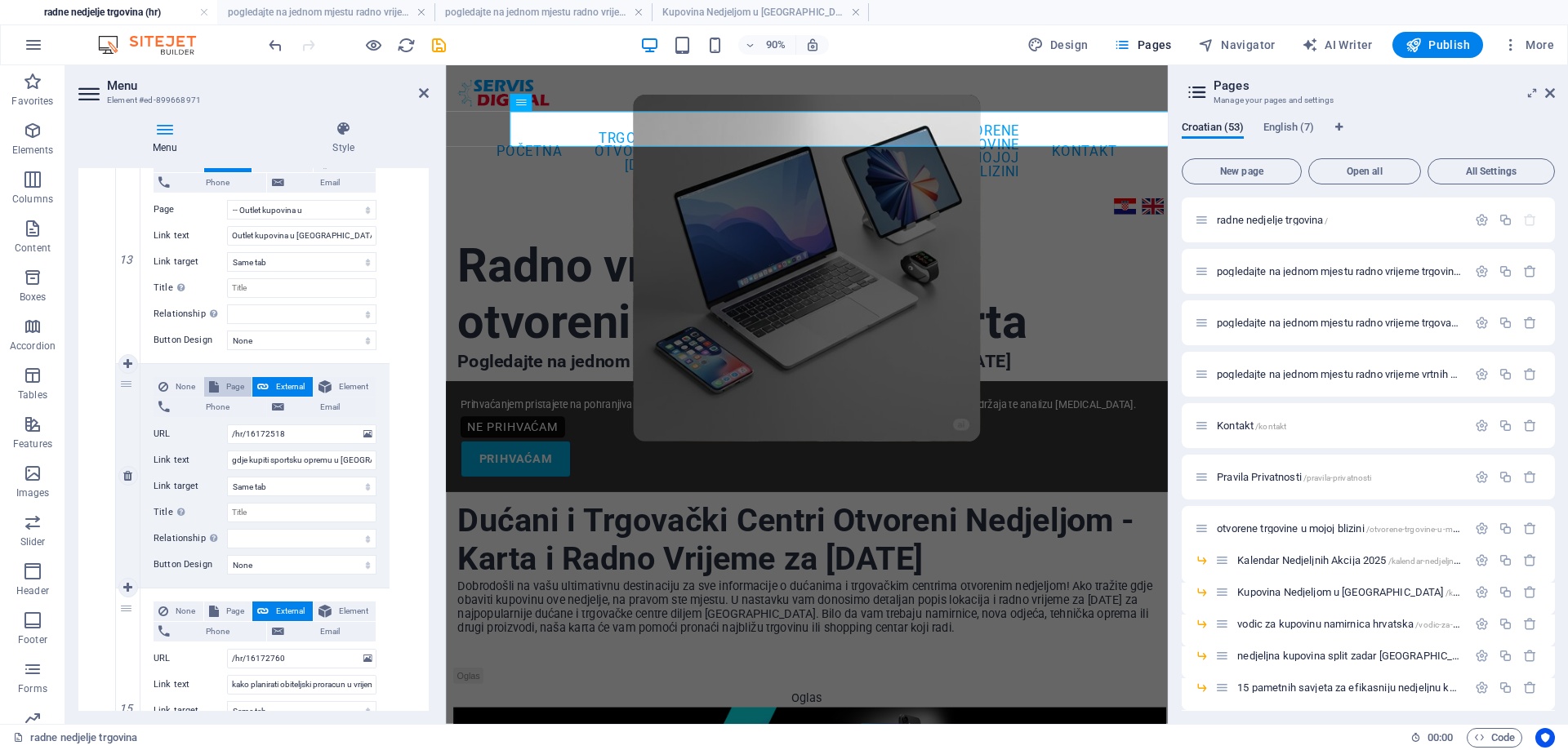
click at [221, 386] on button "Page" at bounding box center [228, 387] width 48 height 20
click at [219, 606] on button "Page" at bounding box center [228, 611] width 48 height 20
click at [355, 436] on select "radne nedjelje trgovina pogledajte na jednom mjestu radno vrijeme trgovina koje…" at bounding box center [301, 434] width 149 height 20
click at [227, 425] on select "radne nedjelje trgovina pogledajte na jednom mjestu radno vrijeme trgovina koje…" at bounding box center [301, 434] width 149 height 20
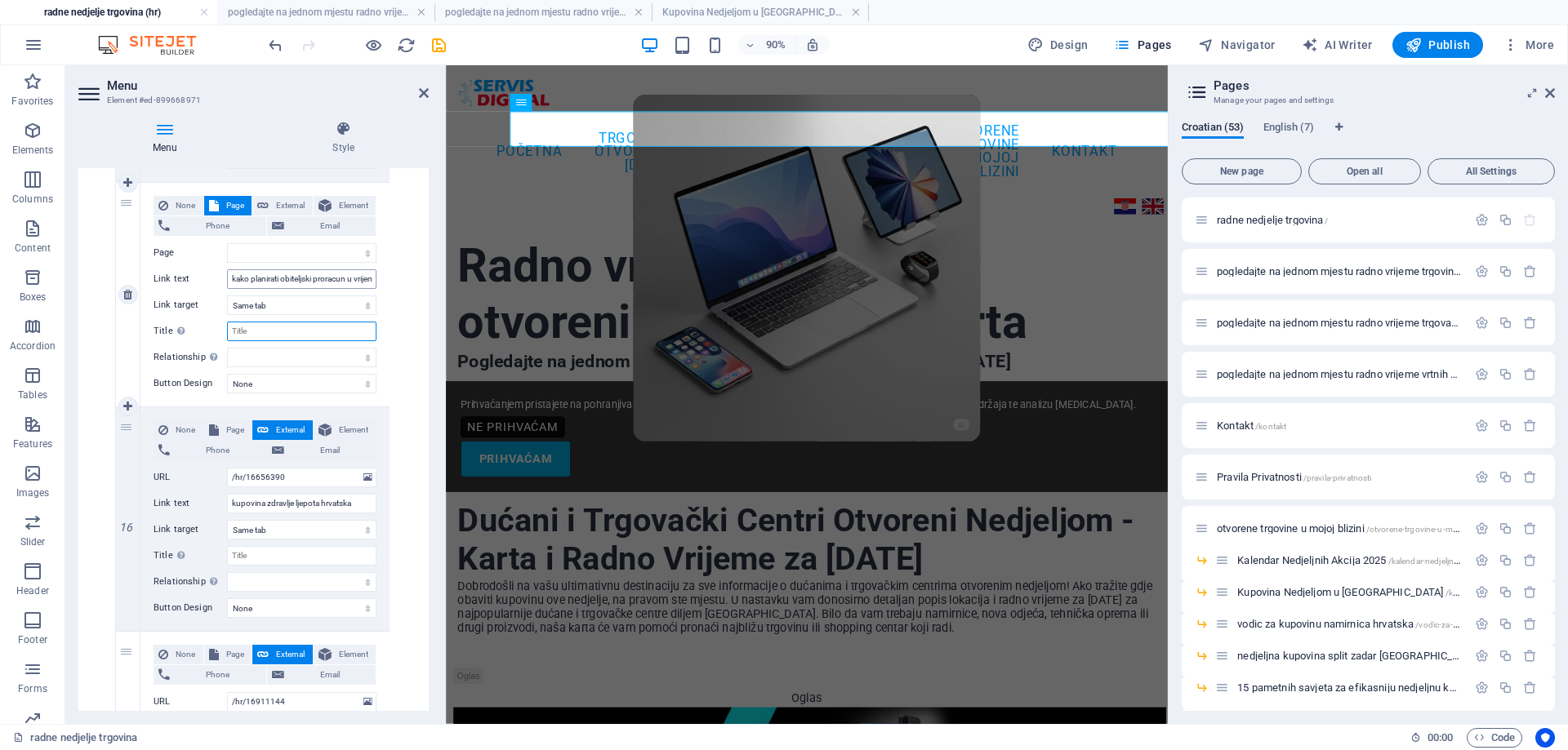
scroll to position [4407, 0]
click at [302, 333] on input "Title Additional link description, should not be the same as the link text. The…" at bounding box center [301, 329] width 149 height 20
click at [310, 255] on select "radne nedjelje trgovina pogledajte na jednom mjestu radno vrijeme trgovina koje…" at bounding box center [301, 250] width 149 height 20
click at [227, 240] on select "radne nedjelje trgovina pogledajte na jednom mjestu radno vrijeme trgovina koje…" at bounding box center [301, 250] width 149 height 20
click at [226, 426] on span "Page" at bounding box center [235, 427] width 23 height 20
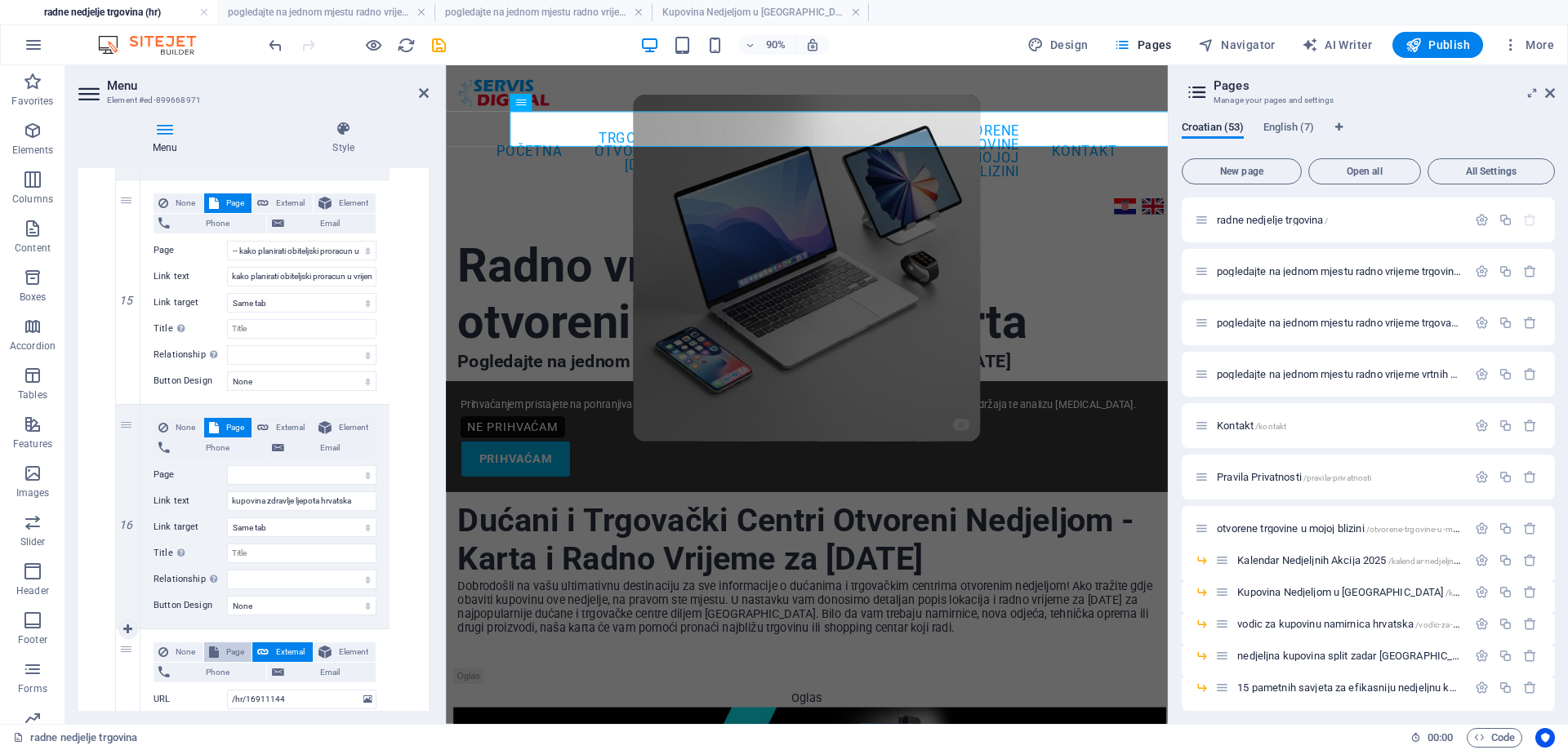
click at [229, 648] on span "Page" at bounding box center [235, 653] width 23 height 20
click at [311, 473] on select "radne nedjelje trgovina pogledajte na jednom mjestu radno vrijeme trgovina koje…" at bounding box center [301, 475] width 149 height 20
click at [227, 465] on select "radne nedjelje trgovina pogledajte na jednom mjestu radno vrijeme trgovina koje…" at bounding box center [301, 475] width 149 height 20
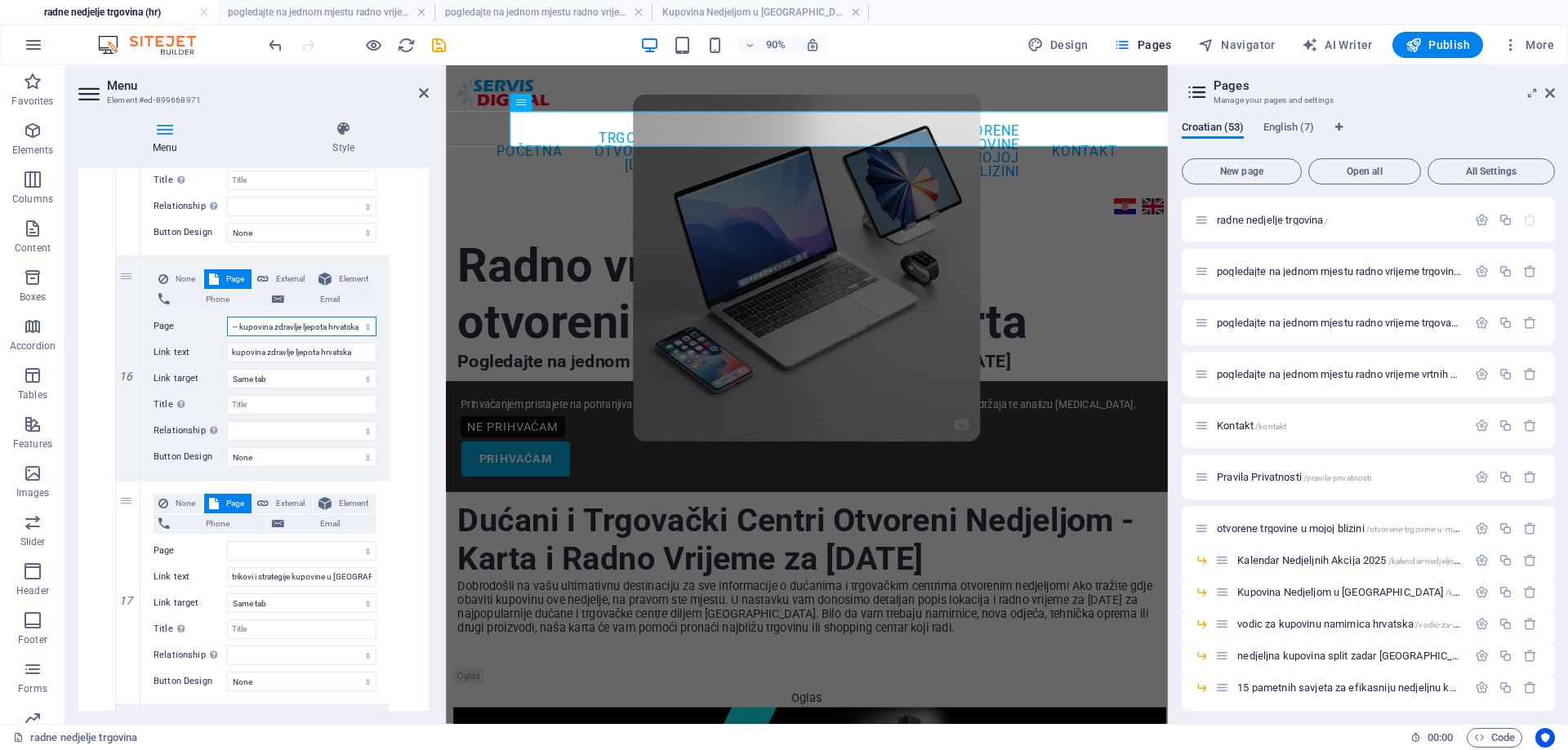
scroll to position [4652, 0]
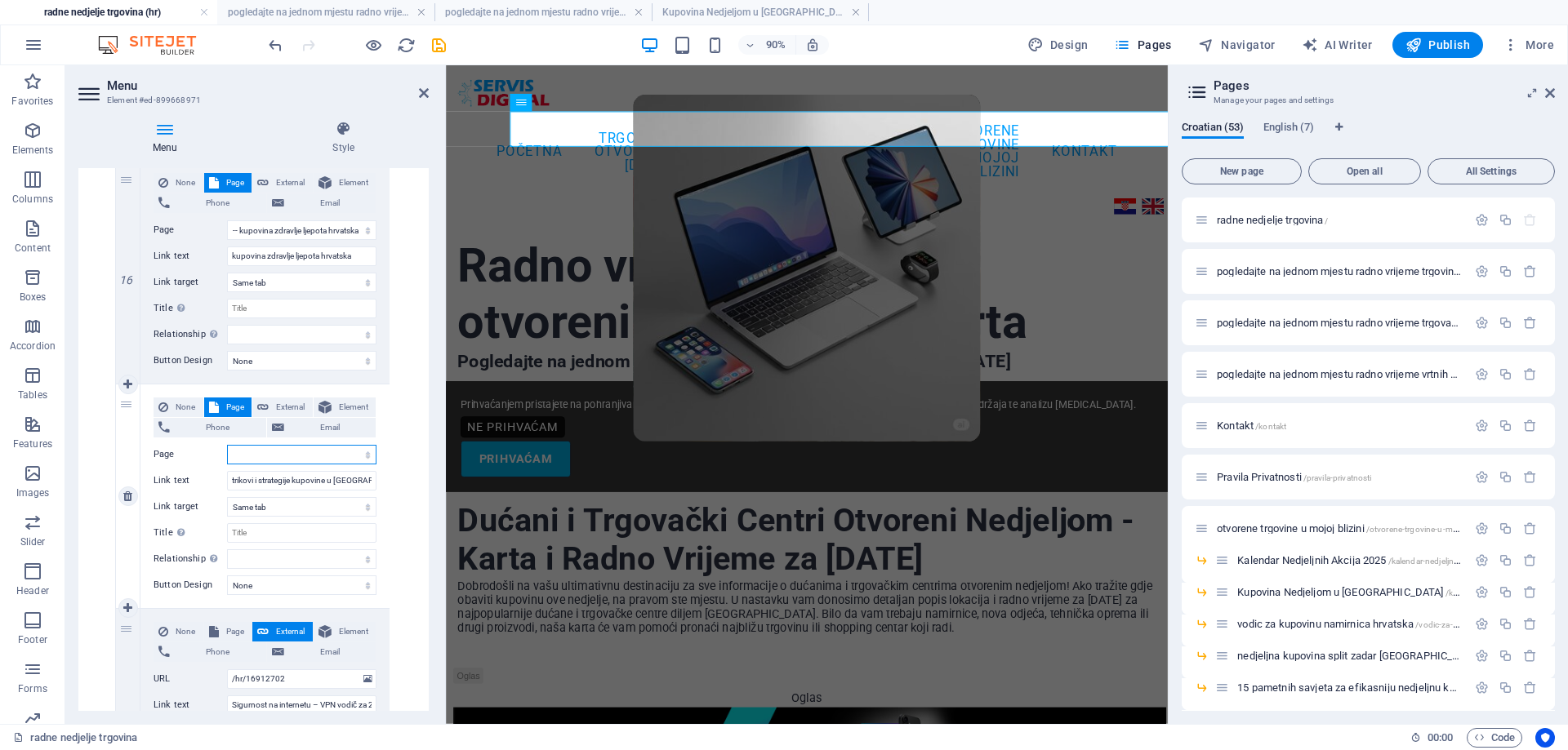
click at [325, 455] on select "radne nedjelje trgovina pogledajte na jednom mjestu radno vrijeme trgovina koje…" at bounding box center [301, 455] width 149 height 20
click at [227, 445] on select "radne nedjelje trgovina pogledajte na jednom mjestu radno vrijeme trgovina koje…" at bounding box center [301, 455] width 149 height 20
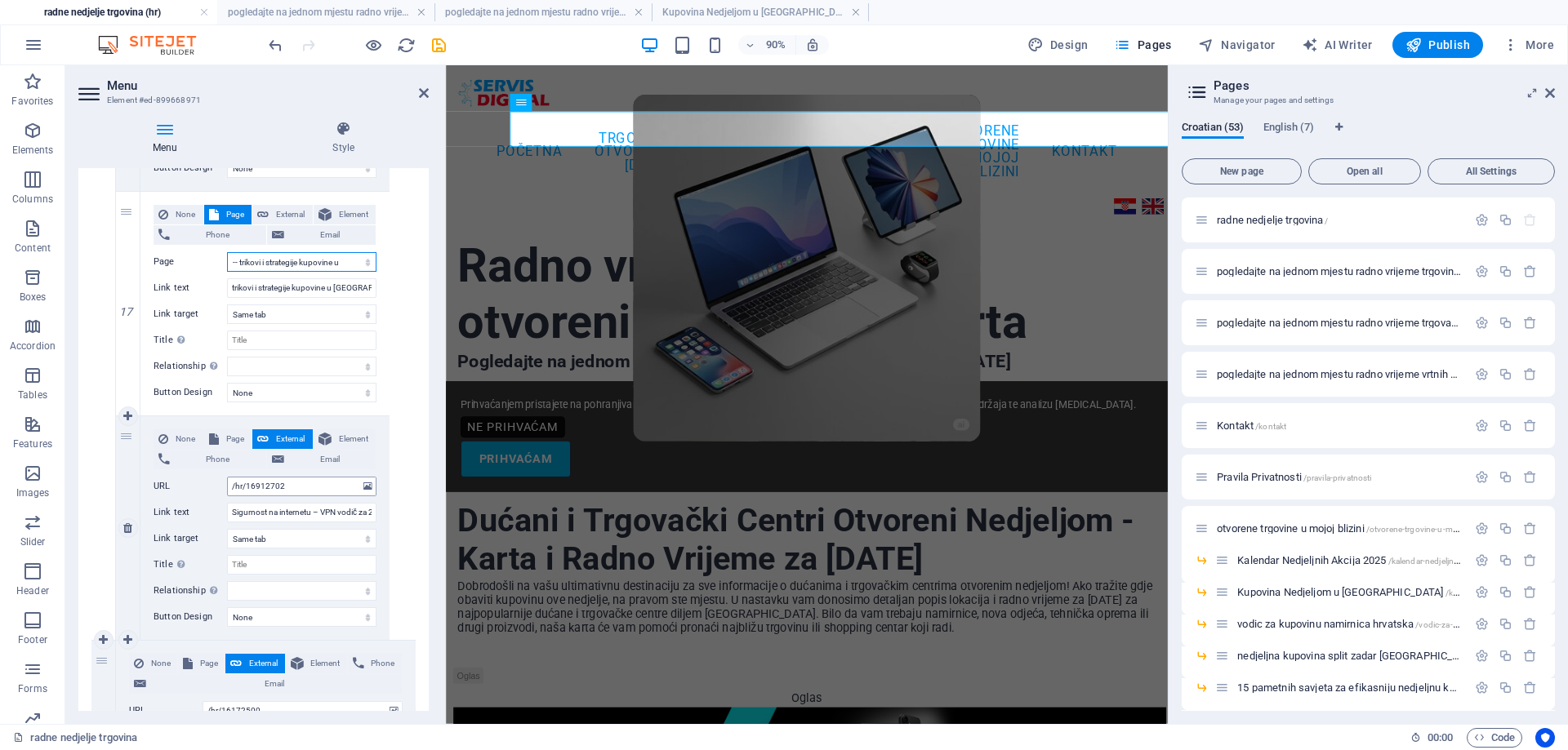
scroll to position [4897, 0]
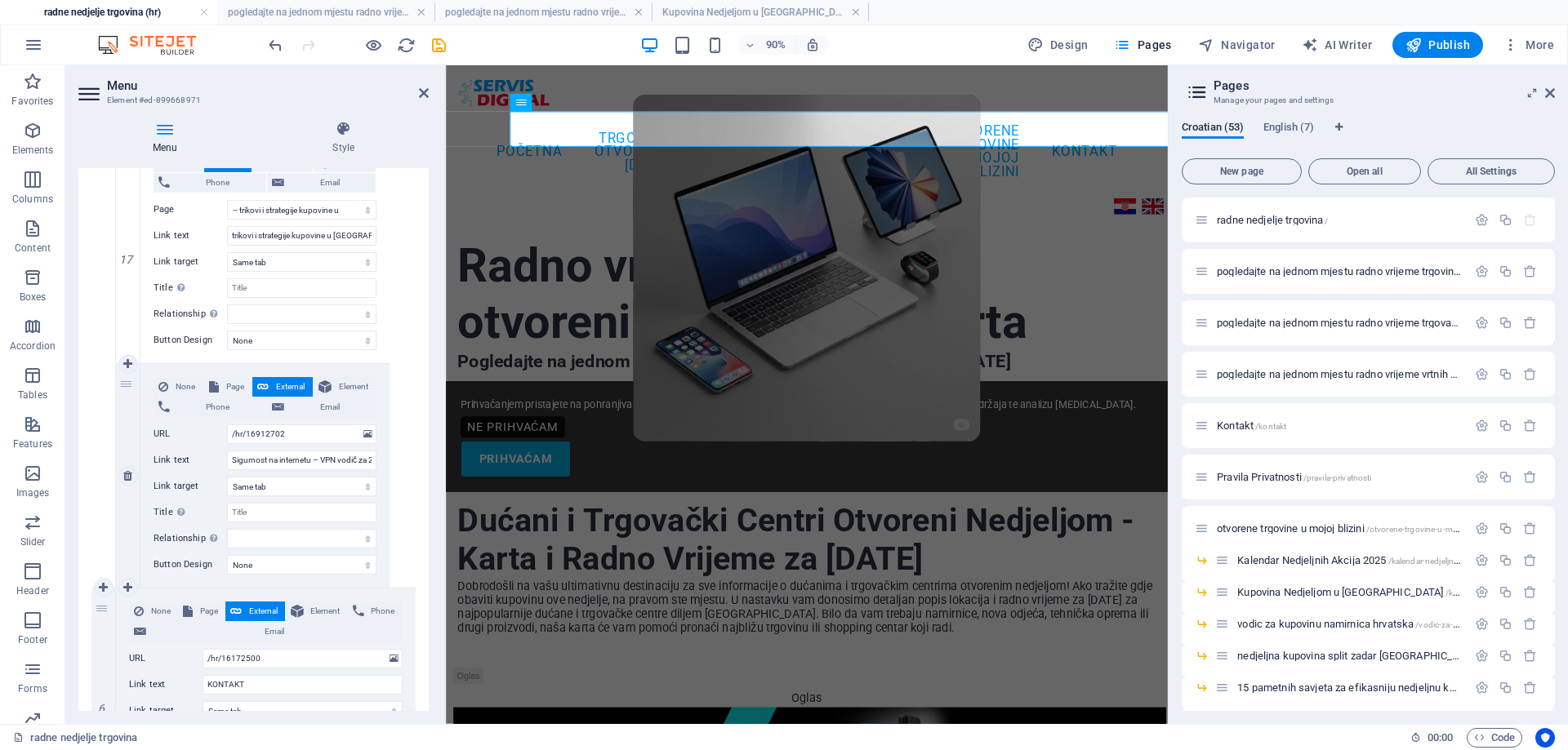
drag, startPoint x: 226, startPoint y: 390, endPoint x: 314, endPoint y: 421, distance: 93.3
click at [225, 390] on span "Page" at bounding box center [235, 387] width 23 height 20
click at [326, 432] on select "radne nedjelje trgovina pogledajte na jednom mjestu radno vrijeme trgovina koje…" at bounding box center [301, 434] width 149 height 20
click at [227, 425] on select "radne nedjelje trgovina pogledajte na jednom mjestu radno vrijeme trgovina koje…" at bounding box center [301, 434] width 149 height 20
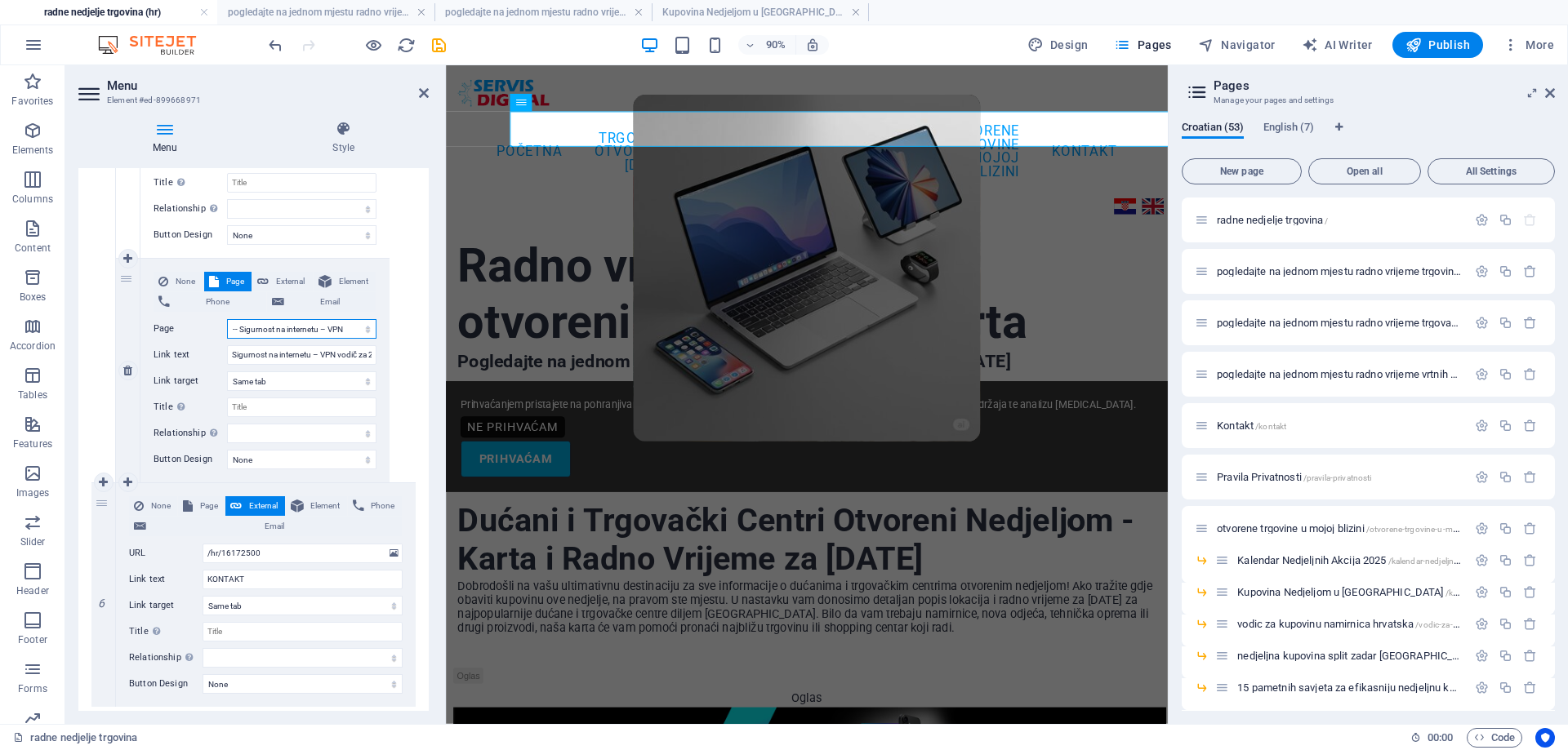
scroll to position [5044, 0]
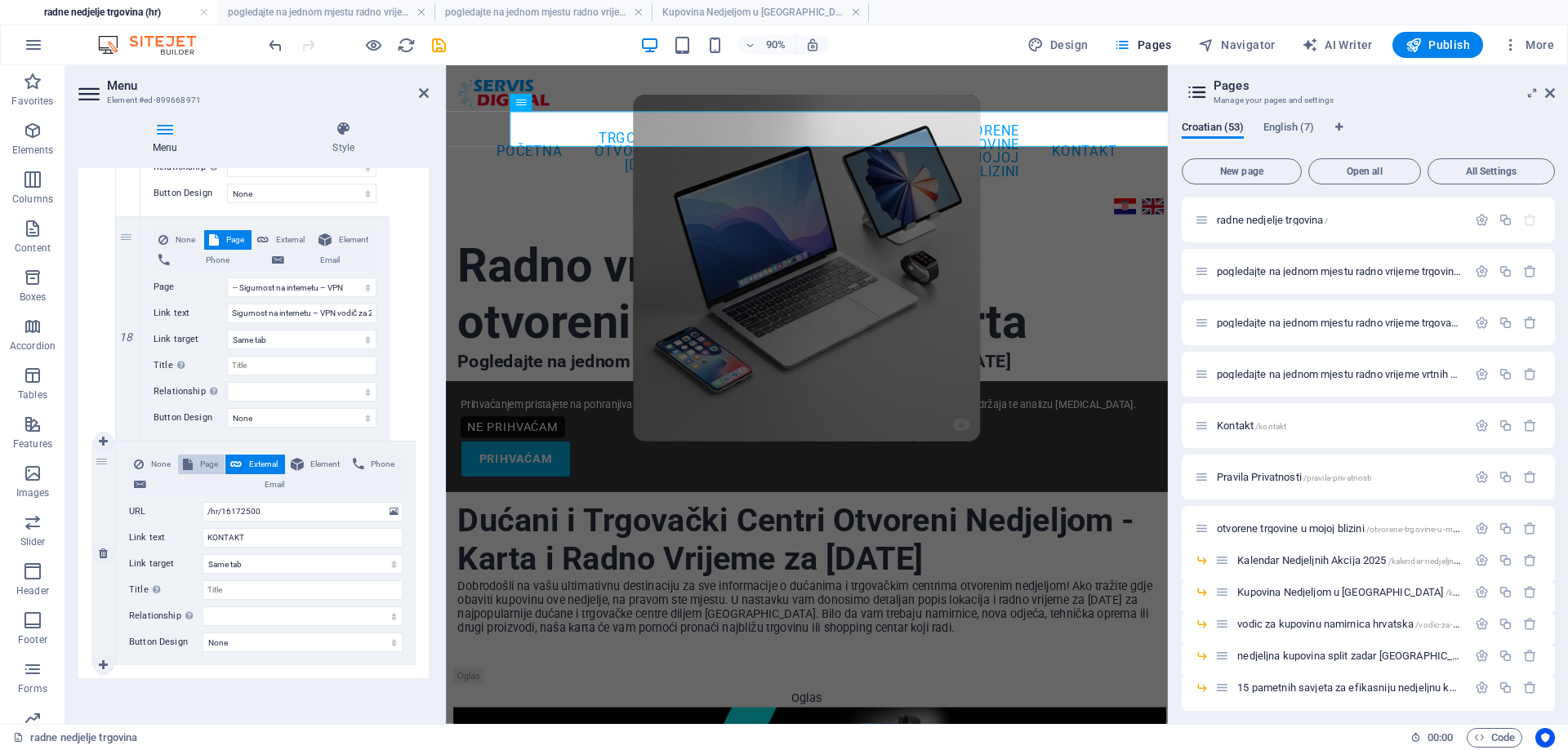
click at [201, 461] on span "Page" at bounding box center [208, 465] width 22 height 20
click at [290, 511] on select "radne nedjelje trgovina pogledajte na jednom mjestu radno vrijeme trgovina koje…" at bounding box center [302, 512] width 200 height 20
click at [202, 502] on select "radne nedjelje trgovina pogledajte na jednom mjestu radno vrijeme trgovina koje…" at bounding box center [302, 512] width 200 height 20
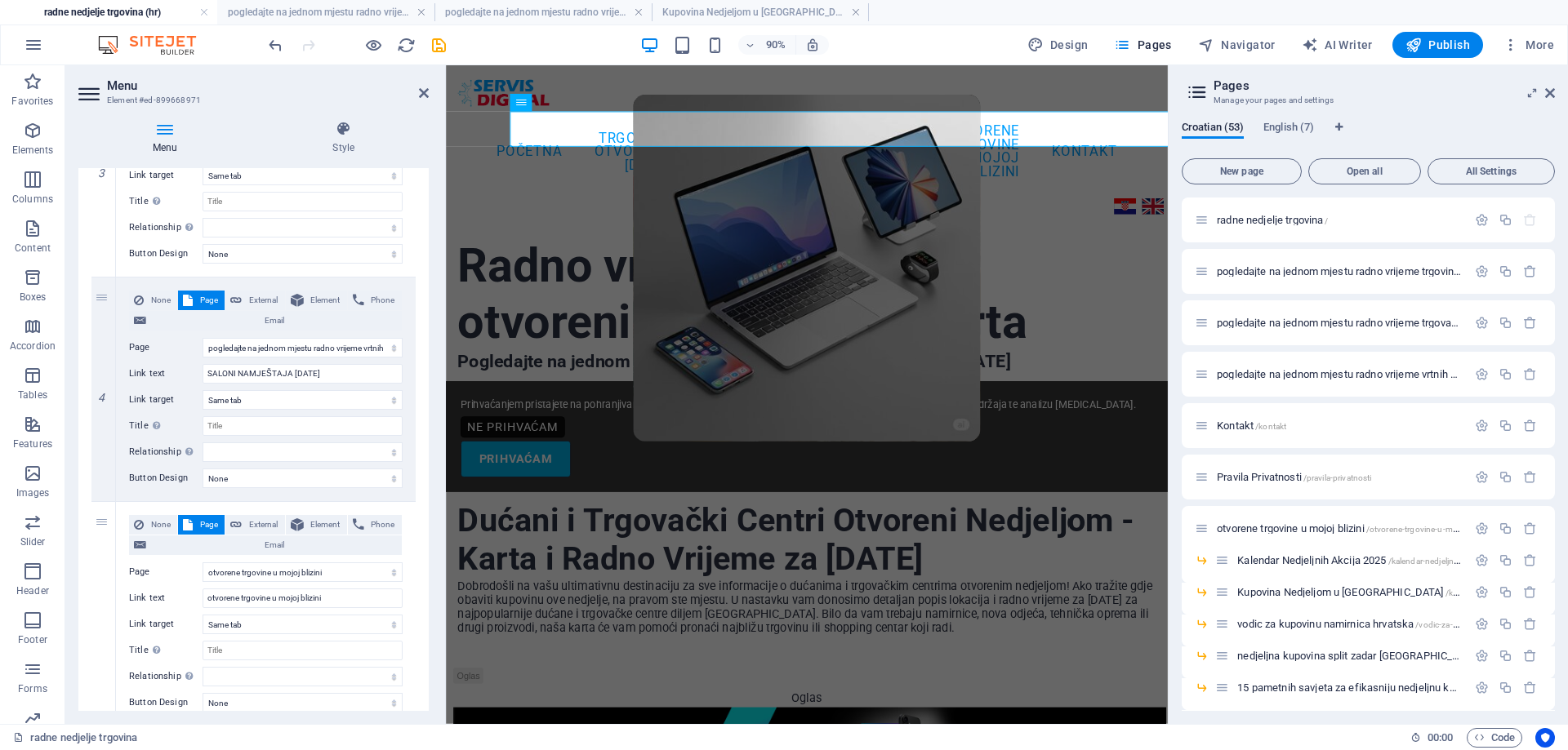
scroll to position [718, 0]
drag, startPoint x: 425, startPoint y: 257, endPoint x: 436, endPoint y: 202, distance: 56.1
click at [436, 202] on div "Menu Style Menu Auto Custom Create custom menu items for this menu. Recommended…" at bounding box center [253, 416] width 377 height 616
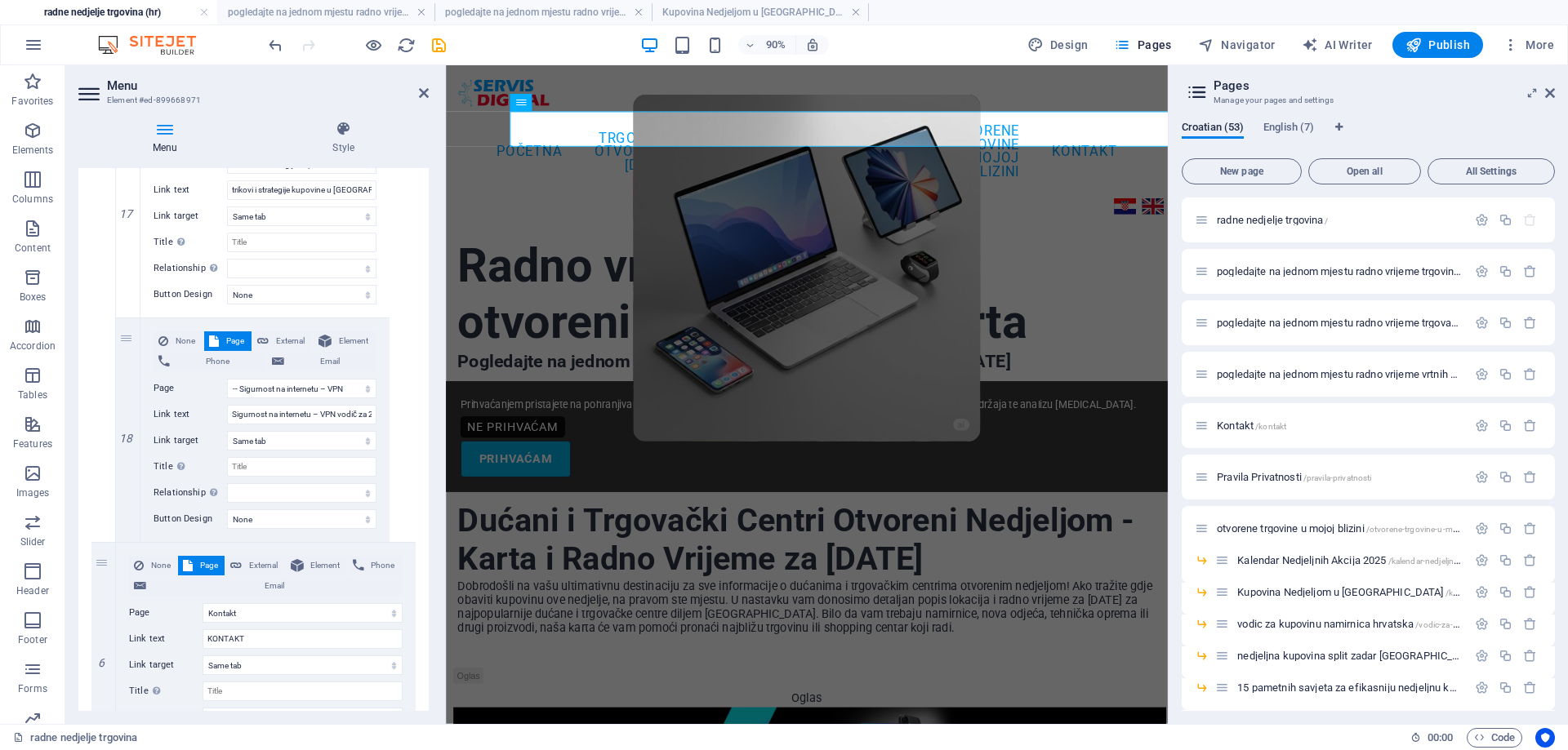
scroll to position [5044, 0]
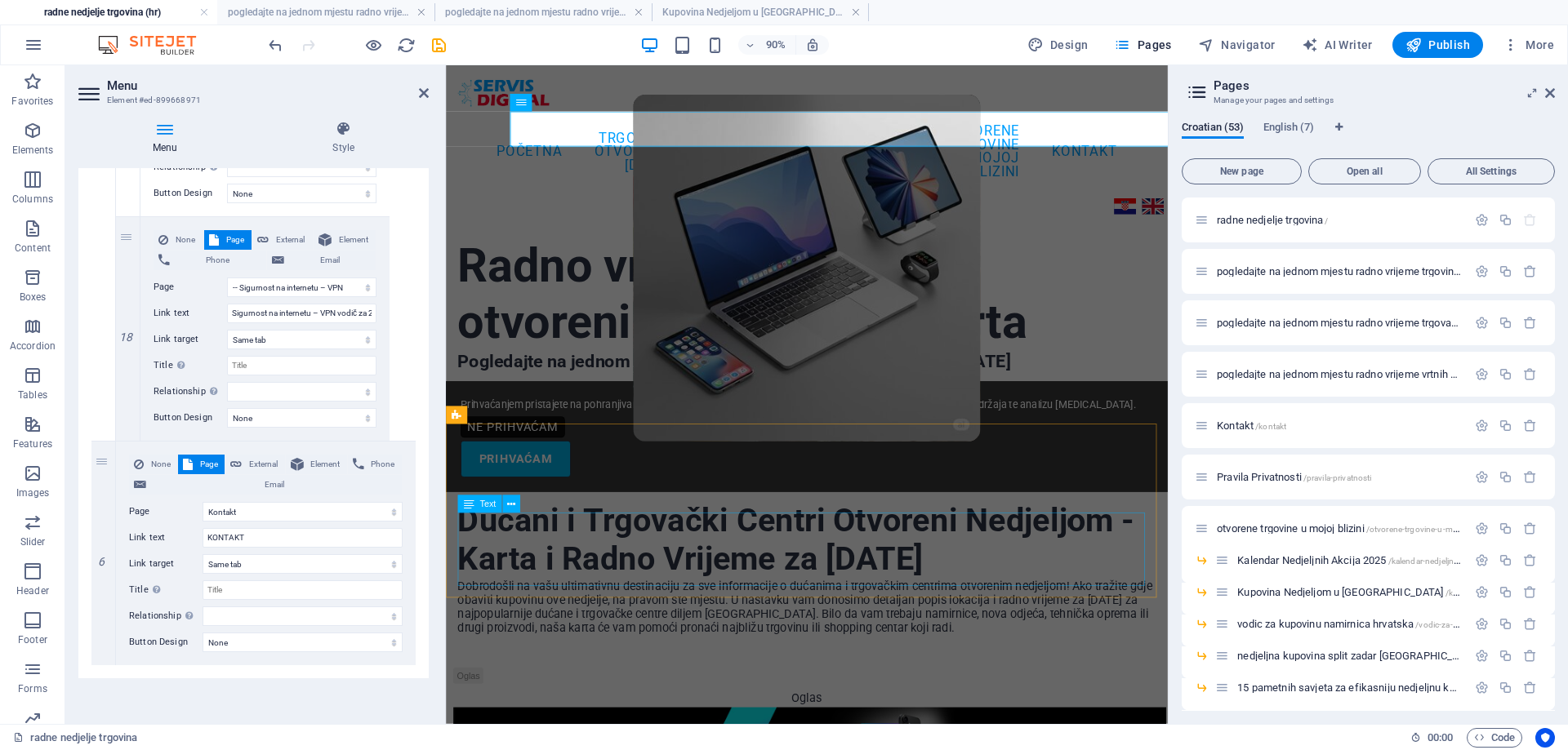
click at [735, 636] on div "Dobrodošli na vašu ultimativnu destinaciju za sve informacije o dućanima i trgo…" at bounding box center [846, 676] width 776 height 81
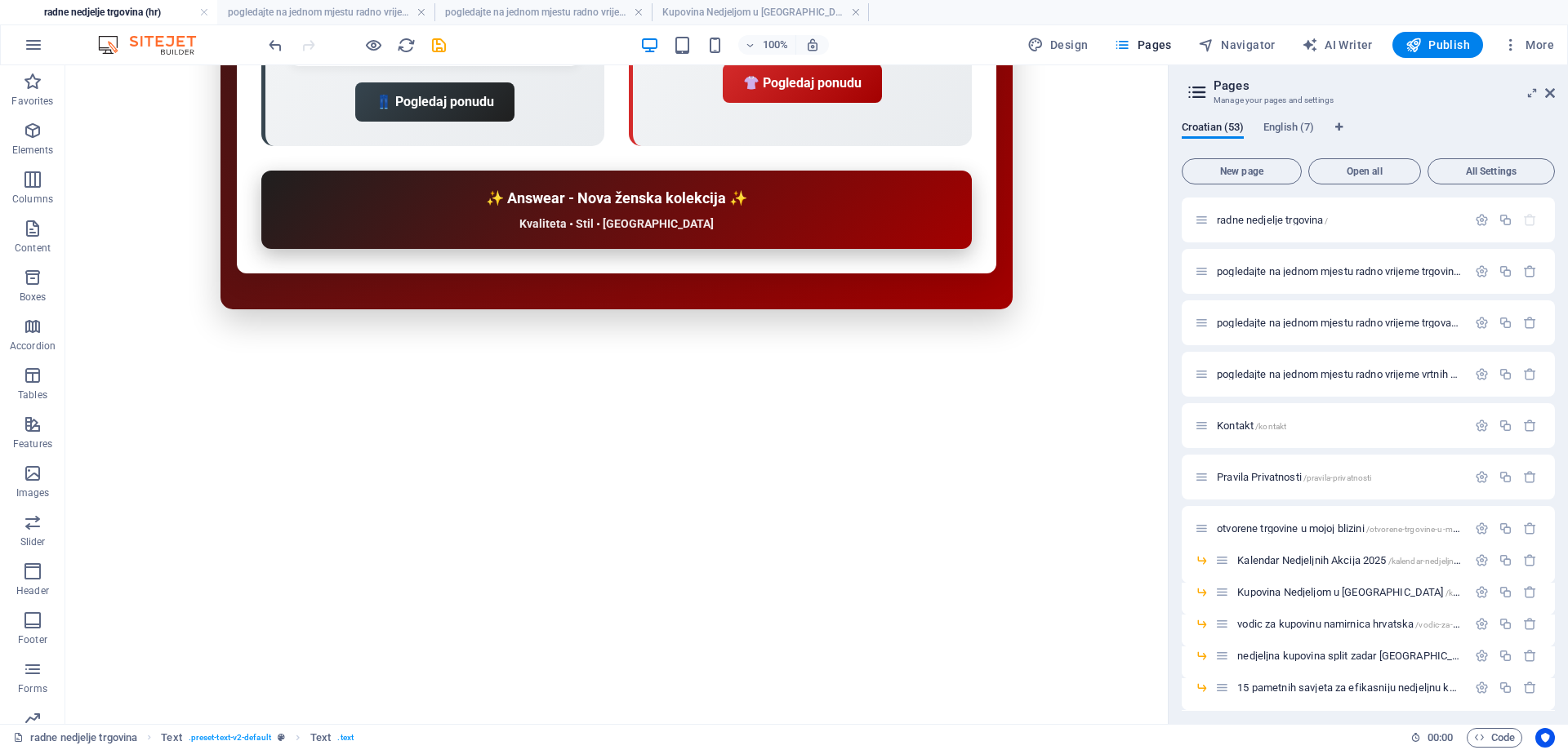
scroll to position [6780, 0]
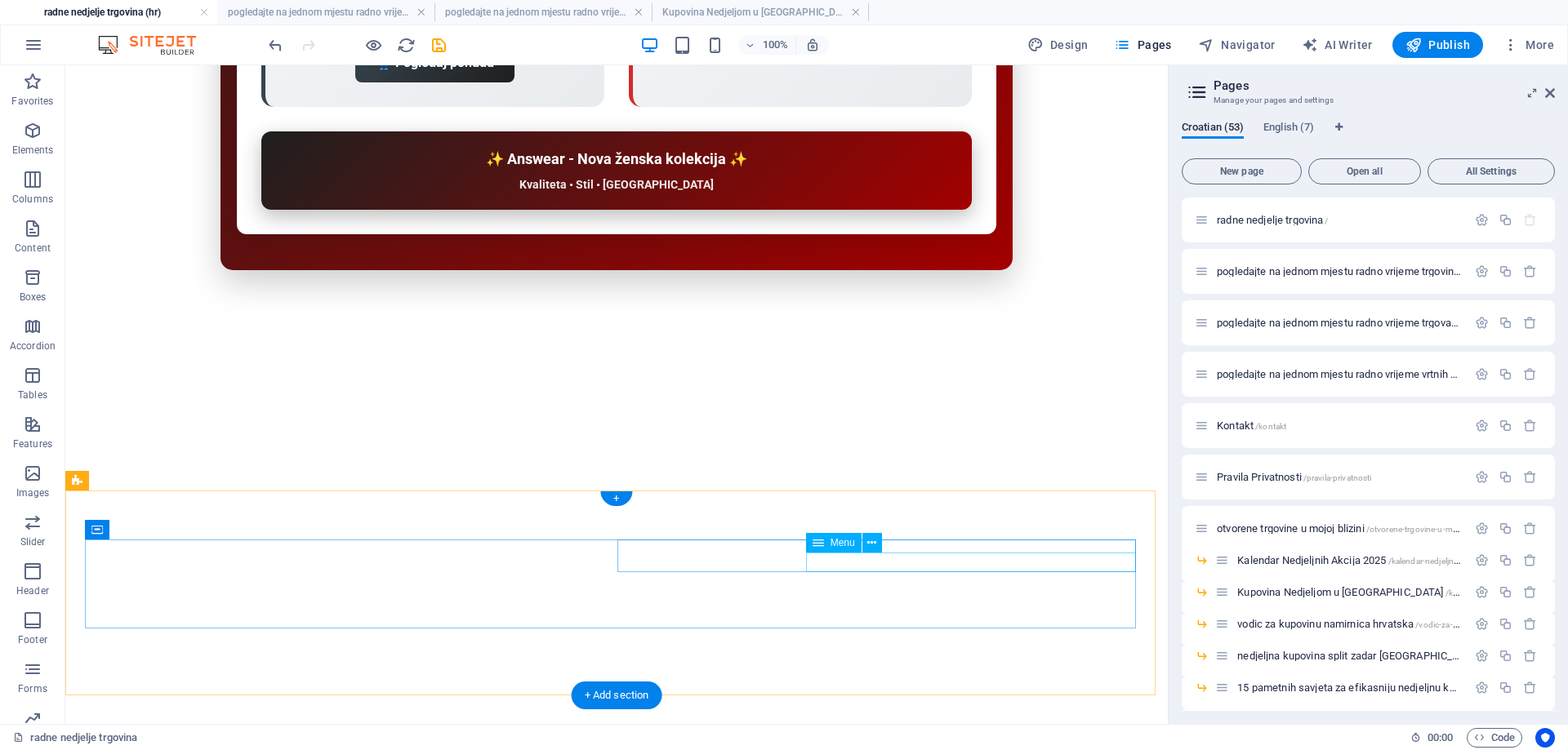
drag, startPoint x: 887, startPoint y: 558, endPoint x: 954, endPoint y: 622, distance: 92.7
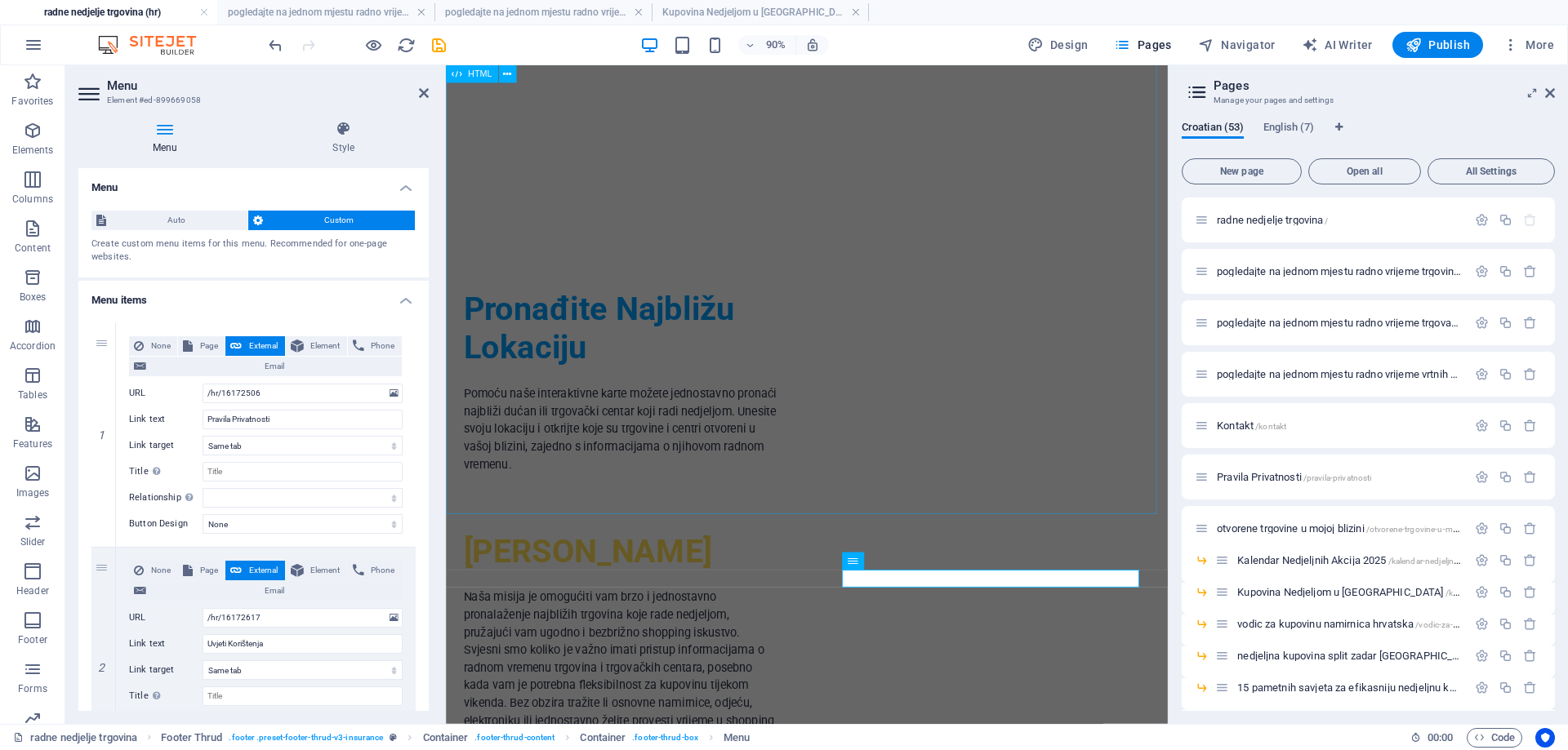
scroll to position [6695, 0]
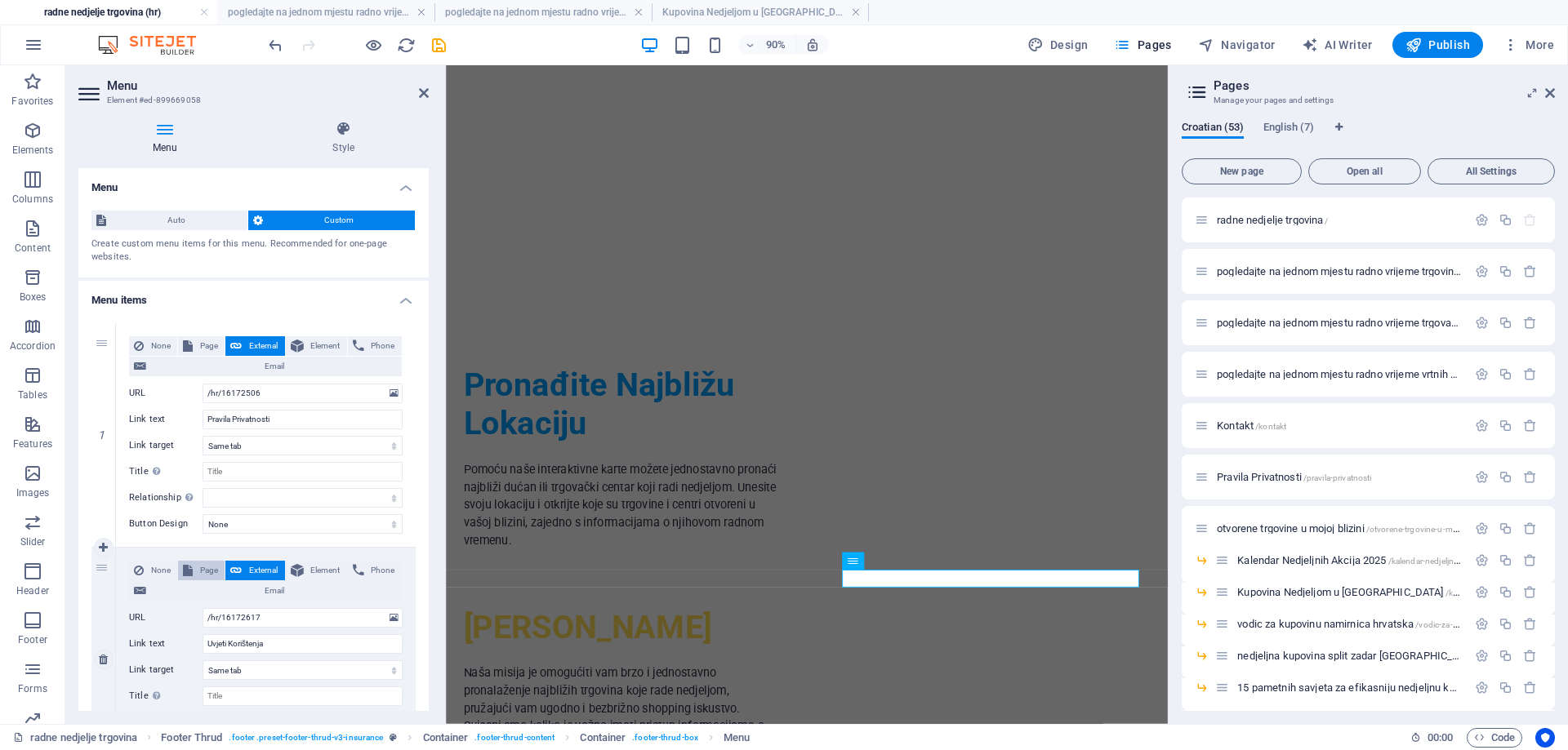
click at [191, 352] on icon at bounding box center [188, 346] width 10 height 20
click at [198, 563] on span "Page" at bounding box center [208, 570] width 22 height 20
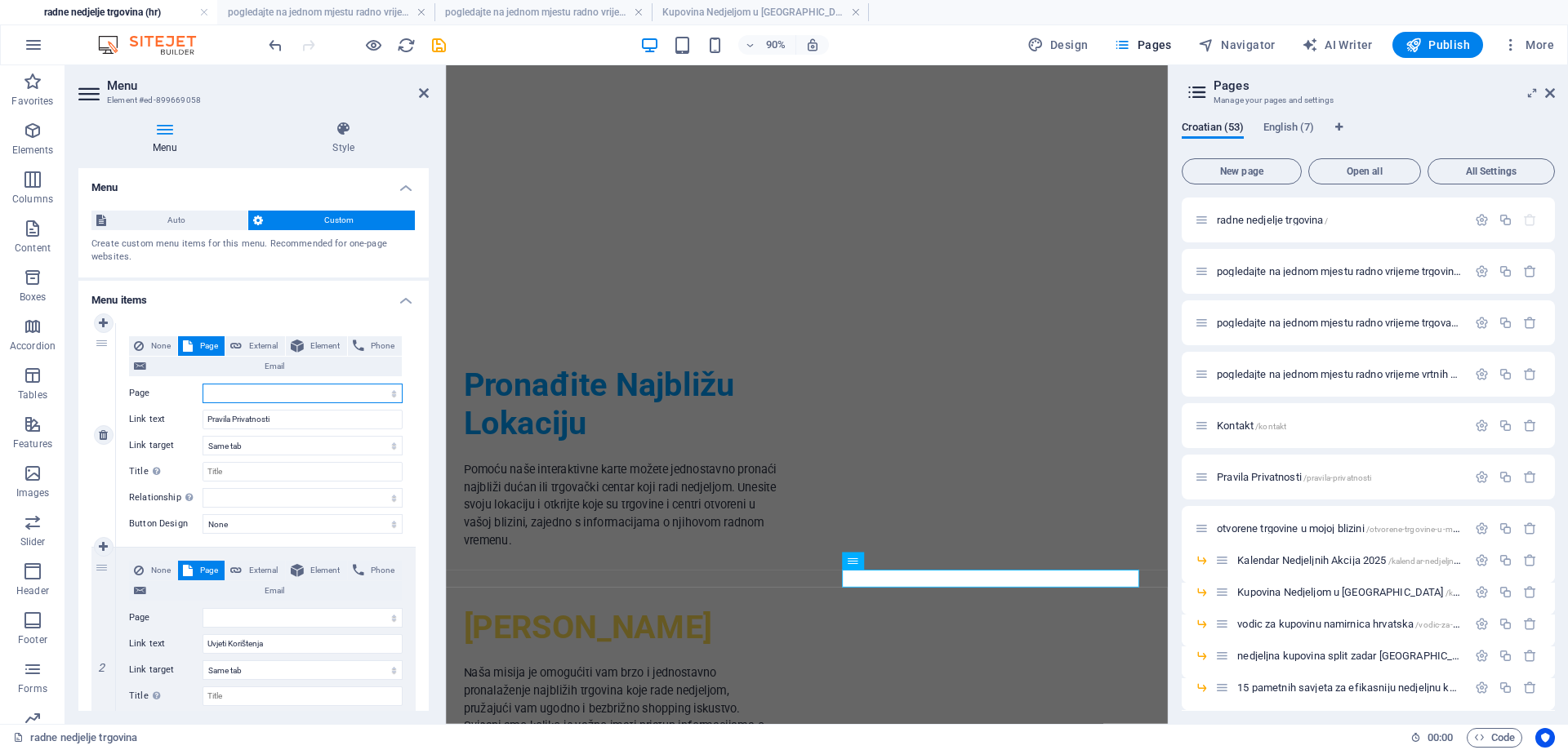
click at [269, 396] on select "radne nedjelje trgovina pogledajte na jednom mjestu radno vrijeme trgovina koje…" at bounding box center [302, 393] width 200 height 20
click at [202, 383] on select "radne nedjelje trgovina pogledajte na jednom mjestu radno vrijeme trgovina koje…" at bounding box center [302, 393] width 200 height 20
click at [267, 612] on select "radne nedjelje trgovina pogledajte na jednom mjestu radno vrijeme trgovina koje…" at bounding box center [302, 618] width 200 height 20
click at [202, 608] on select "radne nedjelje trgovina pogledajte na jednom mjestu radno vrijeme trgovina koje…" at bounding box center [302, 618] width 200 height 20
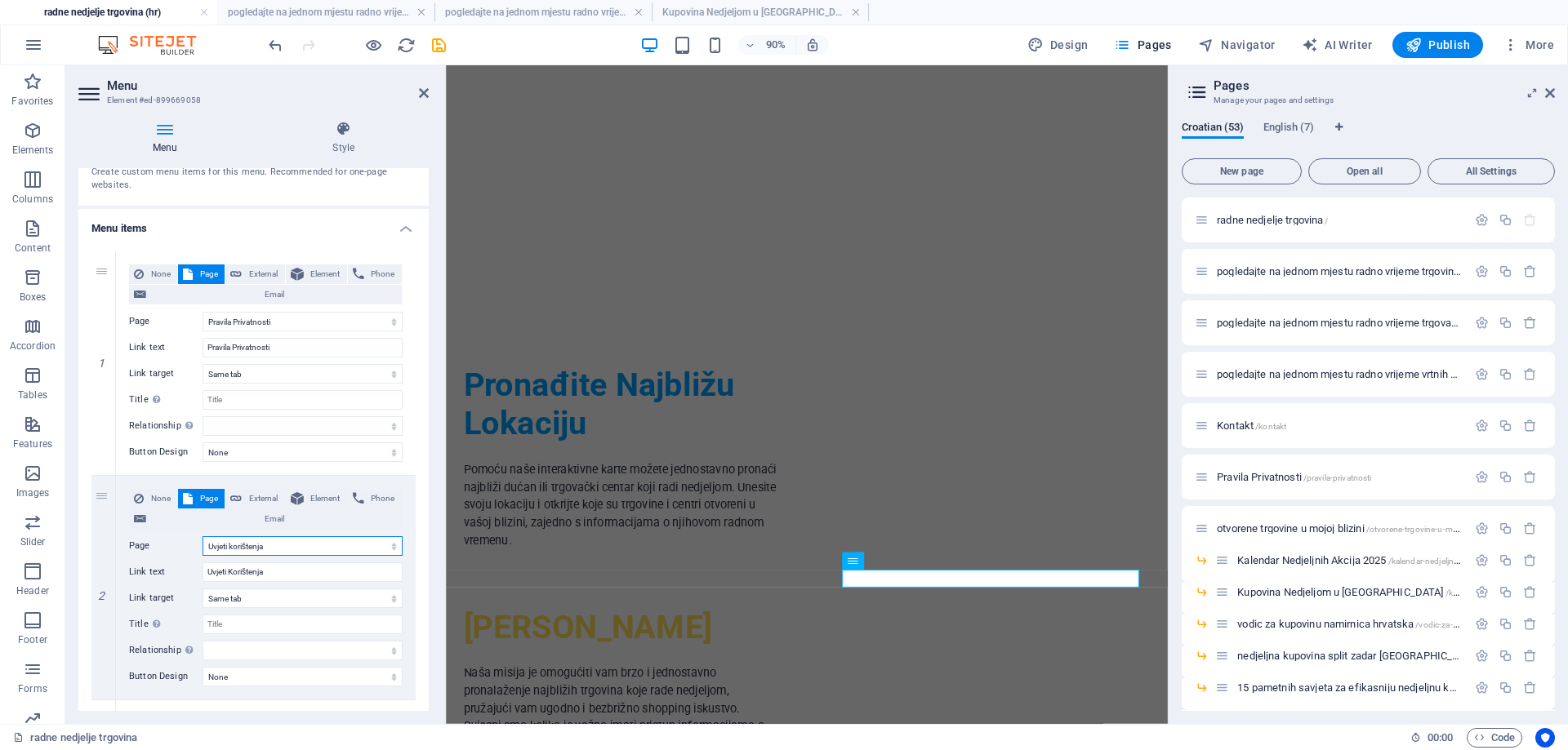
scroll to position [409, 0]
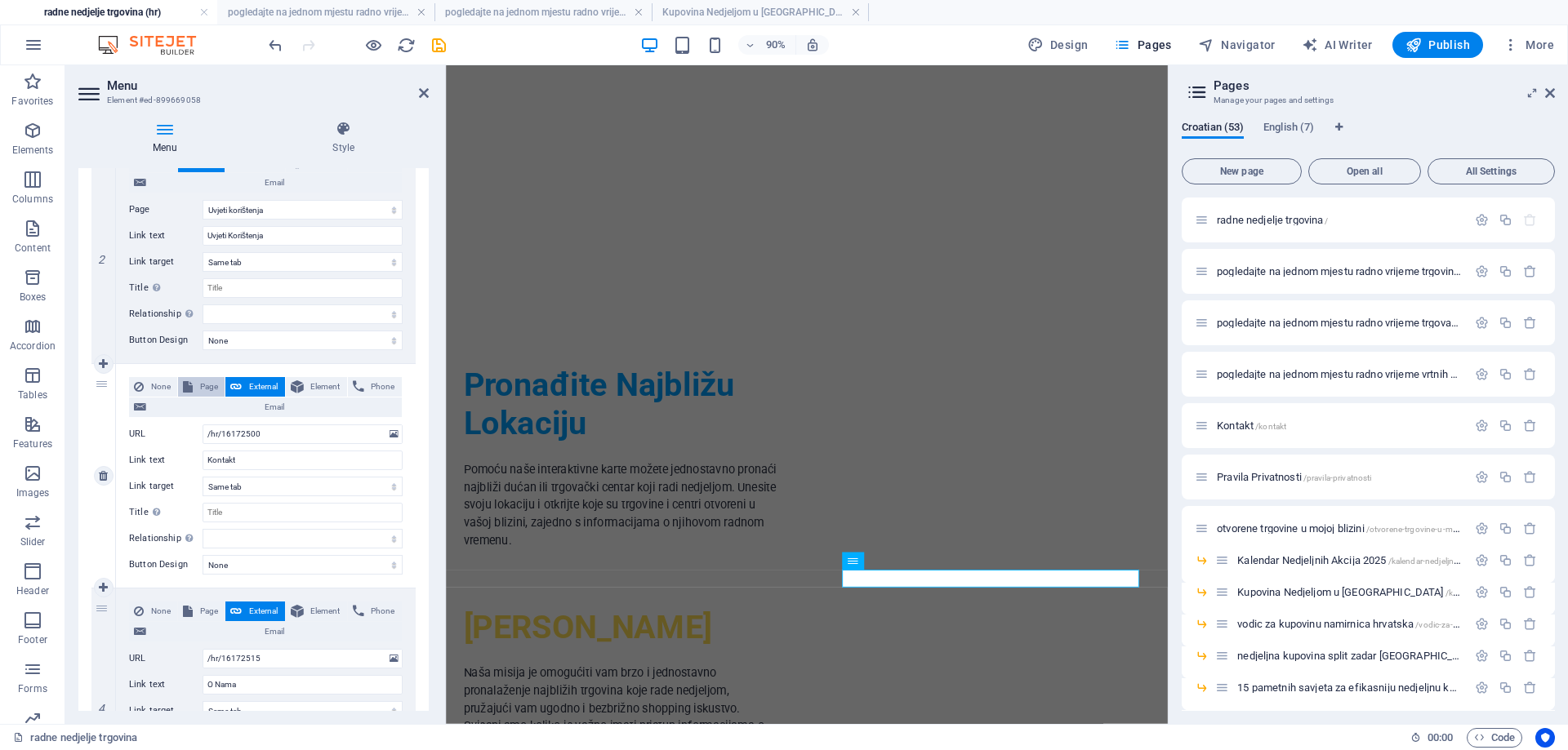
click at [208, 390] on span "Page" at bounding box center [208, 387] width 22 height 20
click at [200, 609] on span "Page" at bounding box center [208, 611] width 22 height 20
click at [305, 438] on select "radne nedjelje trgovina pogledajte na jednom mjestu radno vrijeme trgovina koje…" at bounding box center [302, 434] width 200 height 20
click at [202, 425] on select "radne nedjelje trgovina pogledajte na jednom mjestu radno vrijeme trgovina koje…" at bounding box center [302, 434] width 200 height 20
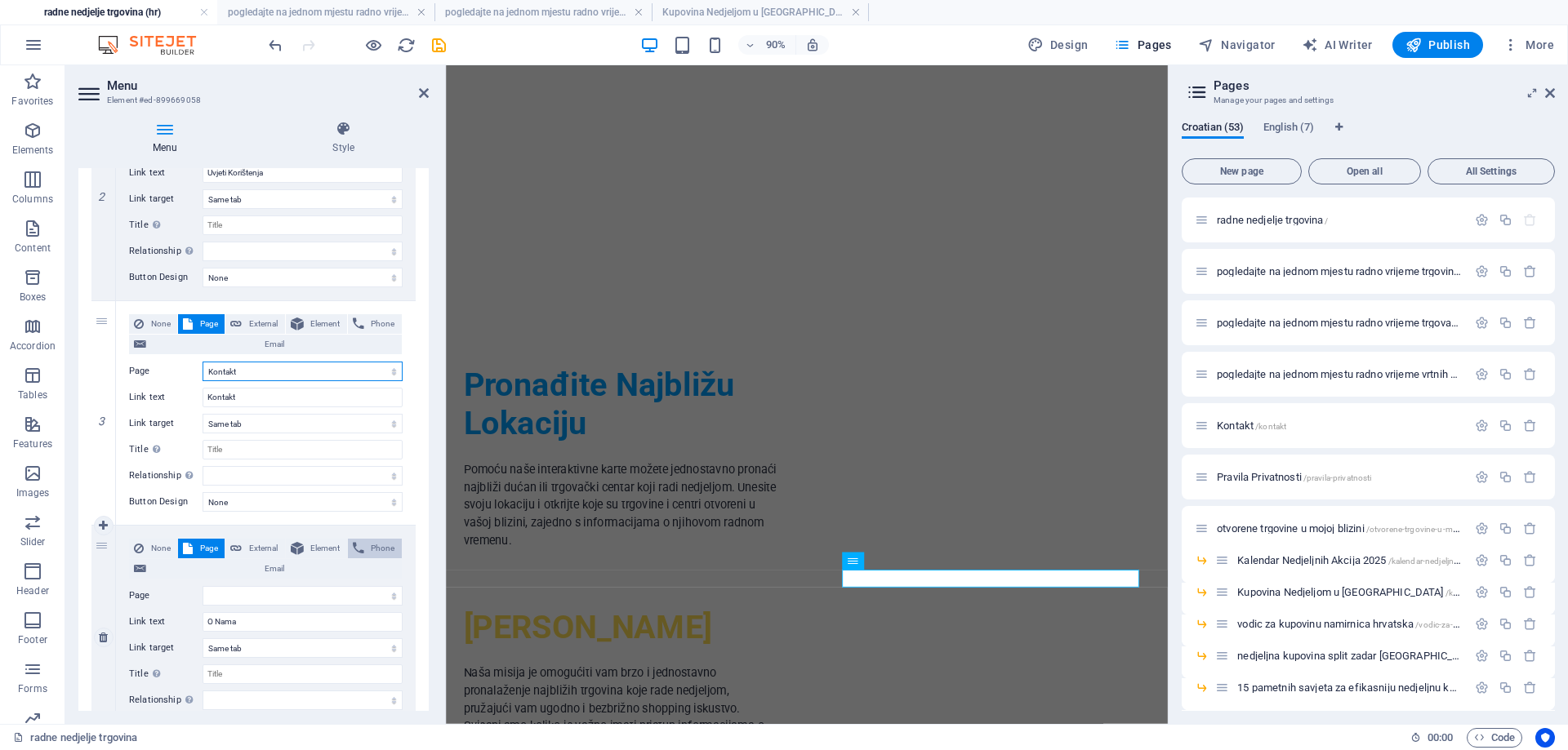
scroll to position [555, 0]
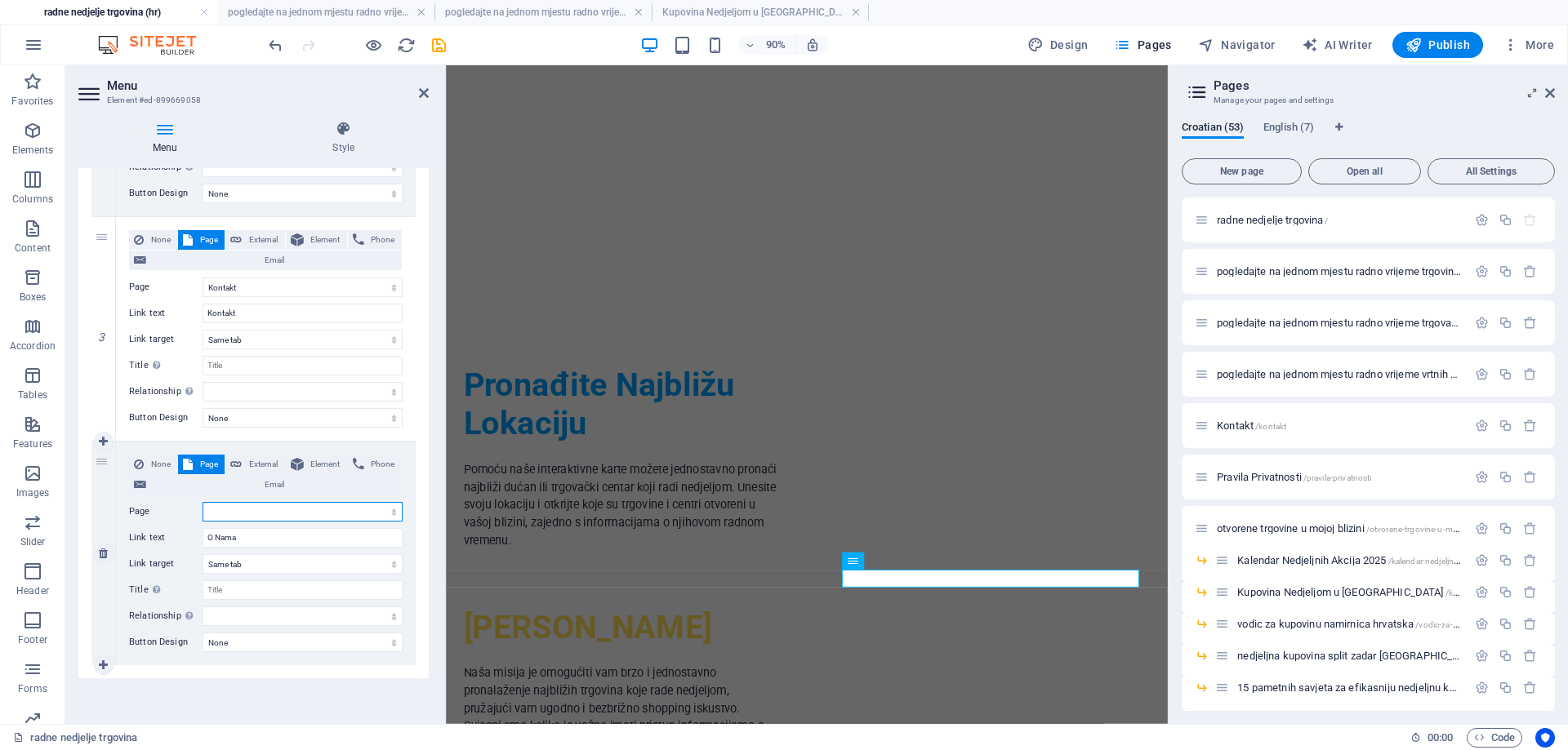
click at [352, 505] on select "radne nedjelje trgovina pogledajte na jednom mjestu radno vrijeme trgovina koje…" at bounding box center [302, 512] width 200 height 20
click at [202, 502] on select "radne nedjelje trgovina pogledajte na jednom mjestu radno vrijeme trgovina koje…" at bounding box center [302, 512] width 200 height 20
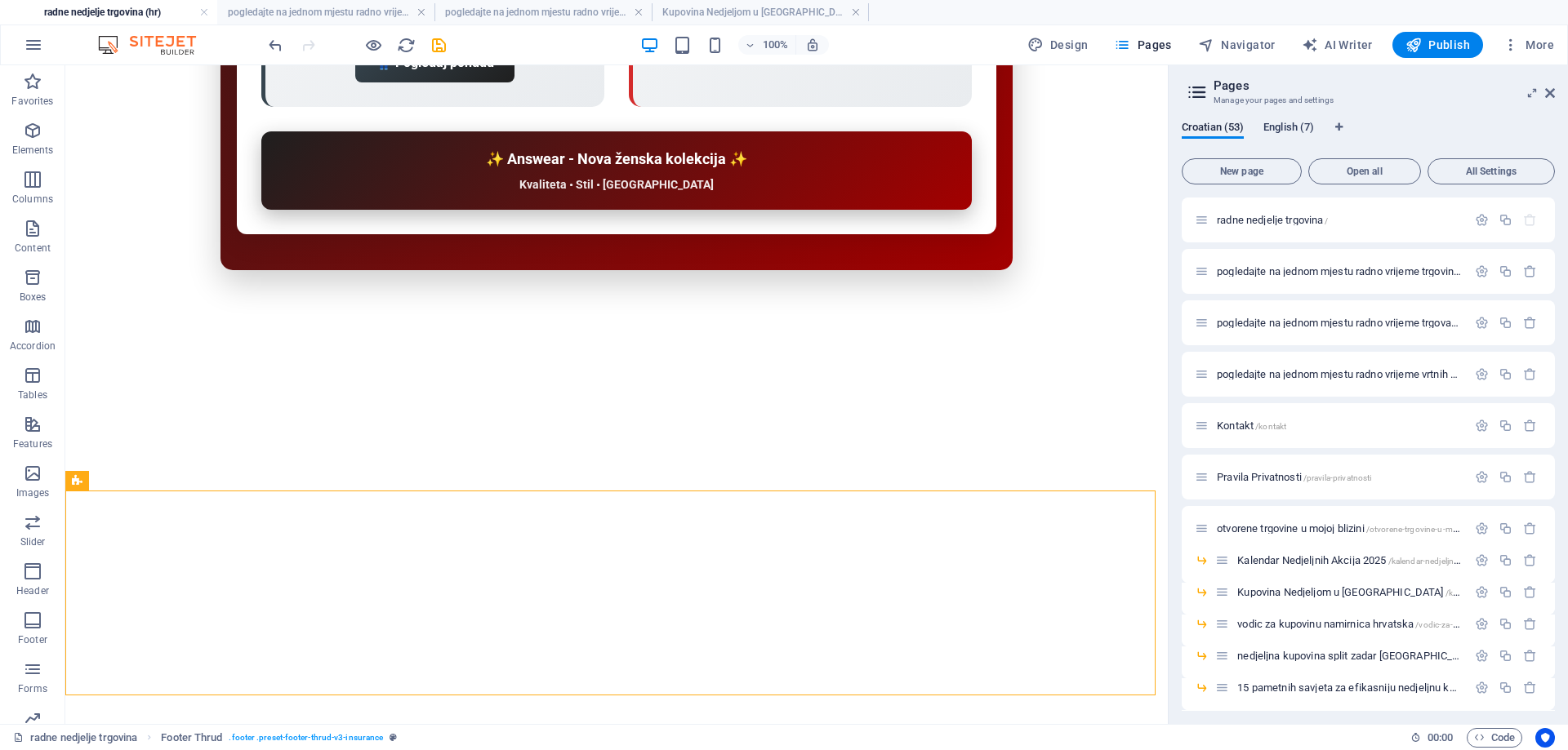
click at [1283, 130] on span "English (7)" at bounding box center [1288, 129] width 51 height 23
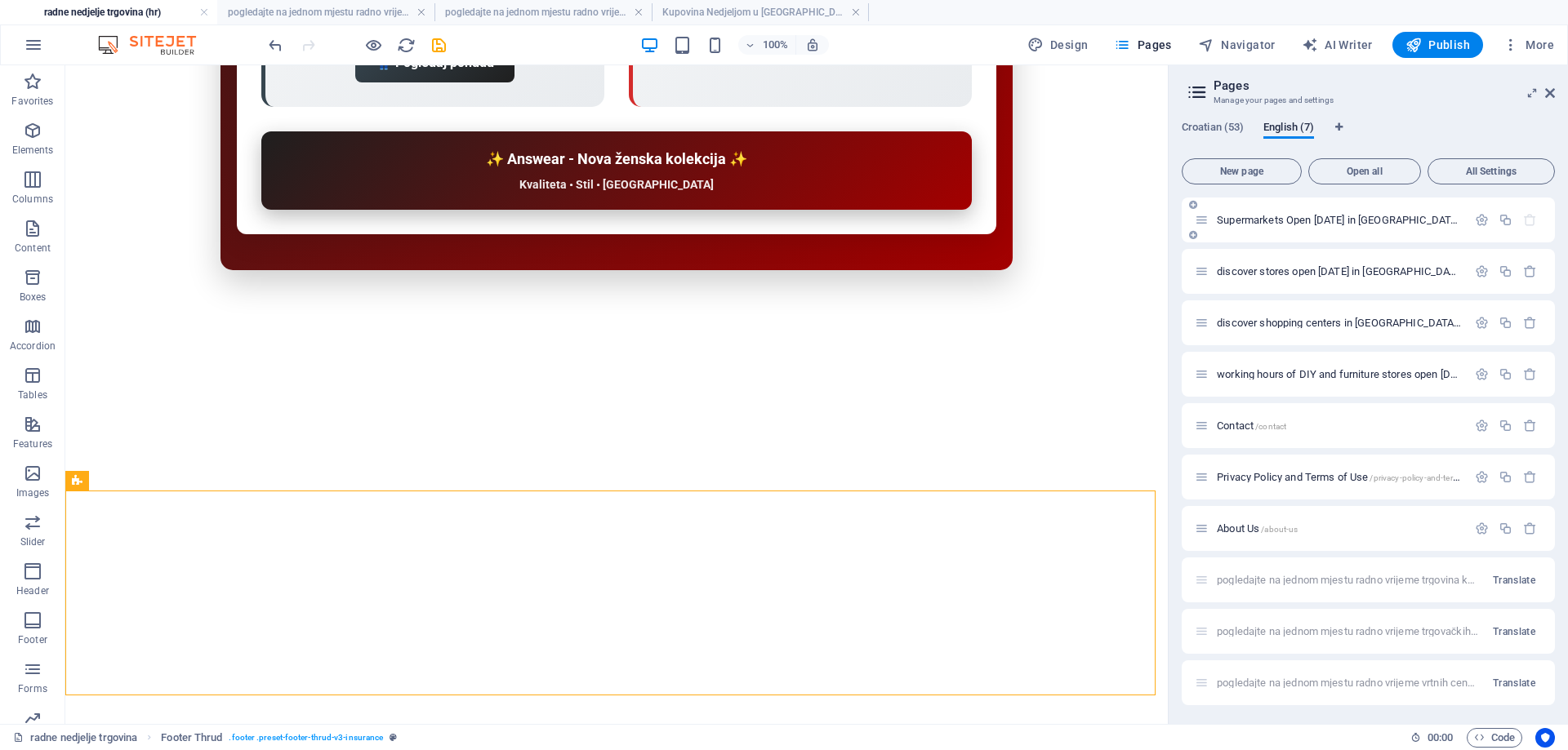
click at [1297, 222] on span "Supermarkets Open [DATE] in [GEOGRAPHIC_DATA] /" at bounding box center [1340, 220] width 248 height 13
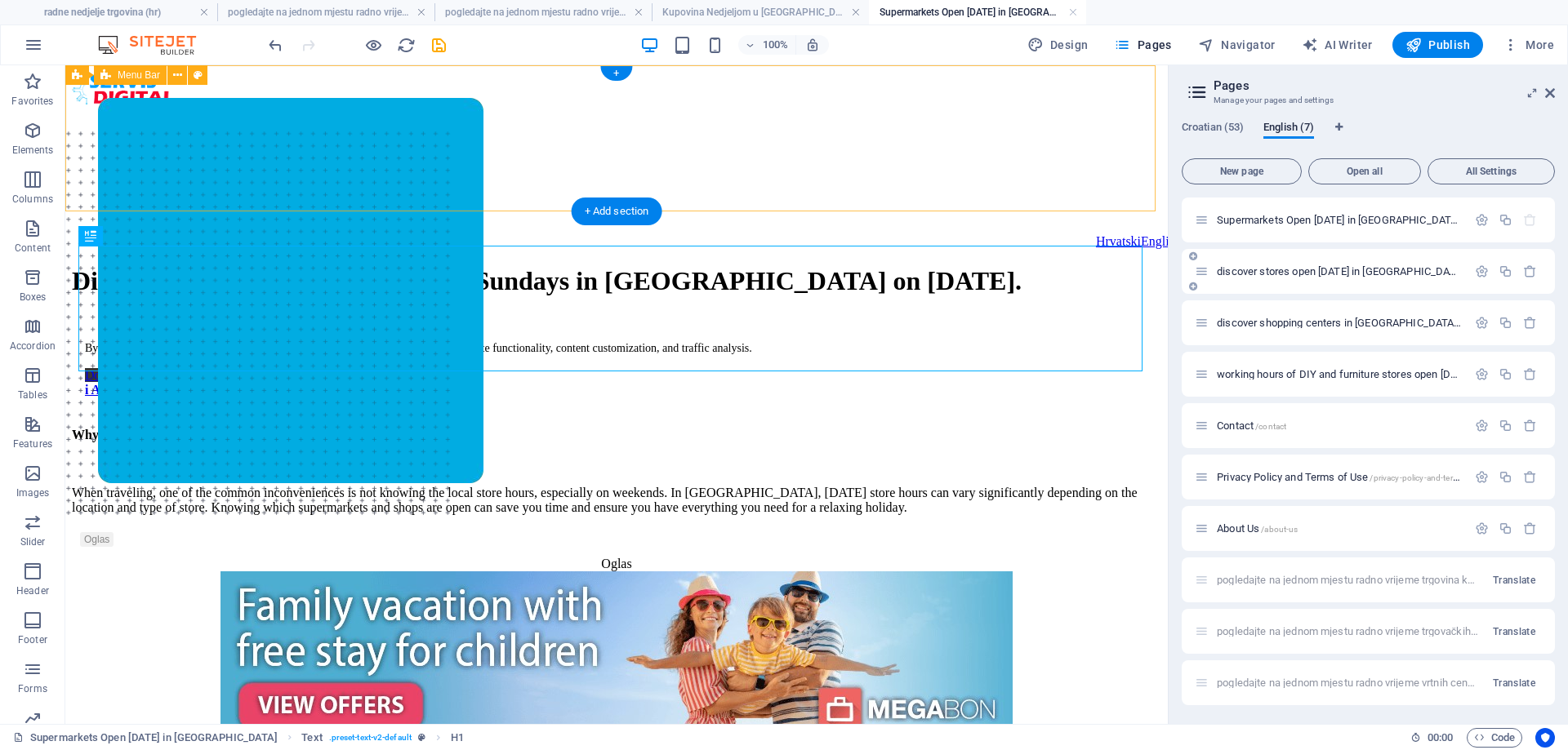
scroll to position [0, 0]
click at [375, 143] on nav "HOME Stores [DATE] SHOPPING CENTERS [DATE] DIY and Furniture [DATE] CONTACT" at bounding box center [616, 162] width 1002 height 68
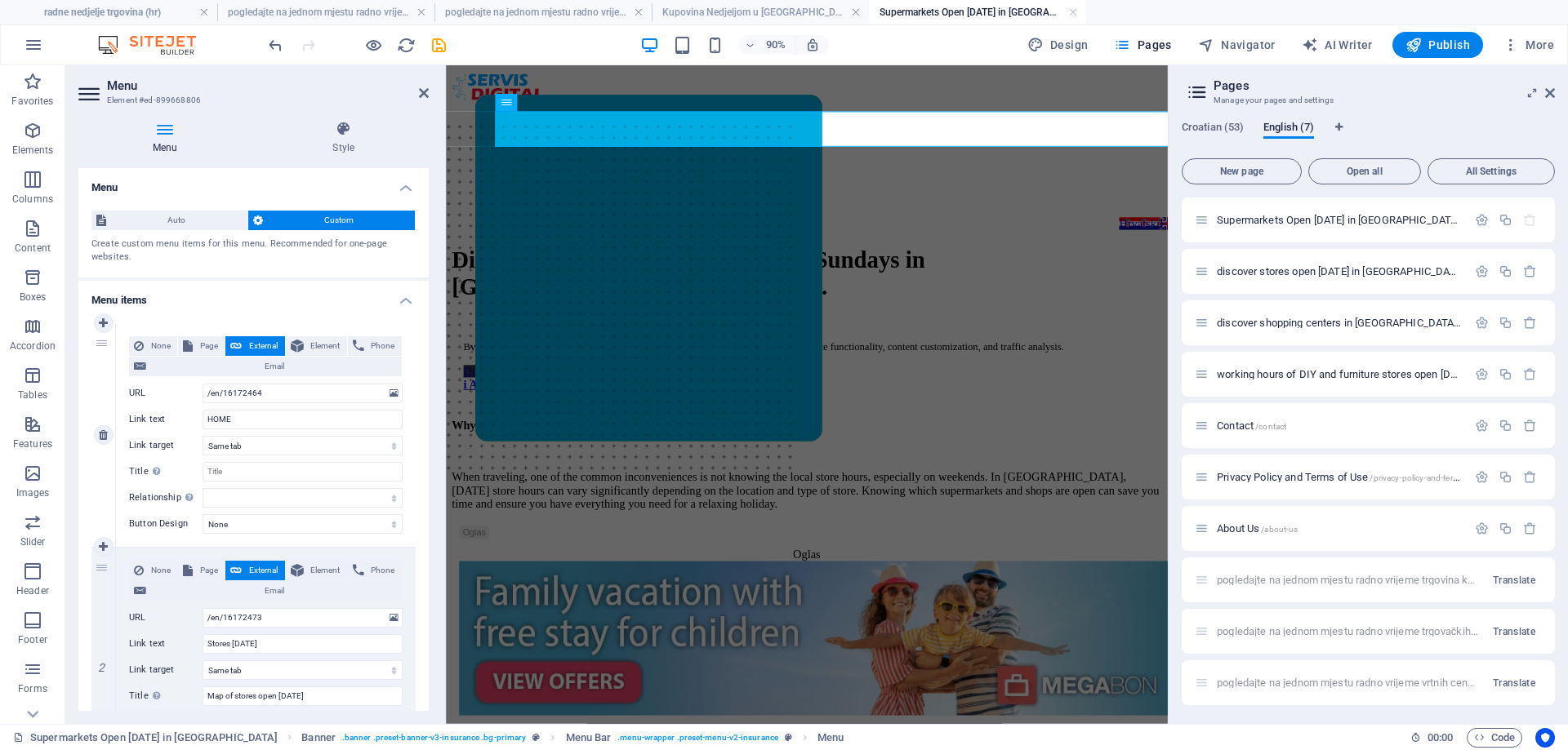
drag, startPoint x: 212, startPoint y: 343, endPoint x: 184, endPoint y: 527, distance: 186.1
click at [211, 344] on span "Page" at bounding box center [208, 346] width 22 height 20
click at [194, 566] on button "Page" at bounding box center [201, 570] width 47 height 20
click at [285, 396] on select "radne nedjelje trgovina pogledajte na jednom mjestu radno vrijeme trgovina koje…" at bounding box center [302, 393] width 200 height 20
click at [202, 383] on select "radne nedjelje trgovina pogledajte na jednom mjestu radno vrijeme trgovina koje…" at bounding box center [302, 393] width 200 height 20
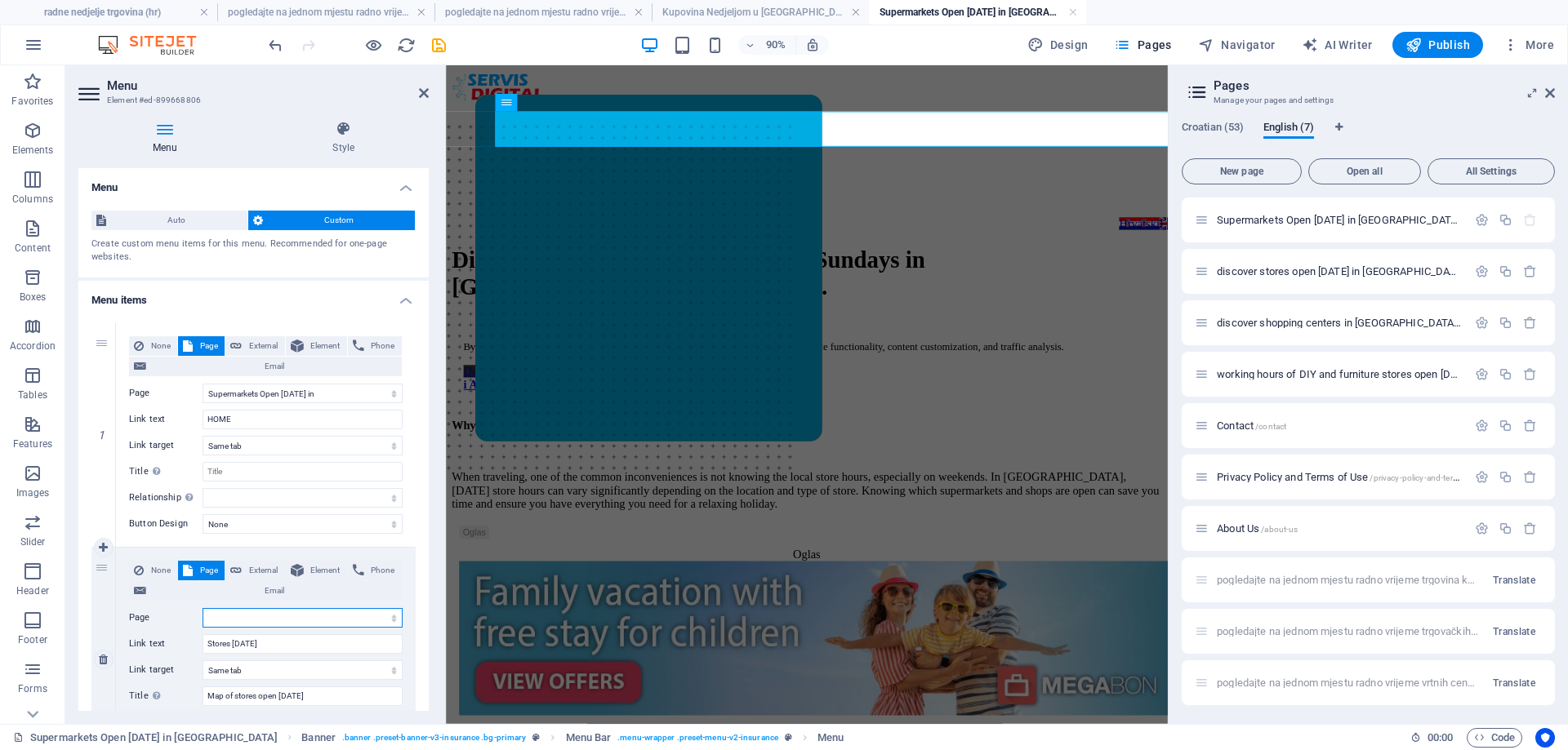
click at [227, 620] on select "radne nedjelje trgovina pogledajte na jednom mjestu radno vrijeme trgovina koje…" at bounding box center [302, 618] width 200 height 20
click at [202, 608] on select "radne nedjelje trgovina pogledajte na jednom mjestu radno vrijeme trgovina koje…" at bounding box center [302, 618] width 200 height 20
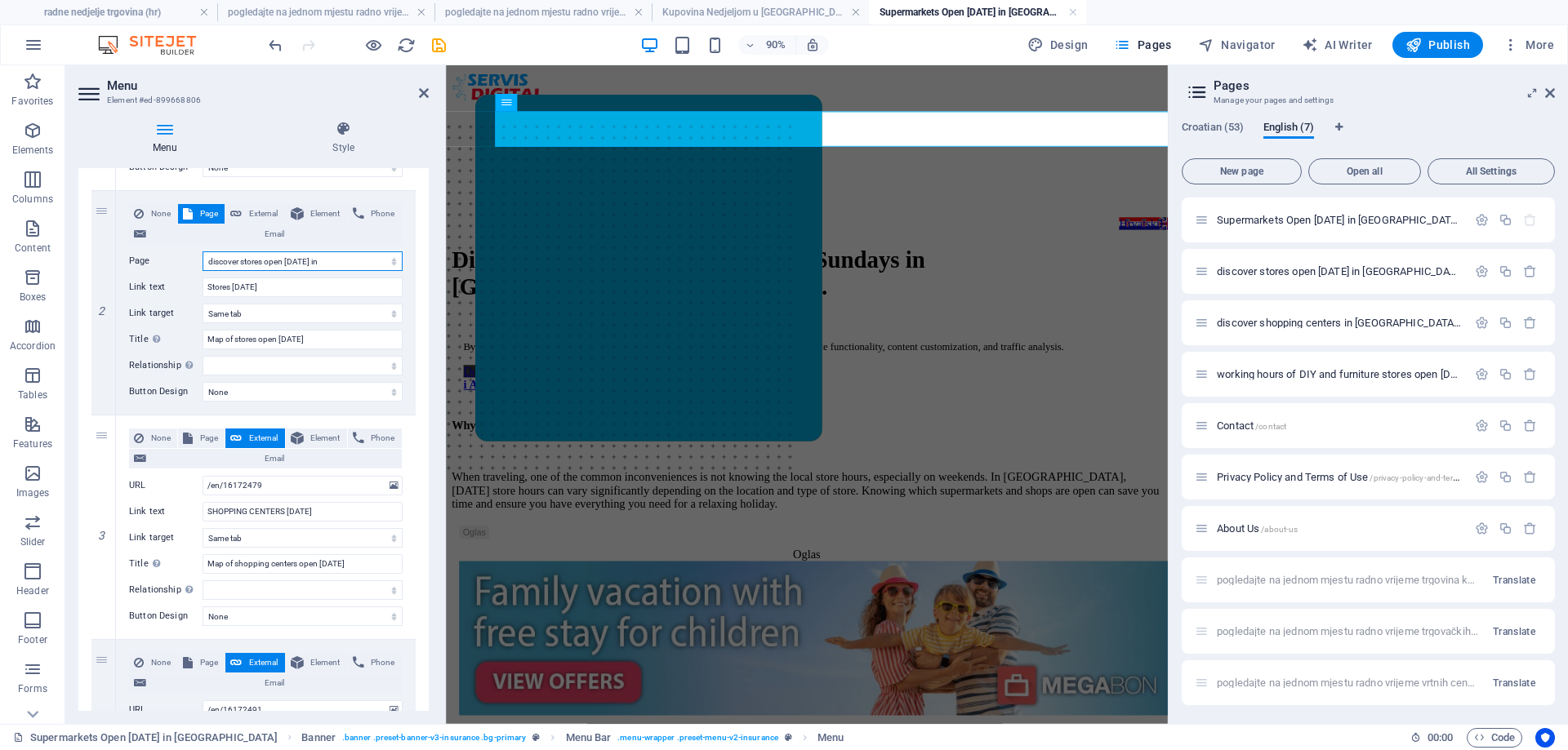
scroll to position [409, 0]
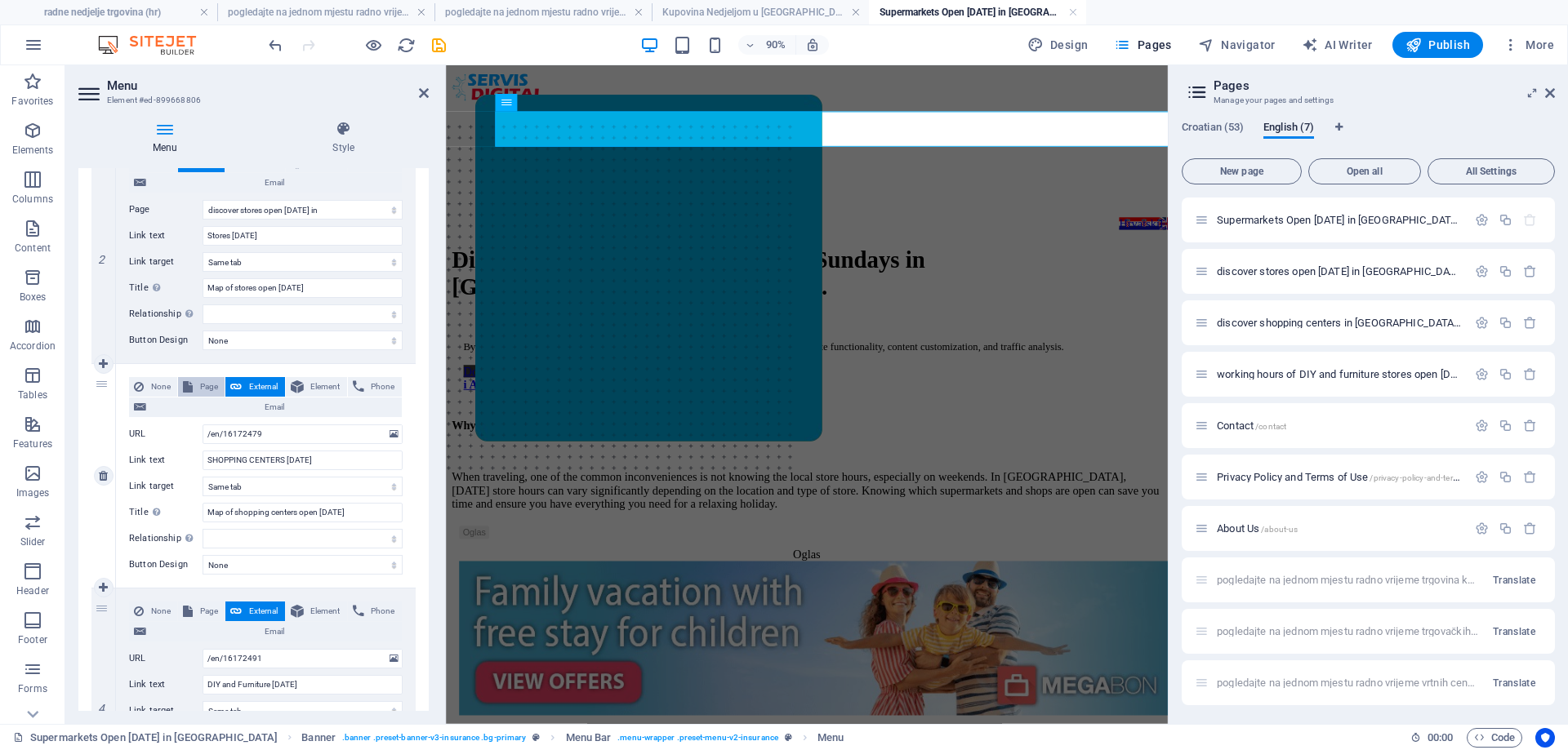
click at [201, 385] on span "Page" at bounding box center [208, 387] width 22 height 20
click at [203, 610] on span "Page" at bounding box center [208, 611] width 22 height 20
click at [331, 433] on select "radne nedjelje trgovina pogledajte na jednom mjestu radno vrijeme trgovina koje…" at bounding box center [302, 434] width 200 height 20
click at [202, 425] on select "radne nedjelje trgovina pogledajte na jednom mjestu radno vrijeme trgovina koje…" at bounding box center [302, 434] width 200 height 20
click at [312, 653] on select "radne nedjelje trgovina pogledajte na jednom mjestu radno vrijeme trgovina koje…" at bounding box center [302, 659] width 200 height 20
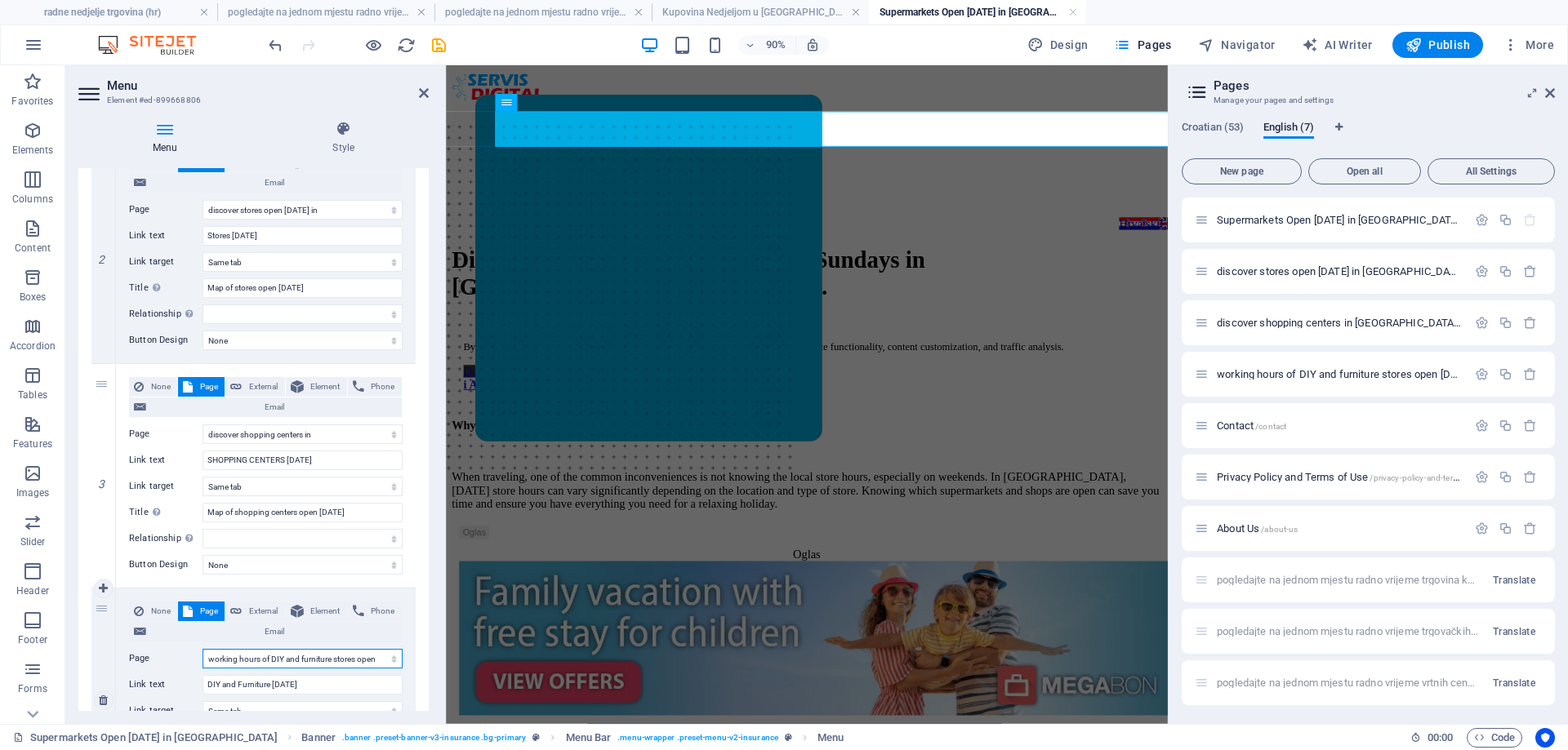
click at [202, 649] on select "radne nedjelje trgovina pogledajte na jednom mjestu radno vrijeme trgovina koje…" at bounding box center [302, 659] width 200 height 20
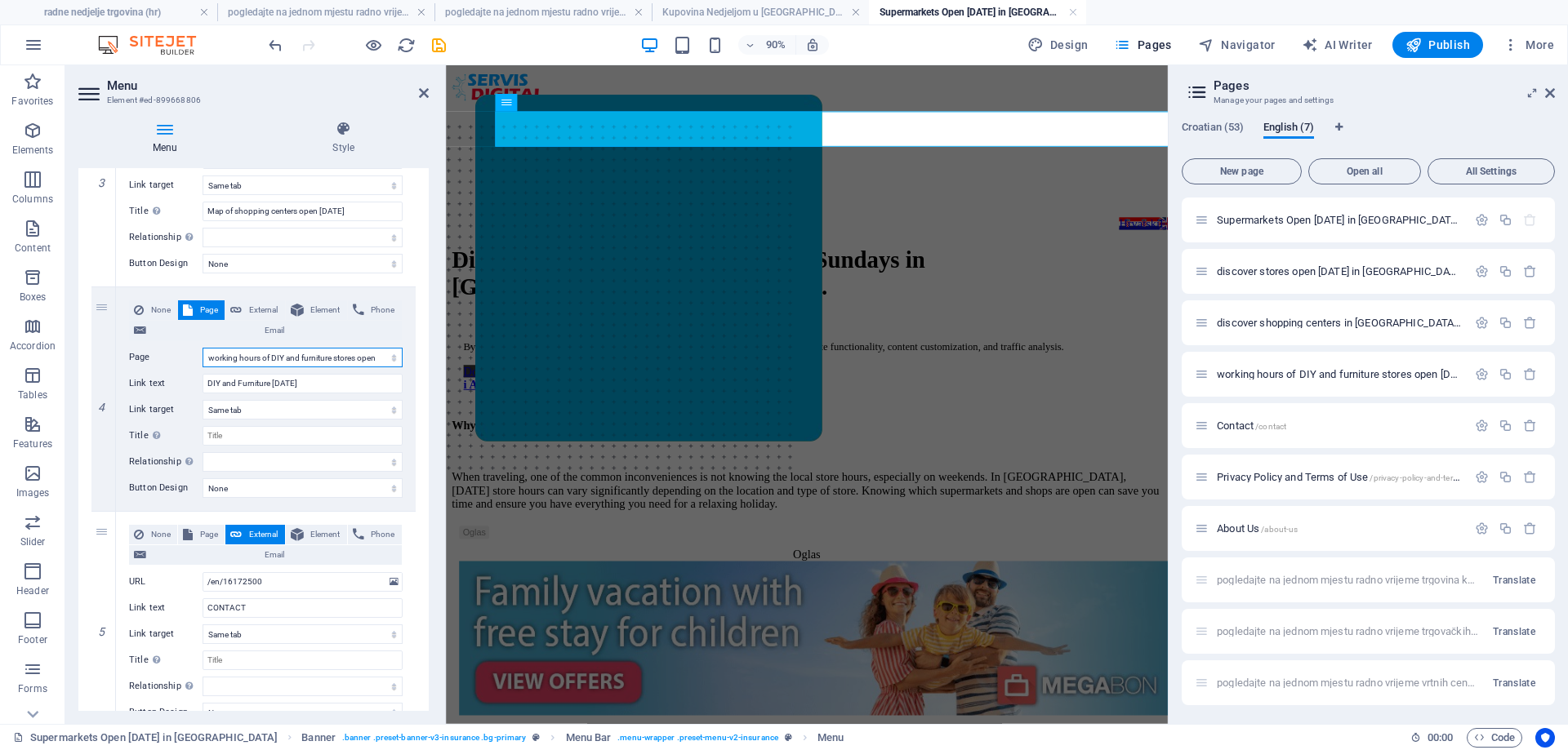
scroll to position [735, 0]
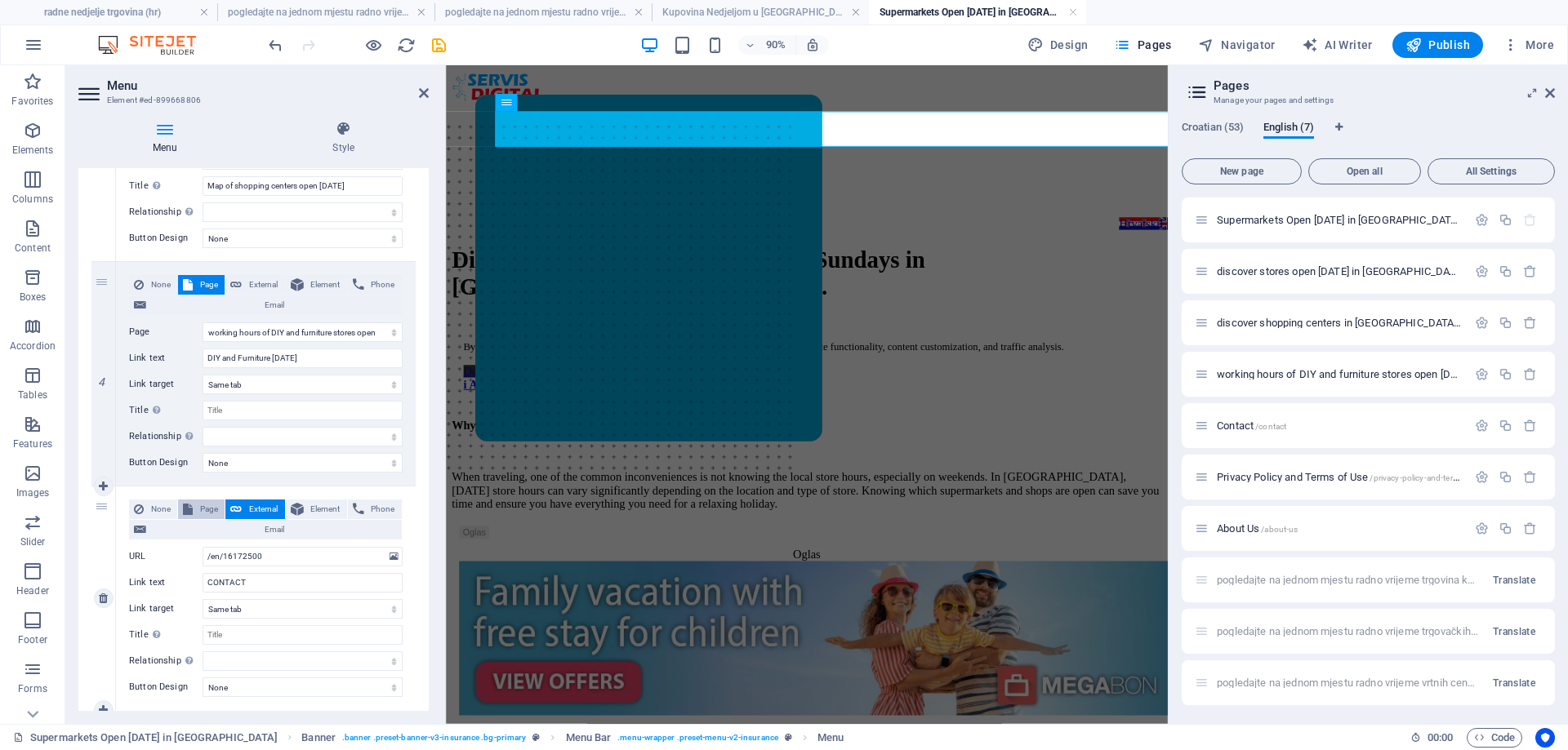
click at [196, 507] on button "Page" at bounding box center [201, 510] width 47 height 20
click at [286, 562] on select "radne nedjelje trgovina pogledajte na jednom mjestu radno vrijeme trgovina koje…" at bounding box center [302, 557] width 200 height 20
click at [202, 547] on select "radne nedjelje trgovina pogledajte na jednom mjestu radno vrijeme trgovina koje…" at bounding box center [302, 557] width 200 height 20
click at [621, 560] on div "When traveling, one of the common inconveniences is not knowing the local store…" at bounding box center [847, 537] width 789 height 44
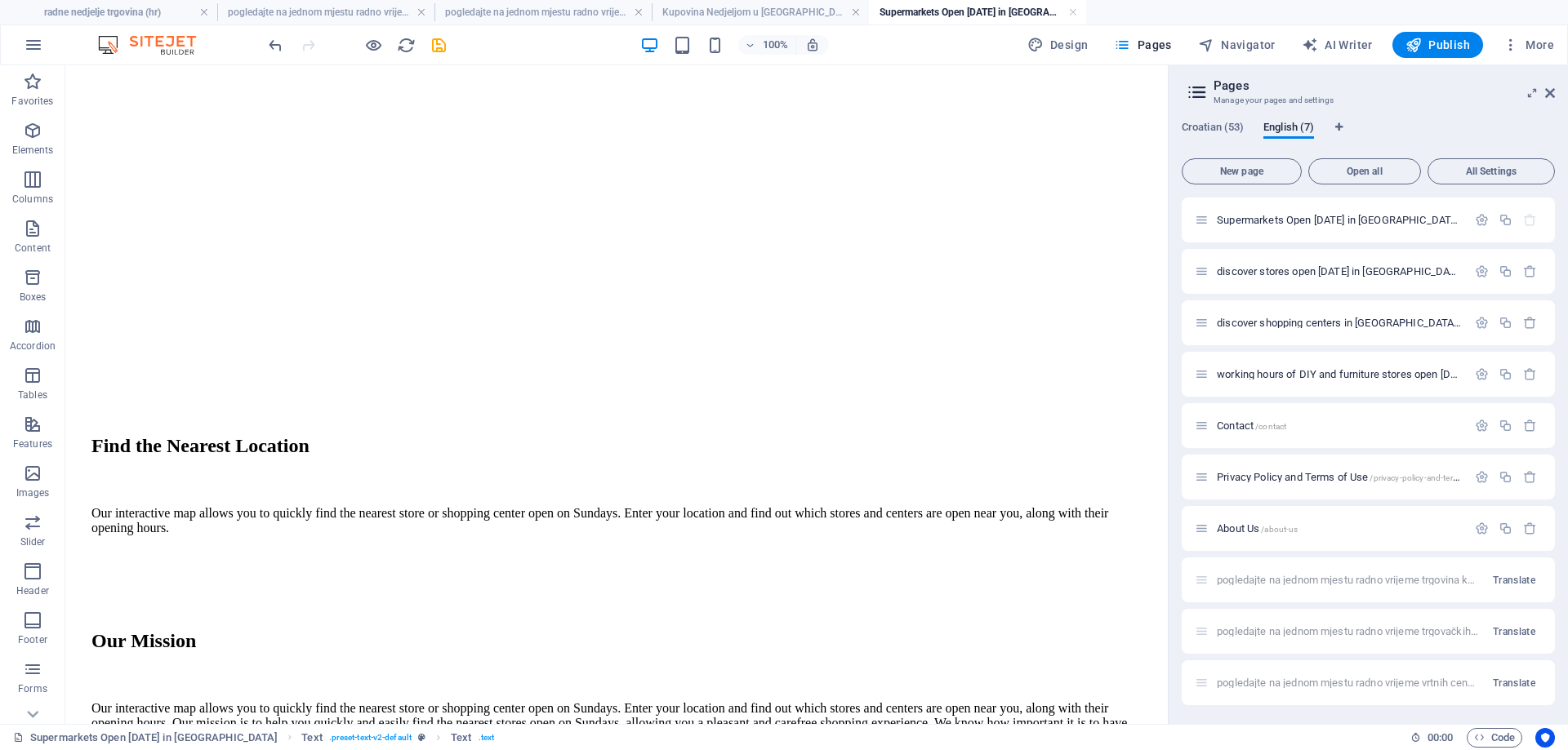
scroll to position [4166, 0]
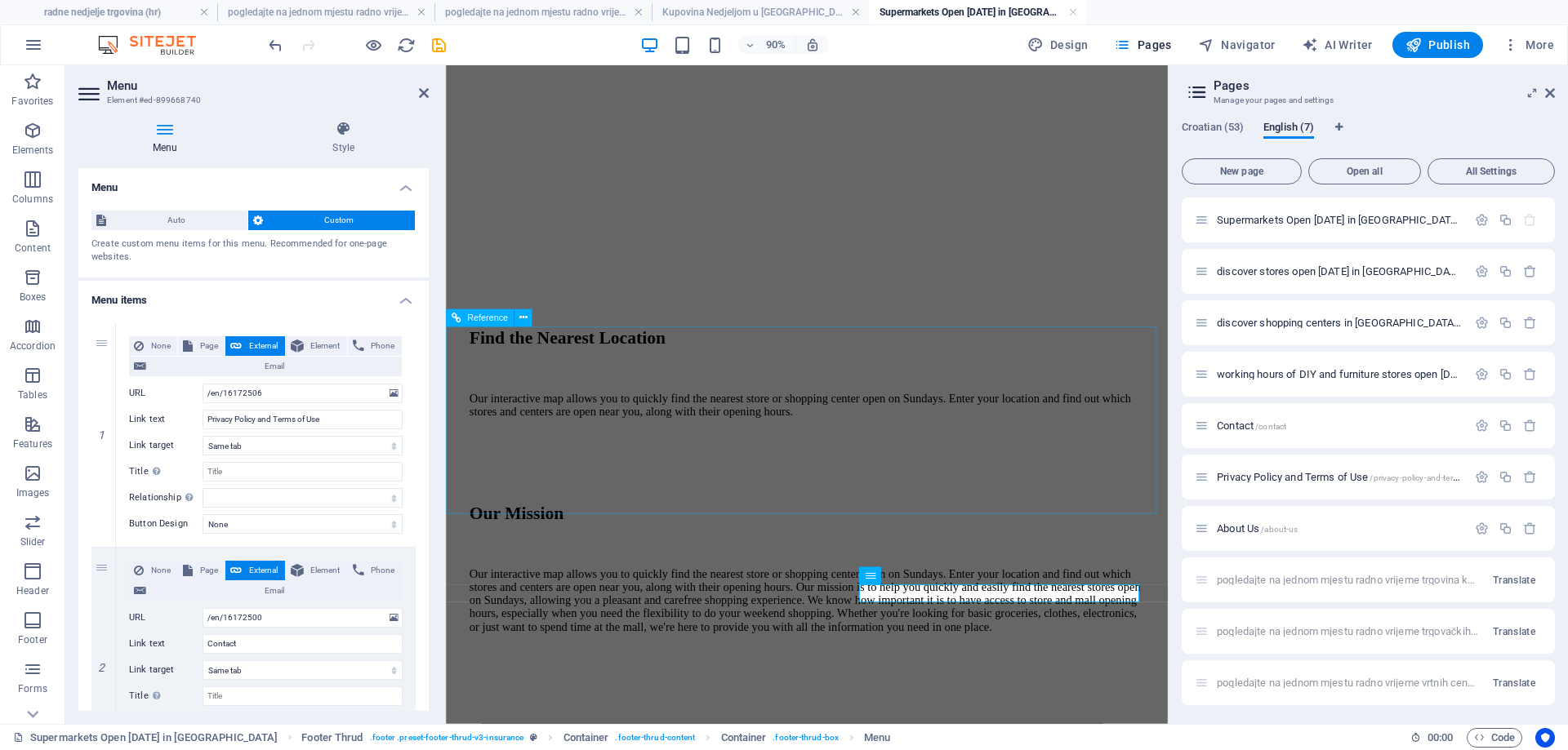
scroll to position [4278, 0]
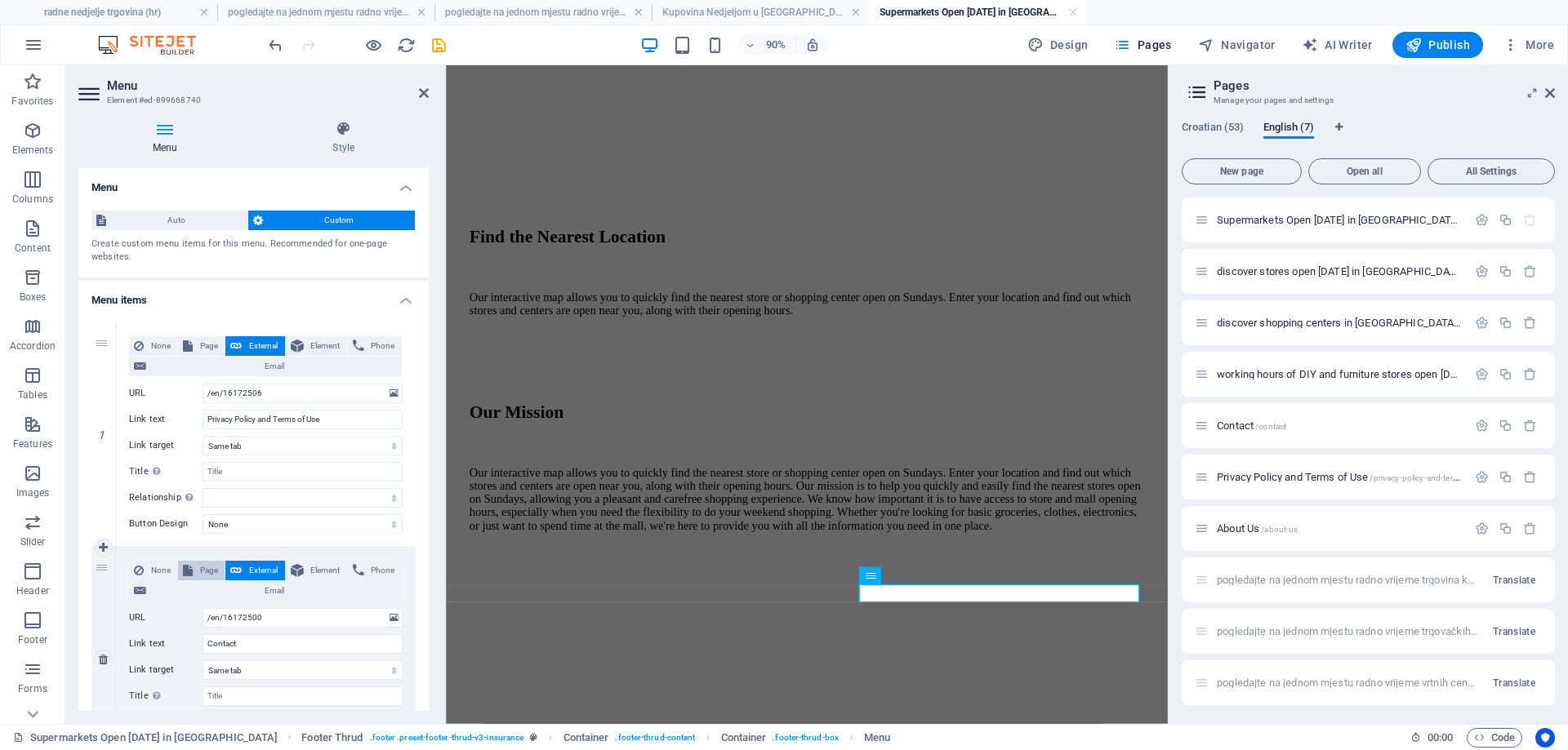
click at [198, 345] on span "Page" at bounding box center [208, 346] width 22 height 20
click at [199, 569] on span "Page" at bounding box center [208, 570] width 22 height 20
click at [304, 393] on select "radne nedjelje trgovina pogledajte na jednom mjestu radno vrijeme trgovina koje…" at bounding box center [302, 393] width 200 height 20
click at [202, 383] on select "radne nedjelje trgovina pogledajte na jednom mjestu radno vrijeme trgovina koje…" at bounding box center [302, 393] width 200 height 20
click at [276, 619] on select "radne nedjelje trgovina pogledajte na jednom mjestu radno vrijeme trgovina koje…" at bounding box center [302, 618] width 200 height 20
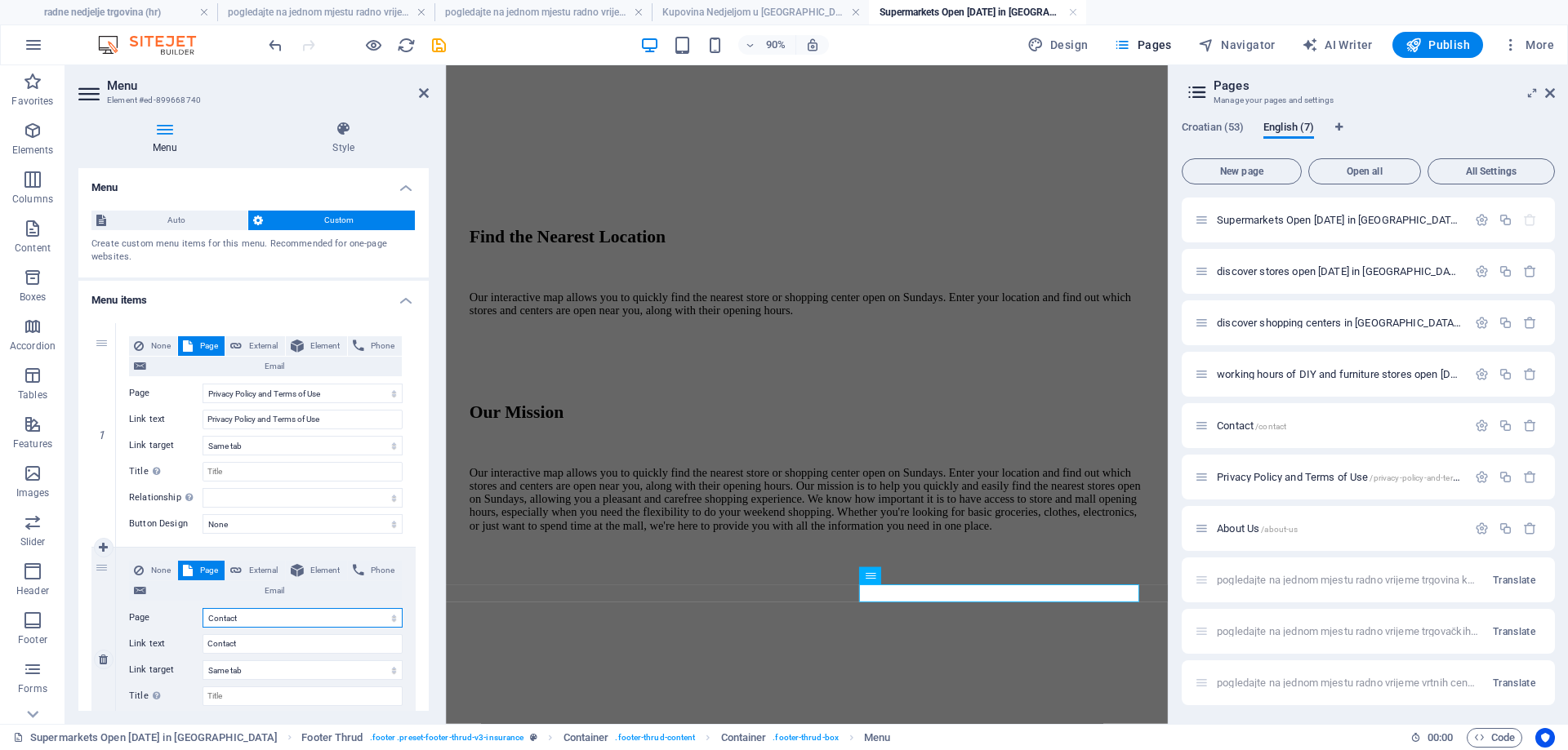
click at [202, 608] on select "radne nedjelje trgovina pogledajte na jednom mjestu radno vrijeme trgovina koje…" at bounding box center [302, 618] width 200 height 20
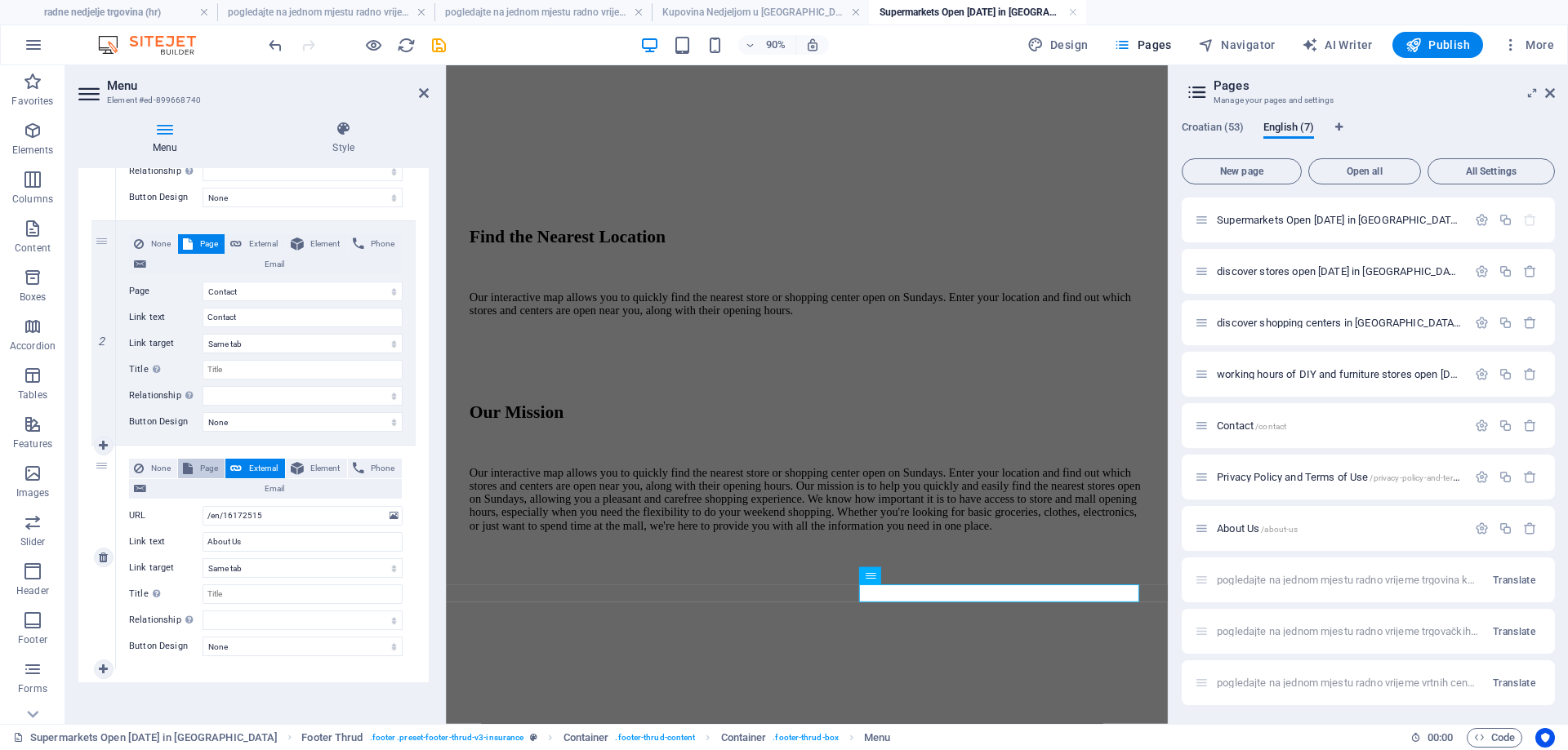
drag, startPoint x: 211, startPoint y: 468, endPoint x: 275, endPoint y: 485, distance: 66.2
click at [211, 469] on span "Page" at bounding box center [208, 468] width 22 height 20
click at [296, 518] on select "radne nedjelje trgovina pogledajte na jednom mjestu radno vrijeme trgovina koje…" at bounding box center [302, 516] width 200 height 20
click at [202, 506] on select "radne nedjelje trgovina pogledajte na jednom mjestu radno vrijeme trgovina koje…" at bounding box center [302, 516] width 200 height 20
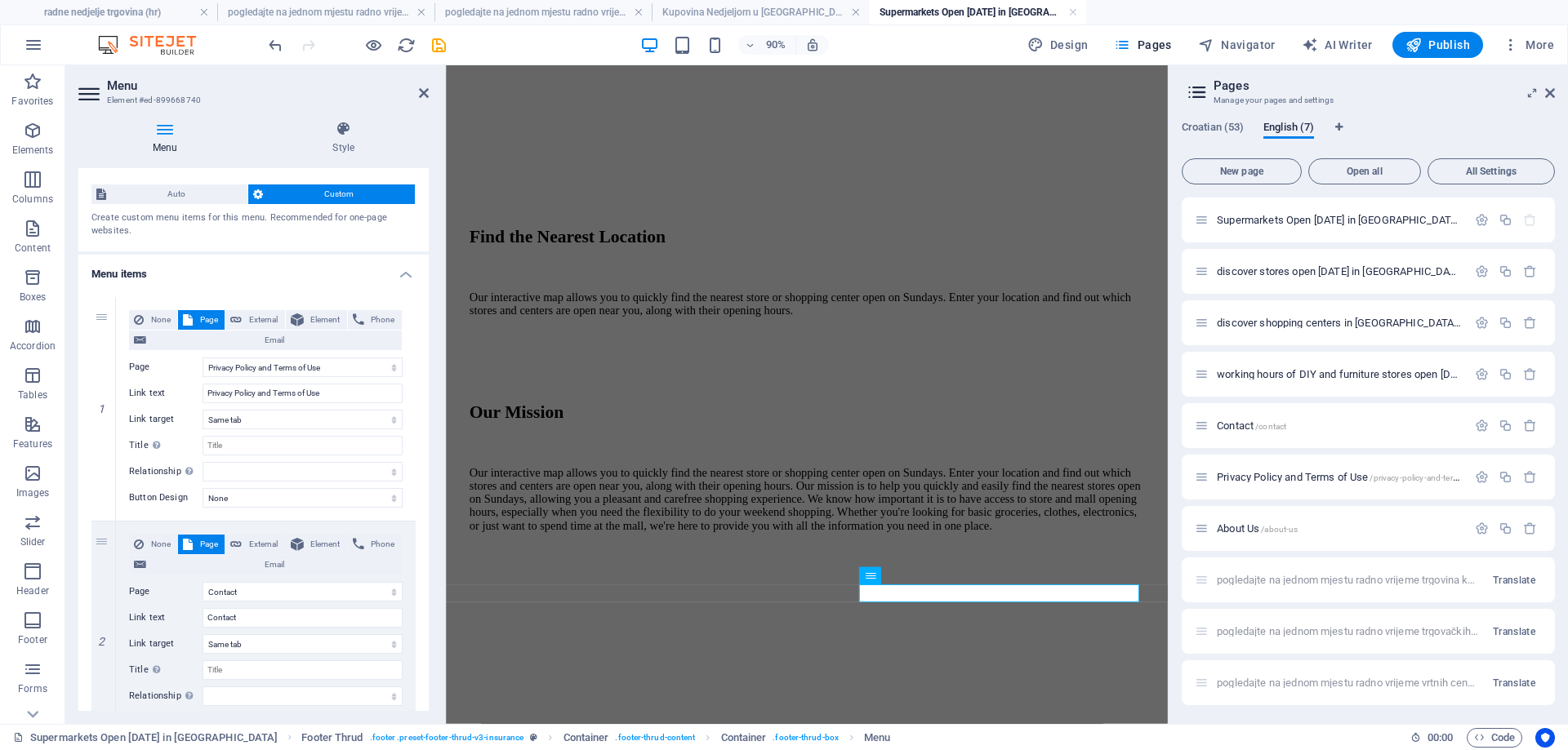
scroll to position [0, 0]
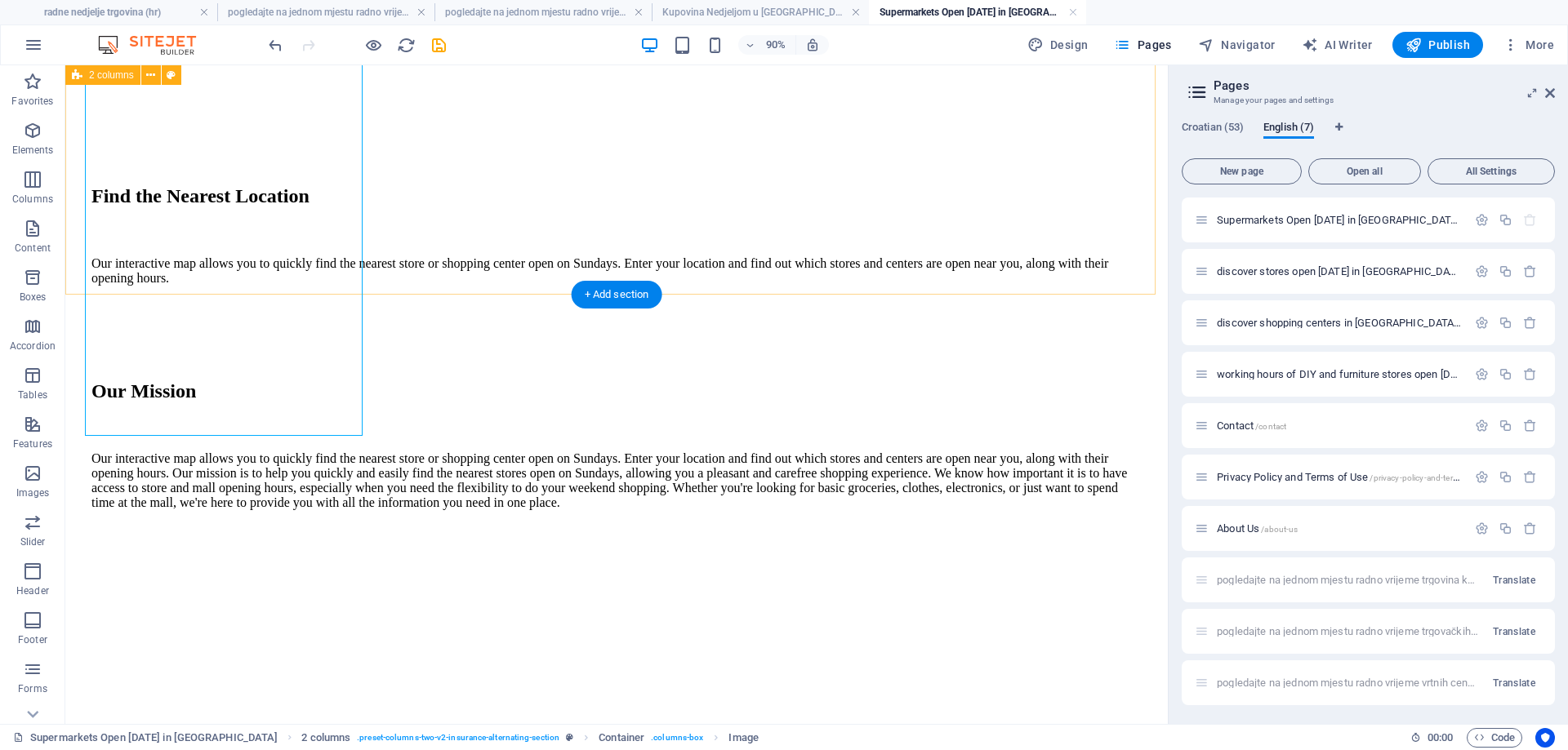
scroll to position [4166, 0]
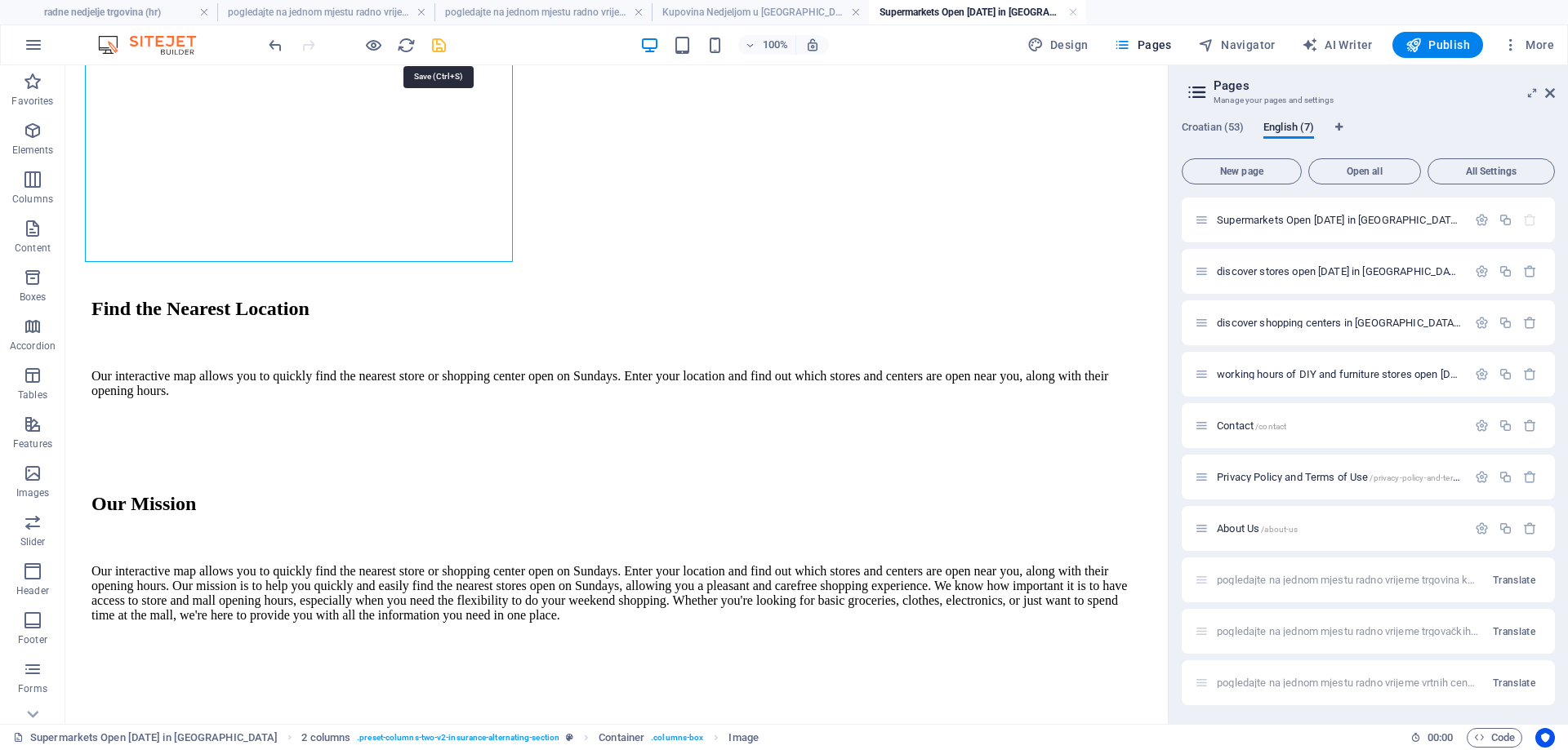
click at [444, 48] on icon "save" at bounding box center [438, 45] width 19 height 19
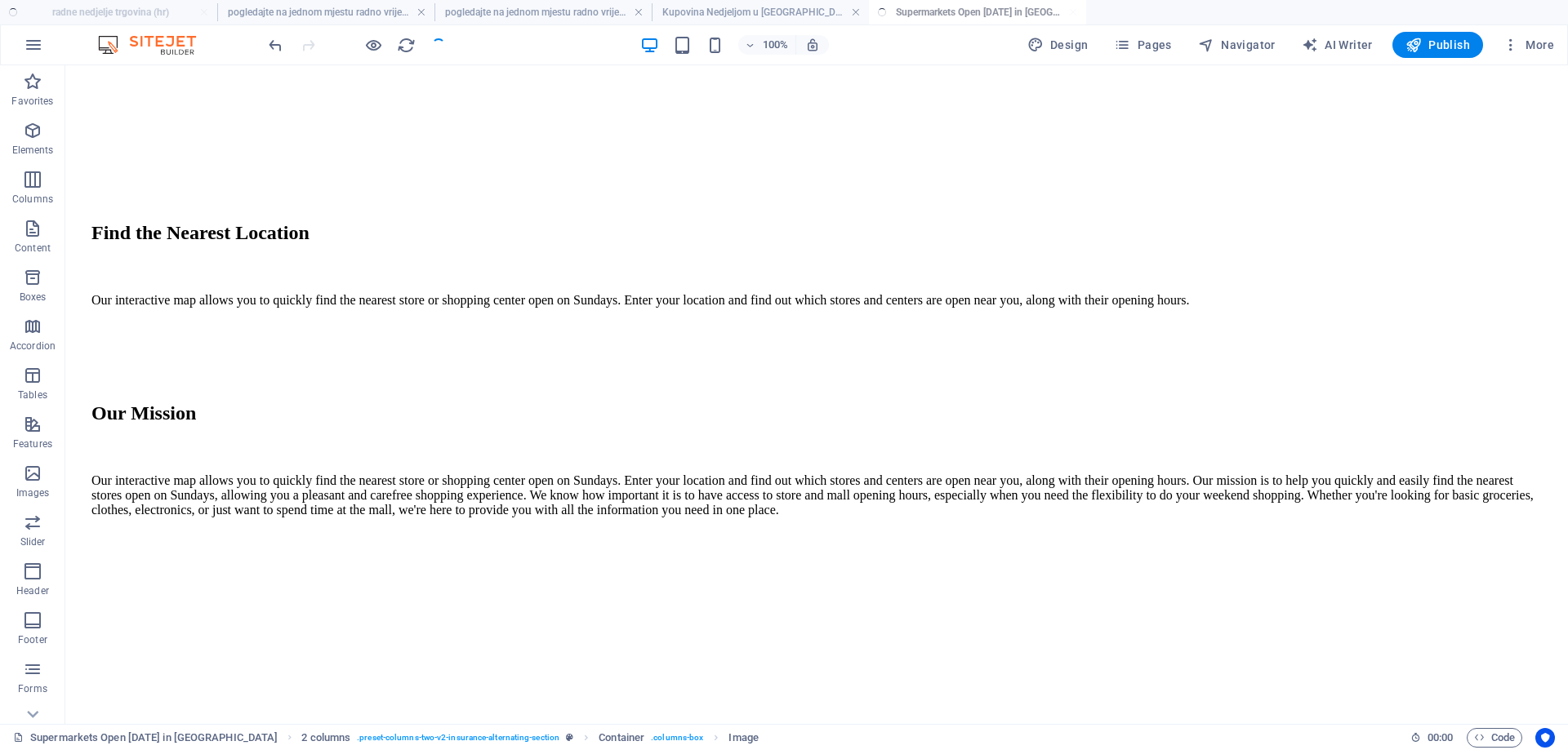
scroll to position [4107, 0]
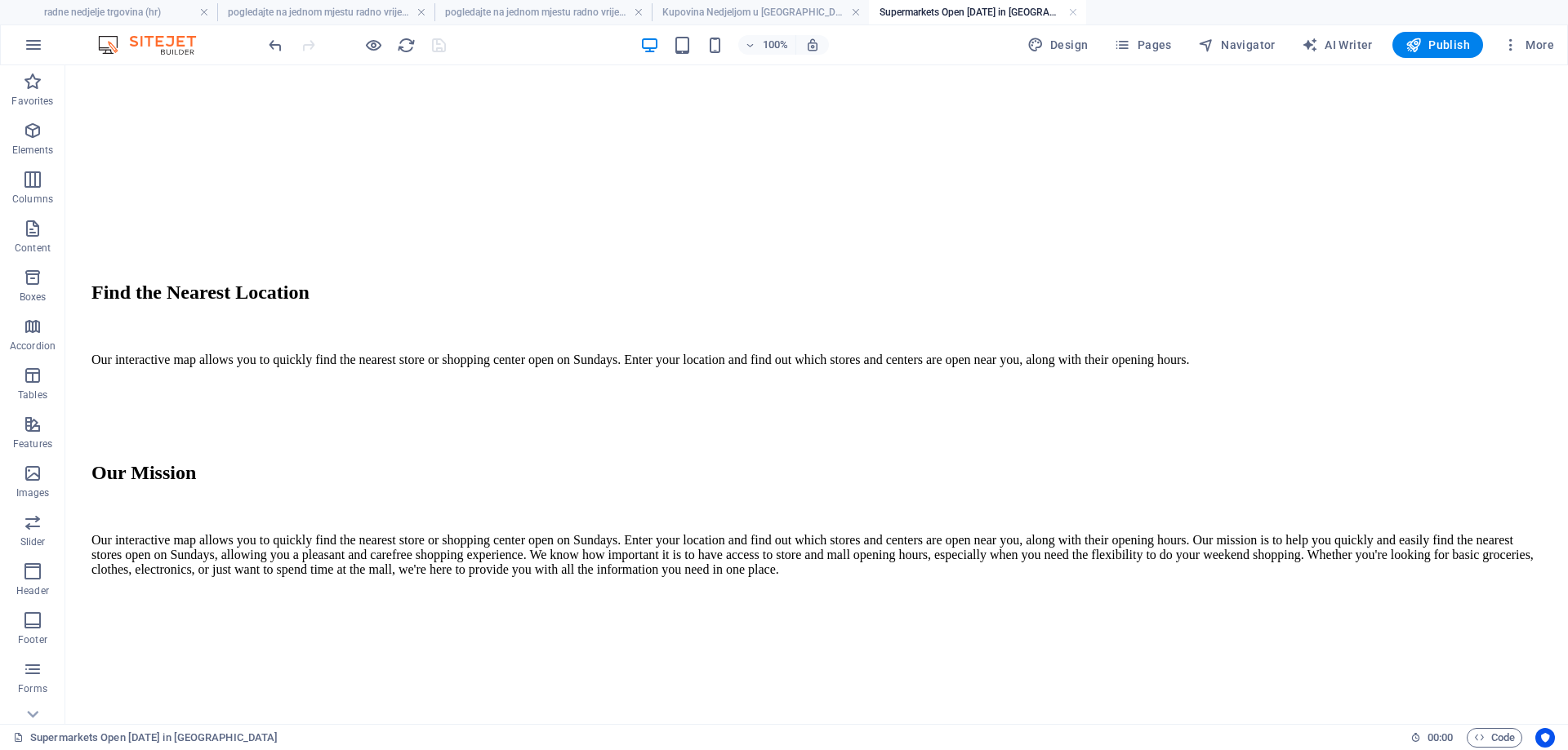
click at [124, 13] on h4 "radne nedjelje trgovina (hr)" at bounding box center [108, 13] width 217 height 18
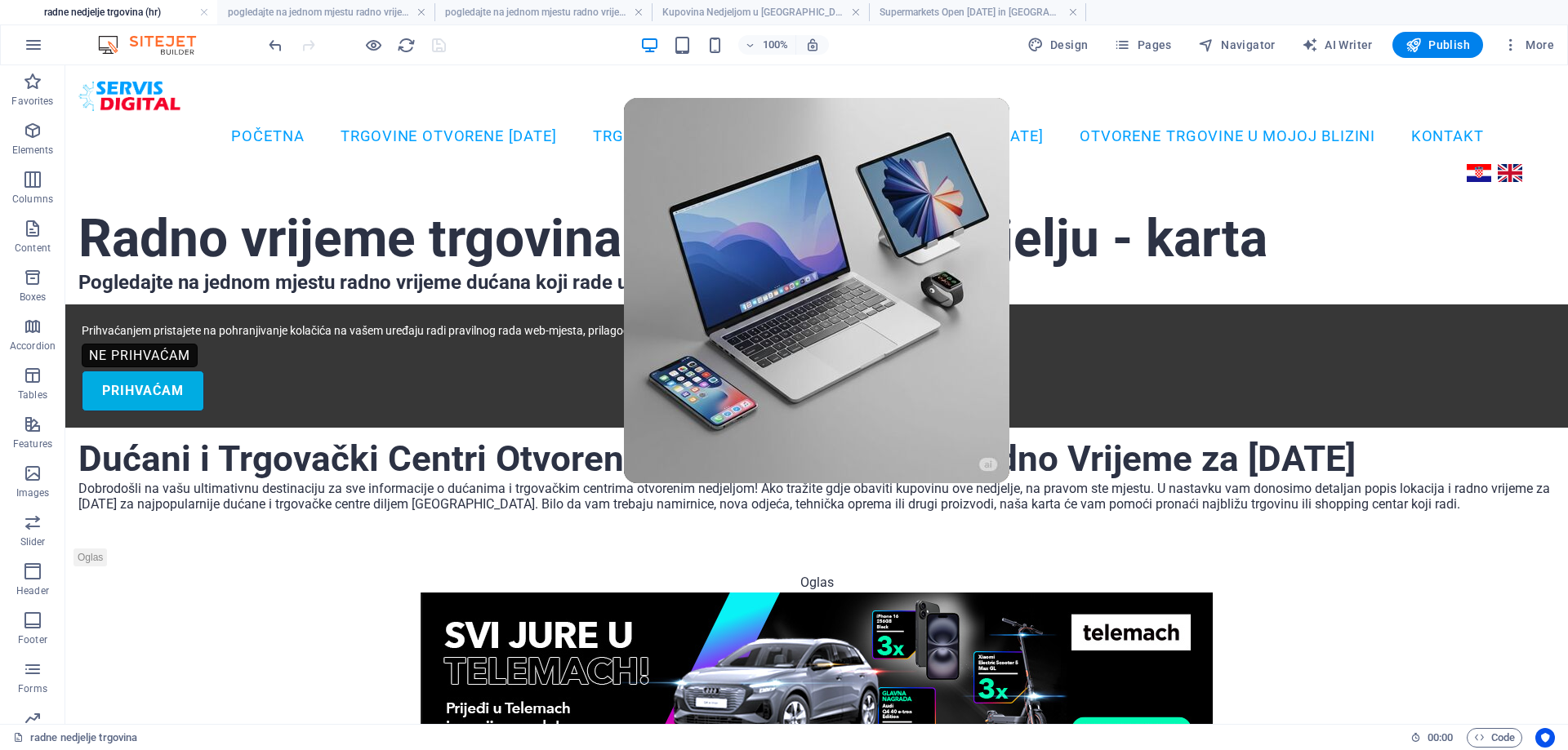
scroll to position [6714, 0]
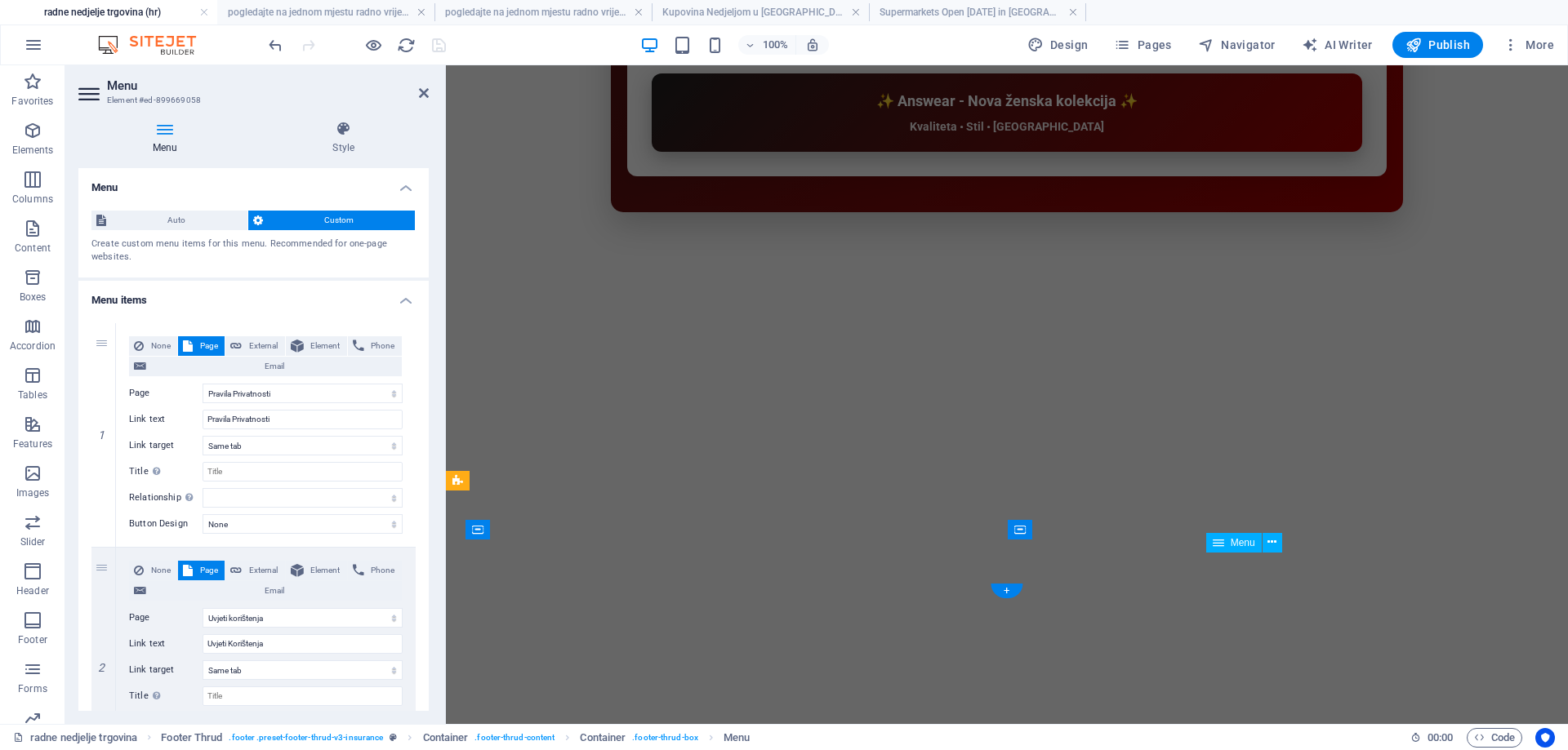
scroll to position [6793, 0]
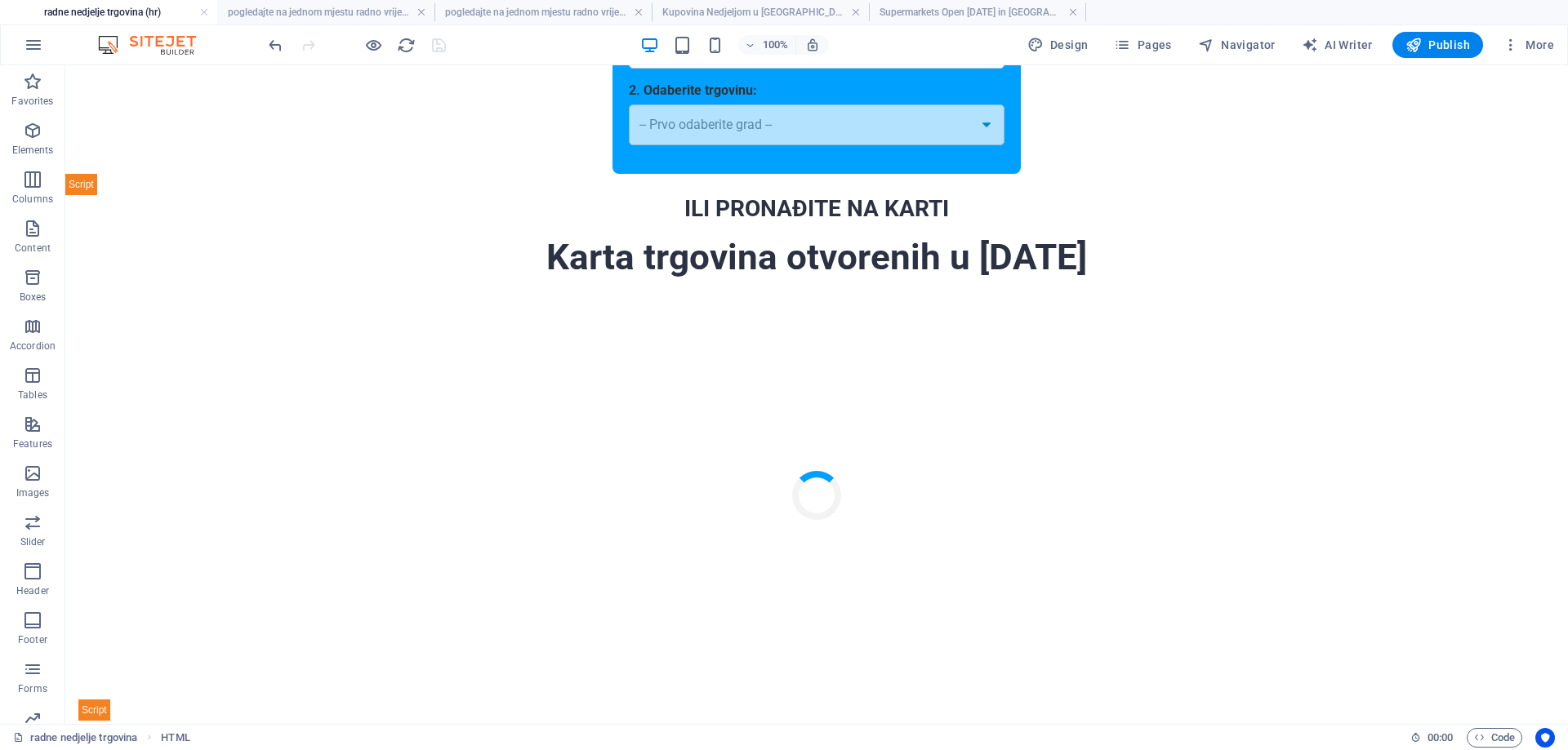
scroll to position [0, 0]
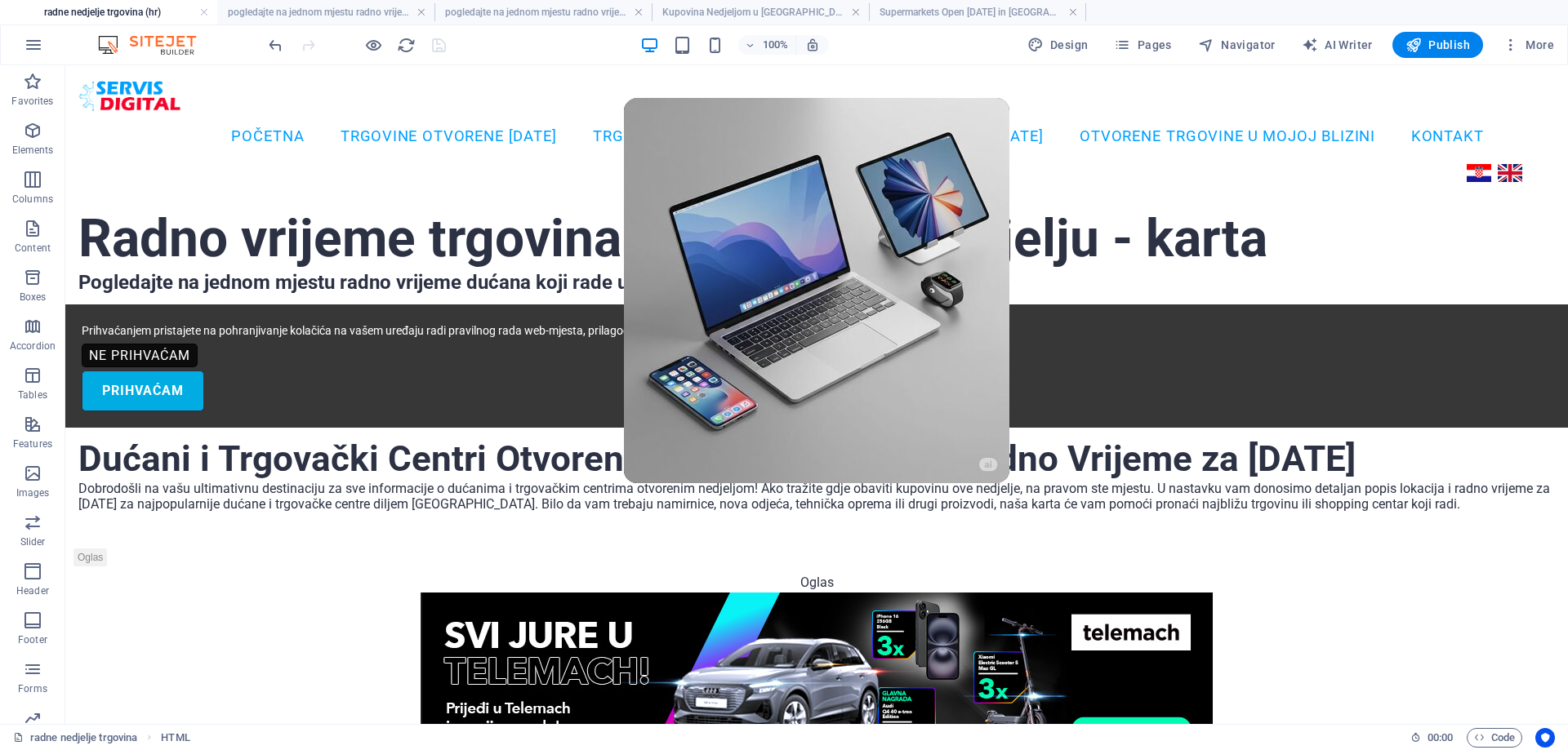
drag, startPoint x: 1562, startPoint y: 652, endPoint x: 1630, endPoint y: 108, distance: 548.2
click at [776, 136] on nav "Početna TRGOVINE OTVORENE [DATE] TRGOVAČKI CENTRI [DATE] SALONI NAMJEŠTAJA [DAT…" at bounding box center [816, 137] width 1358 height 39
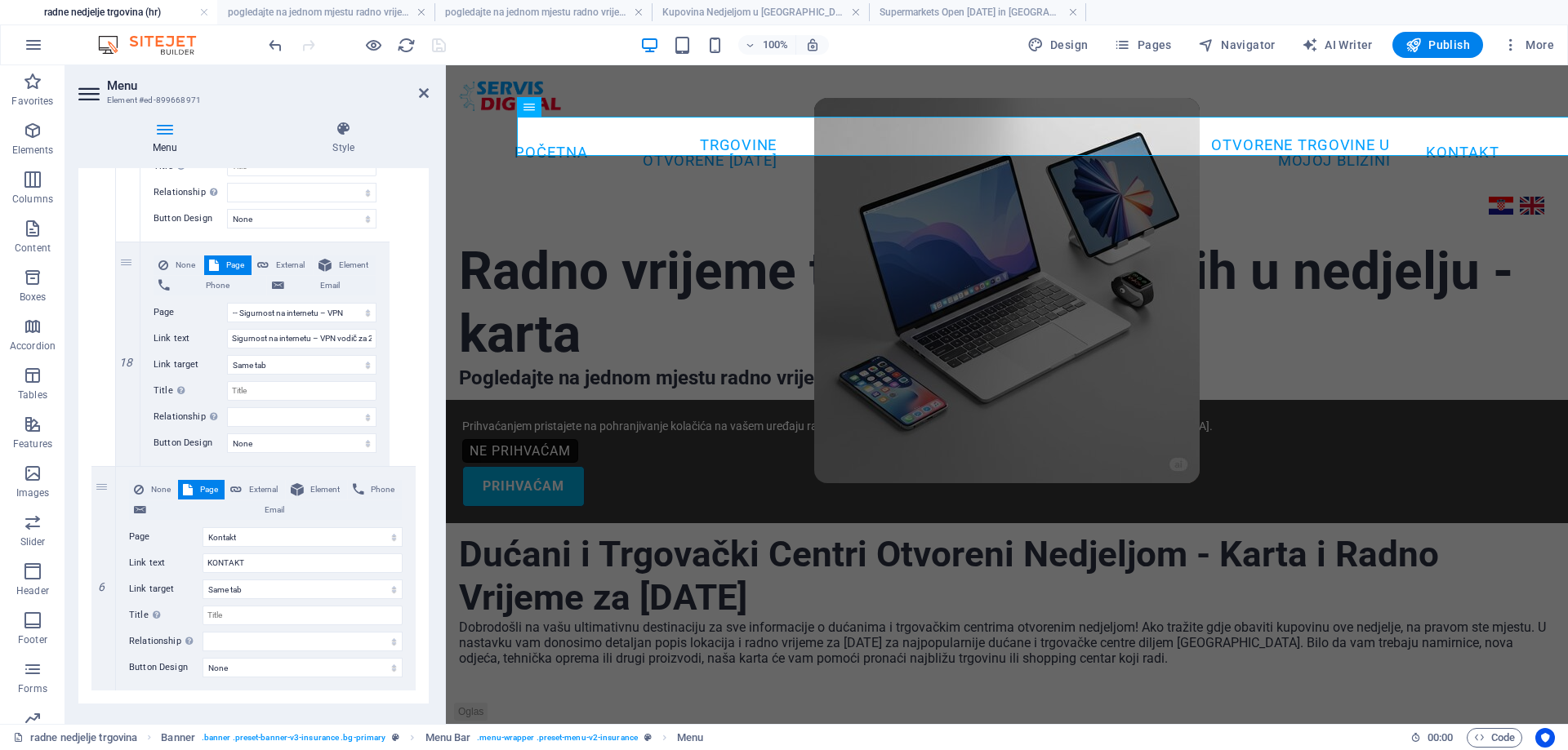
scroll to position [5044, 0]
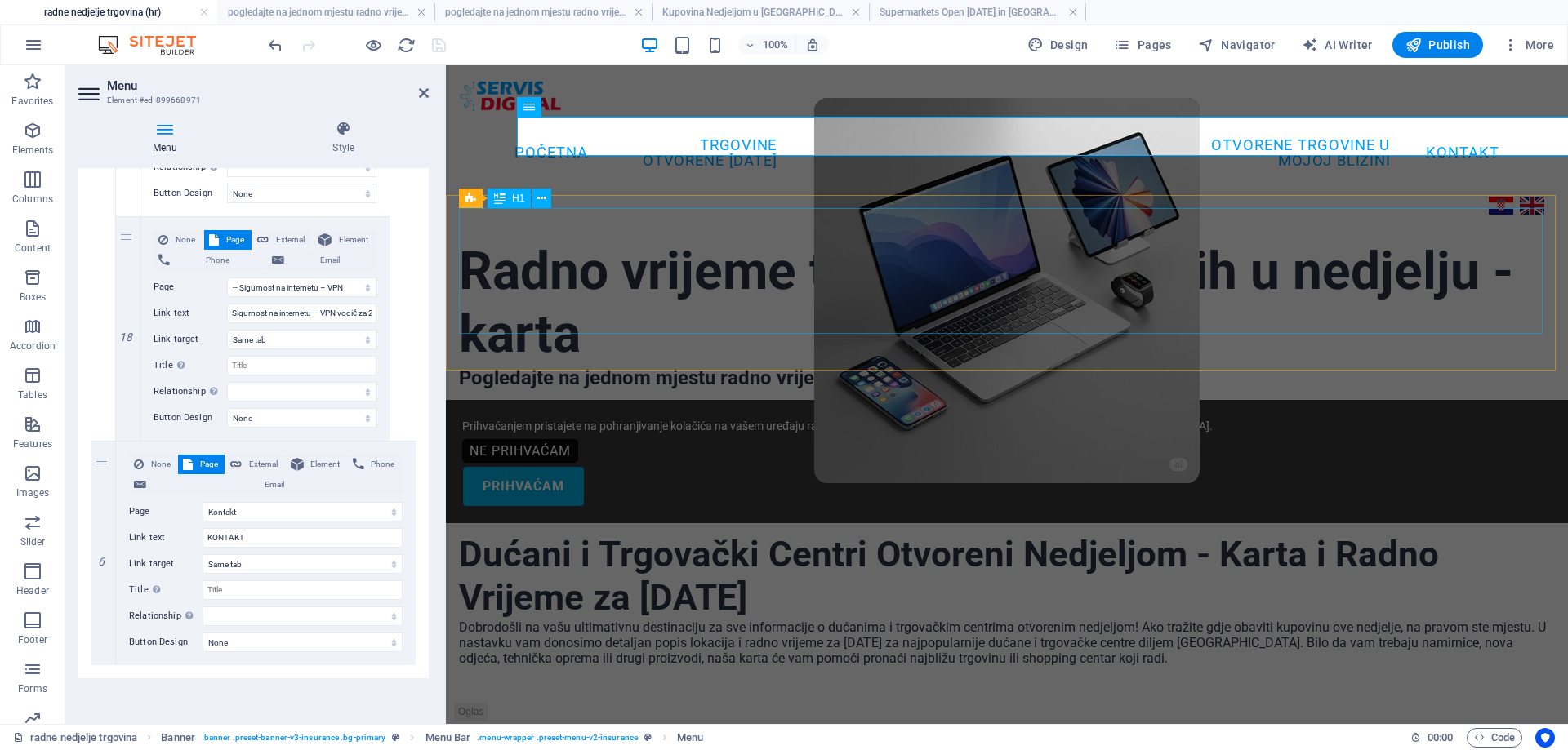
click at [663, 300] on div "Radno vrijeme trgovina otvorenih u nedjelju - karta" at bounding box center [1006, 303] width 1096 height 126
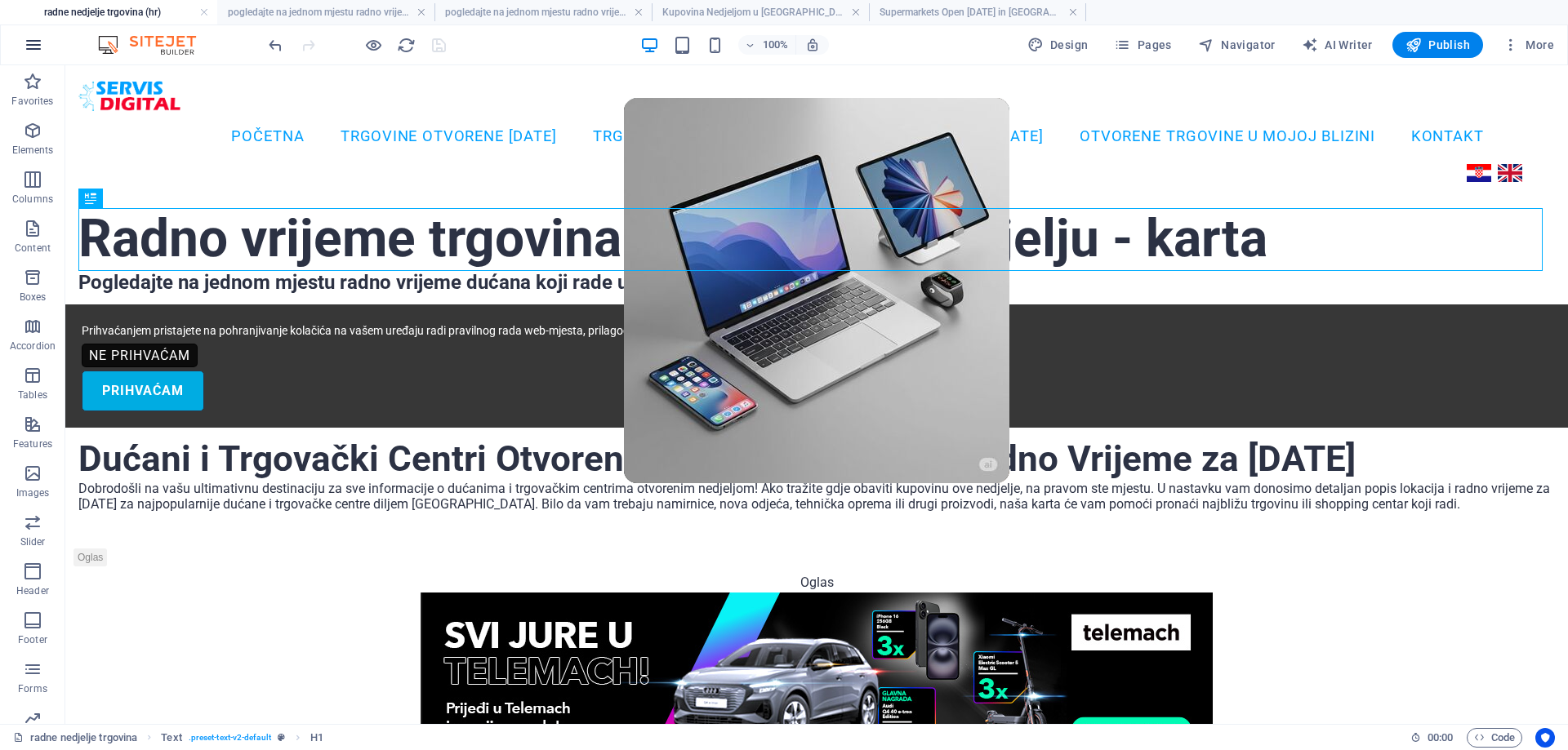
click at [35, 42] on icon "button" at bounding box center [33, 45] width 20 height 20
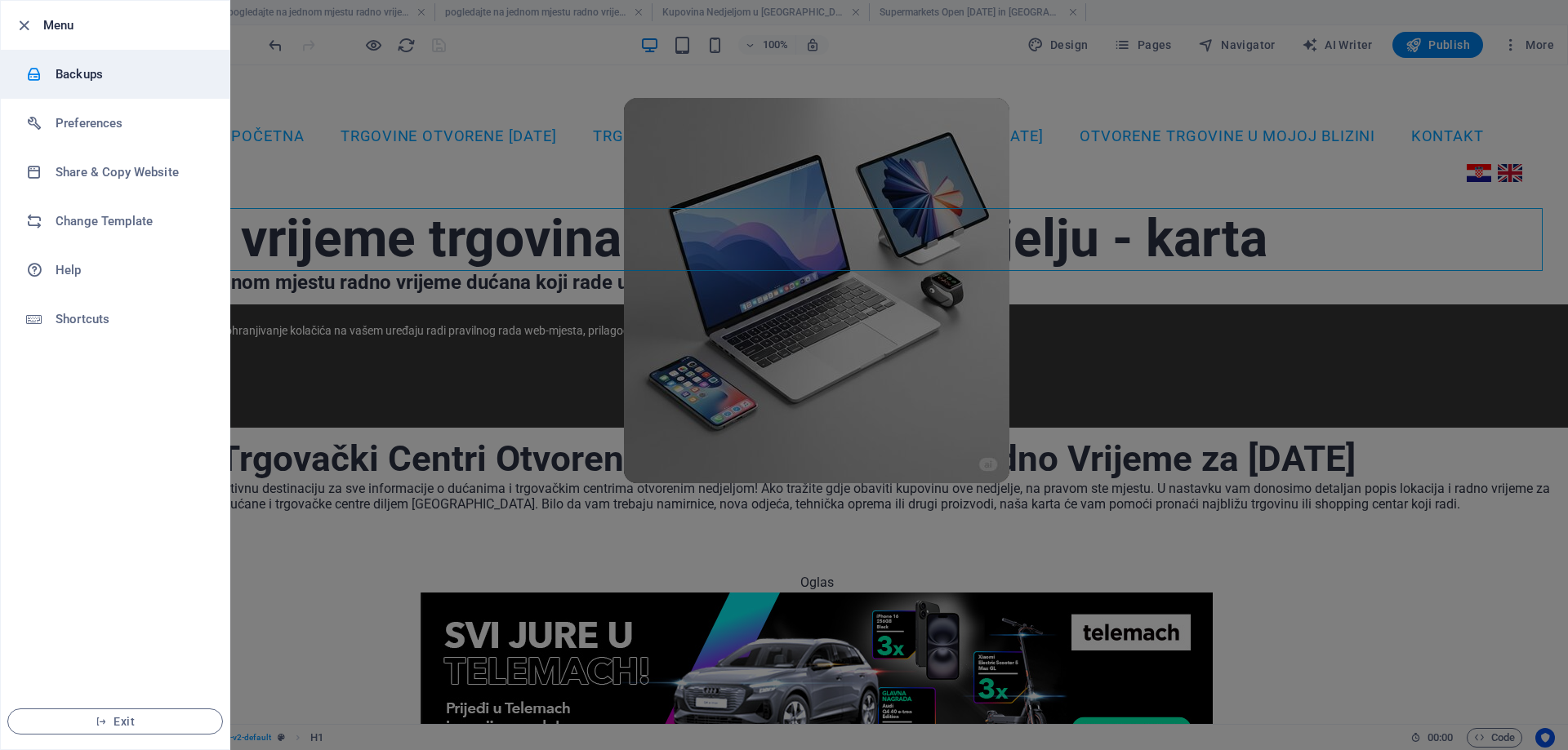
click at [80, 64] on h6 "Backups" at bounding box center [131, 74] width 151 height 20
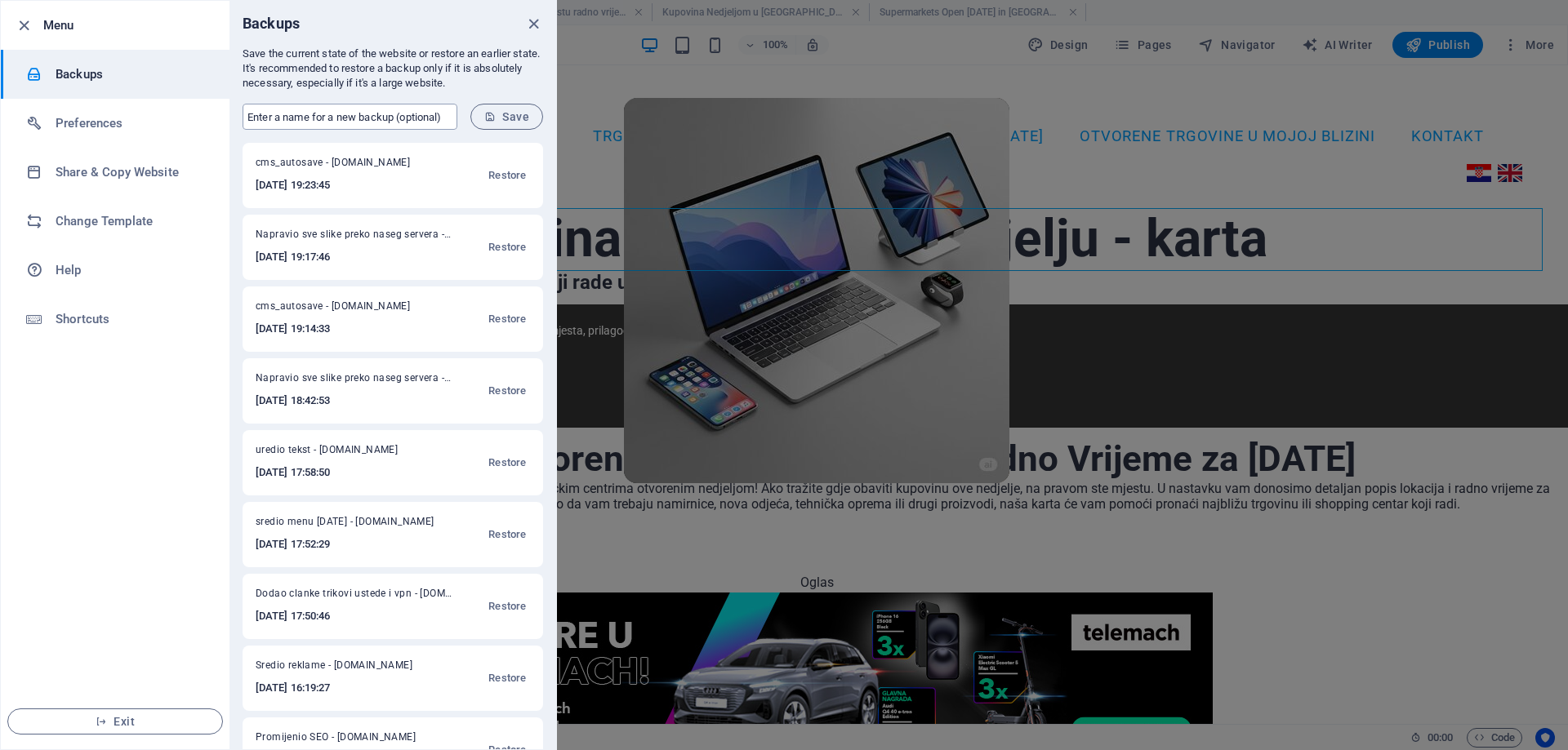
click at [265, 114] on input "text" at bounding box center [350, 116] width 215 height 26
click at [502, 111] on span "Save" at bounding box center [506, 116] width 45 height 13
click at [530, 24] on icon "close" at bounding box center [533, 23] width 19 height 19
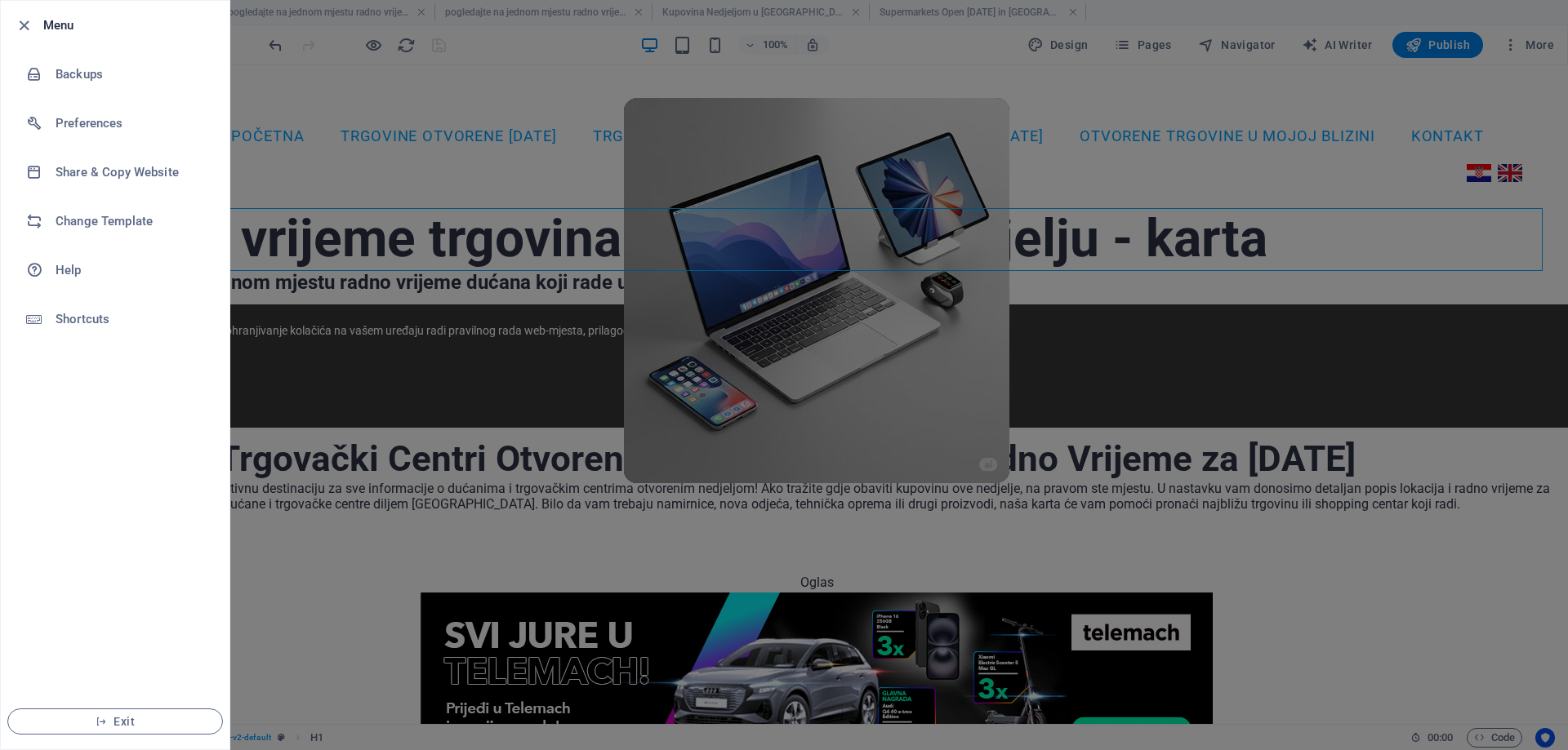
click at [602, 108] on div at bounding box center [784, 375] width 1568 height 750
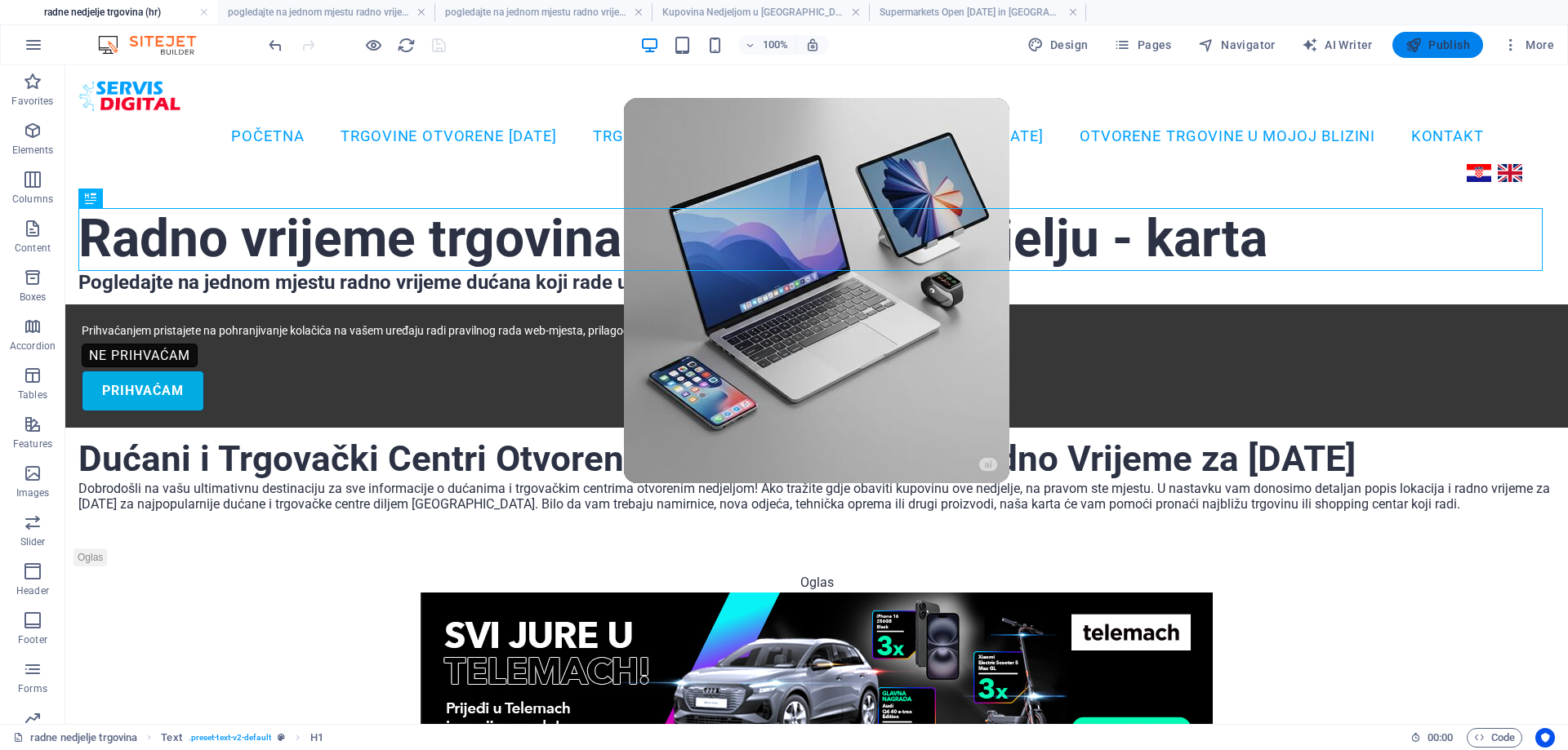
click at [1428, 41] on span "Publish" at bounding box center [1437, 45] width 64 height 16
